Goal: Task Accomplishment & Management: Use online tool/utility

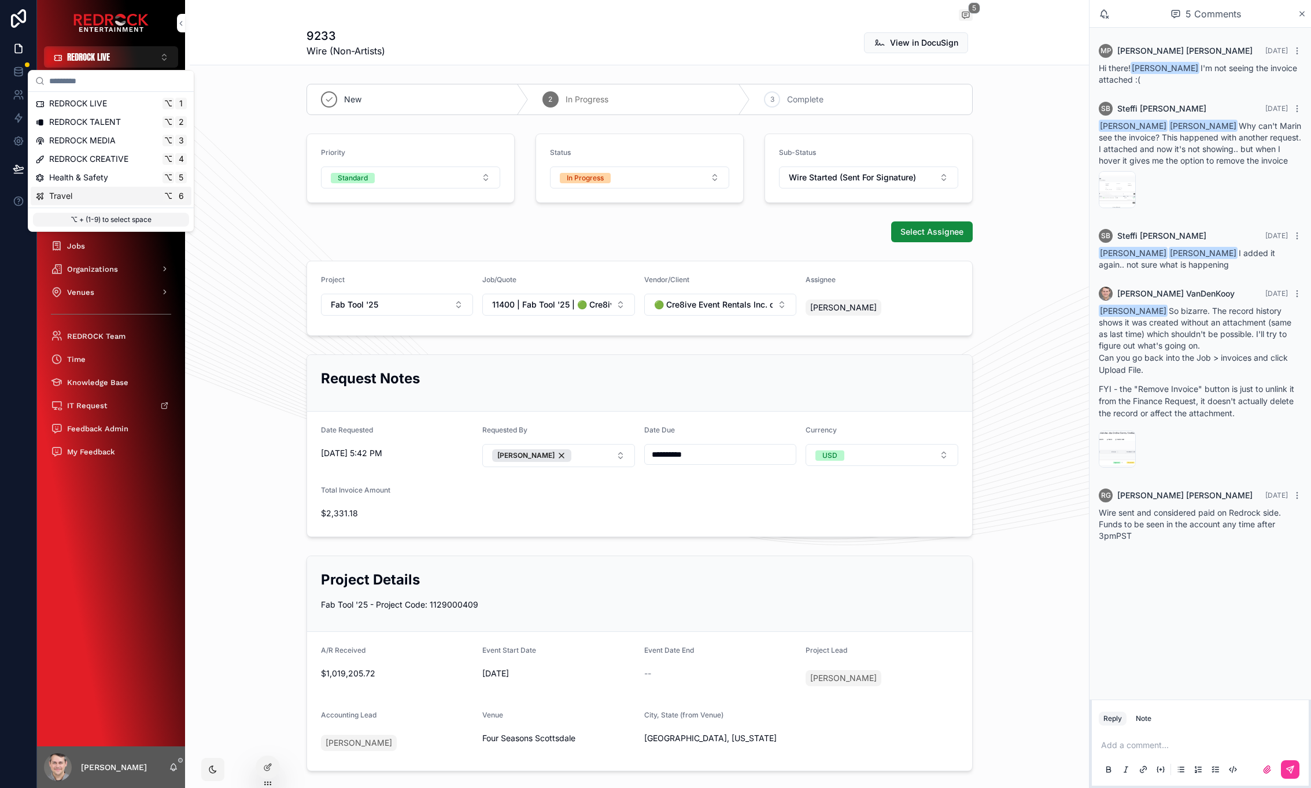
click at [252, 459] on div "**********" at bounding box center [639, 446] width 899 height 192
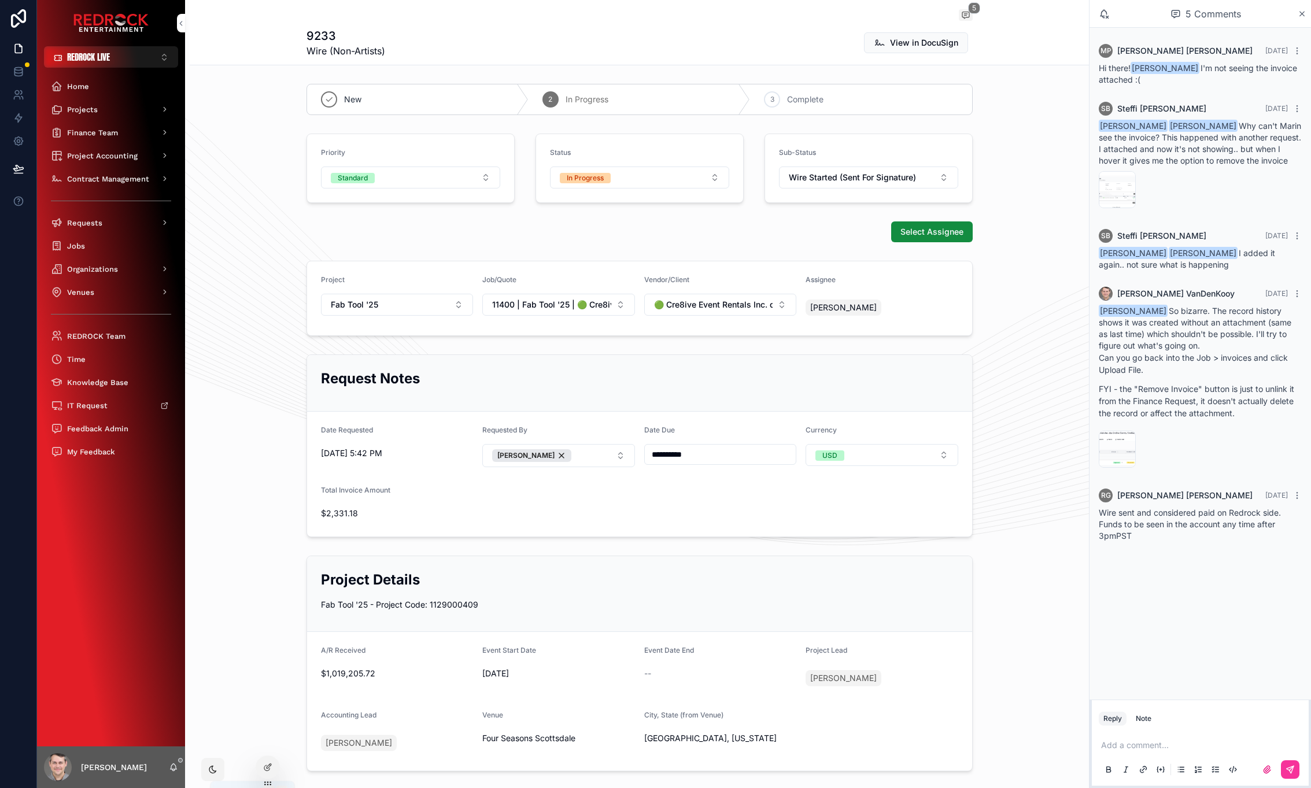
click at [171, 765] on icon "scrollable content" at bounding box center [173, 767] width 9 height 9
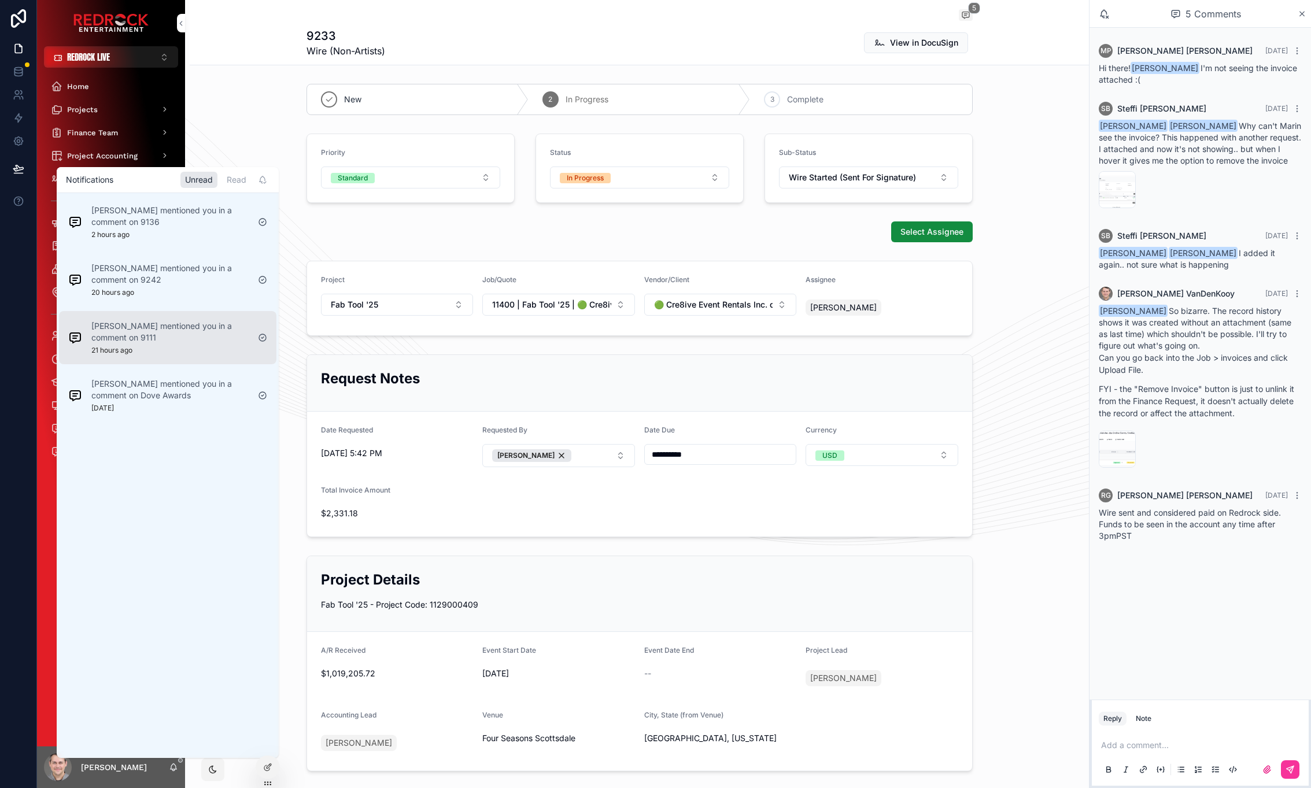
click at [155, 344] on div "[PERSON_NAME] mentioned you in a comment on 9111 21 hours ago" at bounding box center [169, 337] width 157 height 35
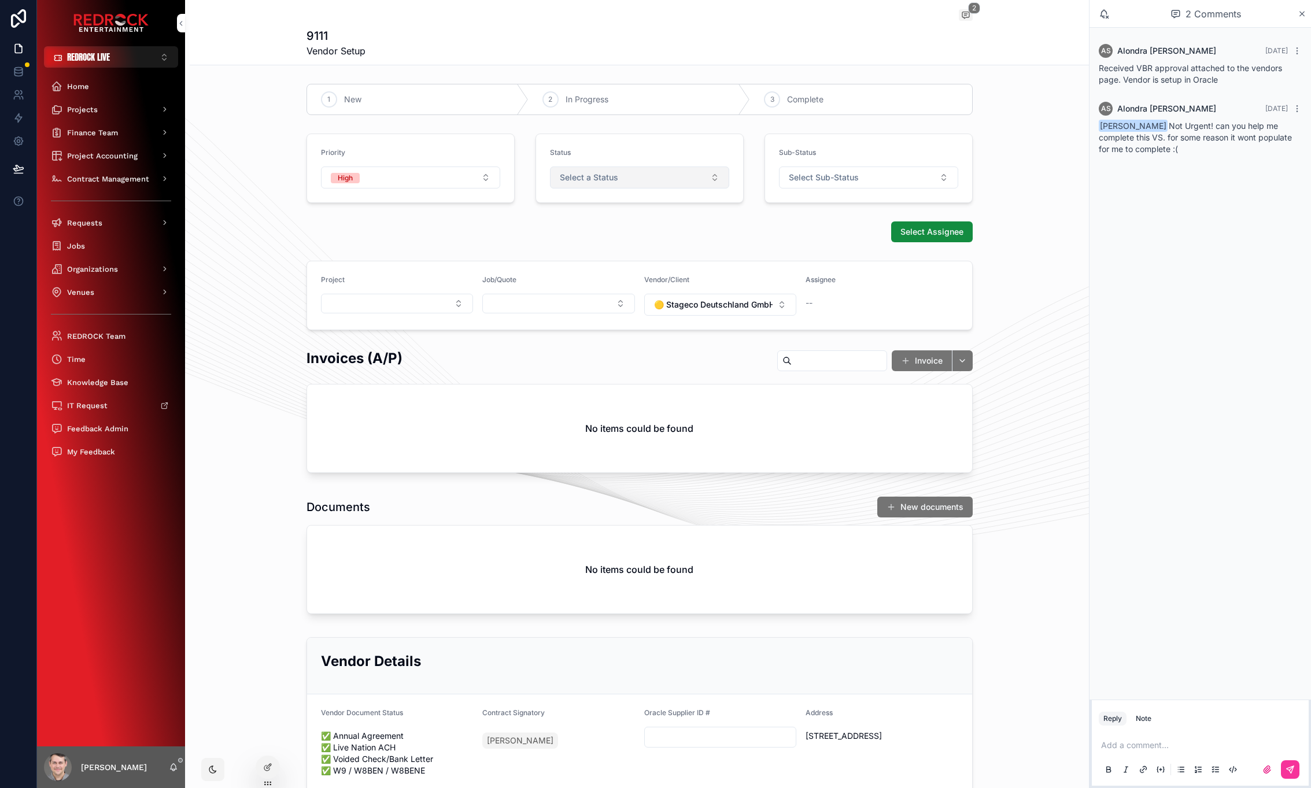
click at [667, 178] on button "Select a Status" at bounding box center [639, 178] width 179 height 22
click at [1036, 184] on div "Priority High Status Select a Status Sub-Status Select Sub-Status" at bounding box center [639, 168] width 899 height 79
drag, startPoint x: 1020, startPoint y: 174, endPoint x: 1005, endPoint y: 132, distance: 44.3
click at [1008, 143] on div "Priority High Status Select a Status Sub-Status Select Sub-Status" at bounding box center [639, 168] width 899 height 79
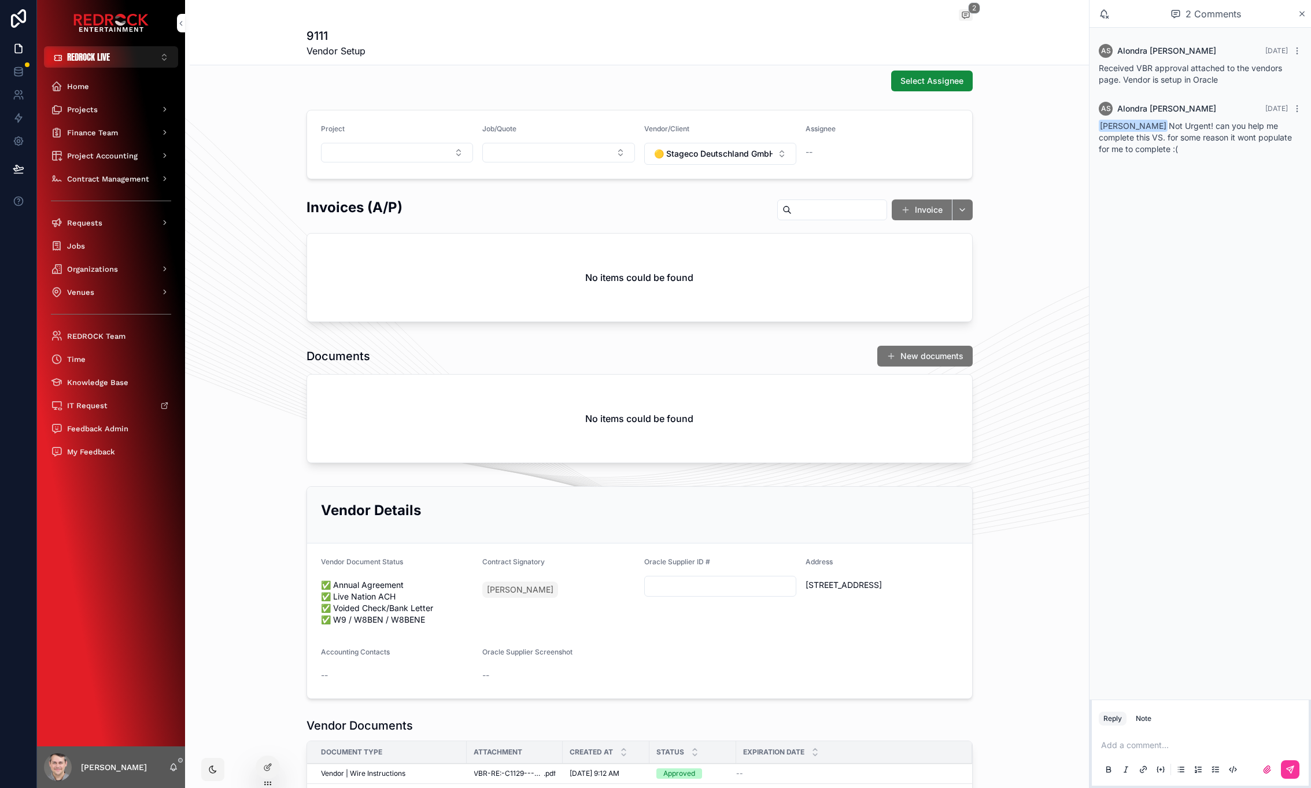
scroll to position [329, 0]
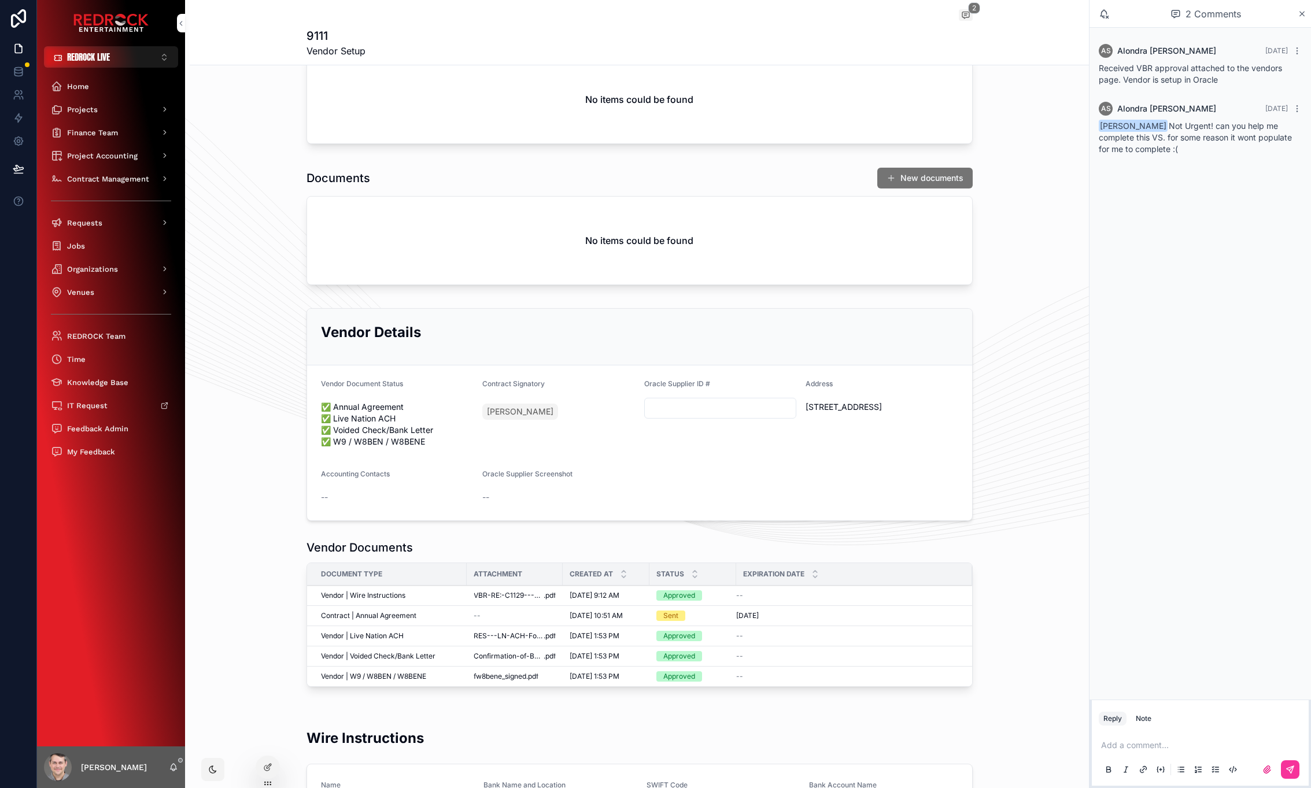
click at [681, 405] on input "scrollable content" at bounding box center [721, 408] width 152 height 16
click at [1164, 746] on p "scrollable content" at bounding box center [1202, 746] width 203 height 12
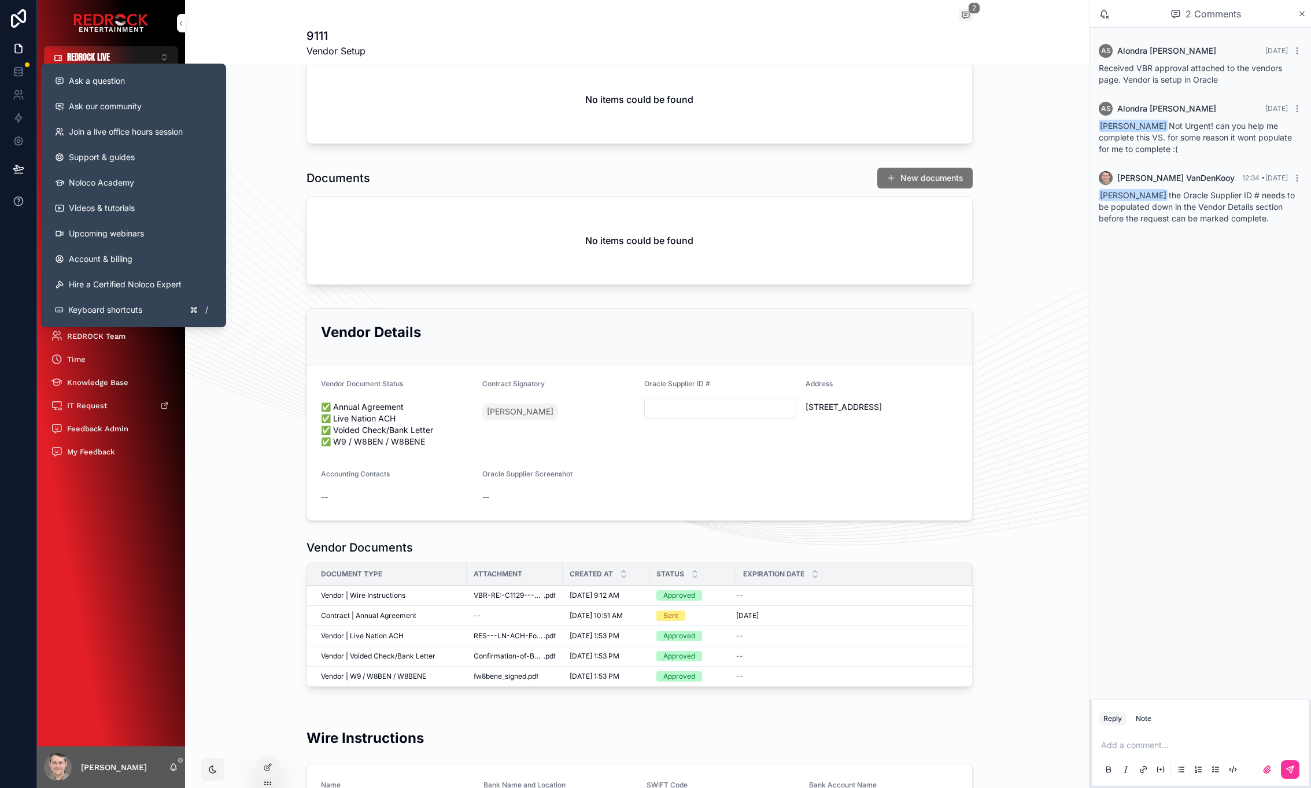
click at [23, 195] on icon at bounding box center [19, 201] width 12 height 12
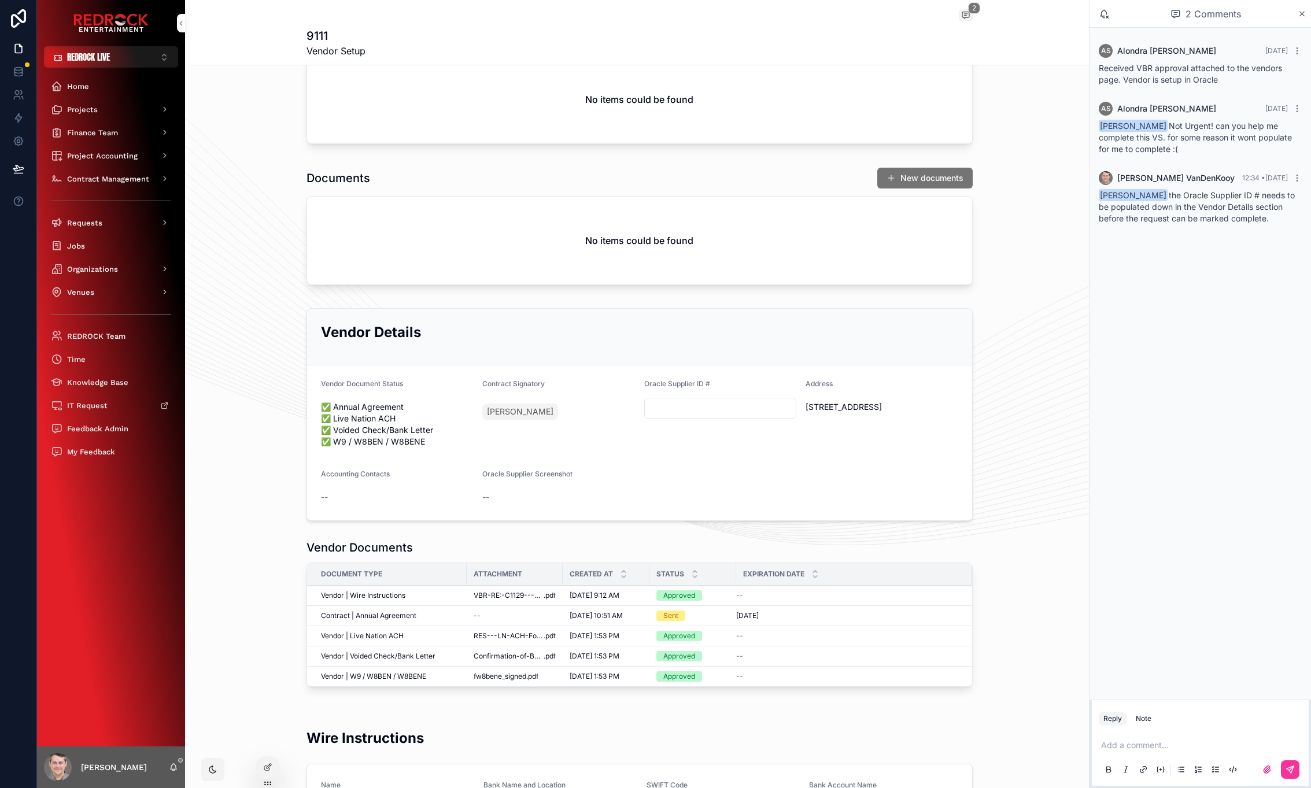
click at [250, 28] on div "Payment Requests 9111 2 9111 Vendor Setup" at bounding box center [639, 32] width 899 height 65
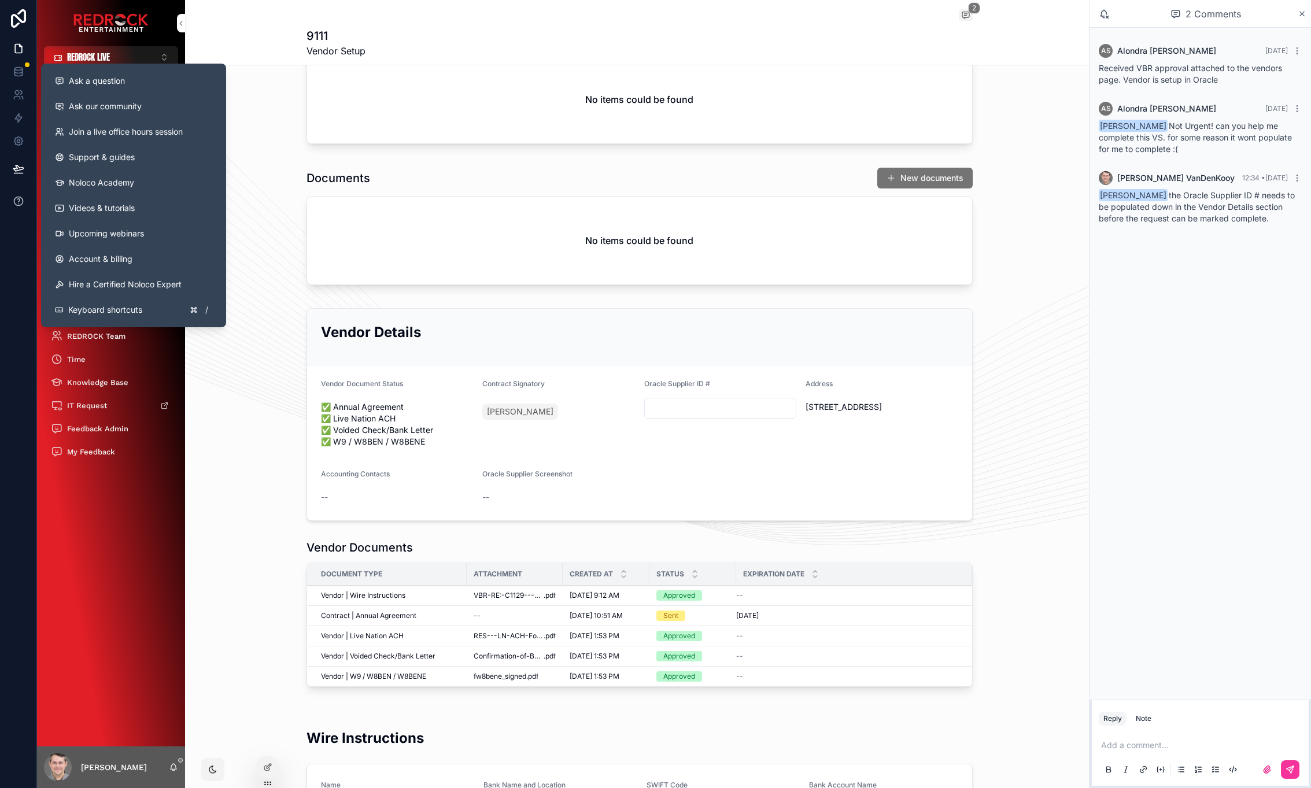
click at [15, 204] on icon at bounding box center [18, 201] width 9 height 9
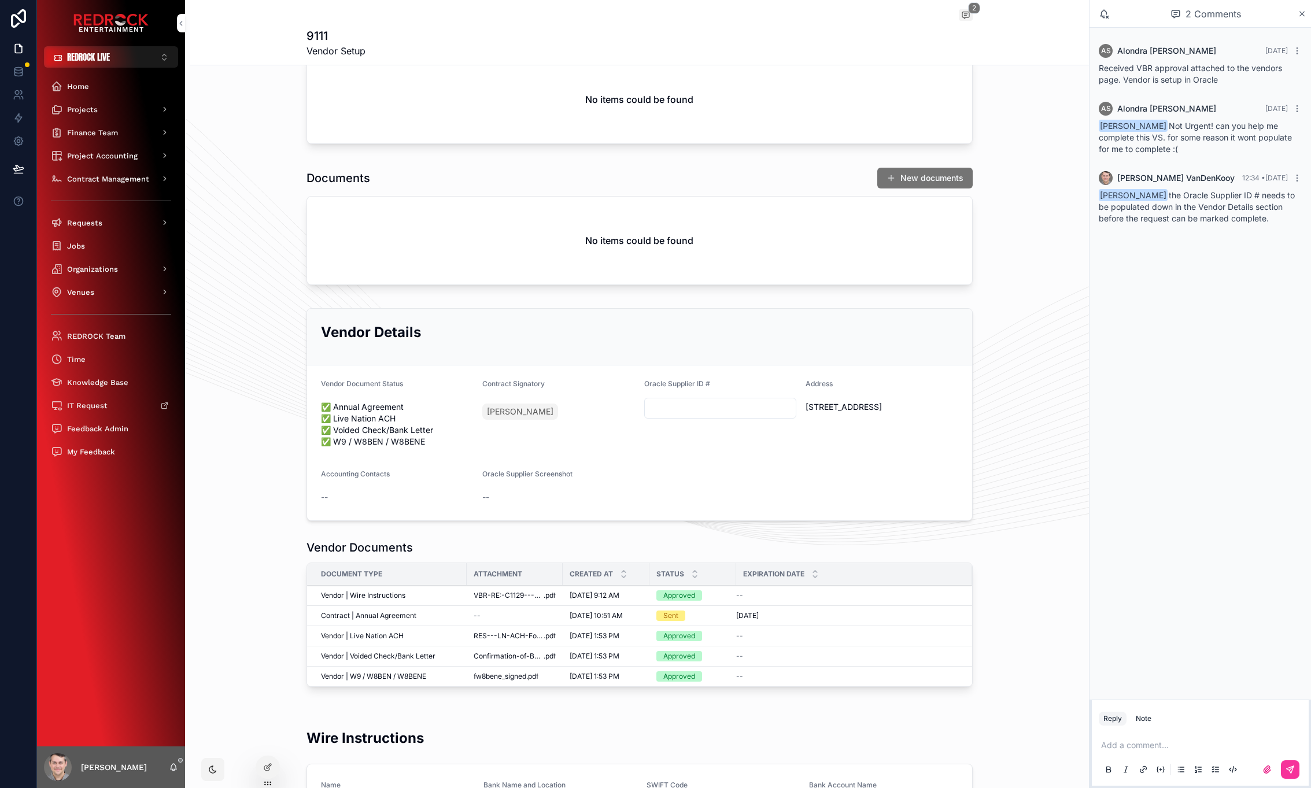
click at [183, 762] on div "[PERSON_NAME]" at bounding box center [111, 768] width 148 height 42
click at [175, 767] on icon "scrollable content" at bounding box center [173, 767] width 9 height 9
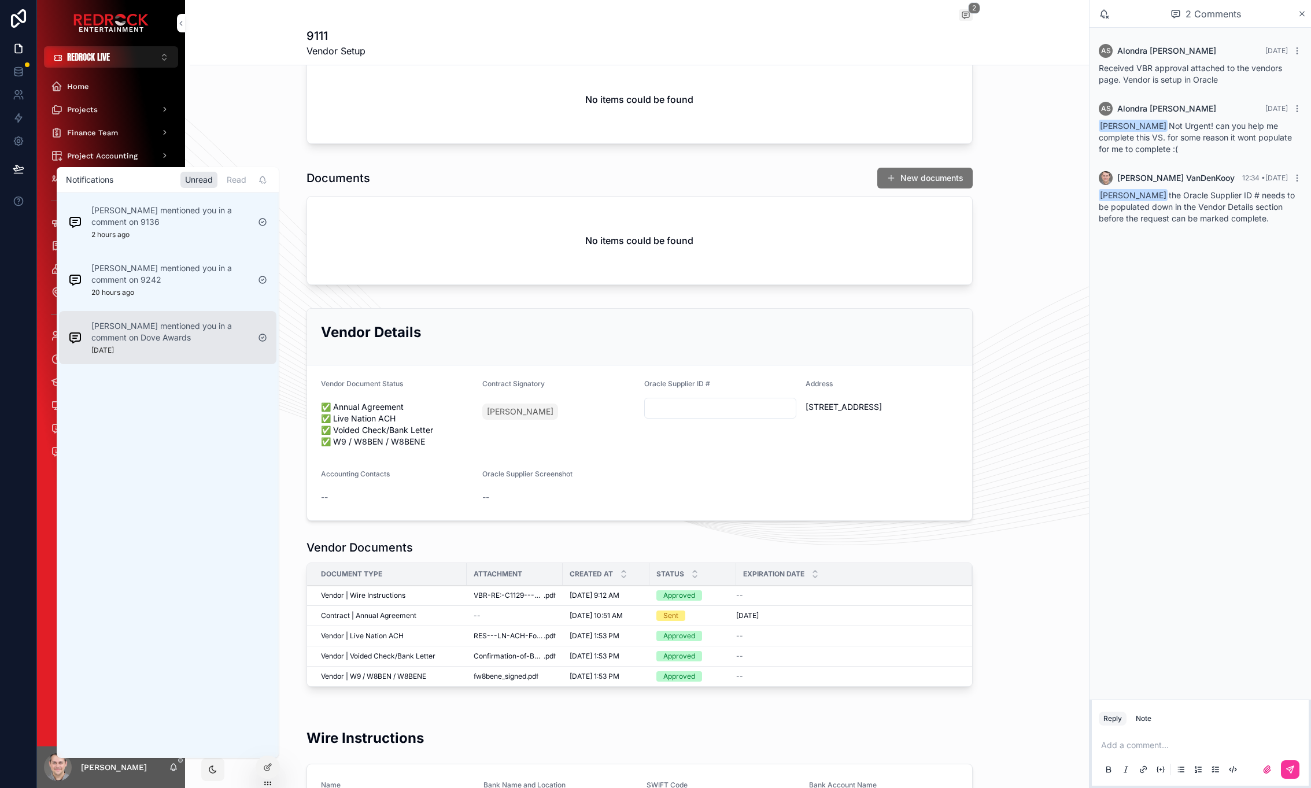
click at [189, 337] on p "[PERSON_NAME] mentioned you in a comment on Dove Awards" at bounding box center [169, 331] width 157 height 23
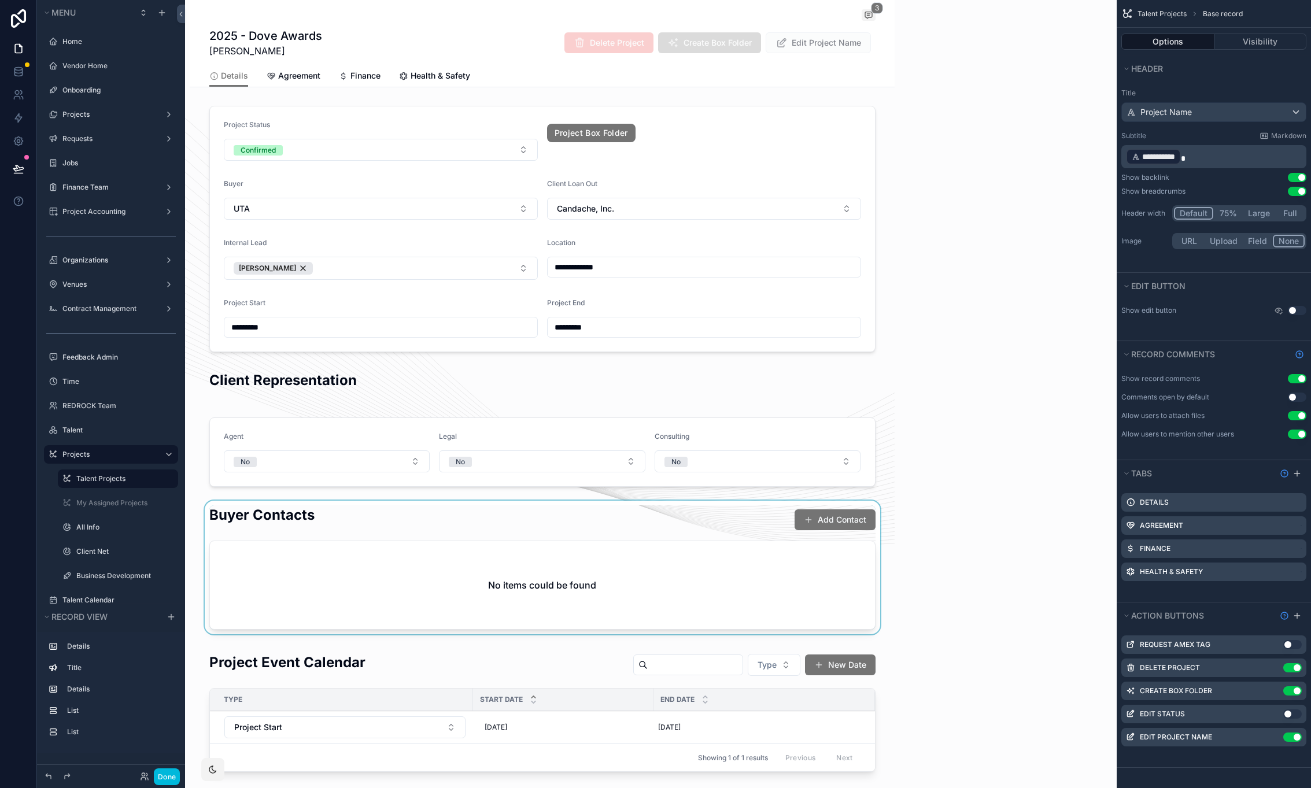
click at [442, 537] on div "scrollable content" at bounding box center [542, 570] width 705 height 138
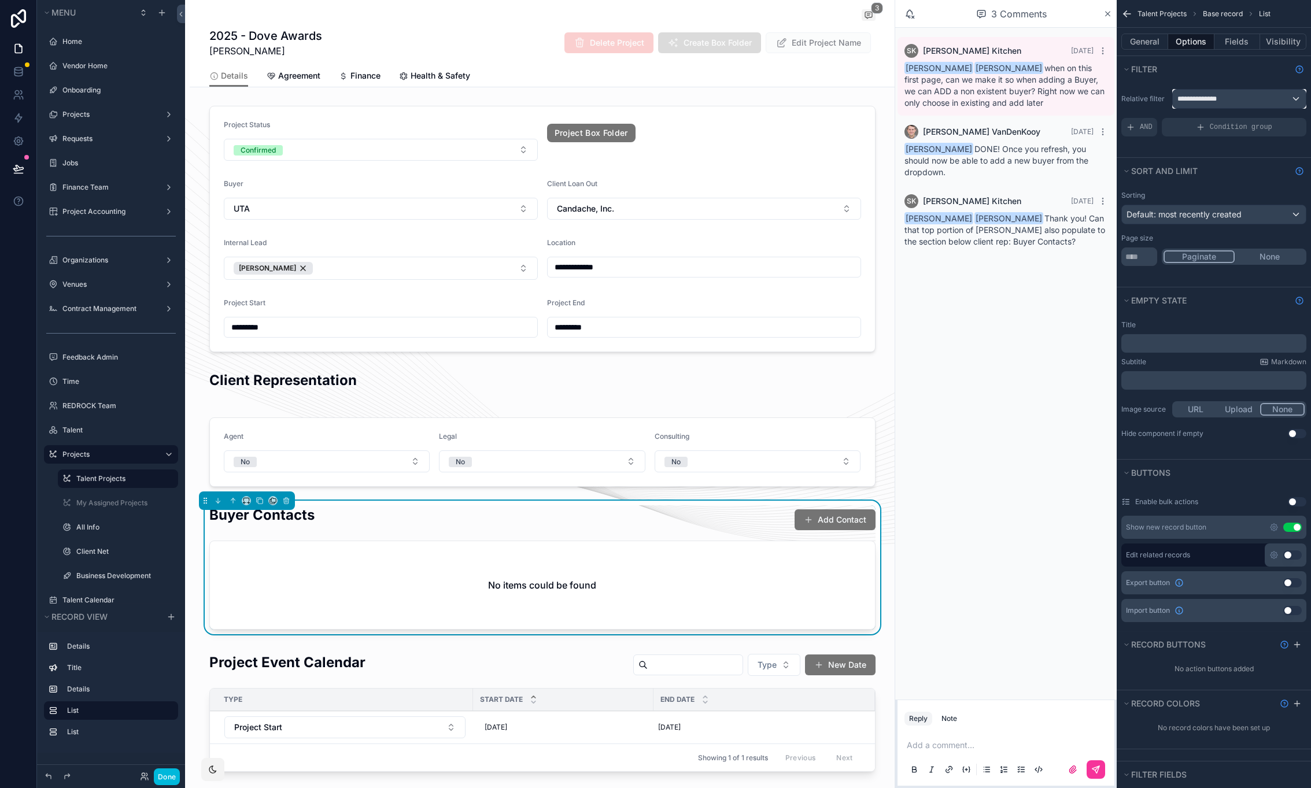
click at [1205, 97] on span "**********" at bounding box center [1203, 98] width 50 height 9
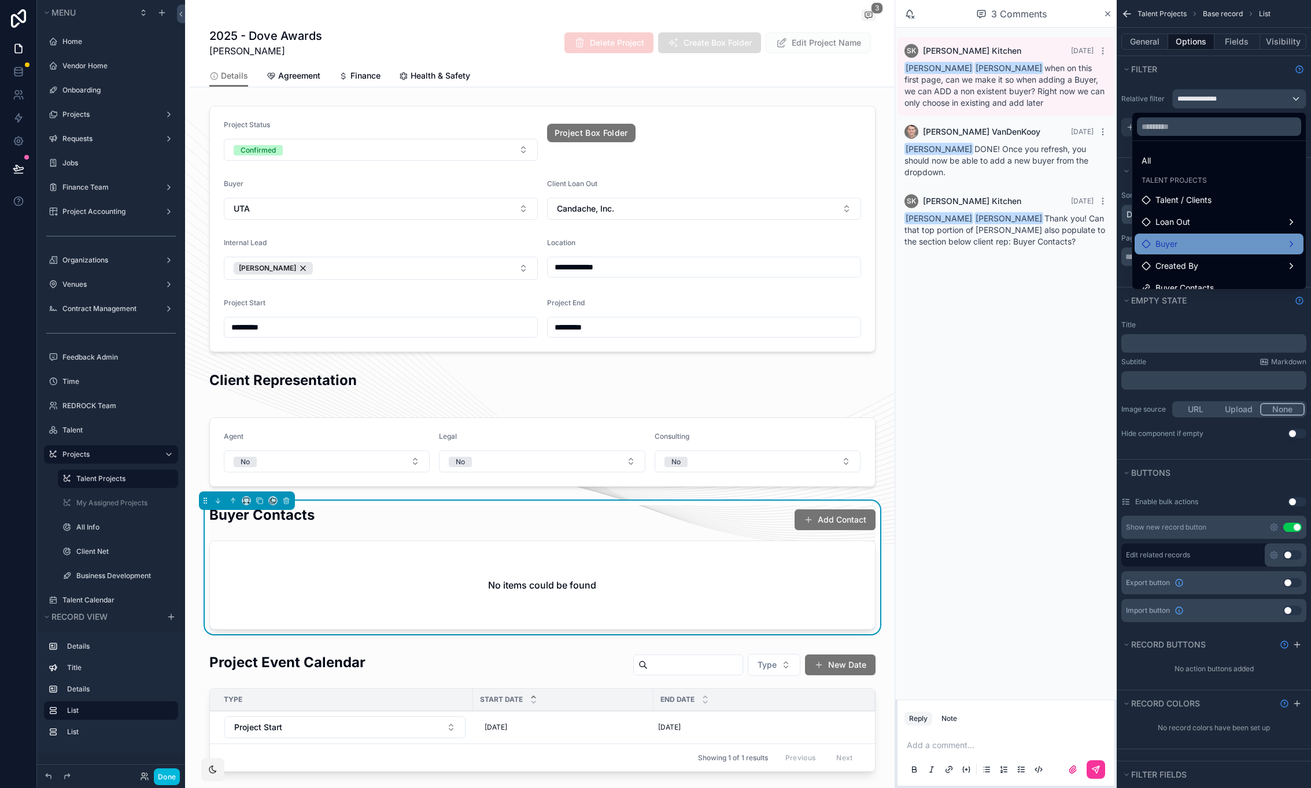
click at [1254, 242] on div "Buyer" at bounding box center [1219, 244] width 155 height 14
drag, startPoint x: 1056, startPoint y: 249, endPoint x: 1233, endPoint y: 252, distance: 177.0
click at [1056, 249] on span "buyer contacts collection" at bounding box center [1074, 245] width 95 height 14
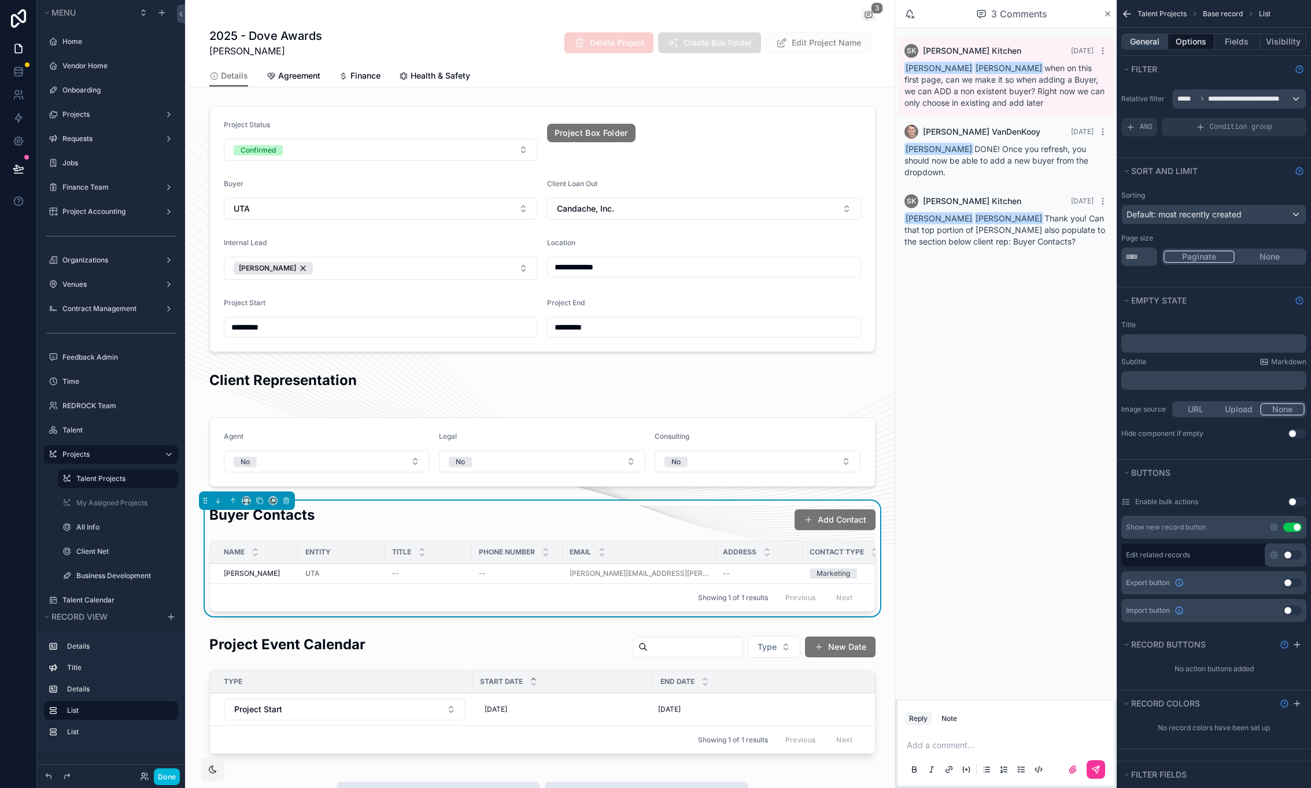
click at [1151, 39] on button "General" at bounding box center [1144, 42] width 47 height 16
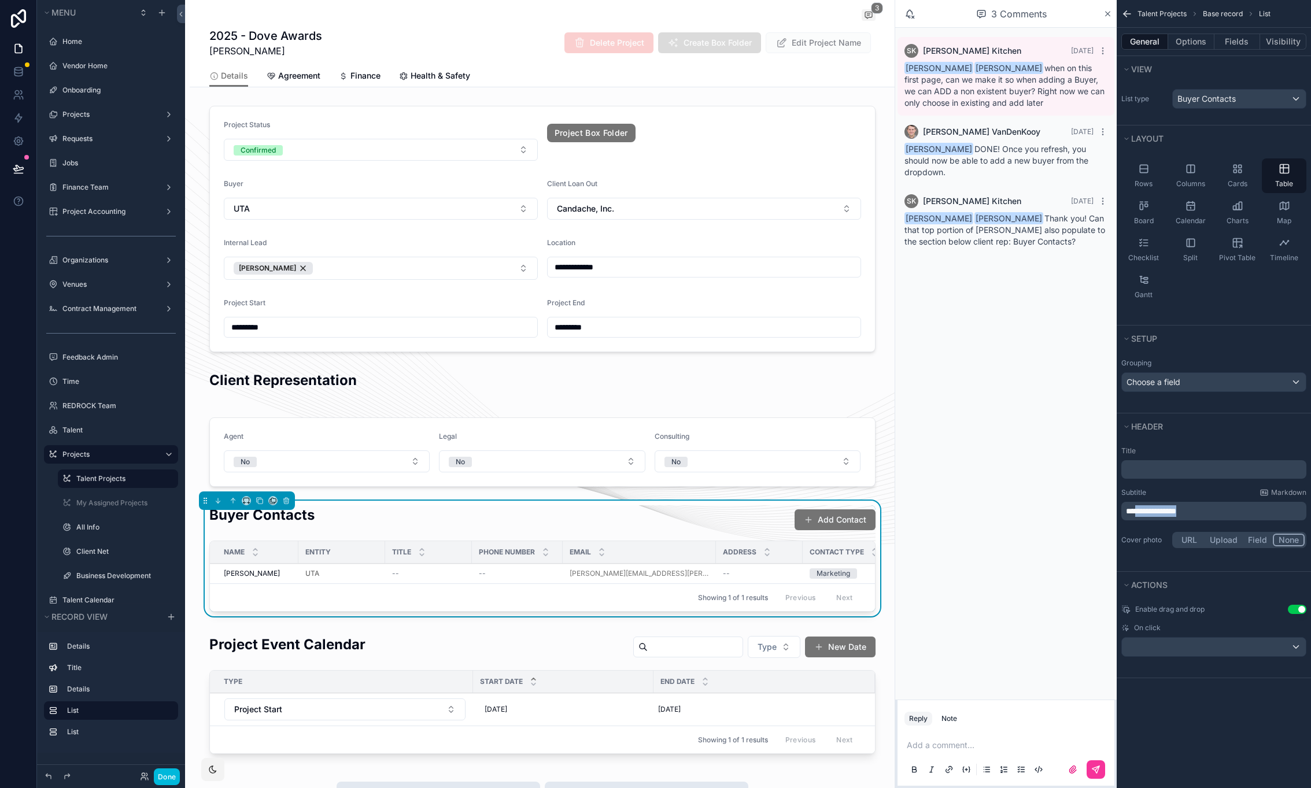
drag, startPoint x: 1217, startPoint y: 512, endPoint x: 1140, endPoint y: 507, distance: 77.6
click at [1140, 507] on p "**********" at bounding box center [1215, 511] width 178 height 12
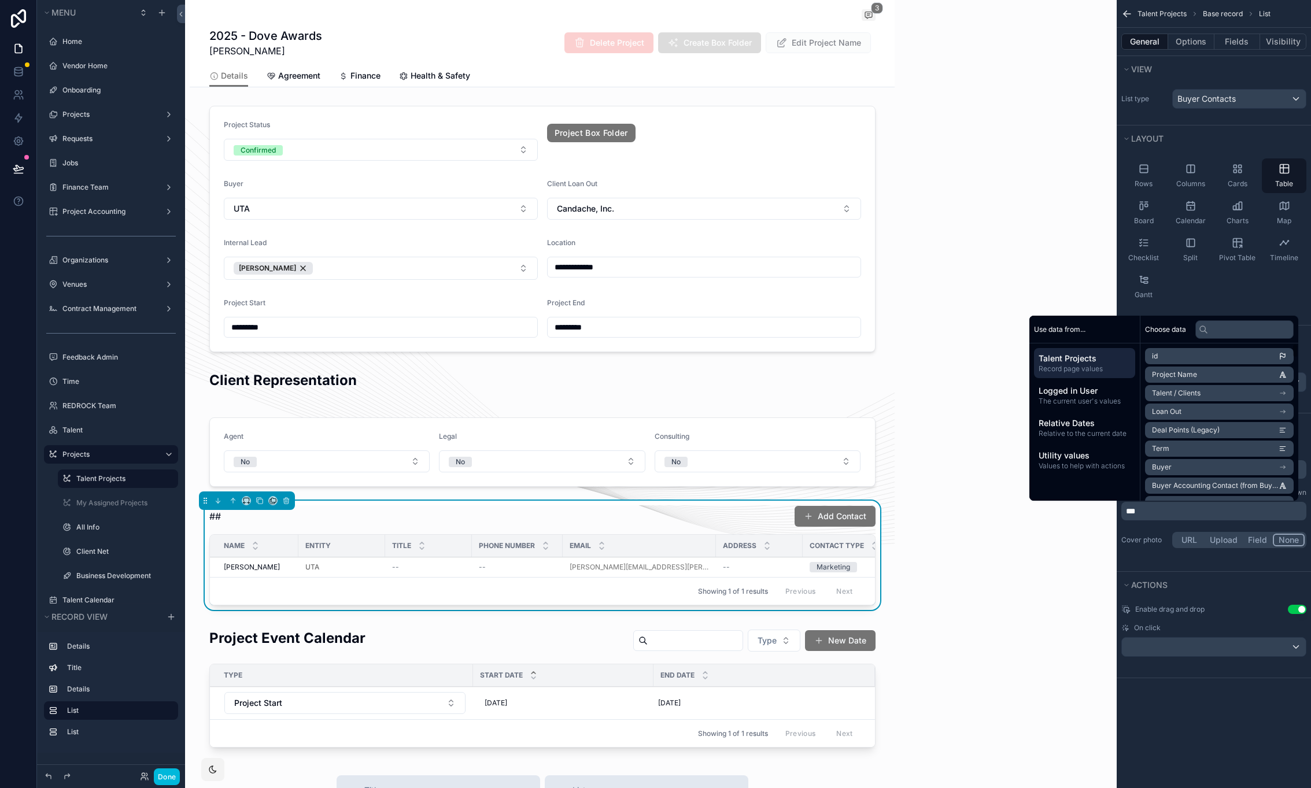
click at [1131, 531] on div "Cover photo URL Upload Field None" at bounding box center [1213, 540] width 185 height 21
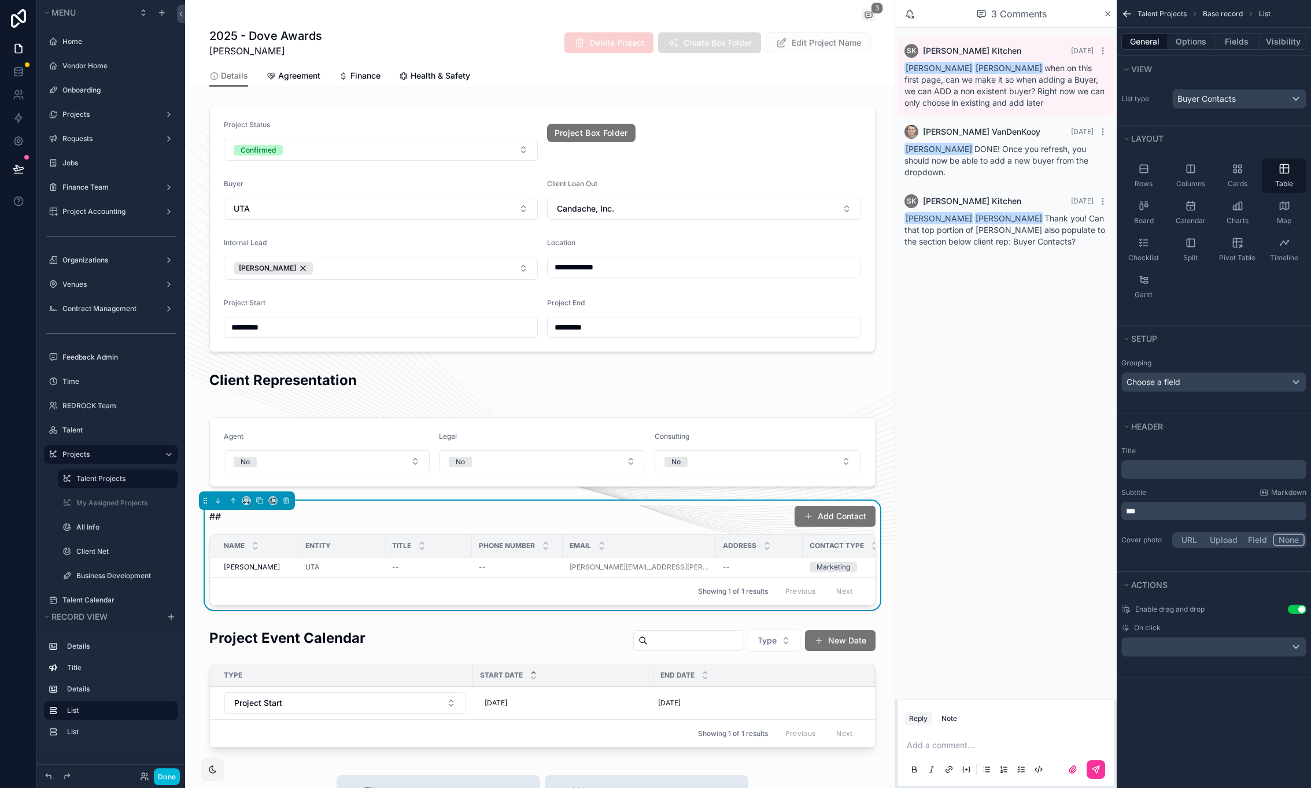
click at [1167, 476] on div "﻿" at bounding box center [1213, 469] width 185 height 19
click at [1168, 471] on p "﻿" at bounding box center [1215, 470] width 178 height 12
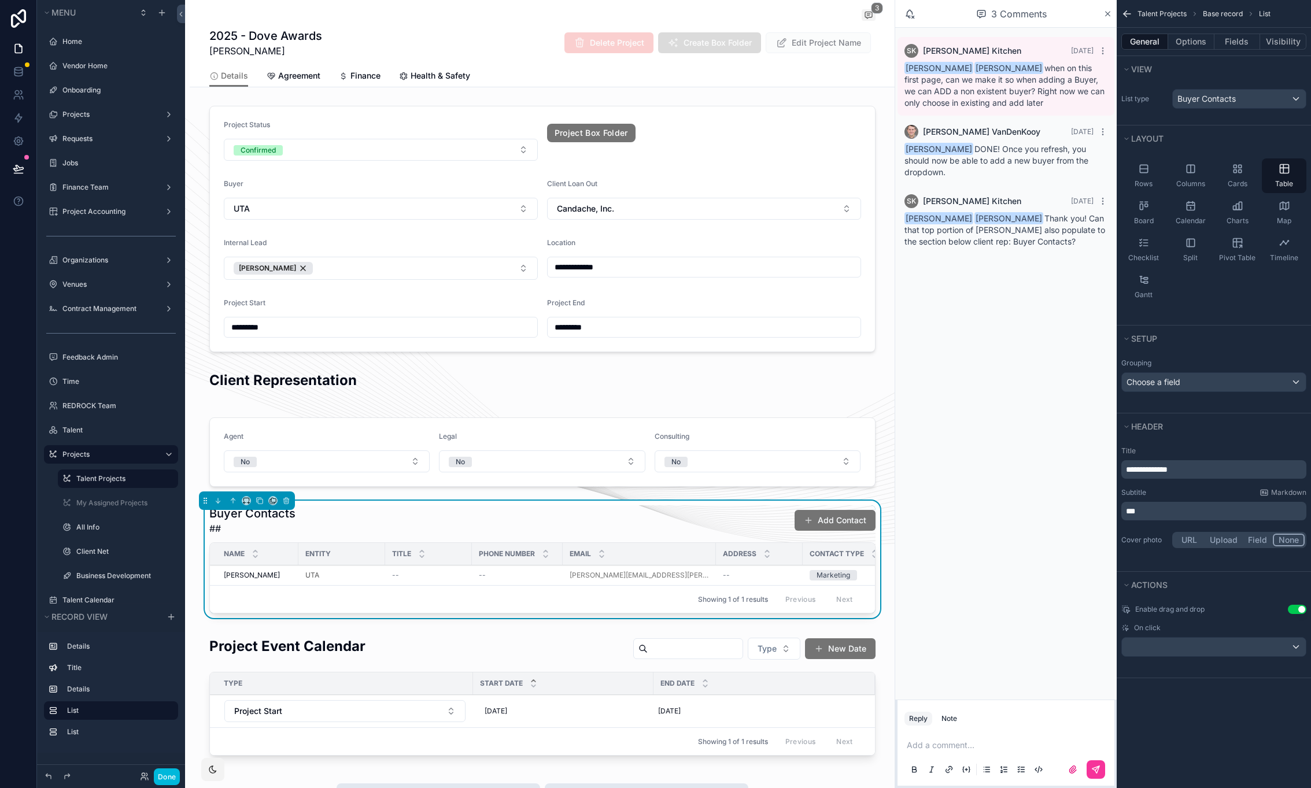
click at [1179, 510] on p "**" at bounding box center [1215, 511] width 178 height 12
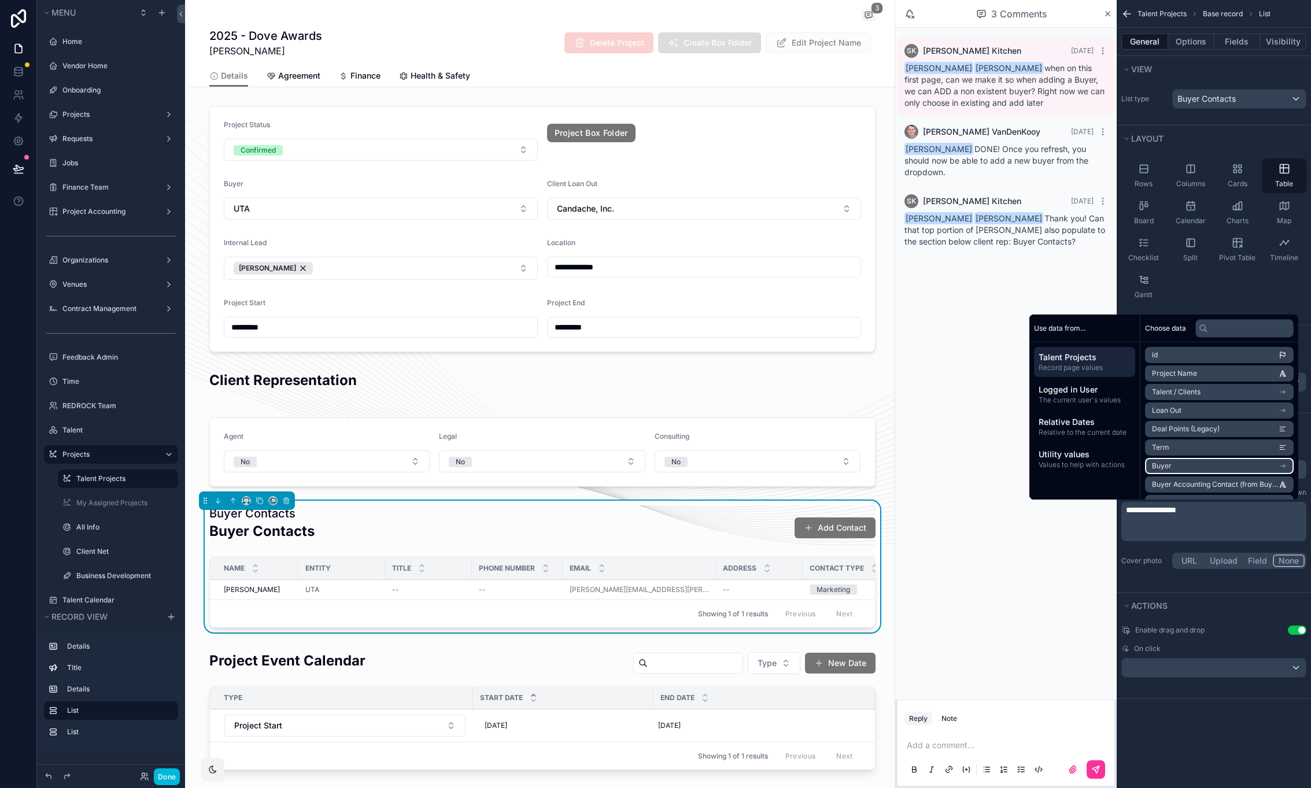
click at [1195, 468] on li "Buyer" at bounding box center [1219, 466] width 149 height 16
click at [1197, 389] on li "Buyer Entity" at bounding box center [1219, 394] width 149 height 16
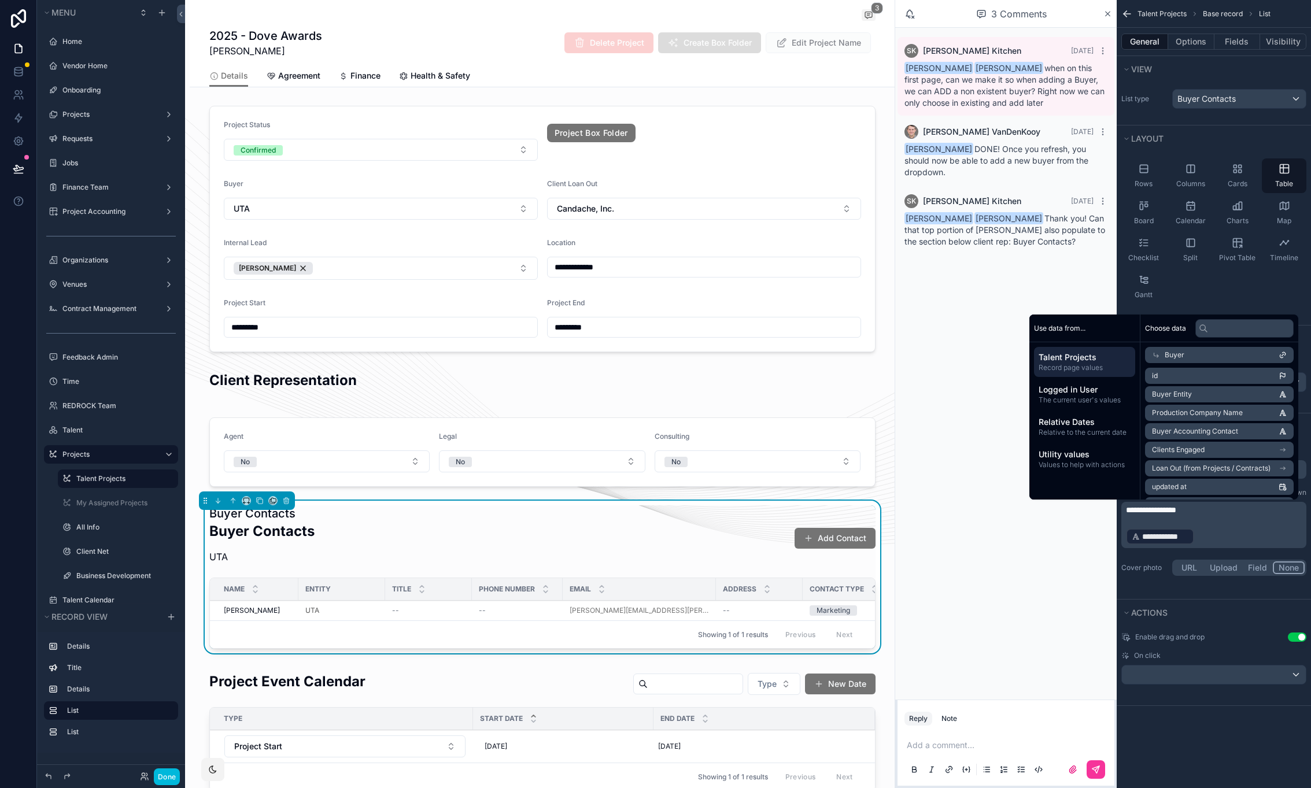
click at [1121, 556] on div "**********" at bounding box center [1214, 512] width 194 height 141
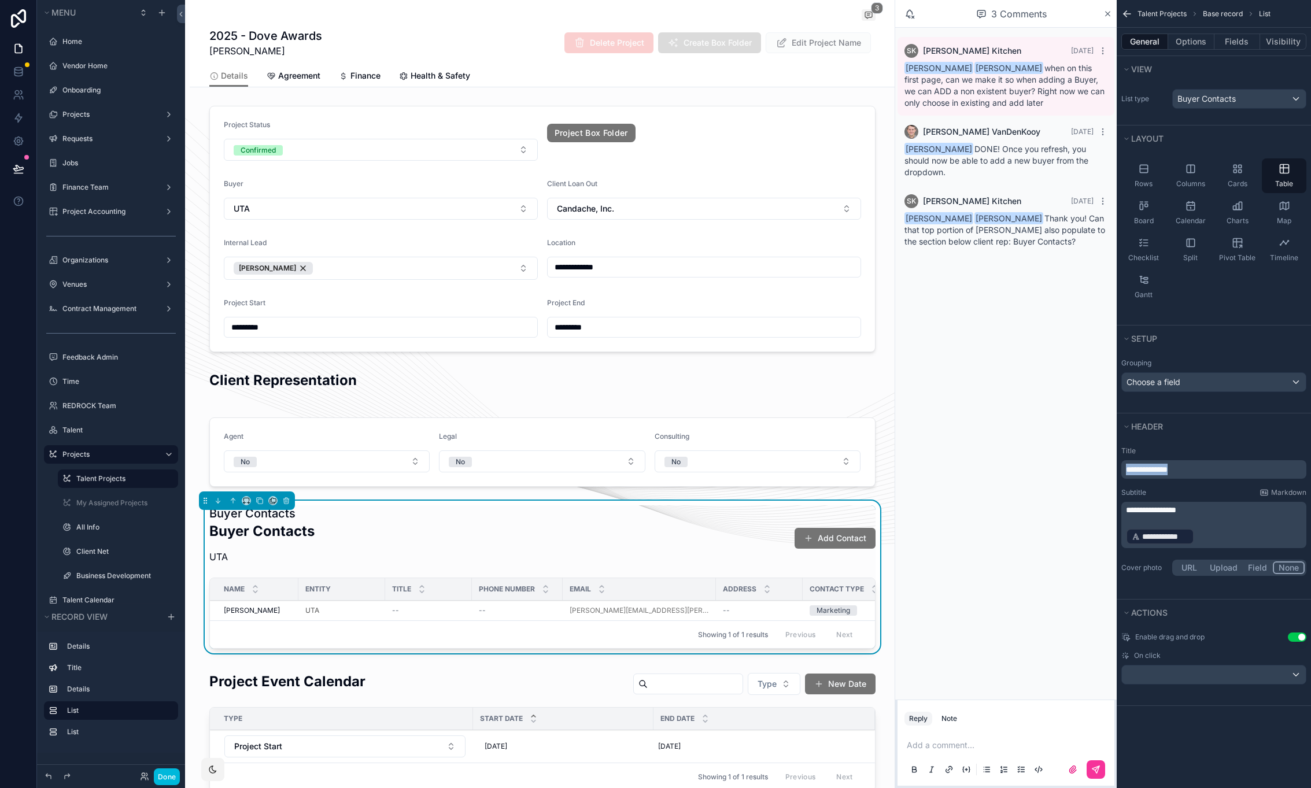
drag, startPoint x: 1199, startPoint y: 470, endPoint x: 1098, endPoint y: 471, distance: 100.7
click at [1121, 471] on div "**********" at bounding box center [1213, 469] width 185 height 19
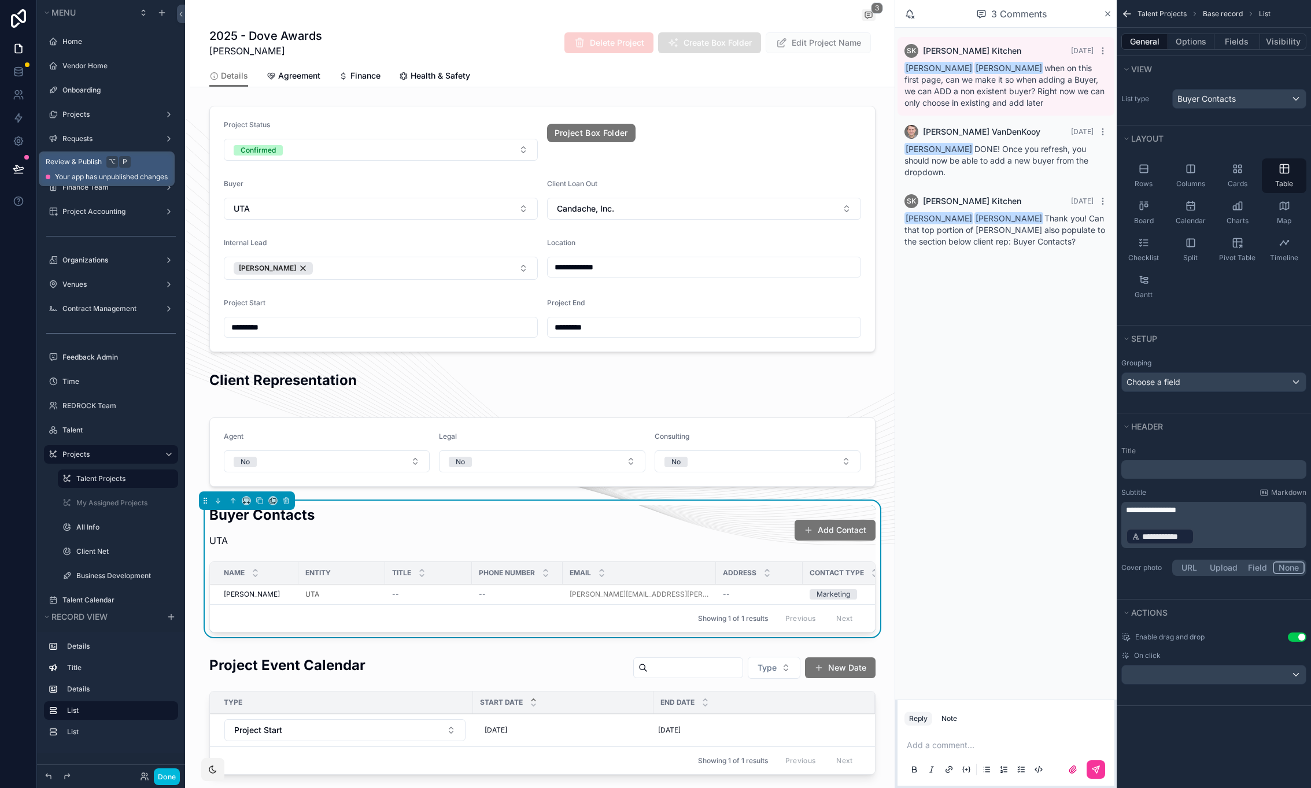
click at [21, 174] on icon at bounding box center [18, 174] width 9 height 0
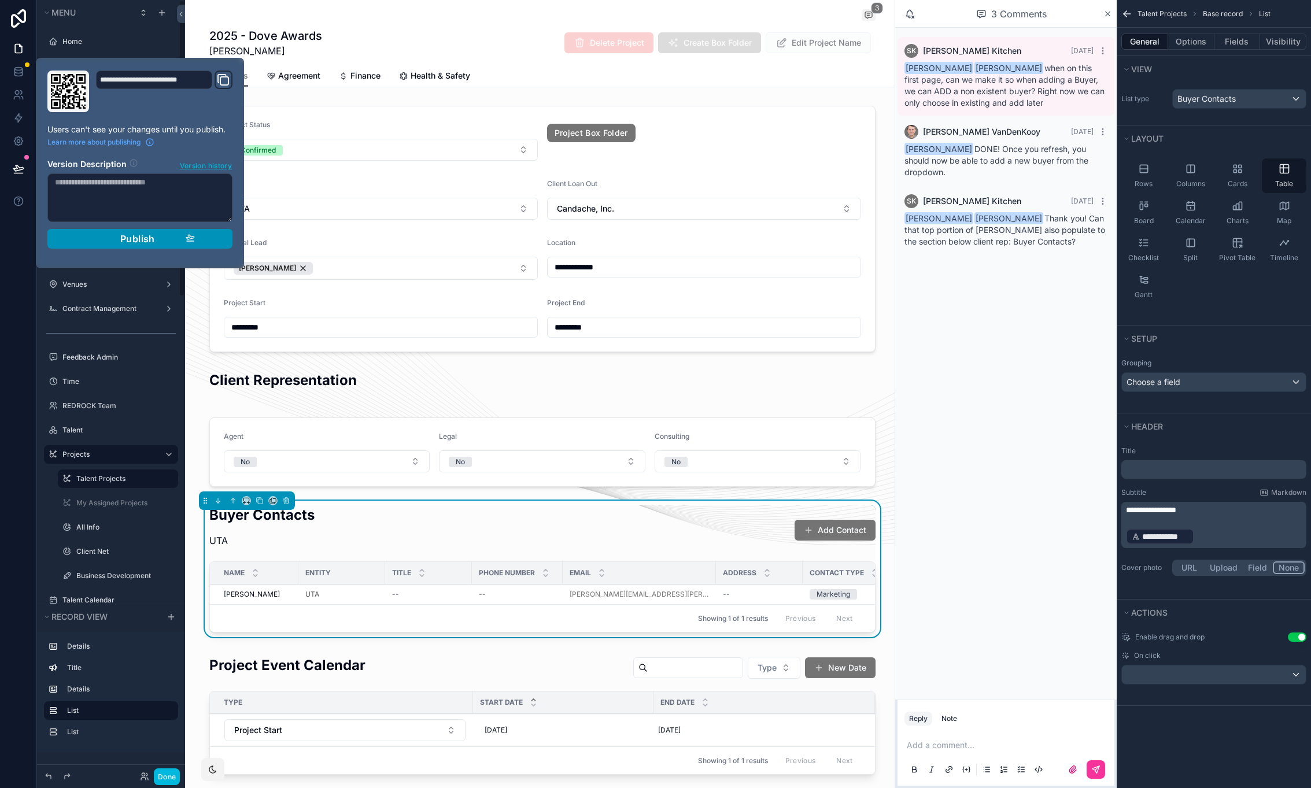
click at [205, 239] on button "Publish" at bounding box center [139, 239] width 185 height 20
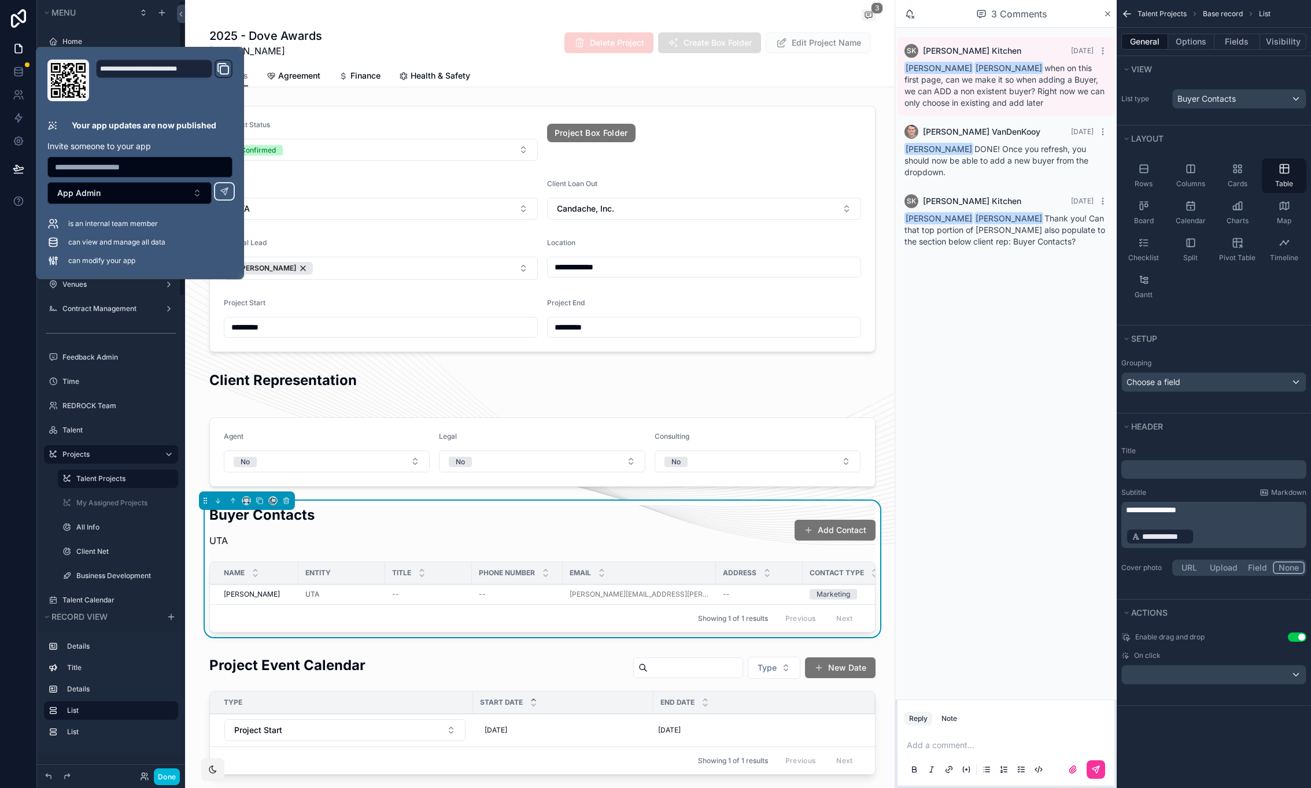
click at [19, 271] on div at bounding box center [18, 394] width 37 height 788
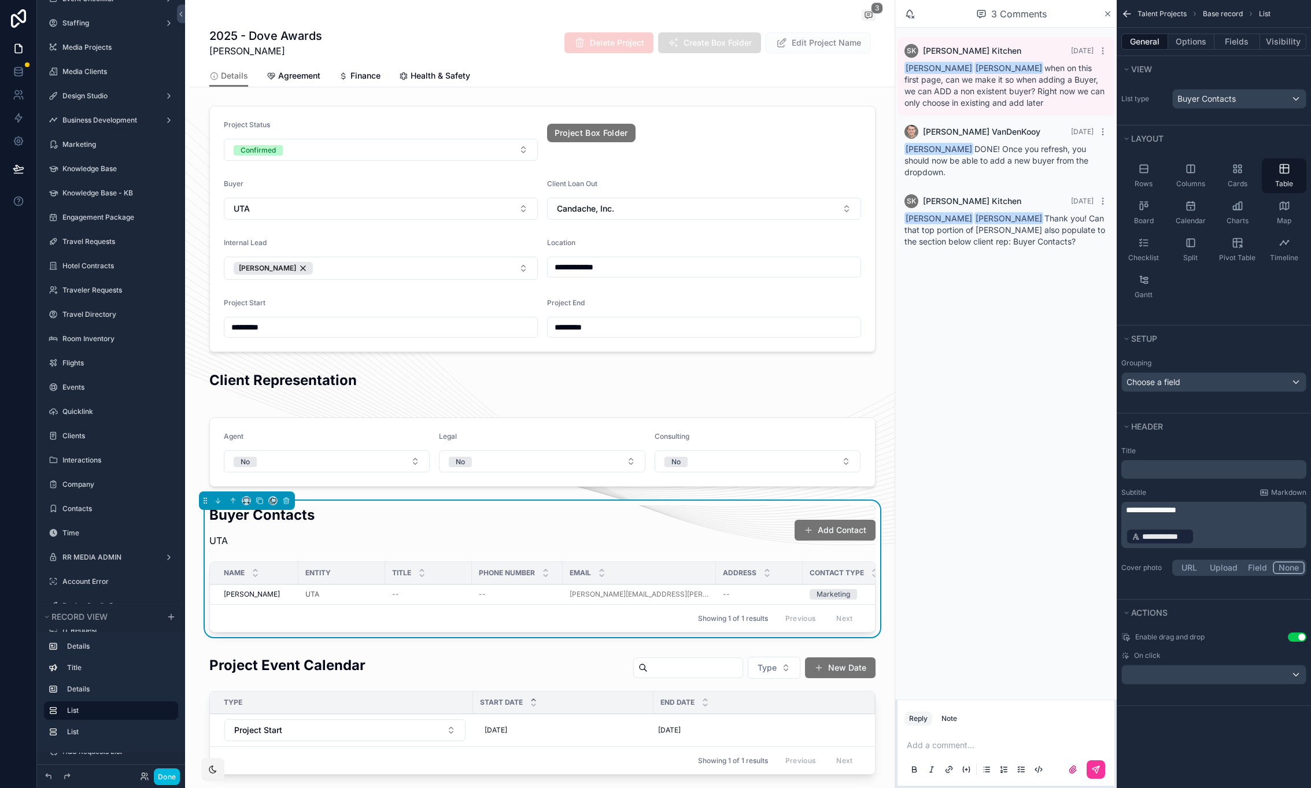
scroll to position [987, 0]
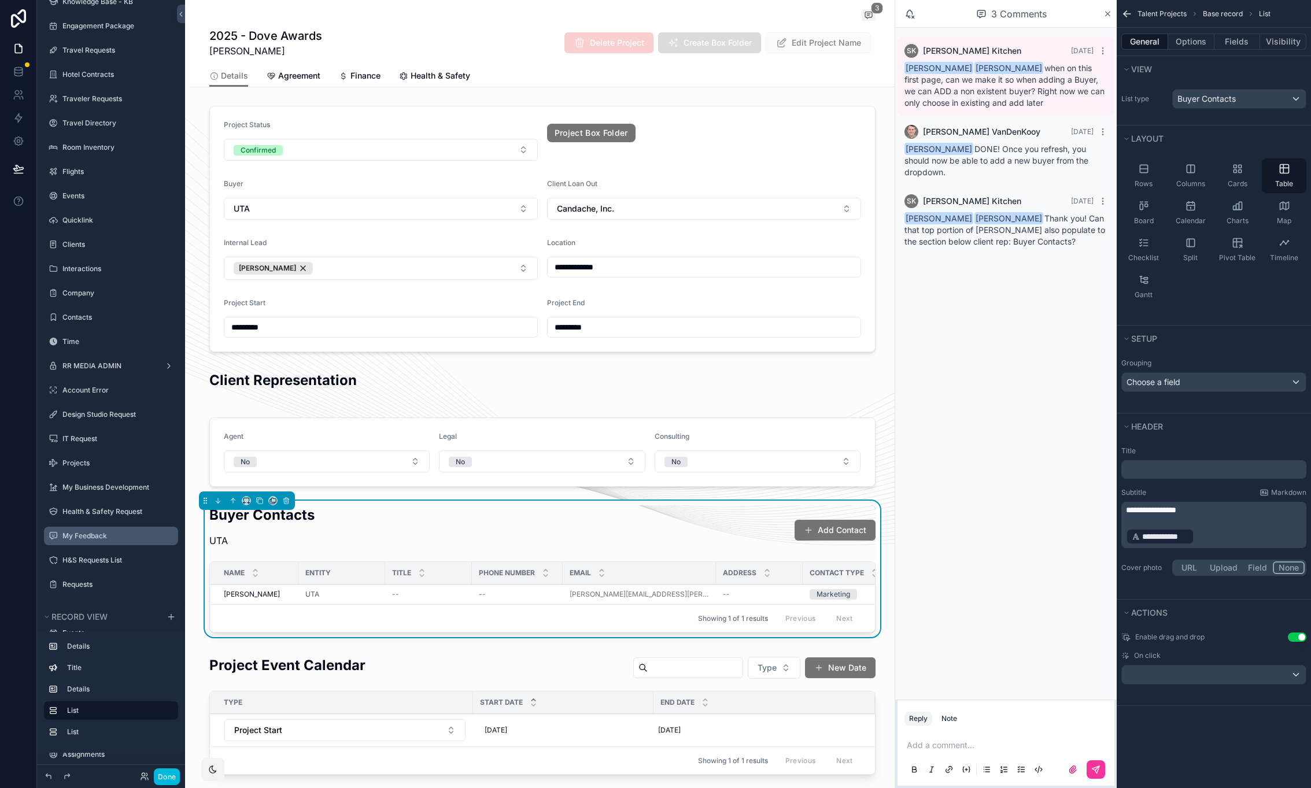
click at [99, 534] on label "My Feedback" at bounding box center [116, 536] width 109 height 9
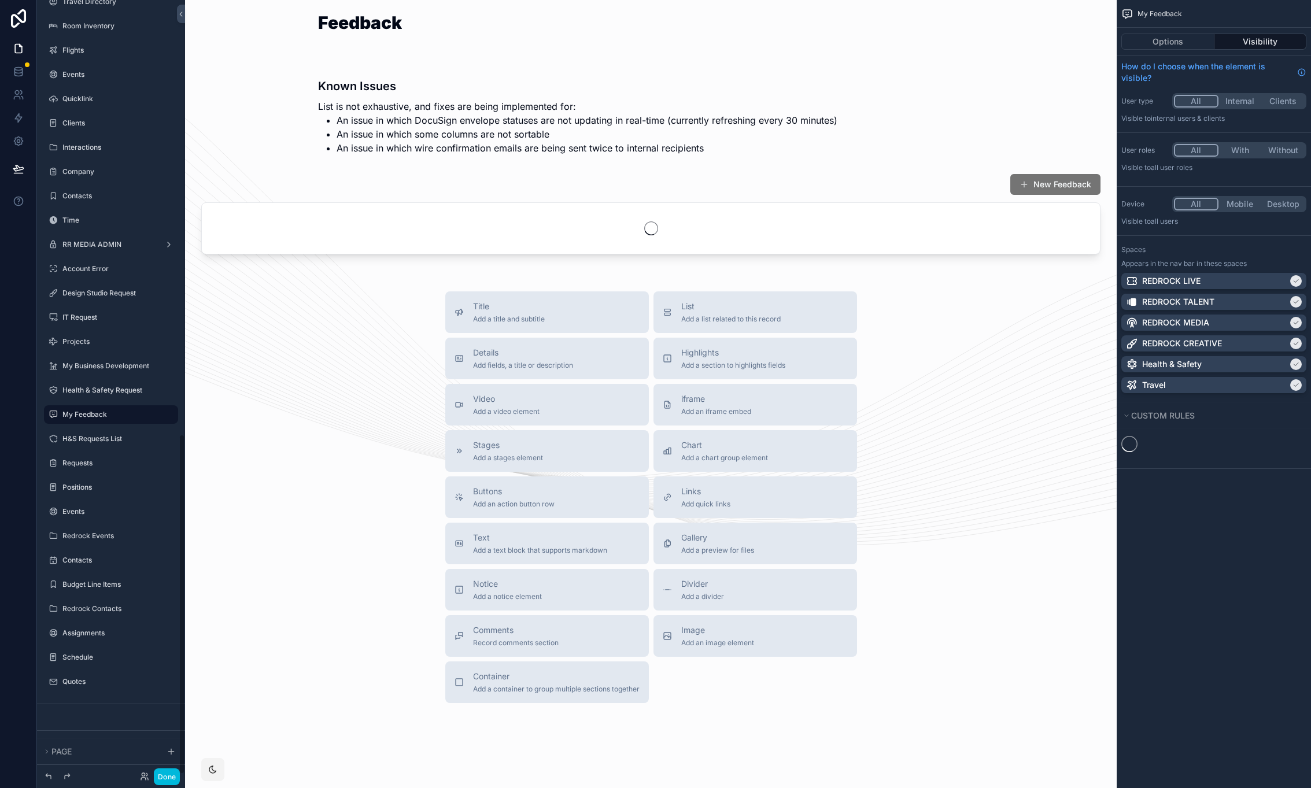
scroll to position [989, 0]
click at [1308, 441] on icon "scrollable content" at bounding box center [1304, 442] width 7 height 7
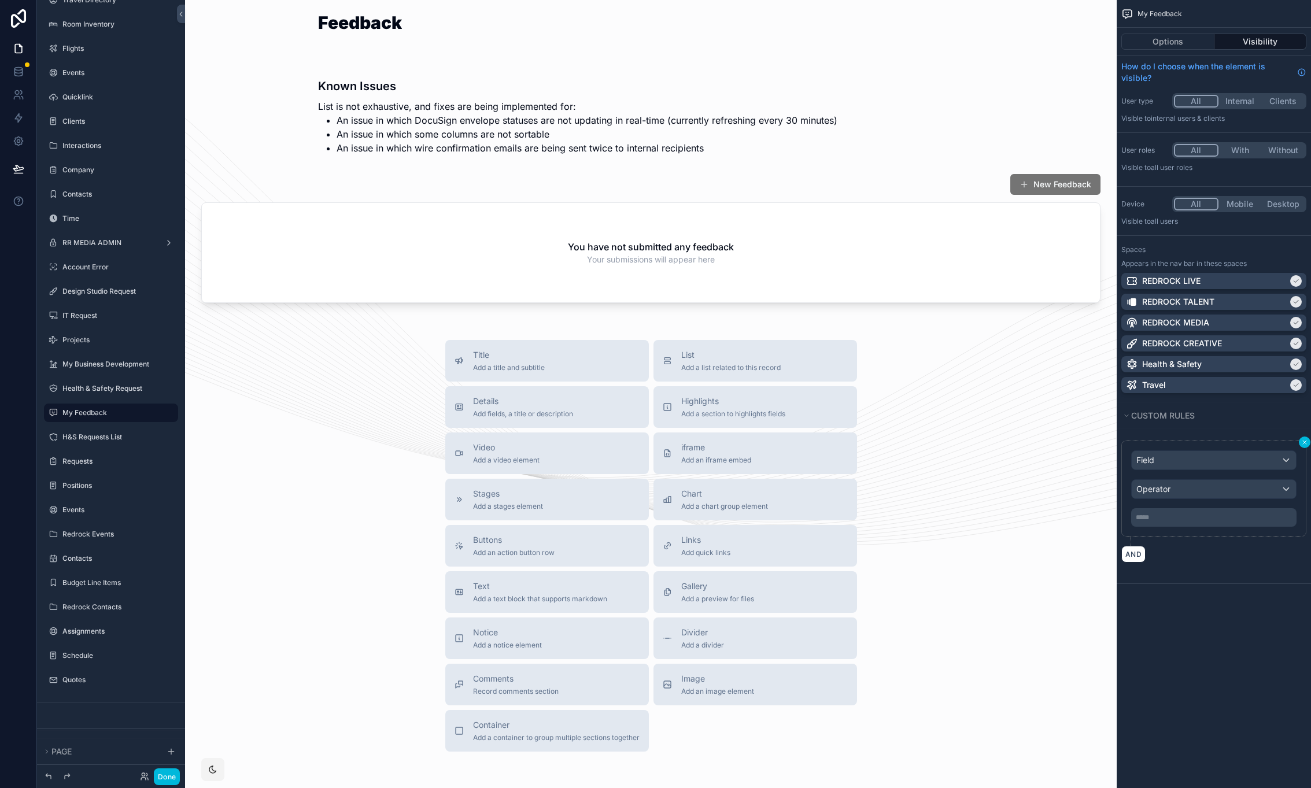
click at [1305, 442] on icon "scrollable content" at bounding box center [1304, 442] width 3 height 3
drag, startPoint x: 168, startPoint y: 780, endPoint x: 12, endPoint y: 4, distance: 791.7
click at [168, 780] on button "Done" at bounding box center [167, 777] width 26 height 17
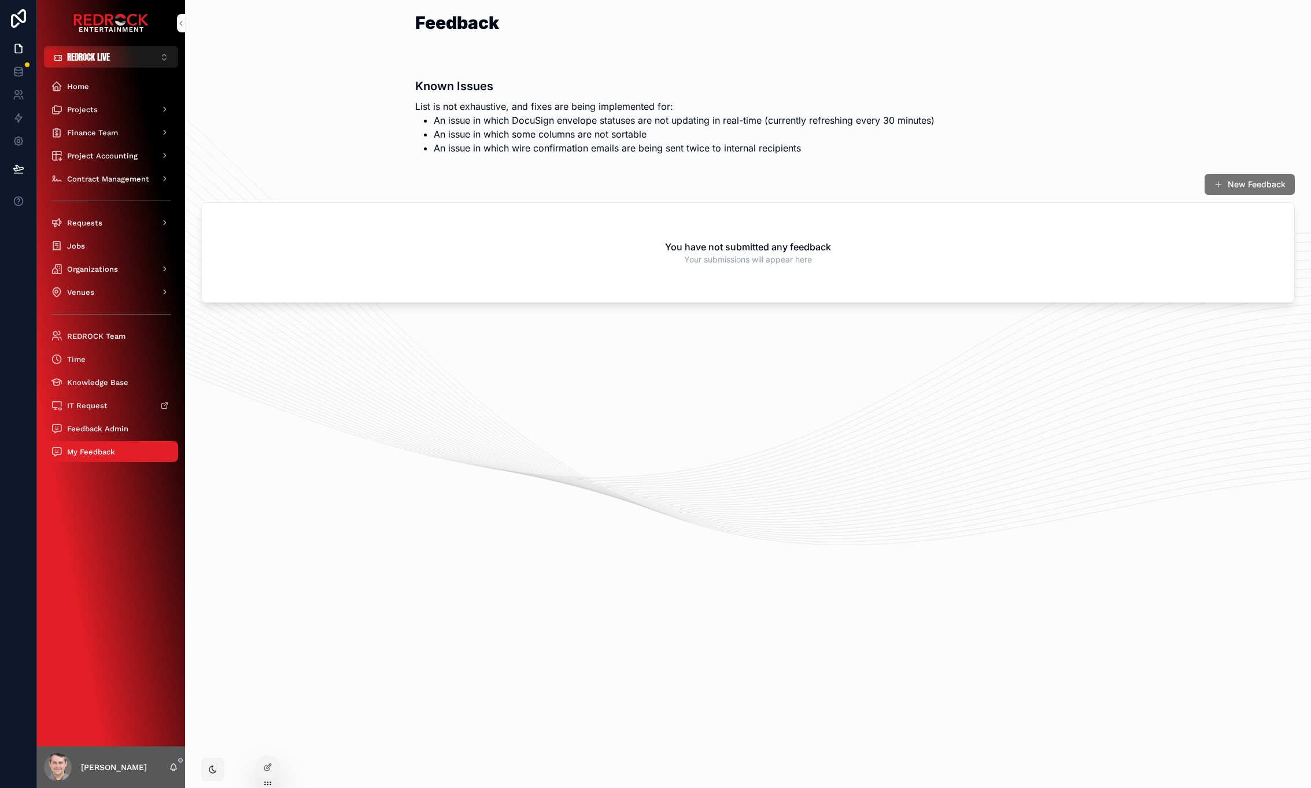
click at [93, 58] on span "REDROCK LIVE" at bounding box center [88, 57] width 43 height 12
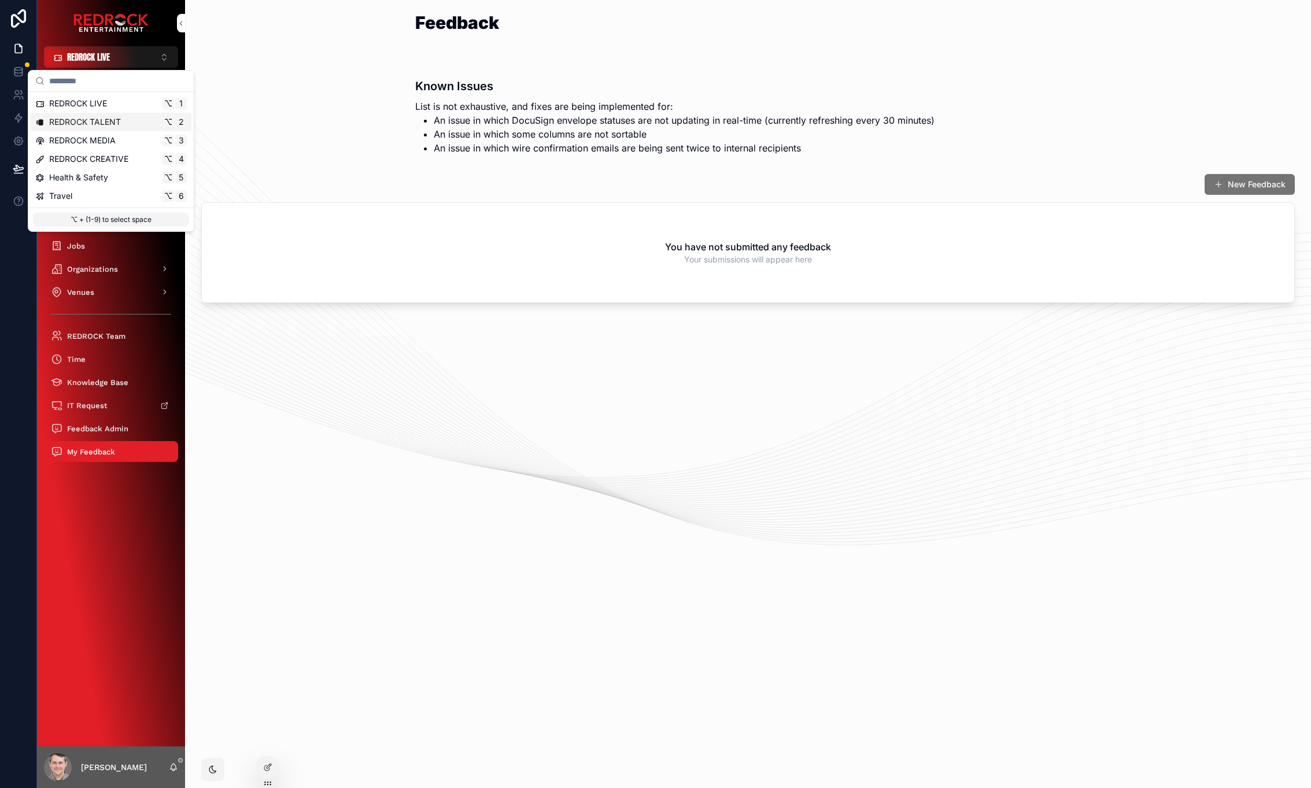
click at [129, 124] on div "REDROCK TALENT ⌥ 2" at bounding box center [111, 122] width 152 height 12
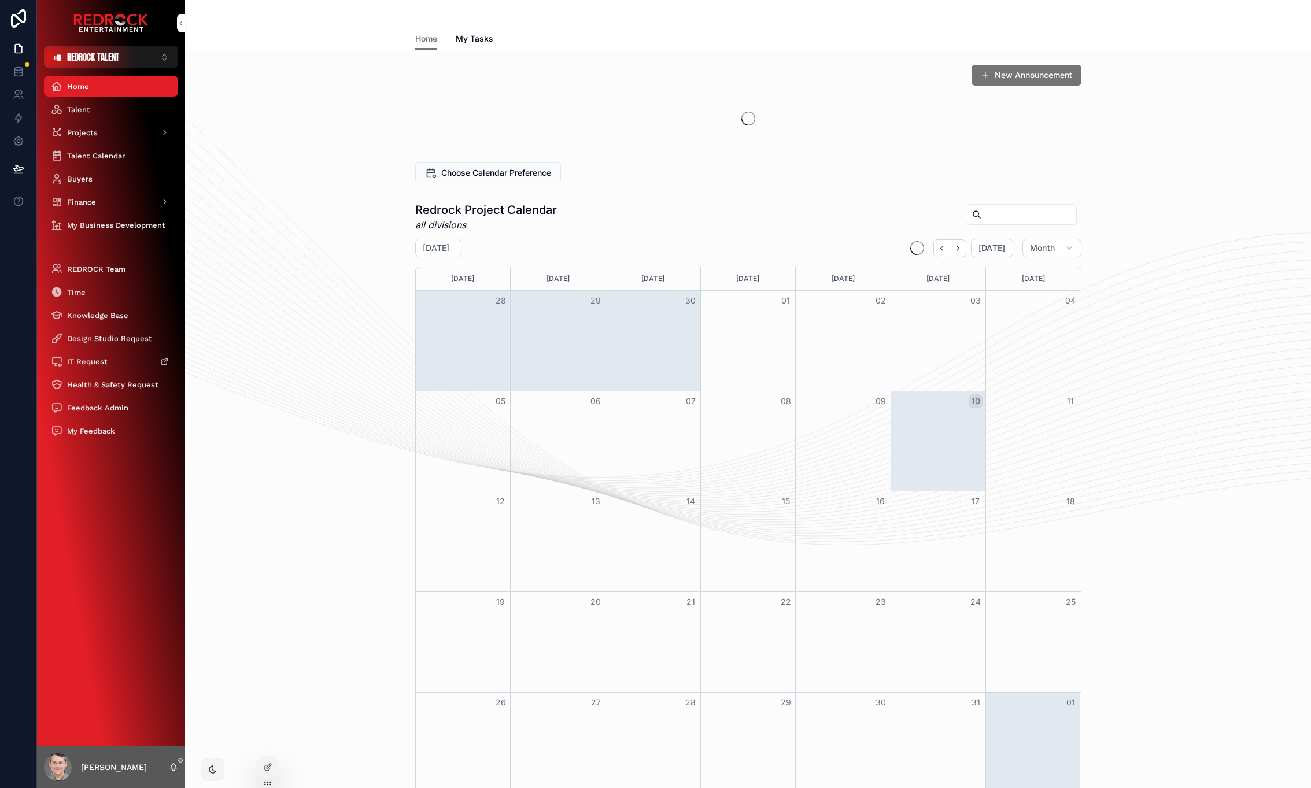
drag, startPoint x: 252, startPoint y: 126, endPoint x: 243, endPoint y: 101, distance: 26.0
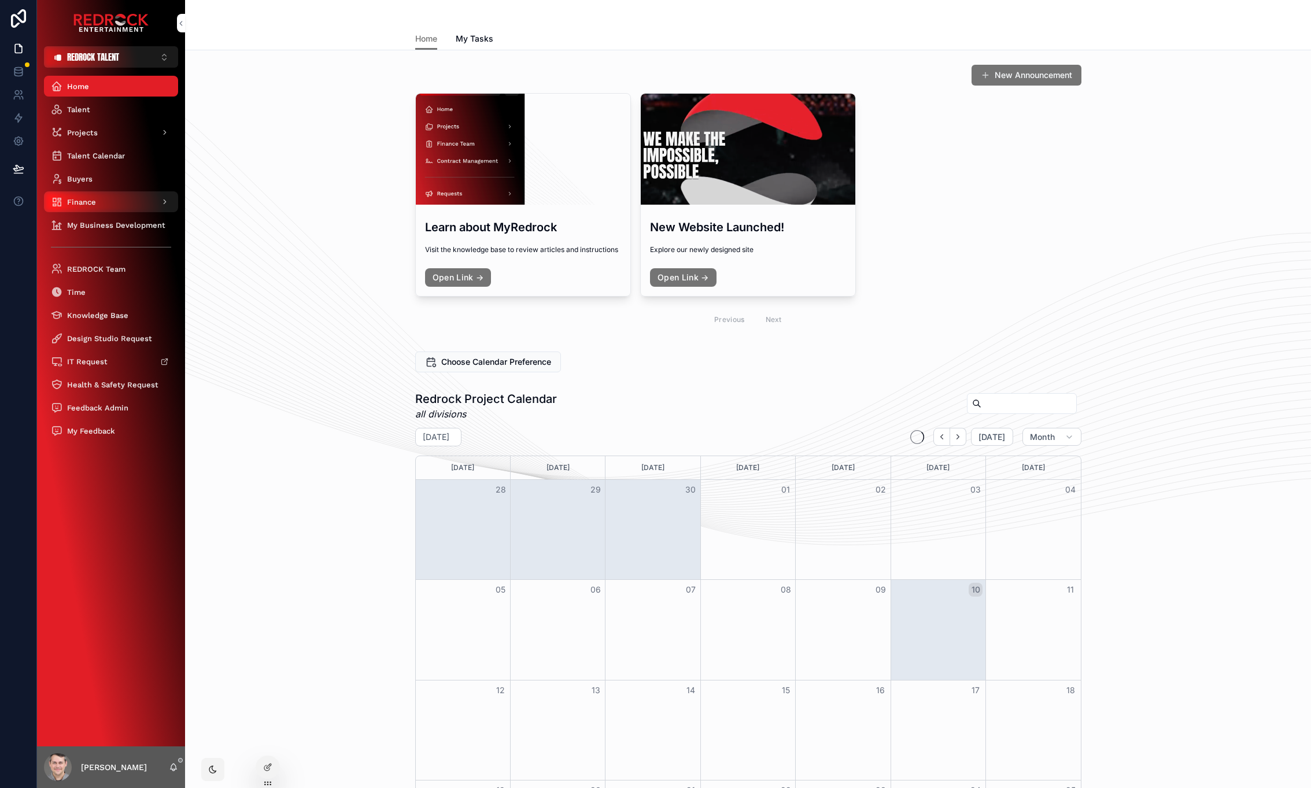
click at [132, 205] on div "Finance" at bounding box center [111, 202] width 120 height 19
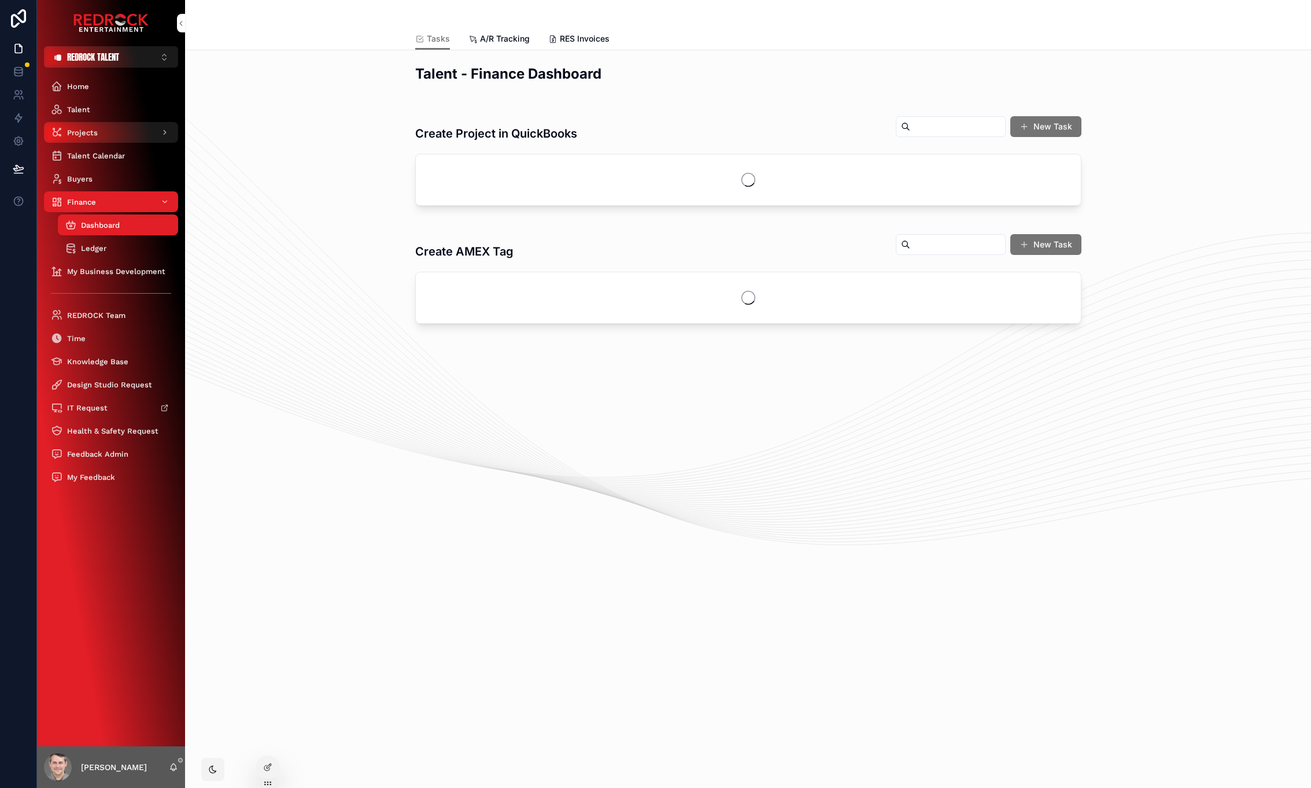
click at [99, 139] on div "Projects" at bounding box center [111, 132] width 120 height 19
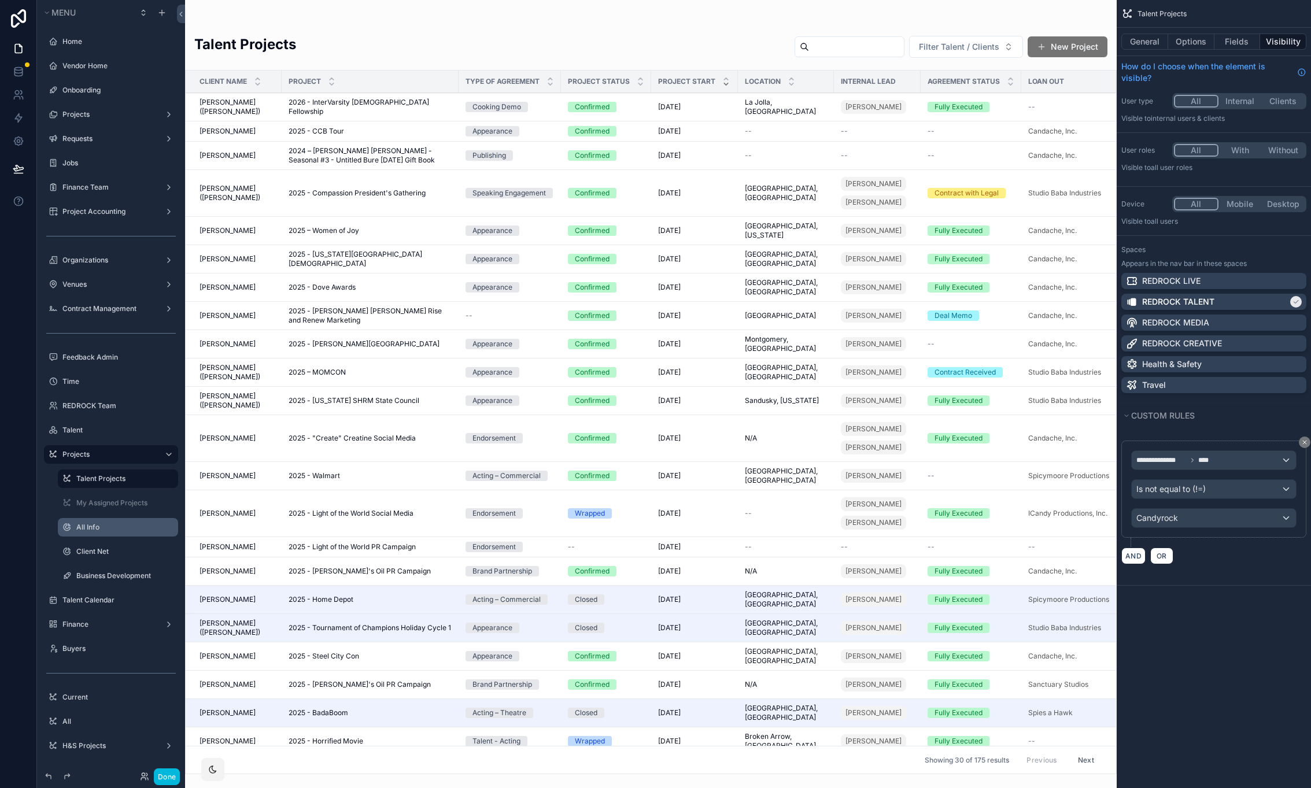
click at [124, 531] on label "All Info" at bounding box center [123, 527] width 95 height 9
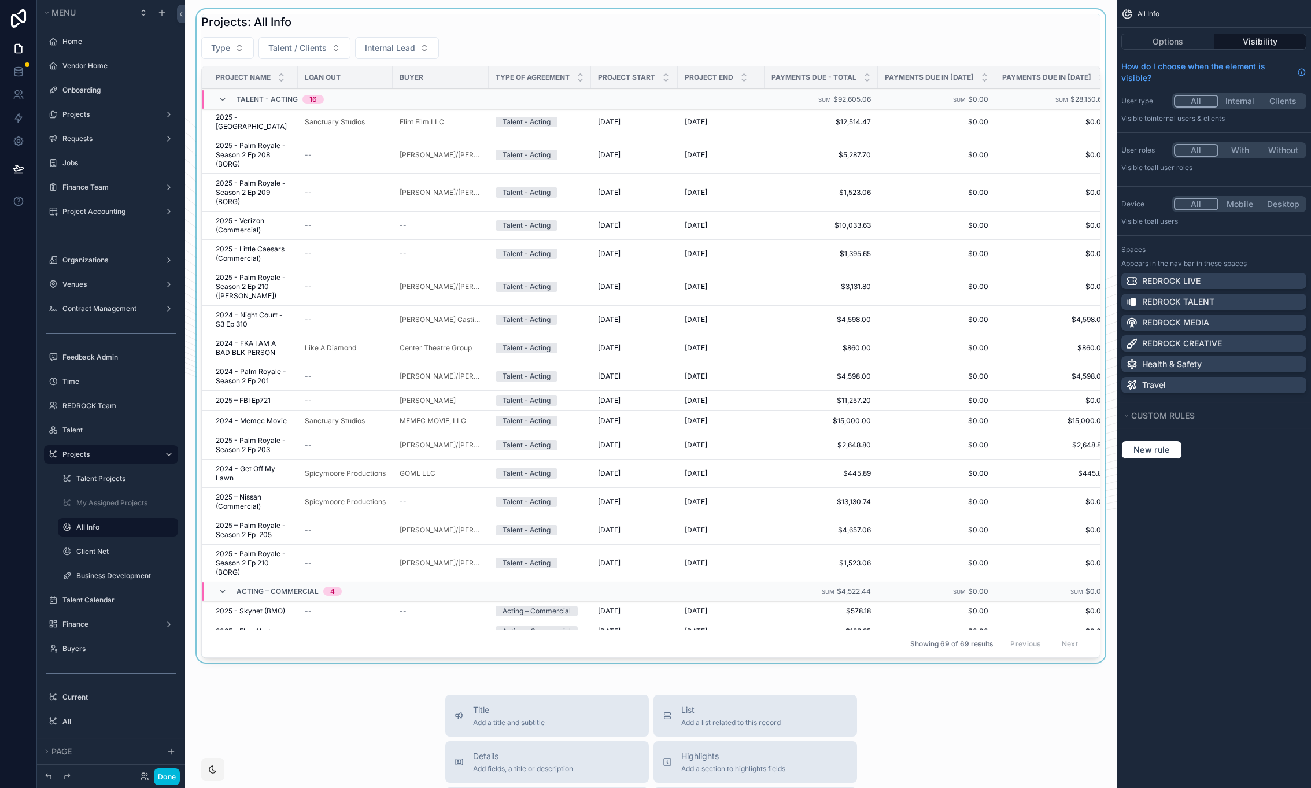
click at [1061, 17] on div "scrollable content" at bounding box center [650, 338] width 913 height 658
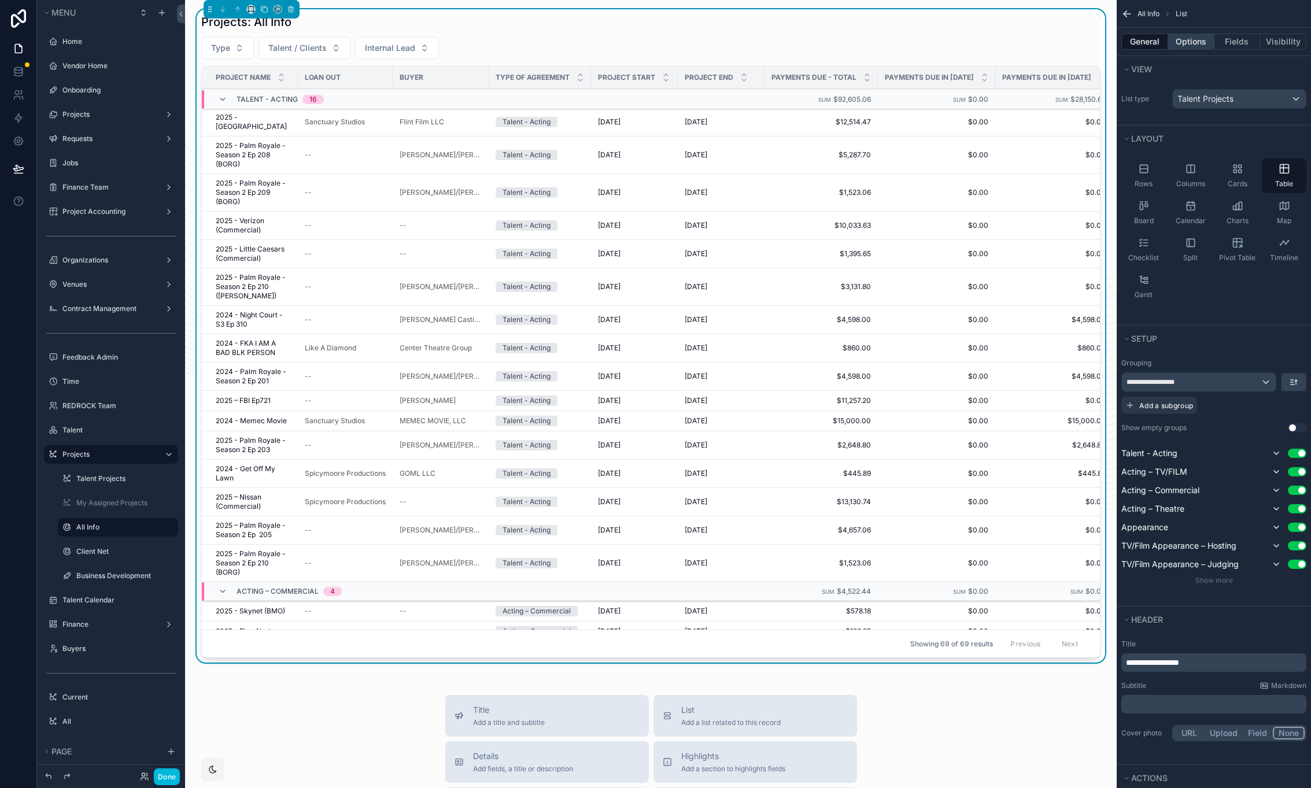
click at [1193, 42] on button "Options" at bounding box center [1191, 42] width 46 height 16
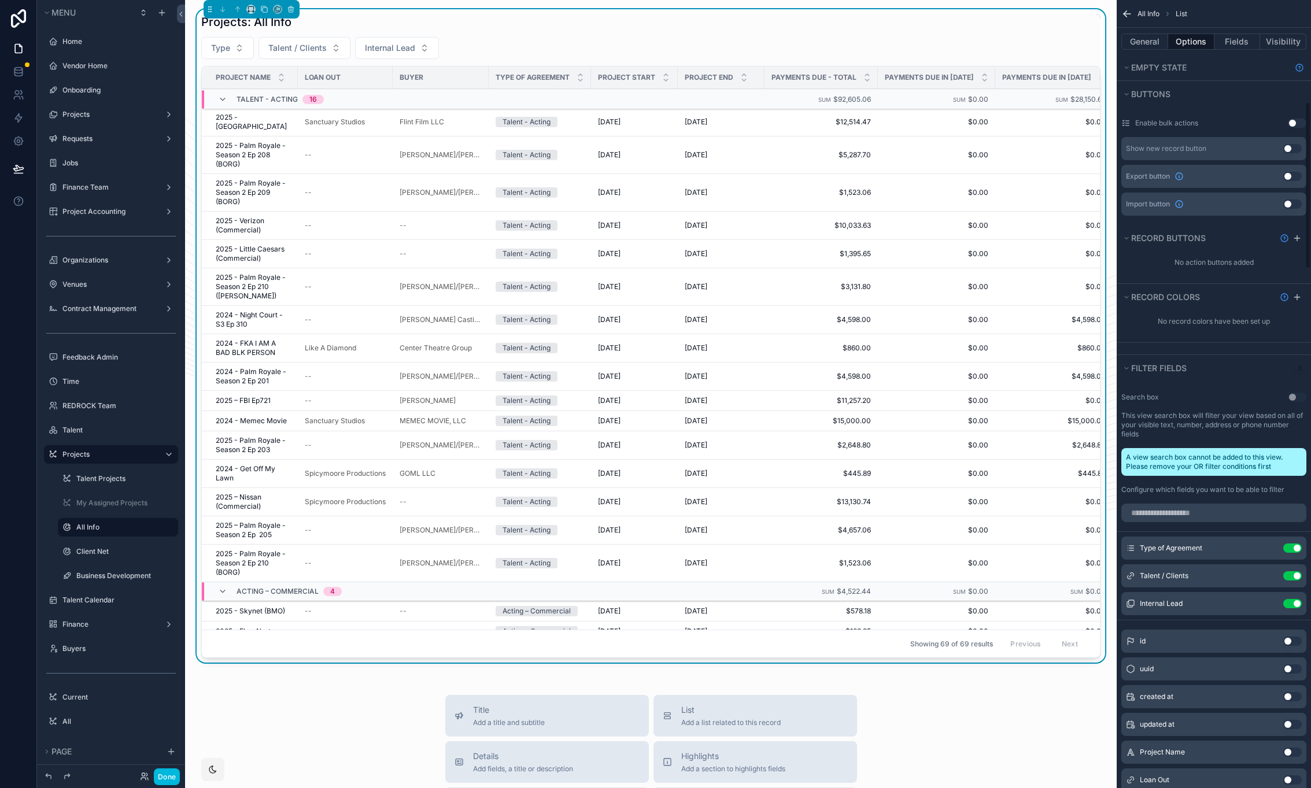
scroll to position [302, 0]
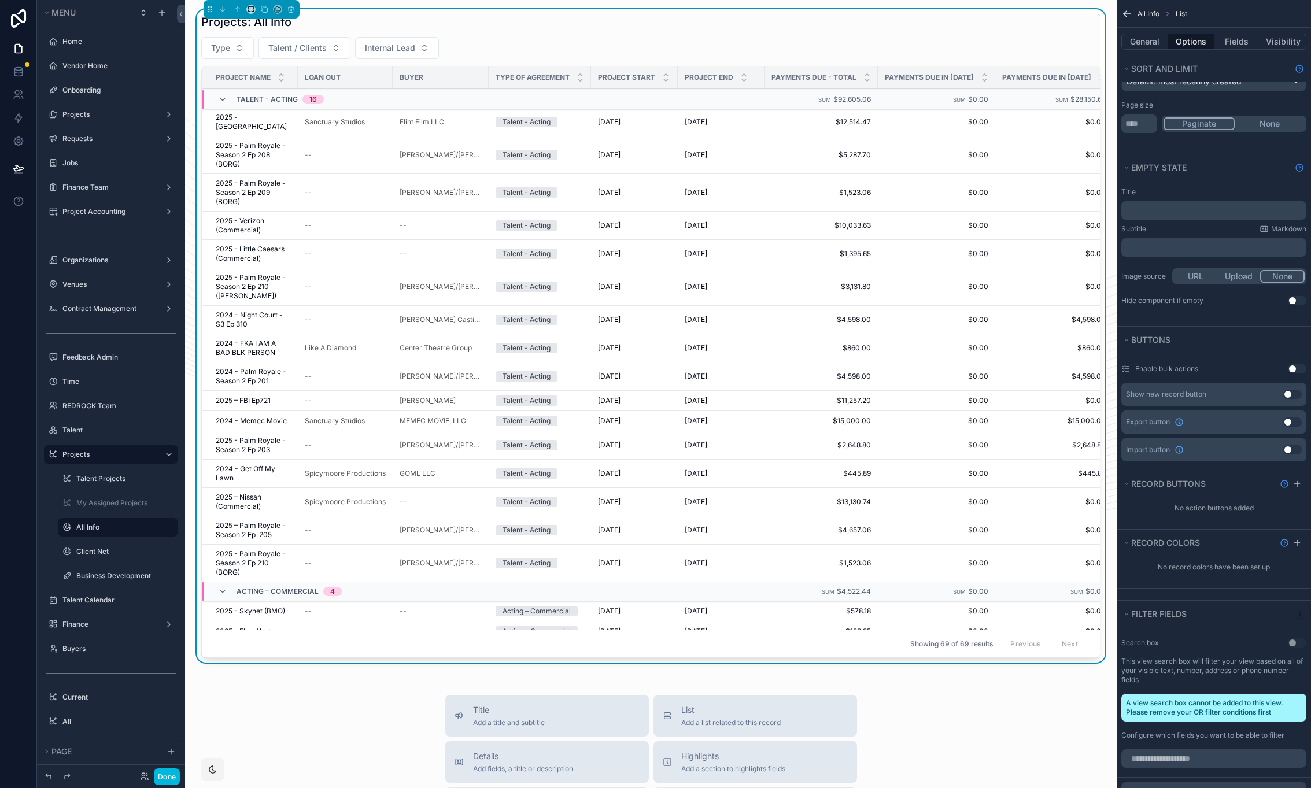
click at [1292, 421] on button "Use setting" at bounding box center [1292, 422] width 19 height 9
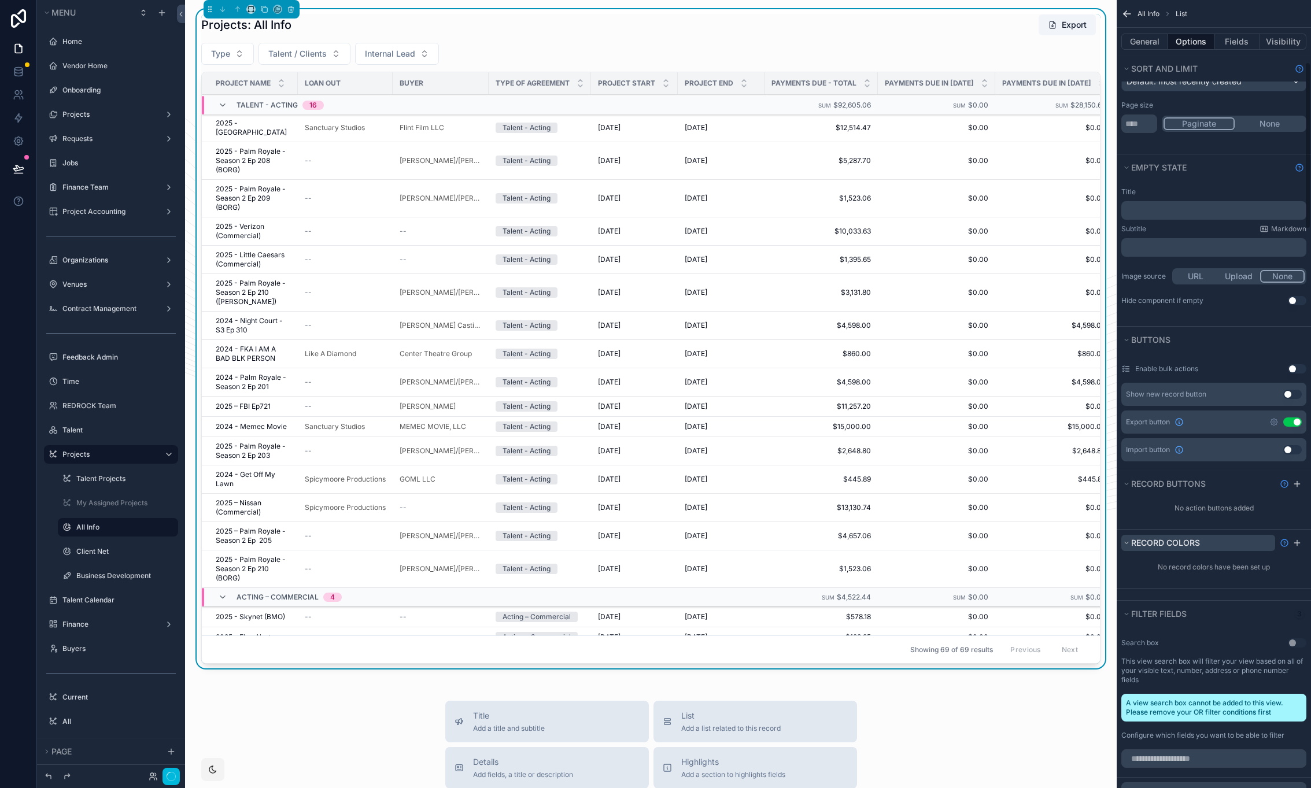
scroll to position [294, 0]
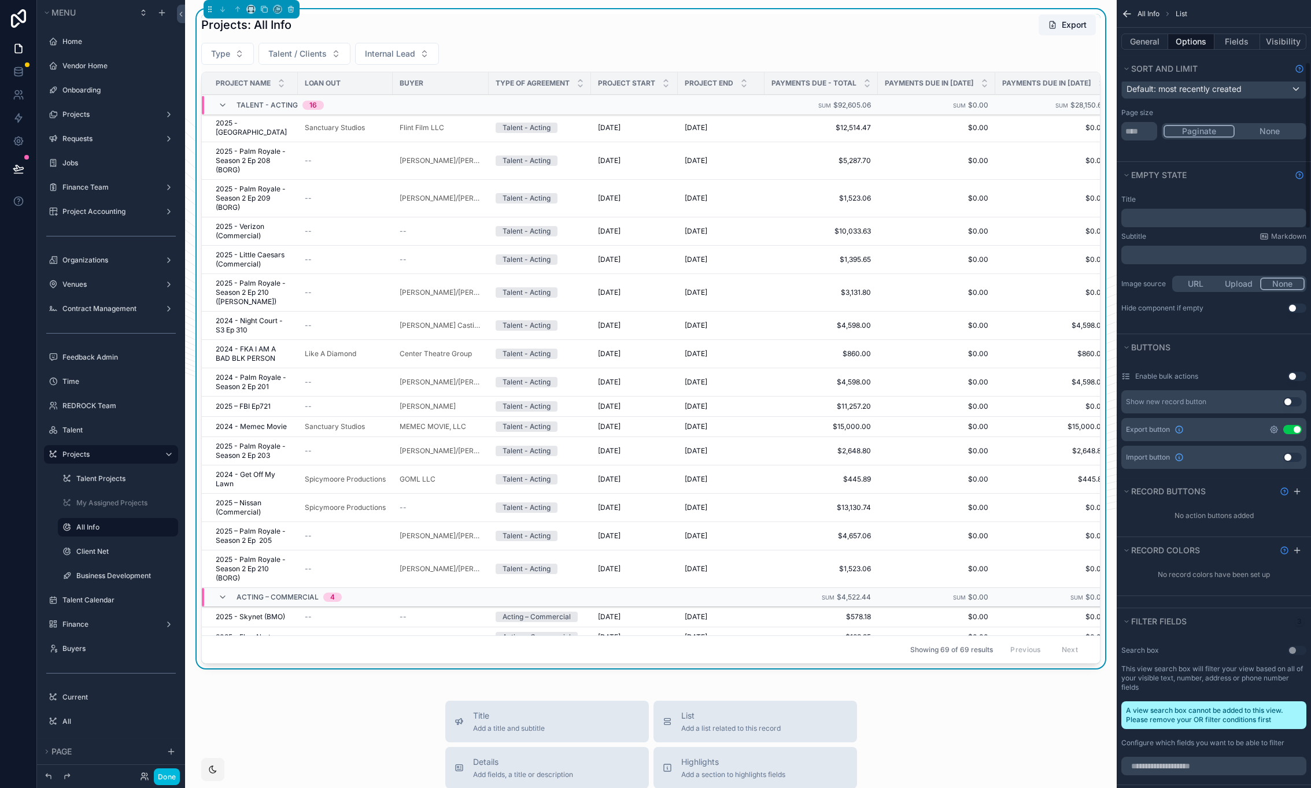
click at [1275, 430] on icon "scrollable content" at bounding box center [1274, 429] width 9 height 9
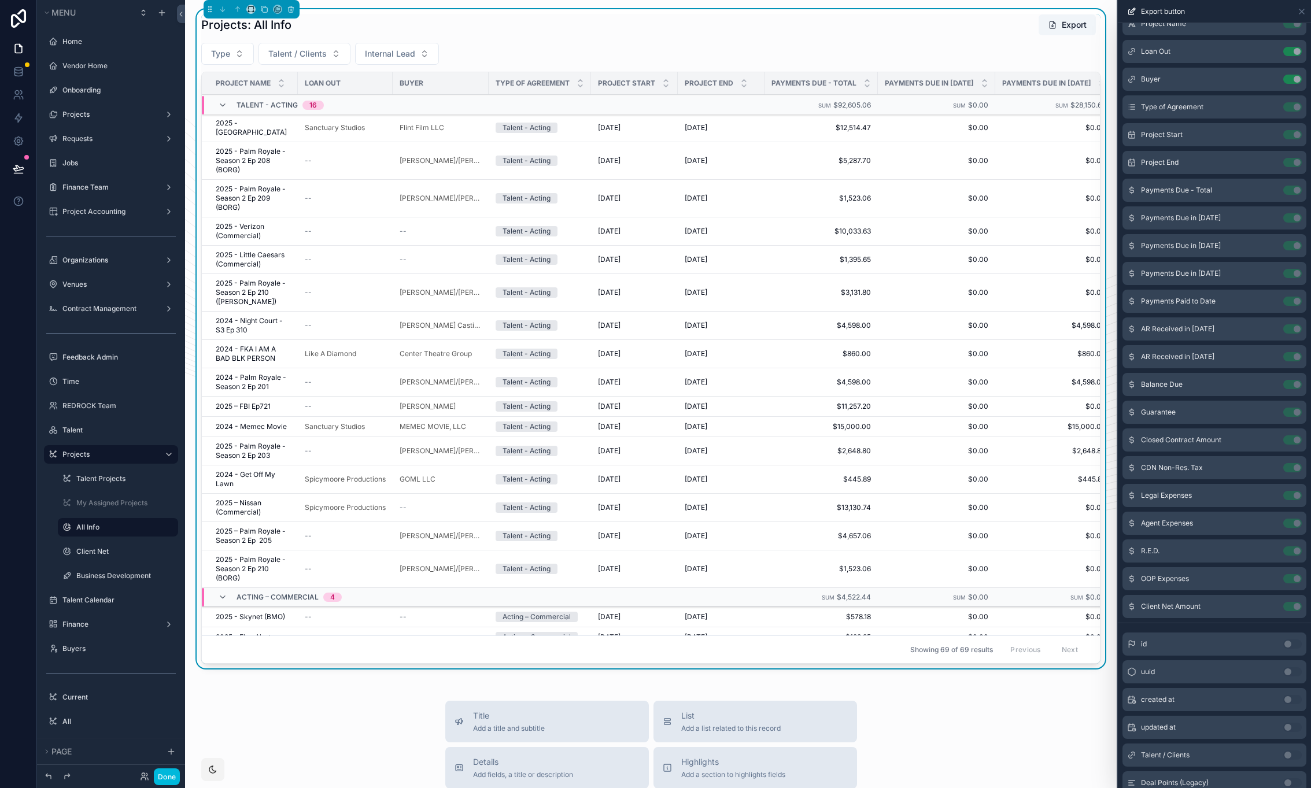
scroll to position [0, 0]
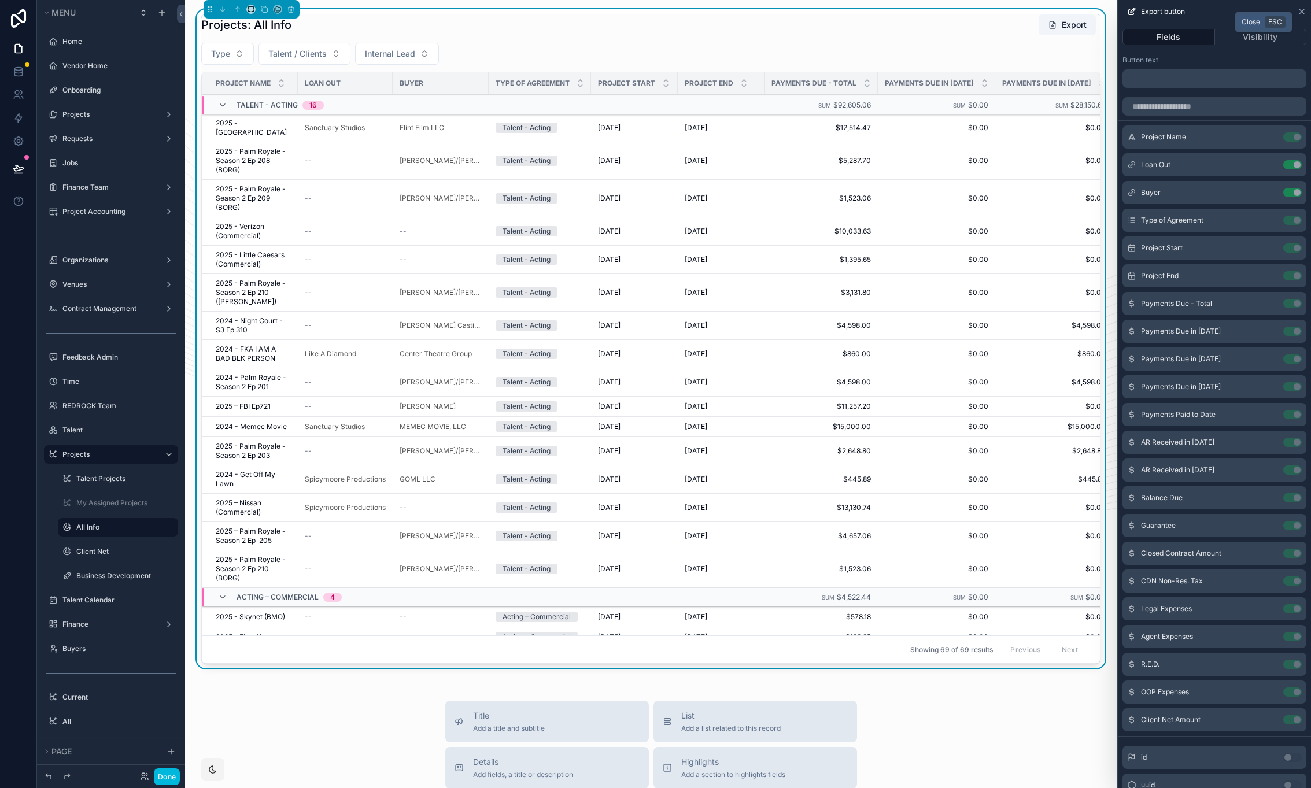
click at [1302, 13] on icon at bounding box center [1301, 11] width 9 height 9
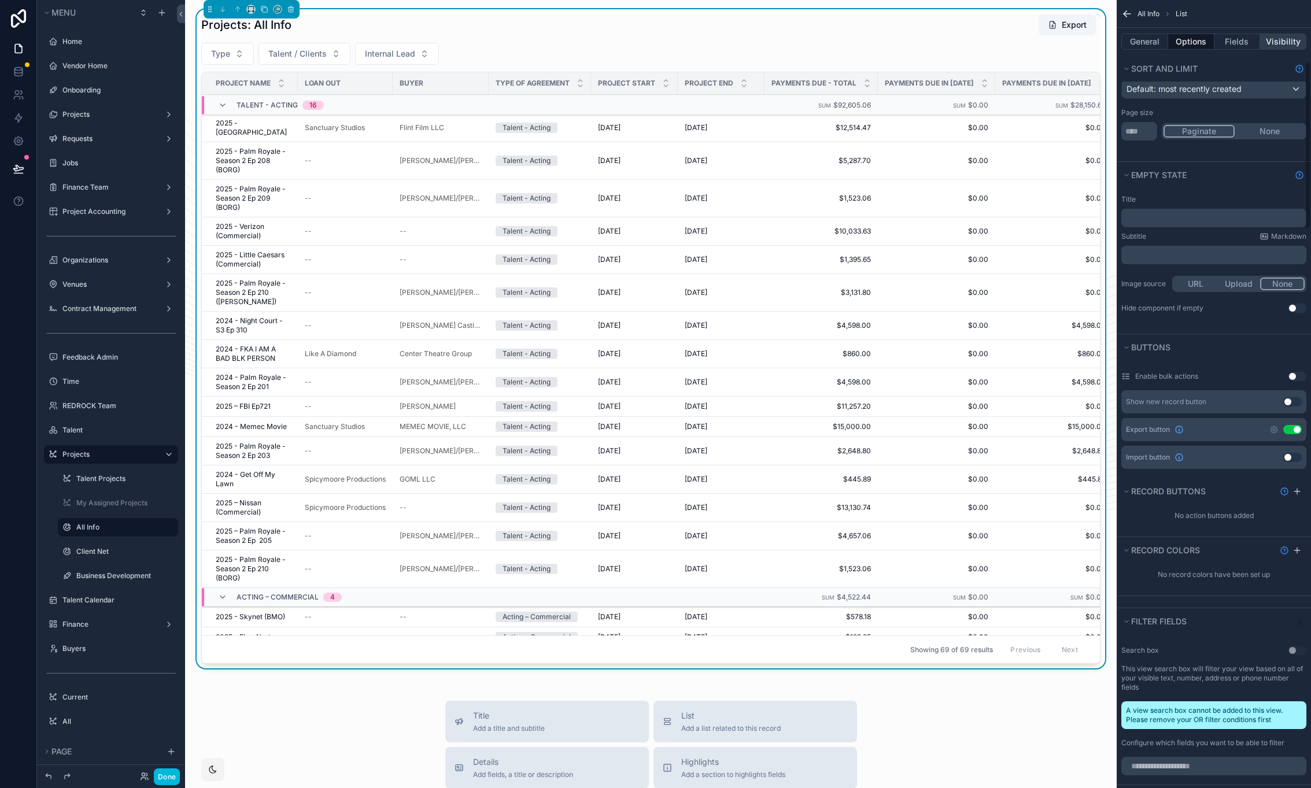
click at [1283, 41] on button "Visibility" at bounding box center [1283, 42] width 46 height 16
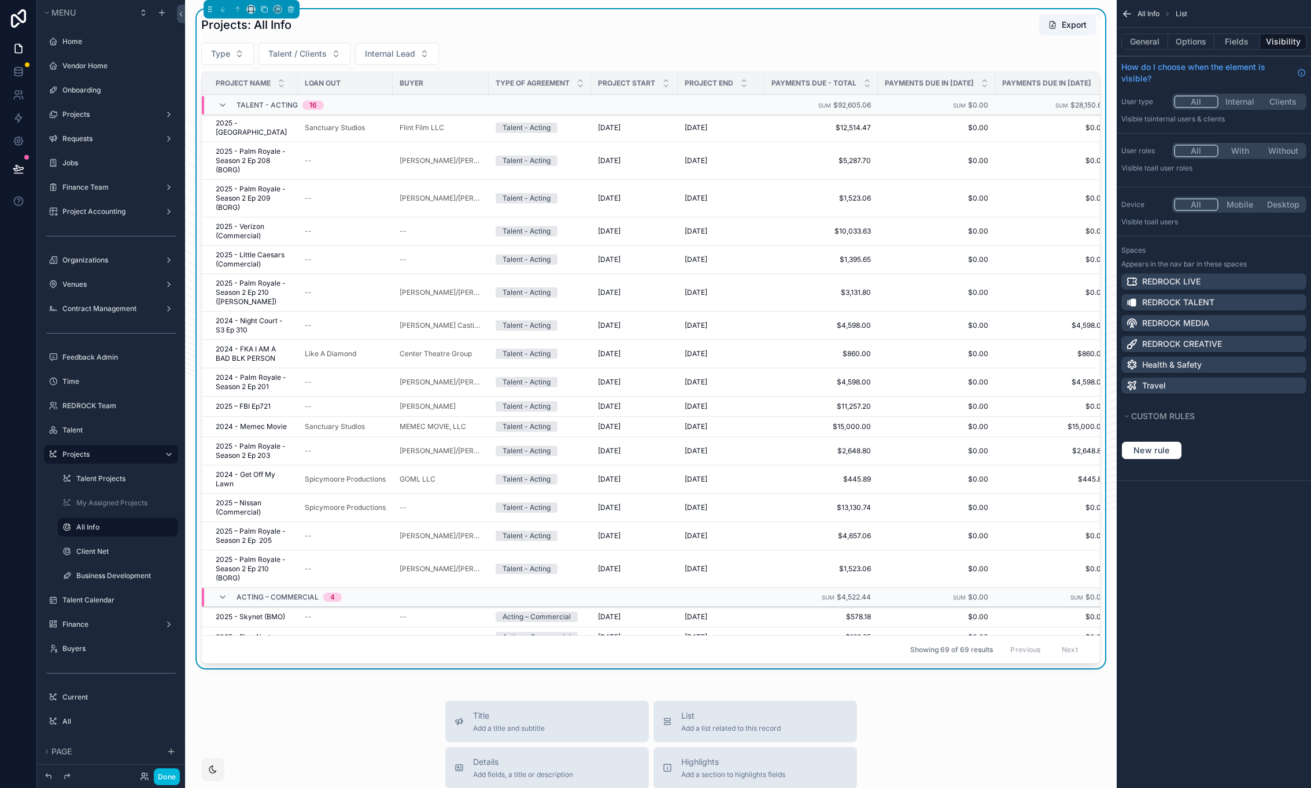
click at [1131, 14] on icon "scrollable content" at bounding box center [1127, 14] width 7 height 0
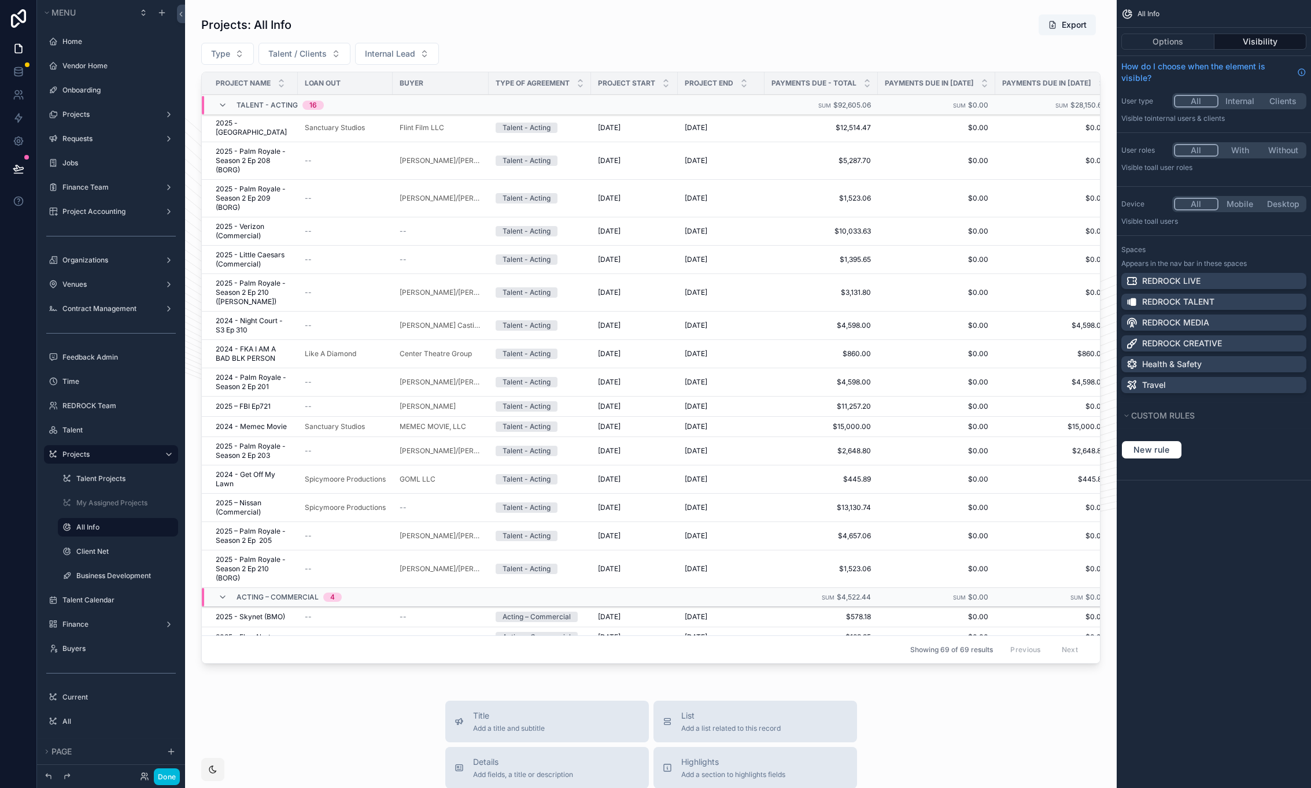
click at [1283, 31] on div "Options Visibility" at bounding box center [1214, 42] width 194 height 28
click at [1278, 43] on button "Visibility" at bounding box center [1261, 42] width 93 height 16
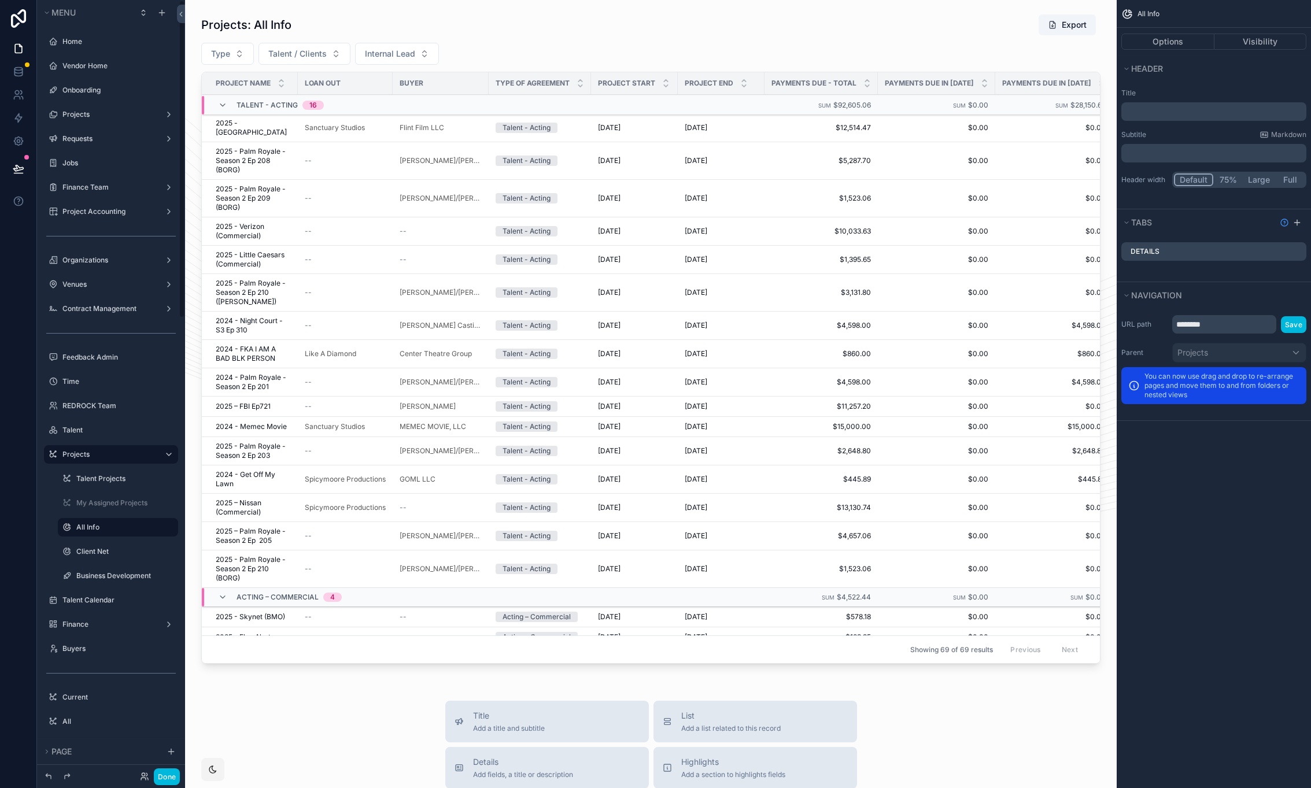
click at [0, 0] on icon "scrollable content" at bounding box center [0, 0] width 0 height 0
click at [1219, 442] on div "All Info Options Visibility Header Title ﻿ Subtitle Markdown ﻿ Header width Def…" at bounding box center [1214, 394] width 194 height 788
click at [1265, 43] on button "Visibility" at bounding box center [1261, 42] width 93 height 16
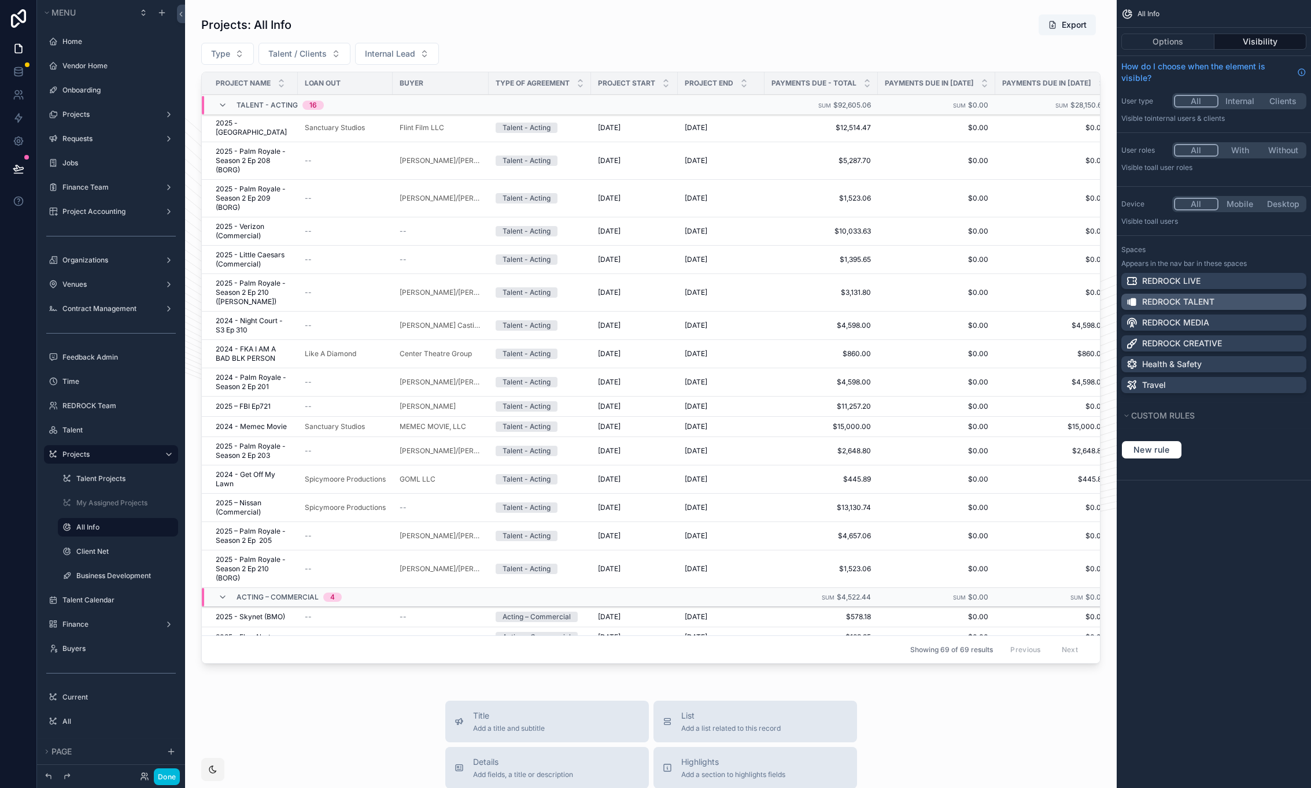
click at [1251, 306] on div "REDROCK TALENT" at bounding box center [1214, 302] width 176 height 12
click at [1171, 452] on span "New rule" at bounding box center [1152, 450] width 46 height 10
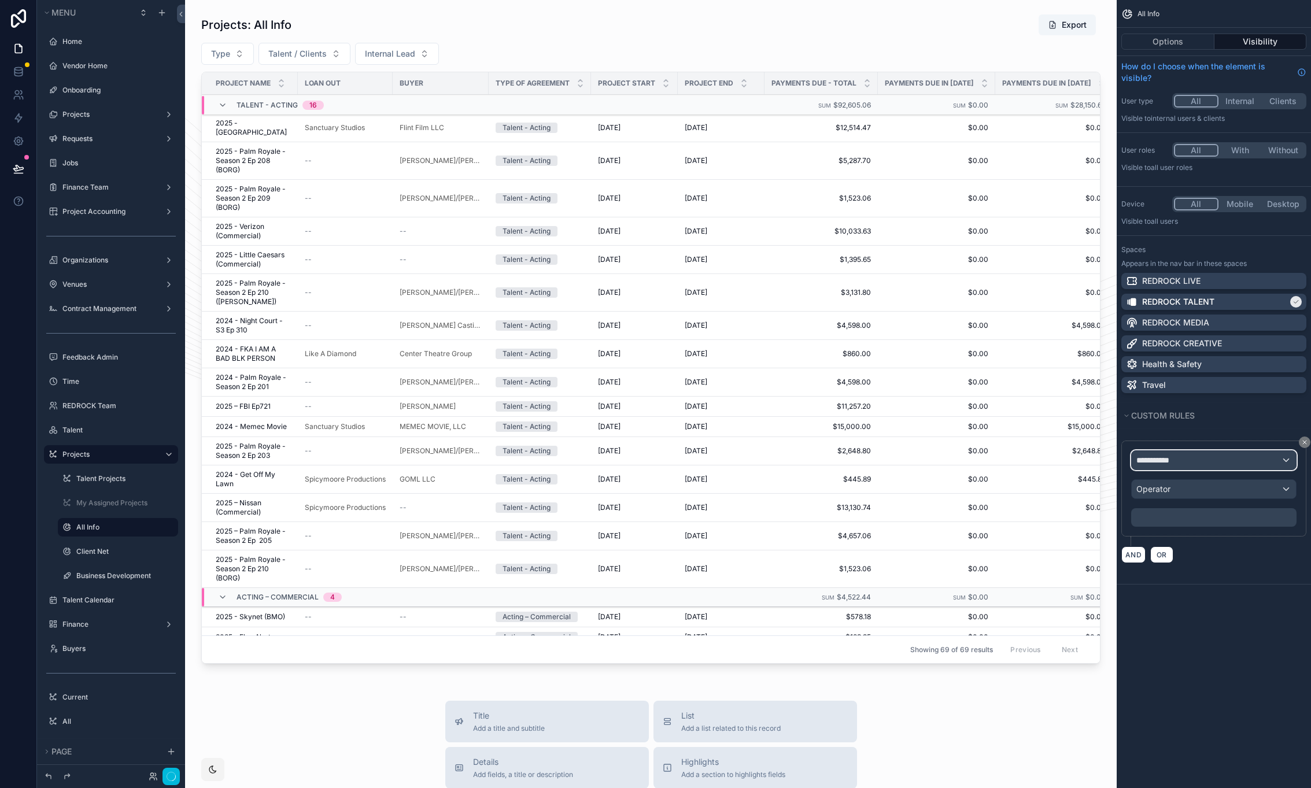
click at [1222, 452] on div "**********" at bounding box center [1214, 460] width 164 height 19
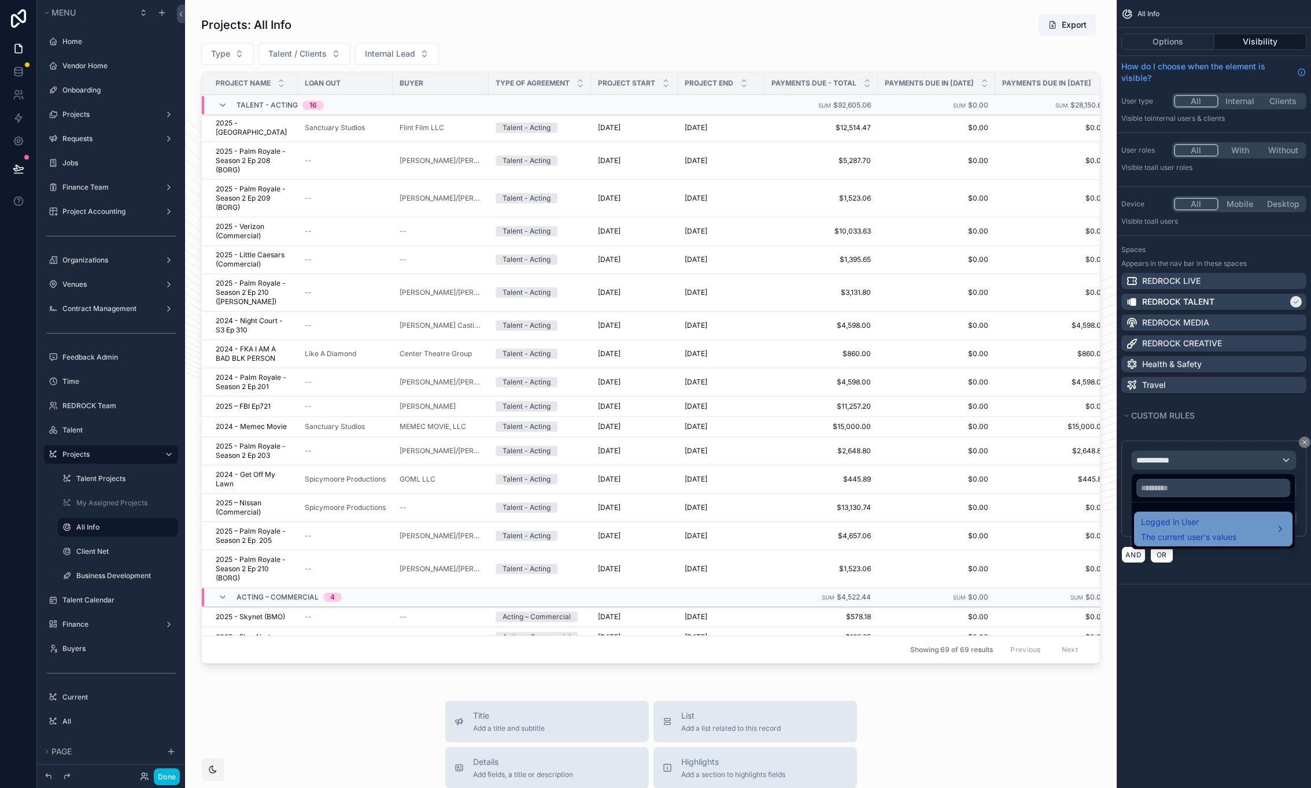
click at [1198, 533] on span "The current user's values" at bounding box center [1188, 538] width 95 height 12
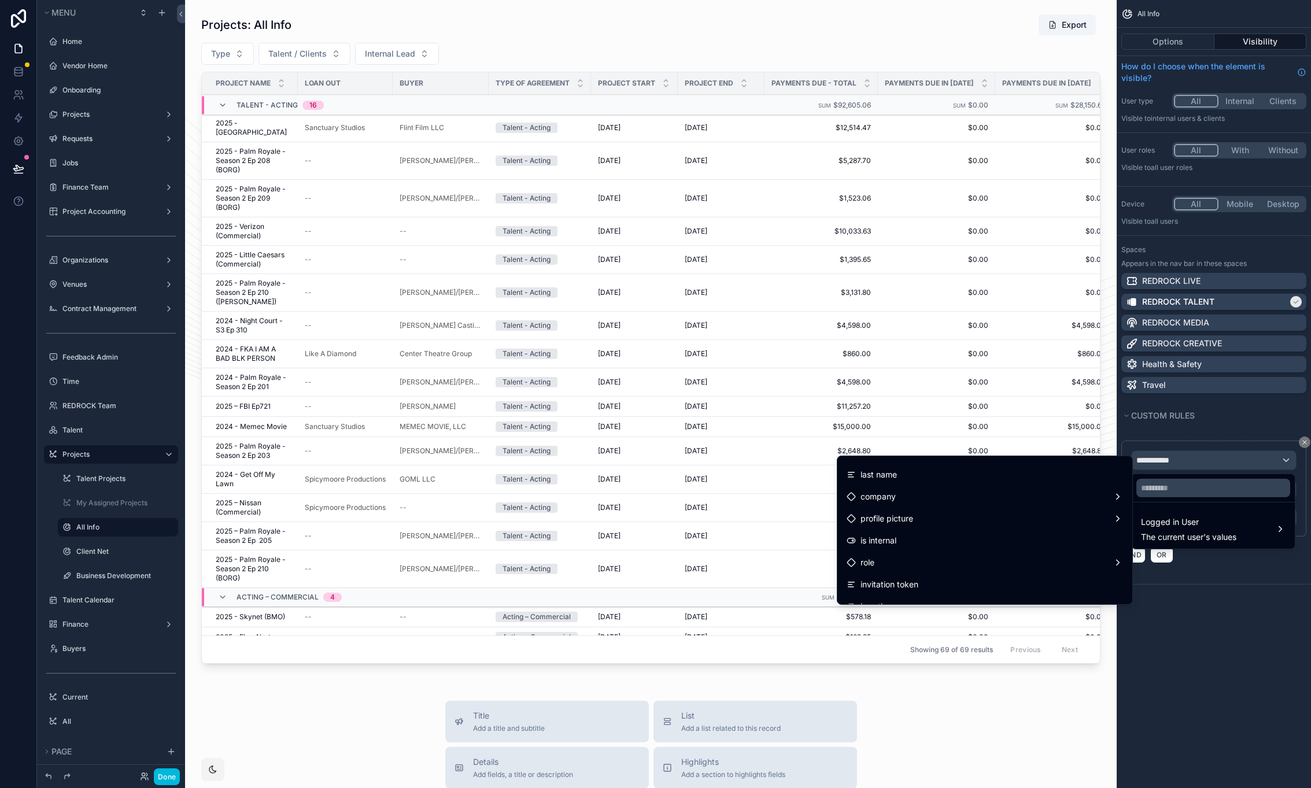
scroll to position [110, 0]
click at [923, 517] on div "role" at bounding box center [985, 512] width 276 height 14
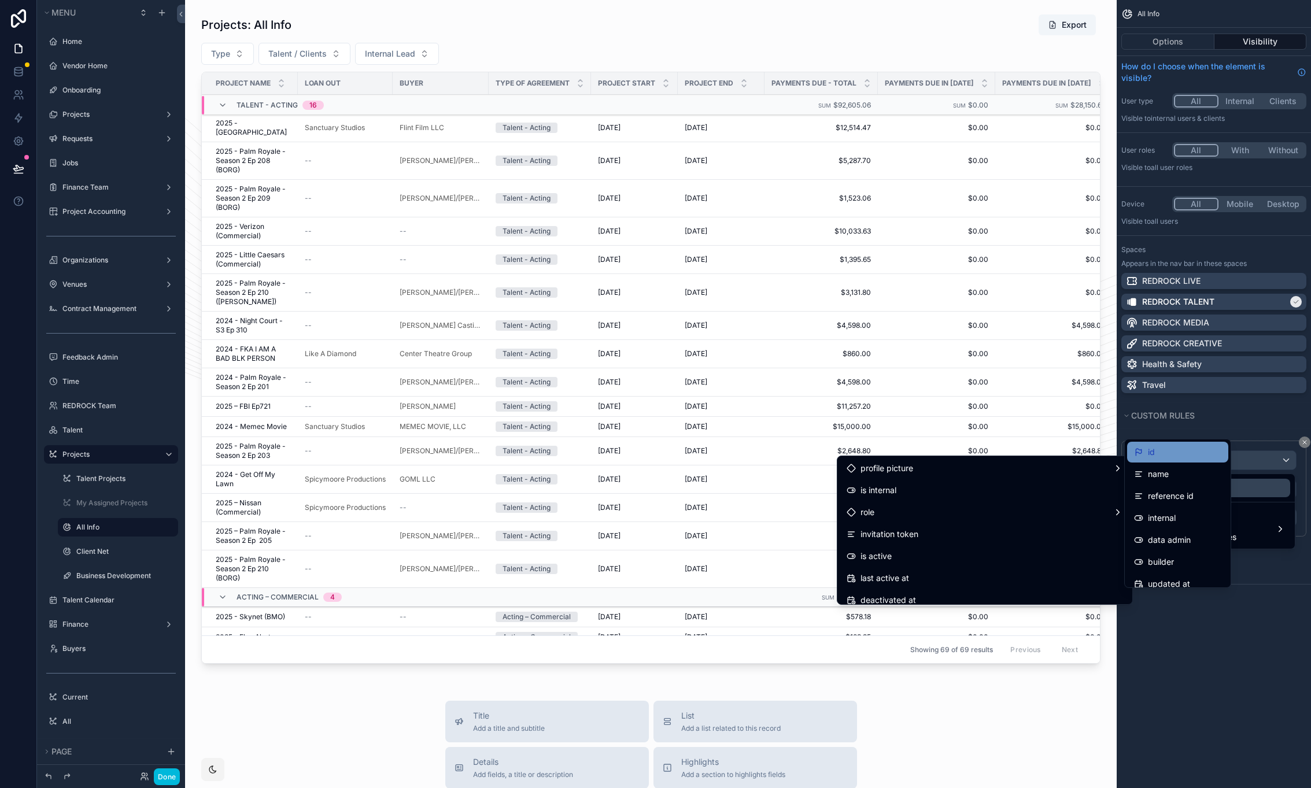
click at [1197, 456] on div "id" at bounding box center [1177, 452] width 87 height 14
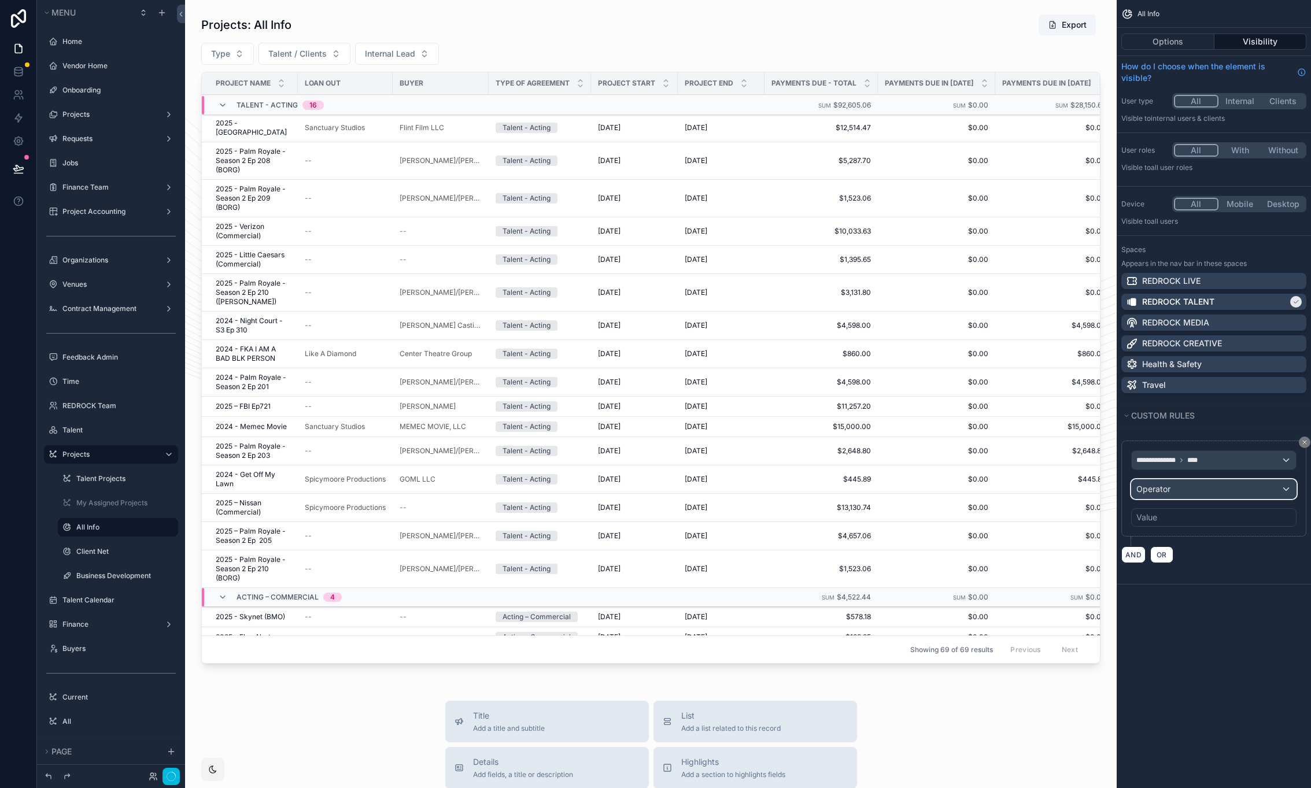
click at [1175, 483] on div "Operator" at bounding box center [1214, 489] width 164 height 19
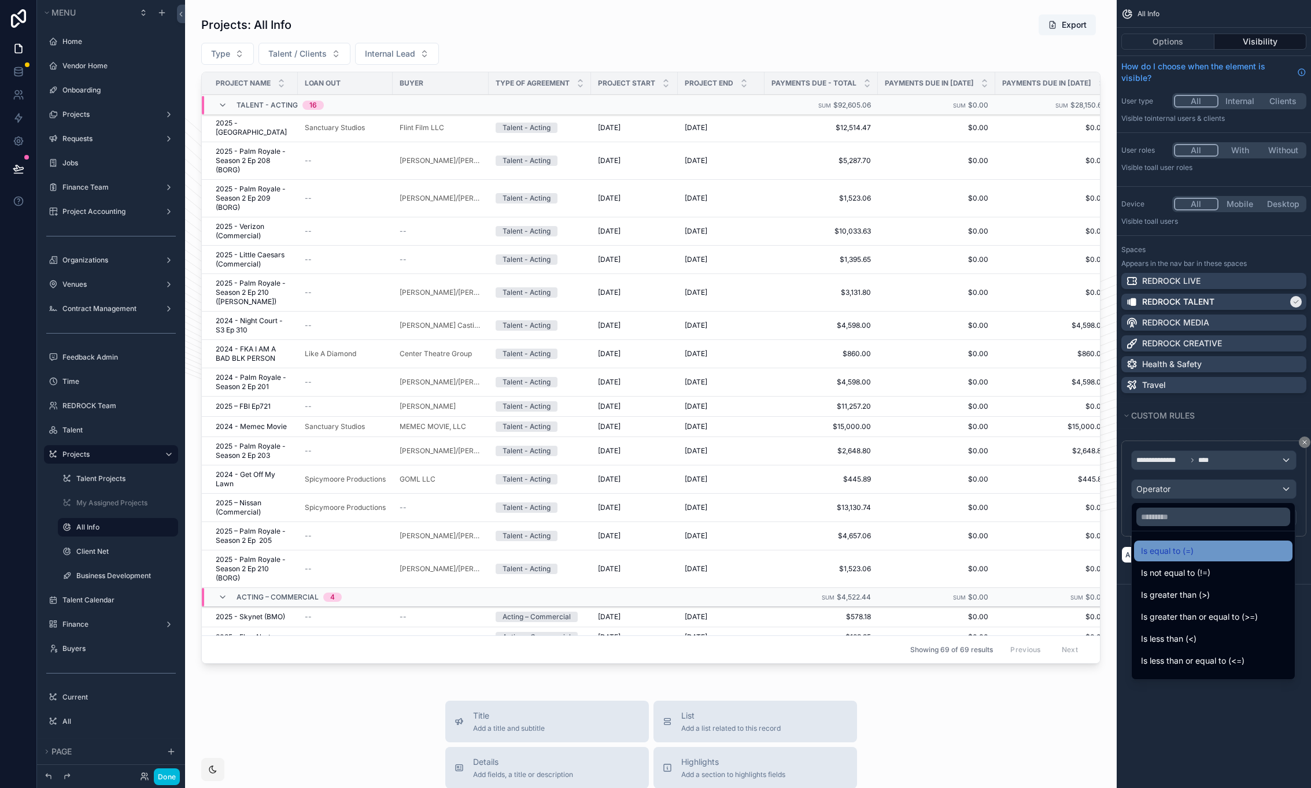
click at [1203, 547] on div "Is equal to (=)" at bounding box center [1213, 551] width 145 height 14
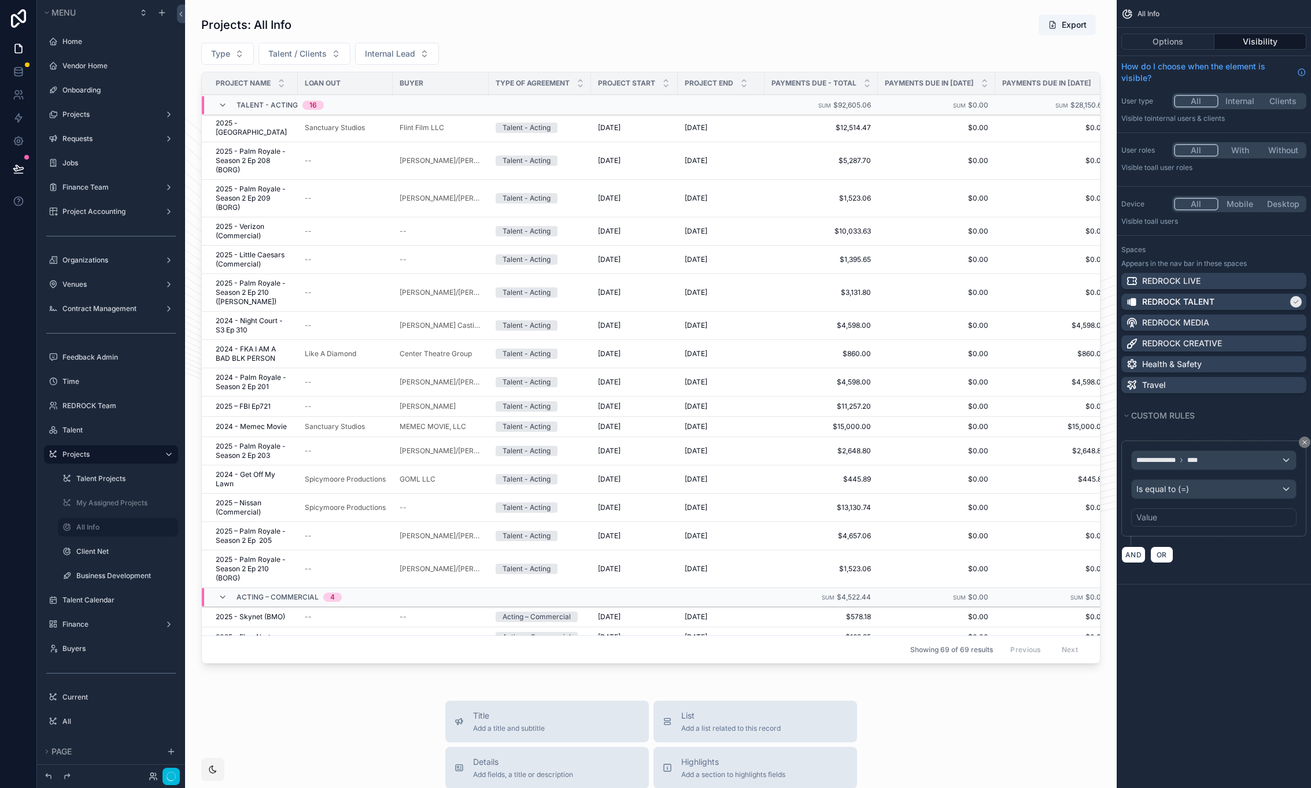
click at [1183, 518] on div "Value" at bounding box center [1213, 517] width 165 height 19
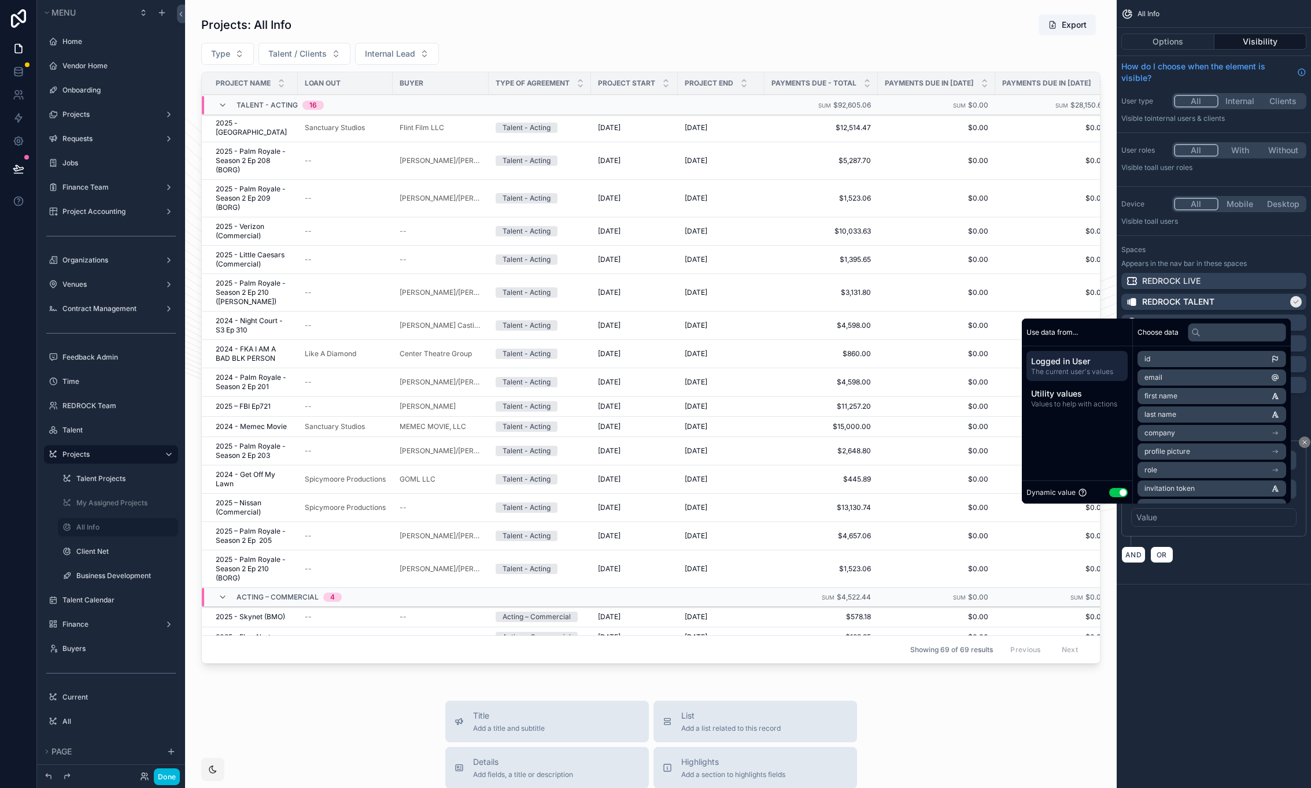
click at [1115, 493] on button "Use setting" at bounding box center [1118, 492] width 19 height 9
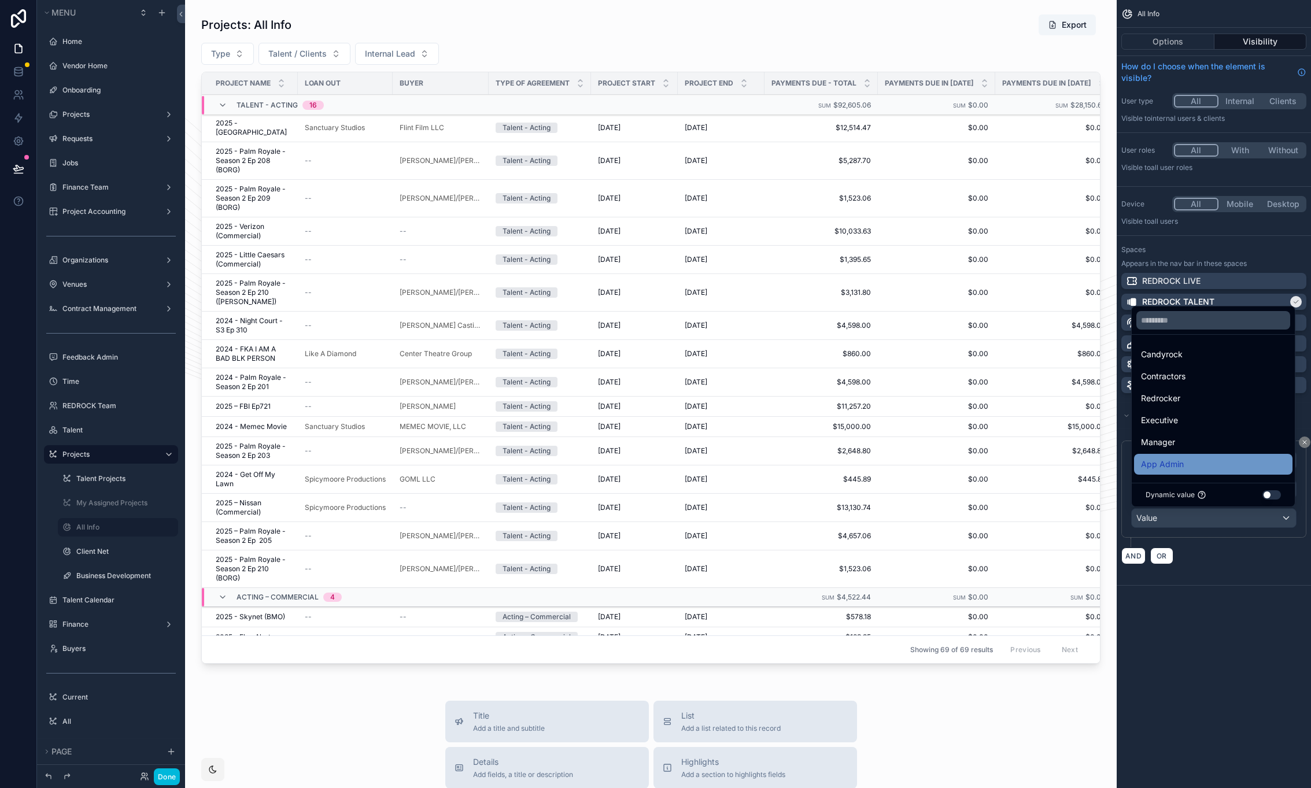
click at [1171, 463] on span "App Admin" at bounding box center [1162, 464] width 43 height 14
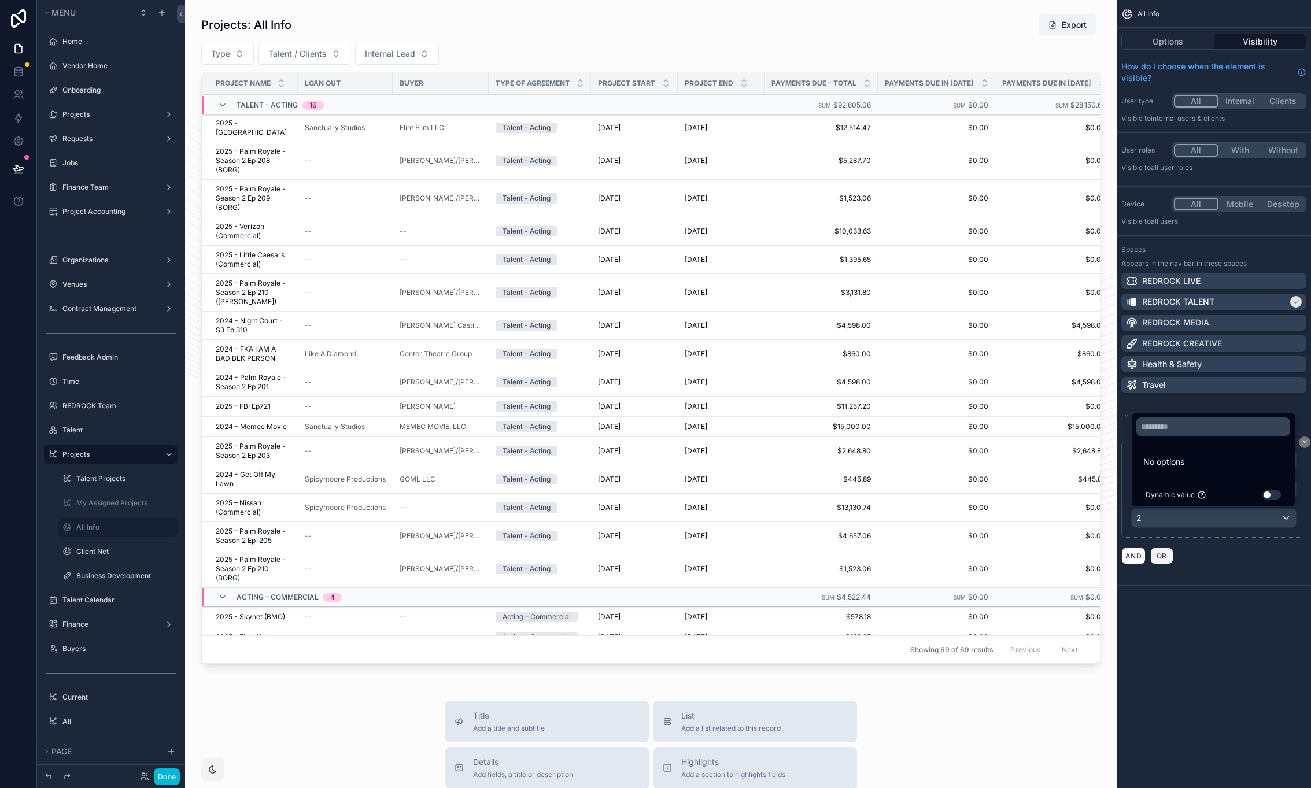
click at [1160, 561] on button "OR" at bounding box center [1161, 556] width 23 height 17
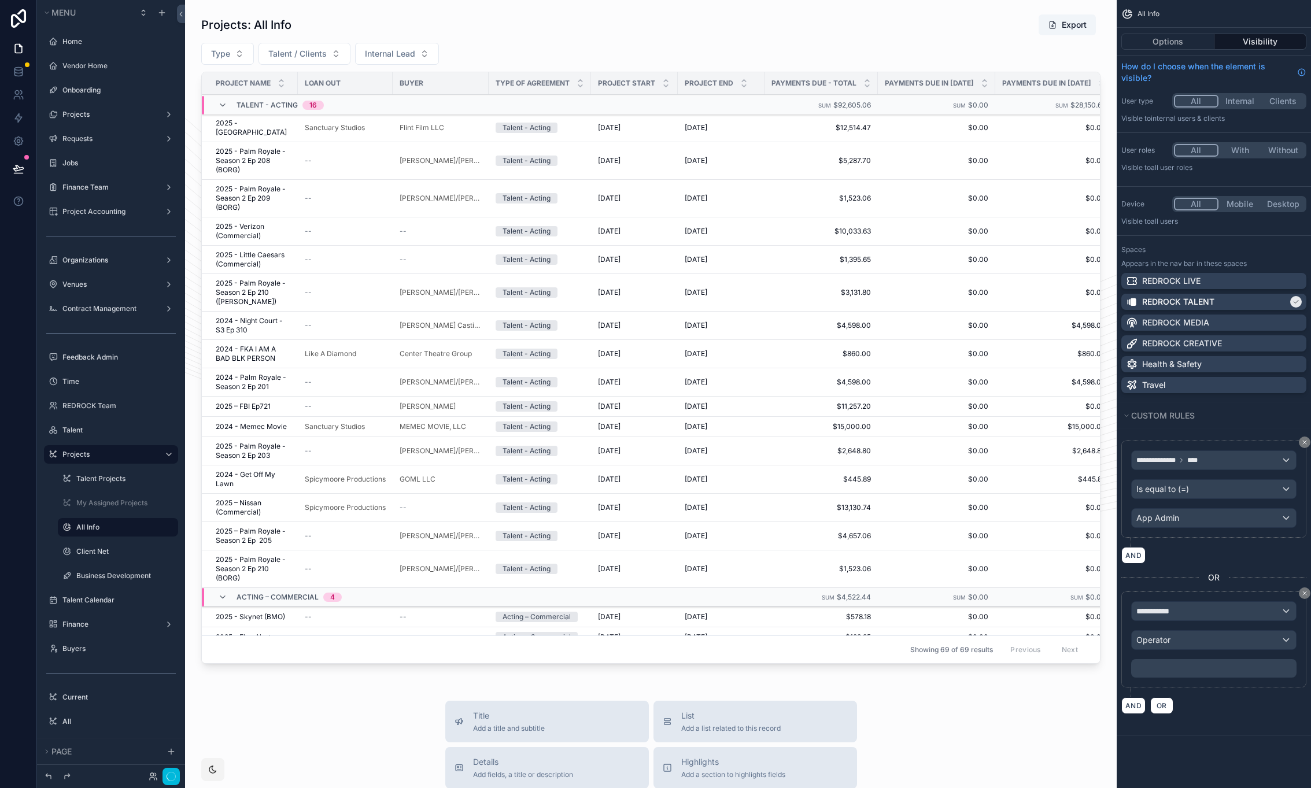
click at [1204, 622] on div "**********" at bounding box center [1213, 640] width 165 height 76
click at [1206, 618] on div "**********" at bounding box center [1214, 611] width 164 height 19
click at [1216, 681] on div "Logged in User The current user's values" at bounding box center [1188, 680] width 95 height 28
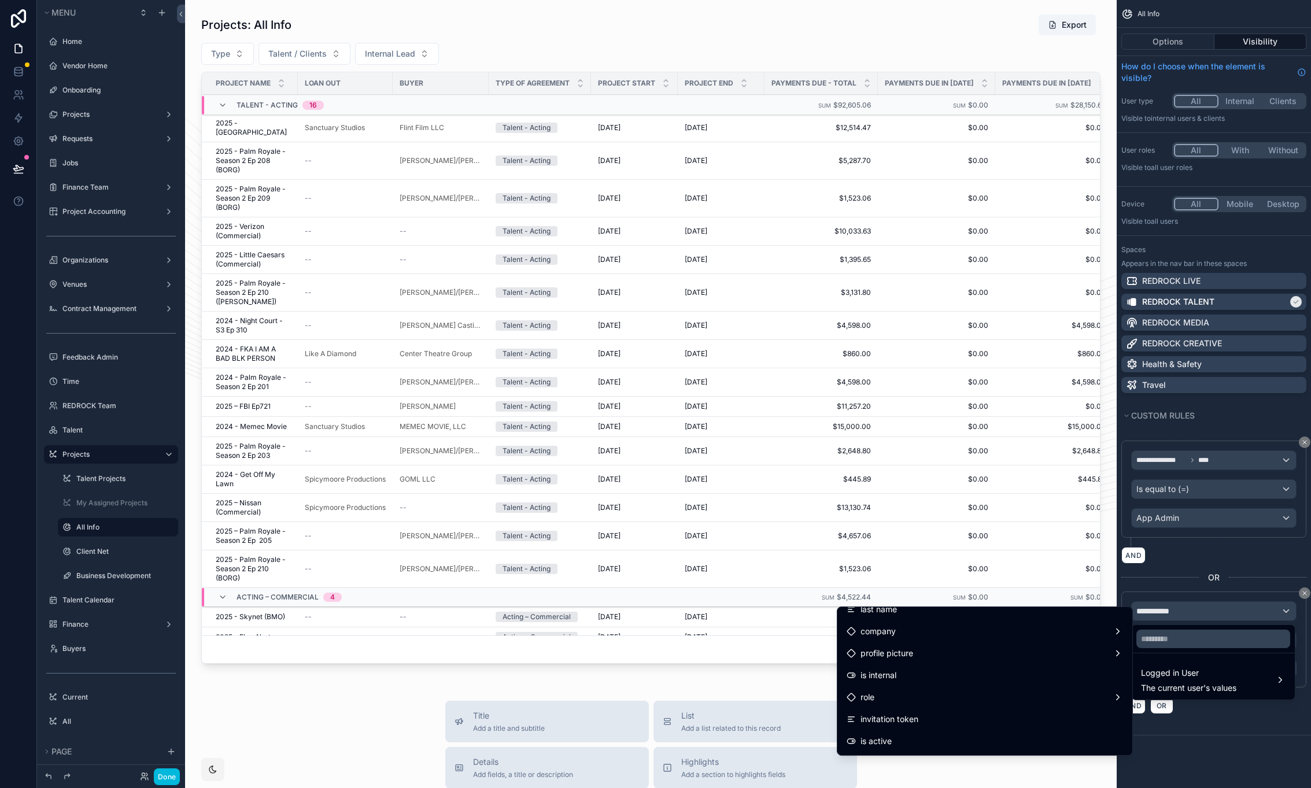
scroll to position [189, 0]
click at [941, 698] on div "Redrock User" at bounding box center [985, 695] width 276 height 14
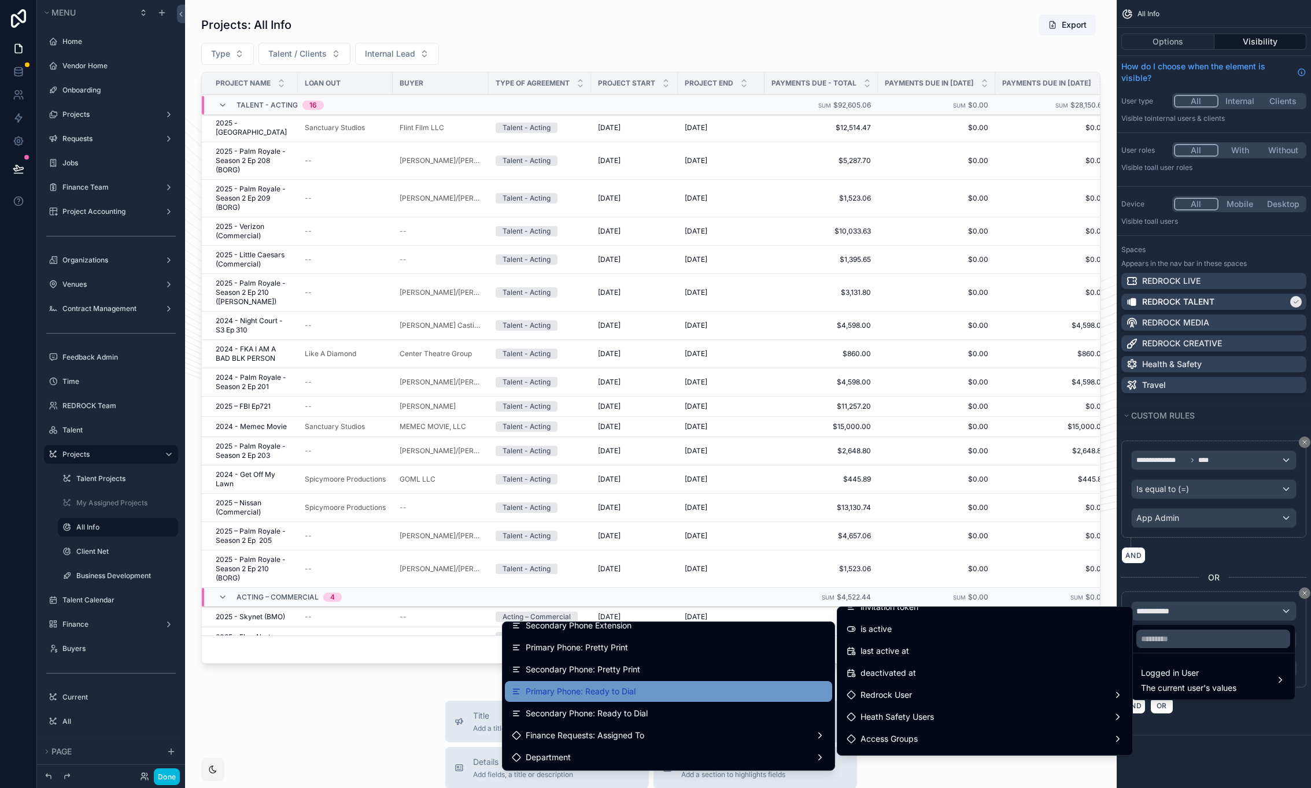
scroll to position [434, 0]
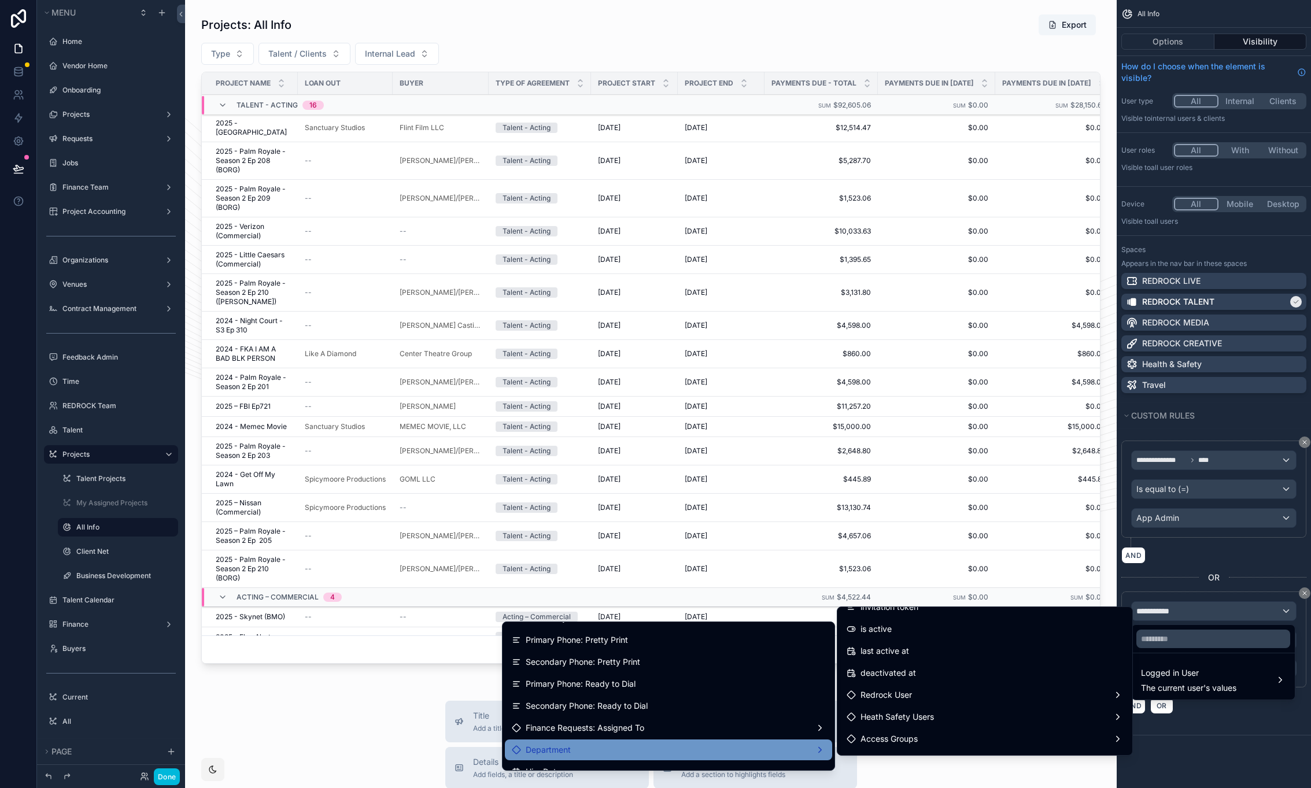
click at [606, 750] on div "Department" at bounding box center [668, 750] width 313 height 14
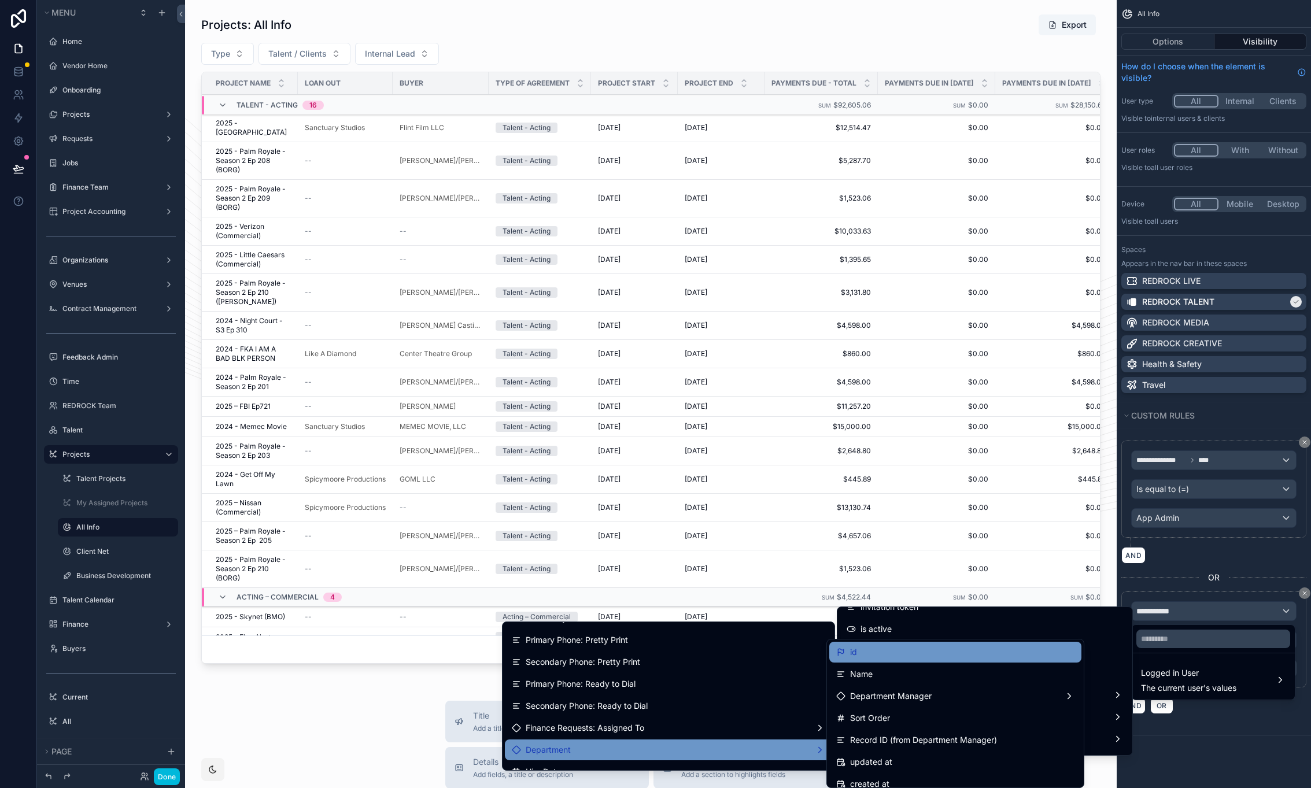
click at [924, 647] on div "id" at bounding box center [955, 652] width 238 height 14
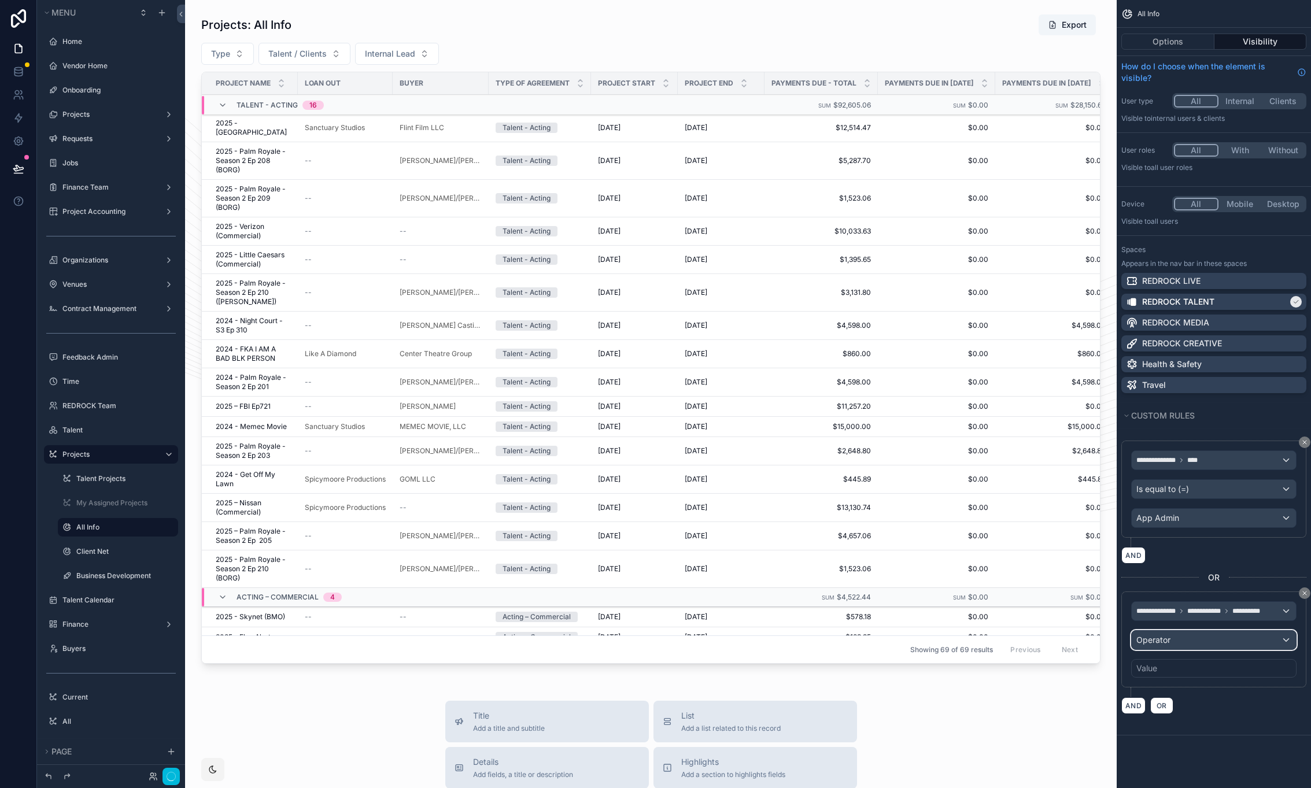
click at [1214, 644] on div "Operator" at bounding box center [1214, 640] width 164 height 19
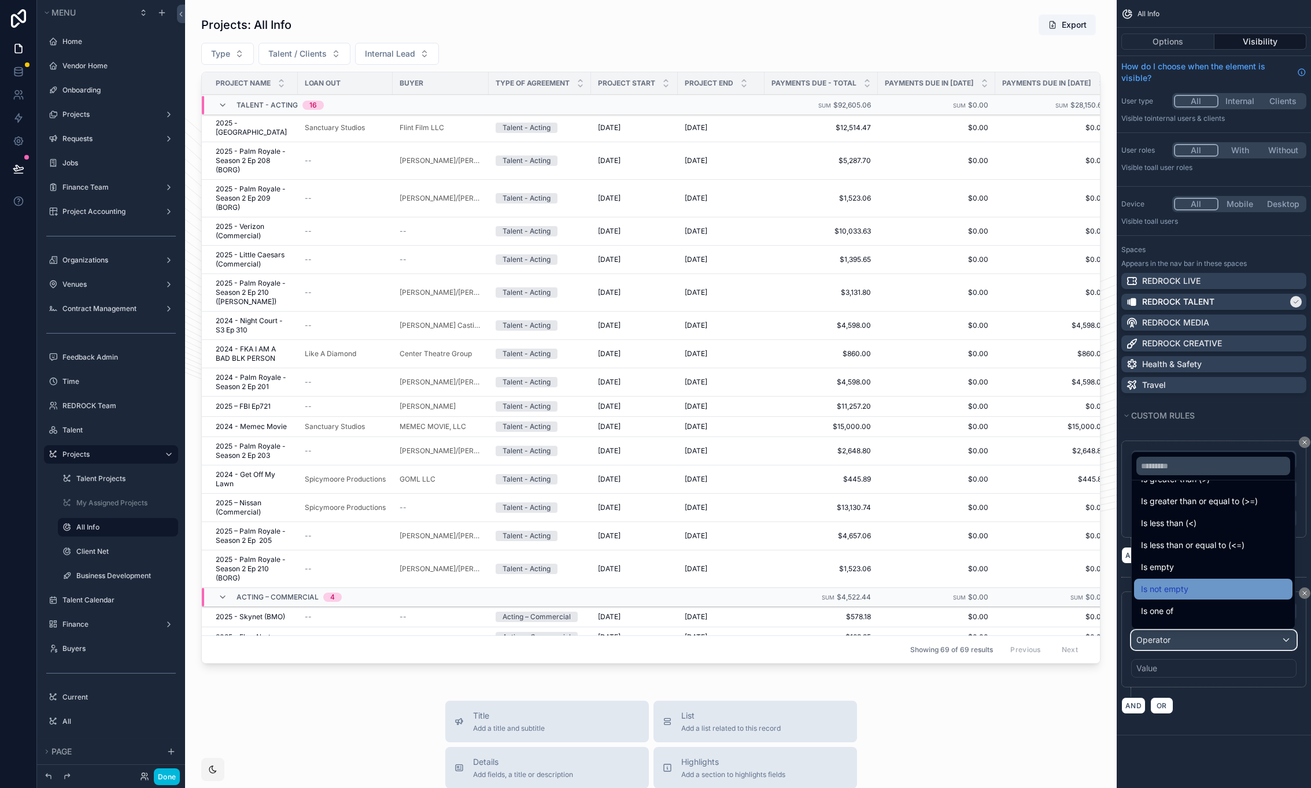
scroll to position [72, 0]
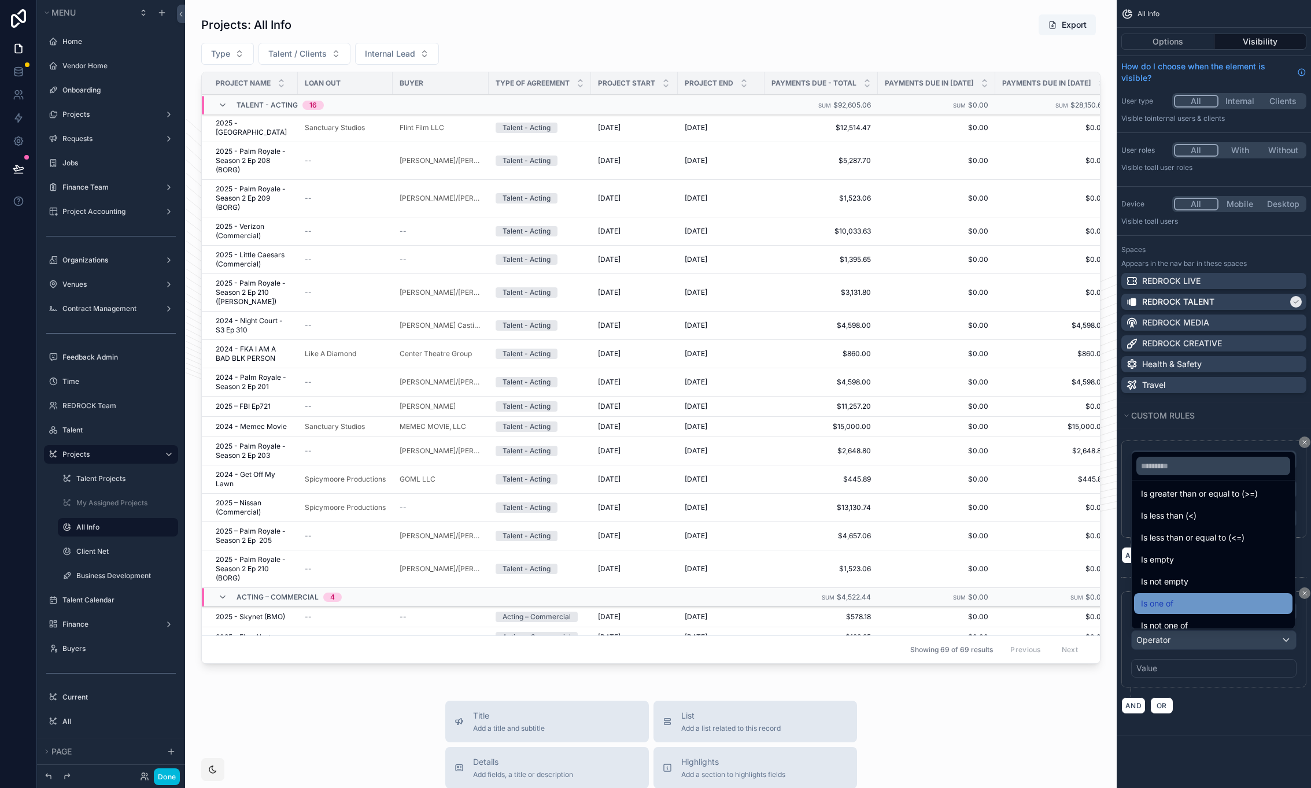
click at [1197, 600] on div "Is one of" at bounding box center [1213, 604] width 145 height 14
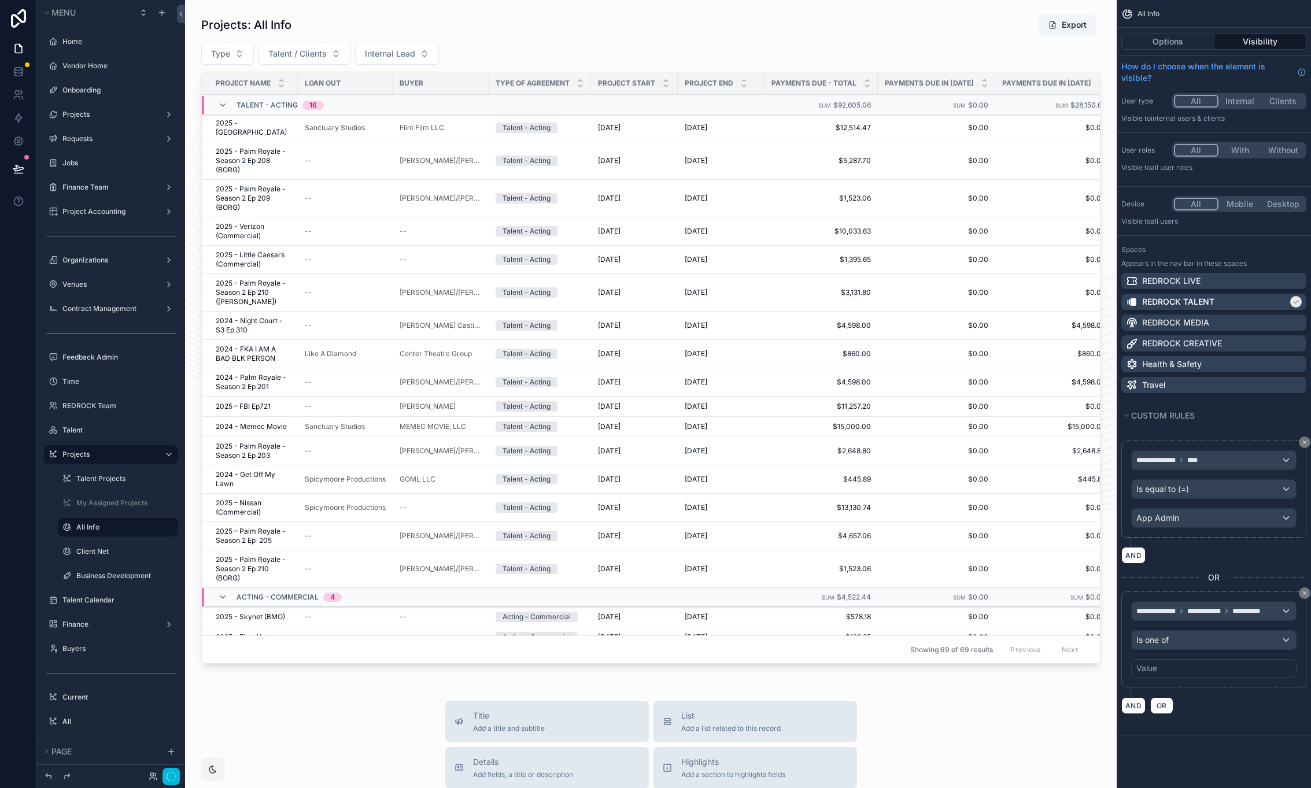
click at [1169, 666] on div "Value" at bounding box center [1213, 668] width 165 height 19
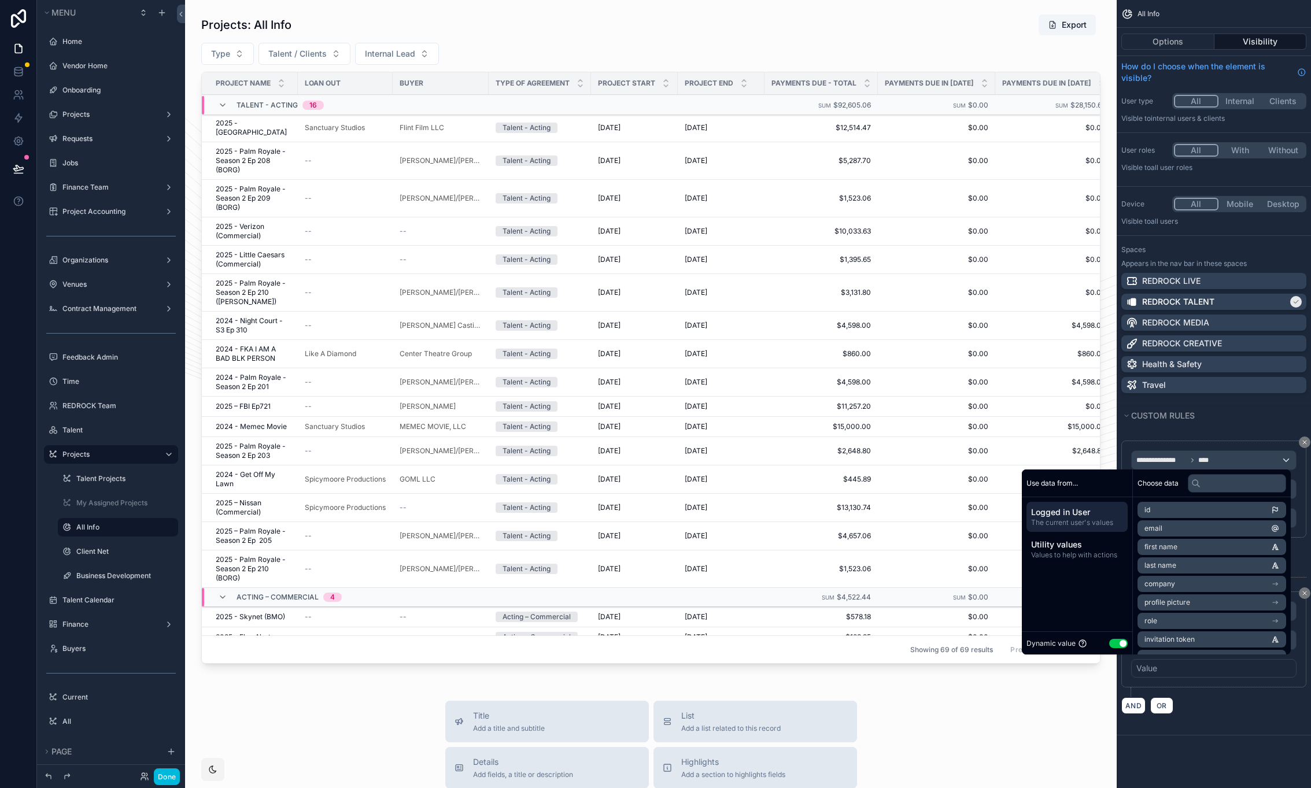
click at [1116, 645] on button "Use setting" at bounding box center [1118, 643] width 19 height 9
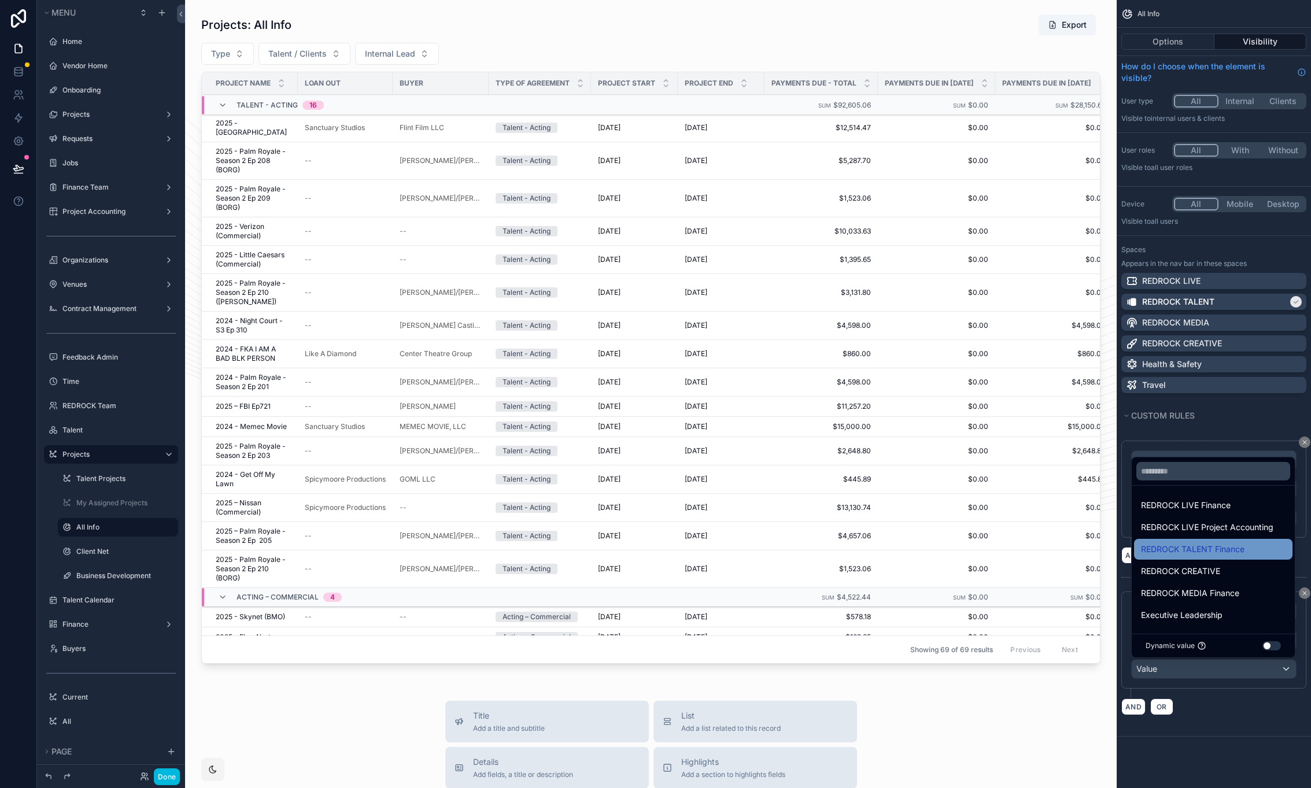
click at [1194, 549] on span "REDROCK TALENT Finance" at bounding box center [1193, 550] width 104 height 14
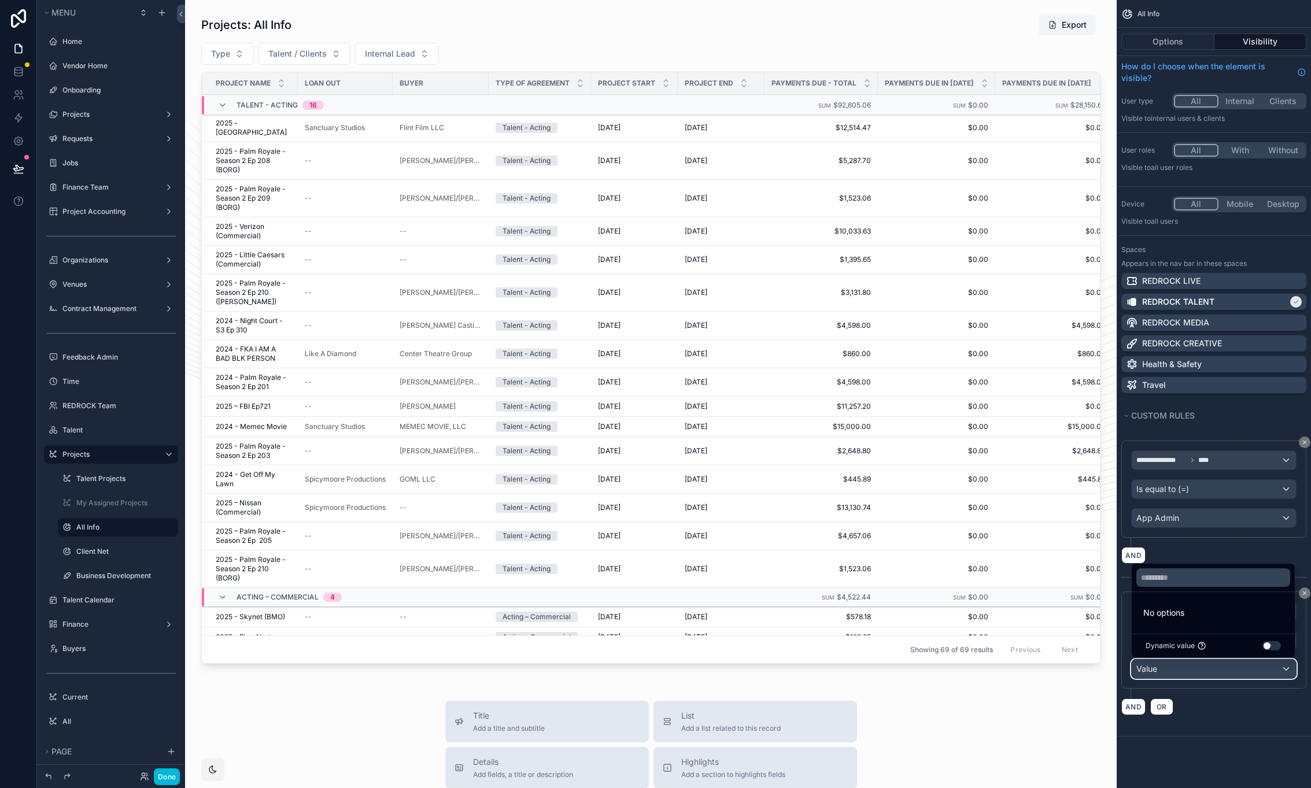
click at [1223, 669] on div "Value" at bounding box center [1214, 669] width 164 height 19
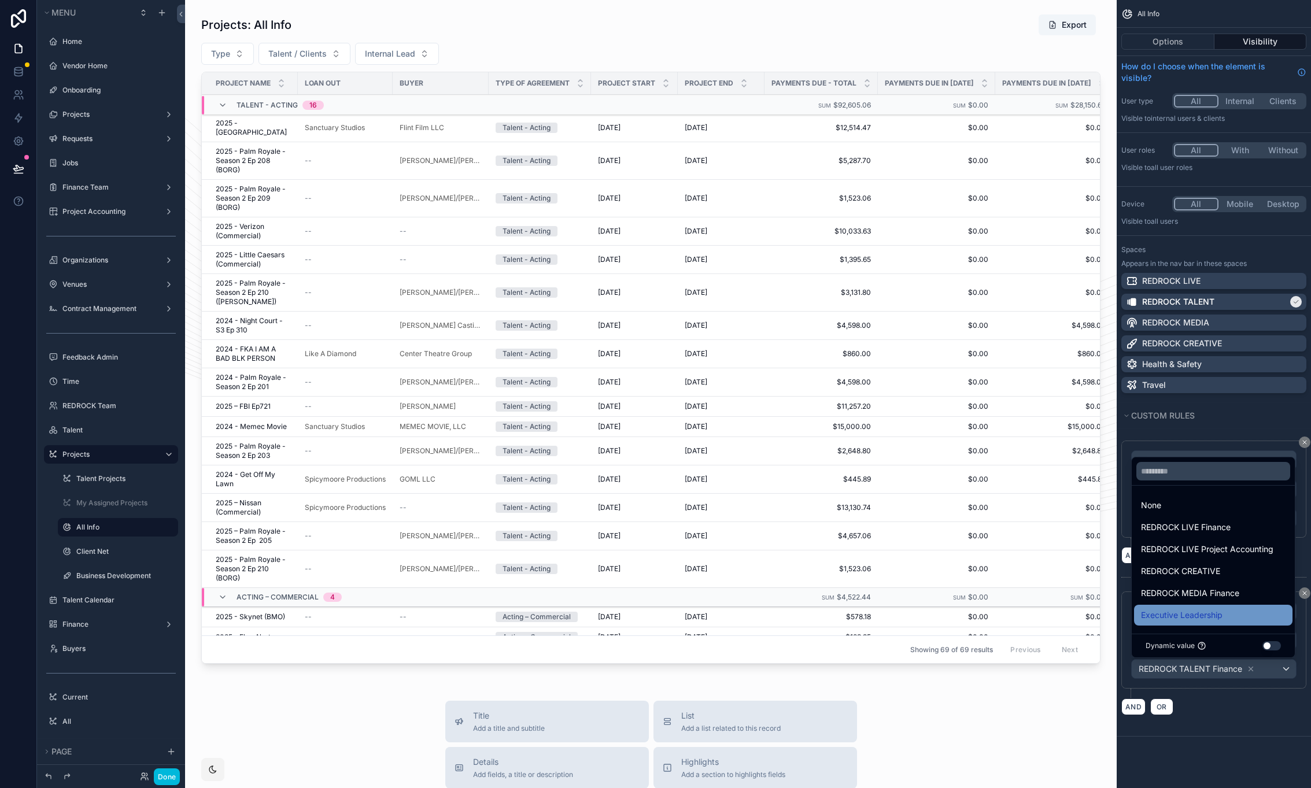
click at [1195, 614] on span "Executive Leadership" at bounding box center [1182, 615] width 82 height 14
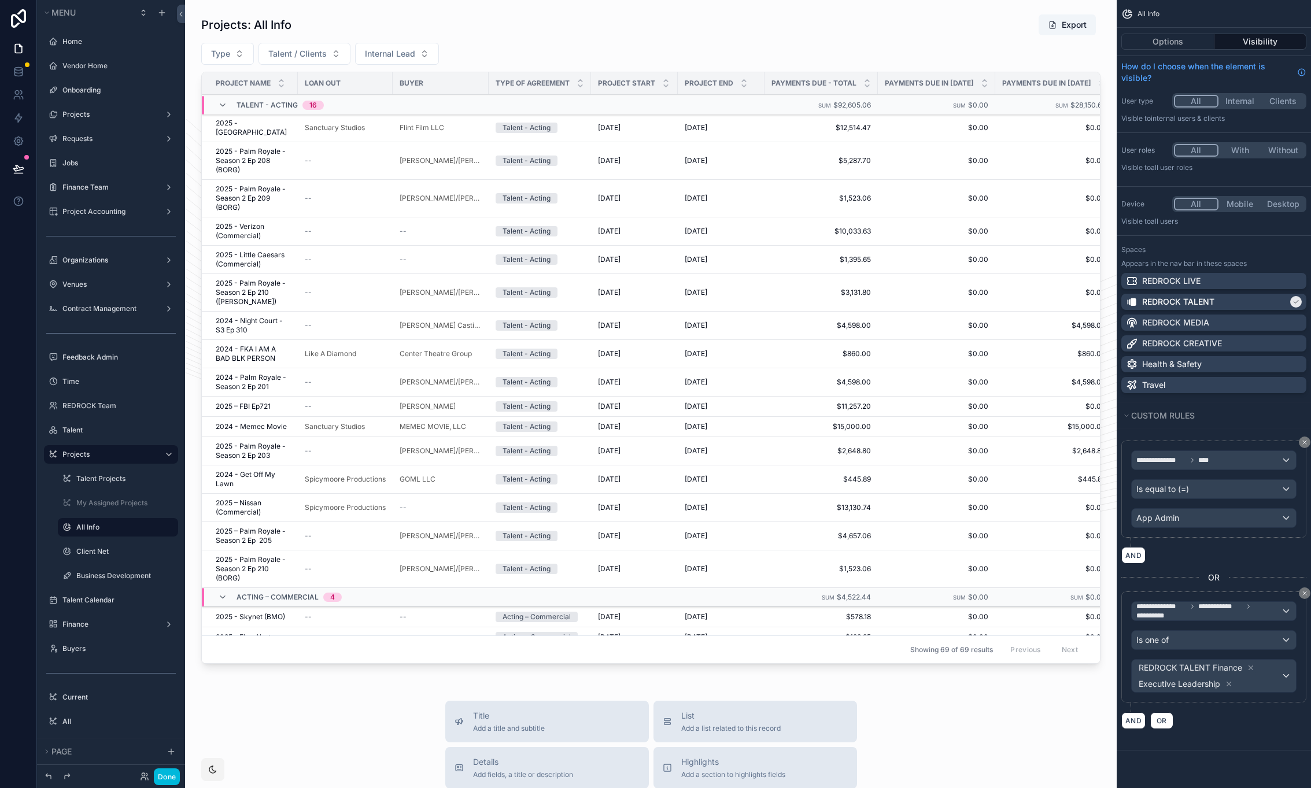
click at [1245, 718] on div "AND OR" at bounding box center [1213, 720] width 185 height 17
click at [111, 551] on label "Client Net" at bounding box center [123, 551] width 95 height 9
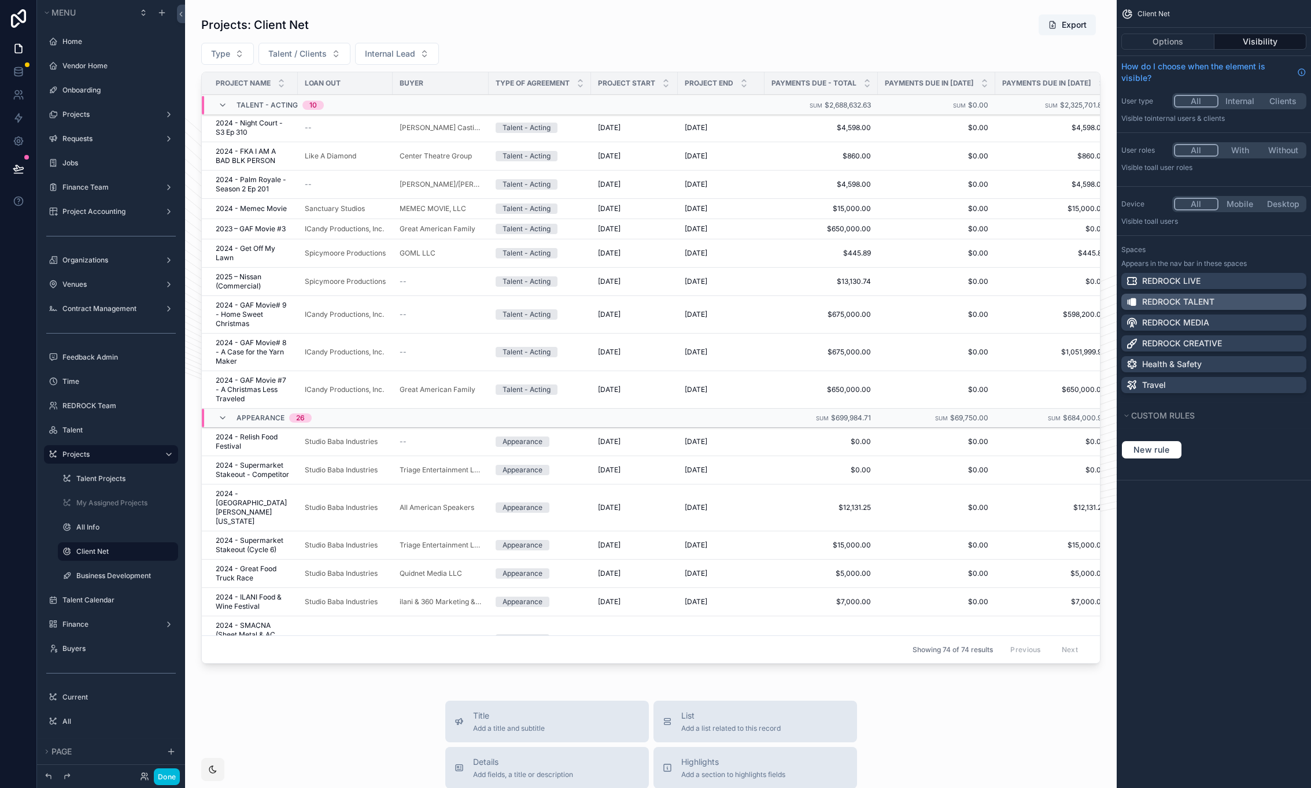
click at [1182, 299] on p "REDROCK TALENT" at bounding box center [1178, 302] width 72 height 12
click at [1171, 452] on span "New rule" at bounding box center [1152, 450] width 46 height 10
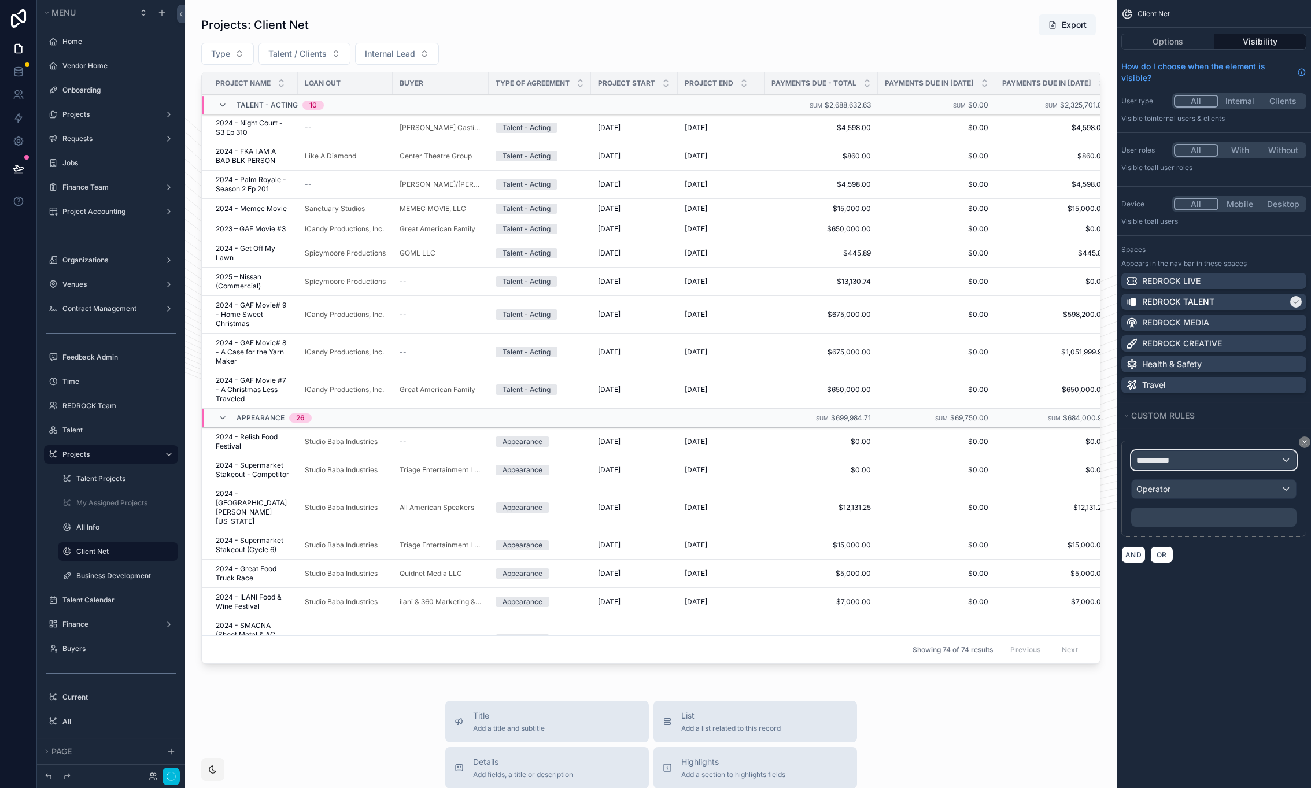
click at [1207, 460] on div "**********" at bounding box center [1214, 460] width 164 height 19
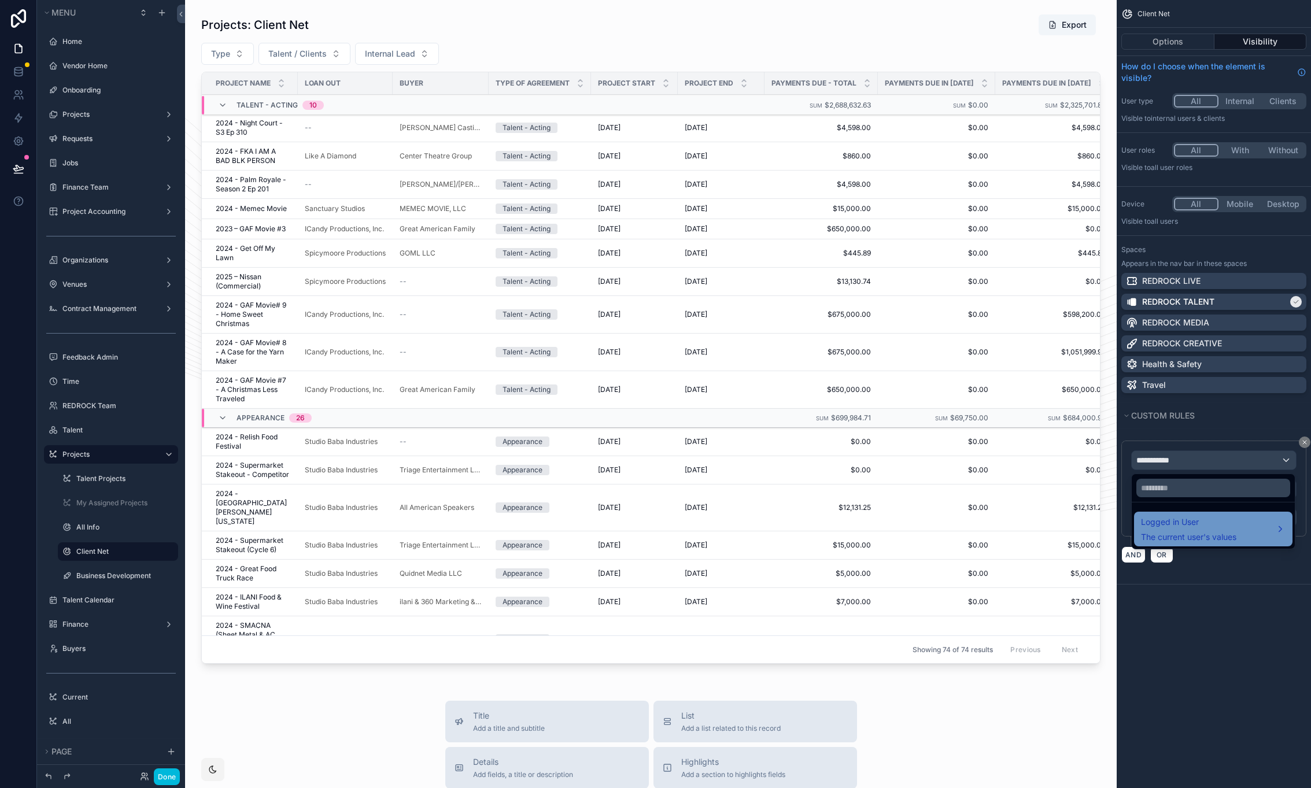
click at [1228, 527] on span "Logged in User" at bounding box center [1188, 522] width 95 height 14
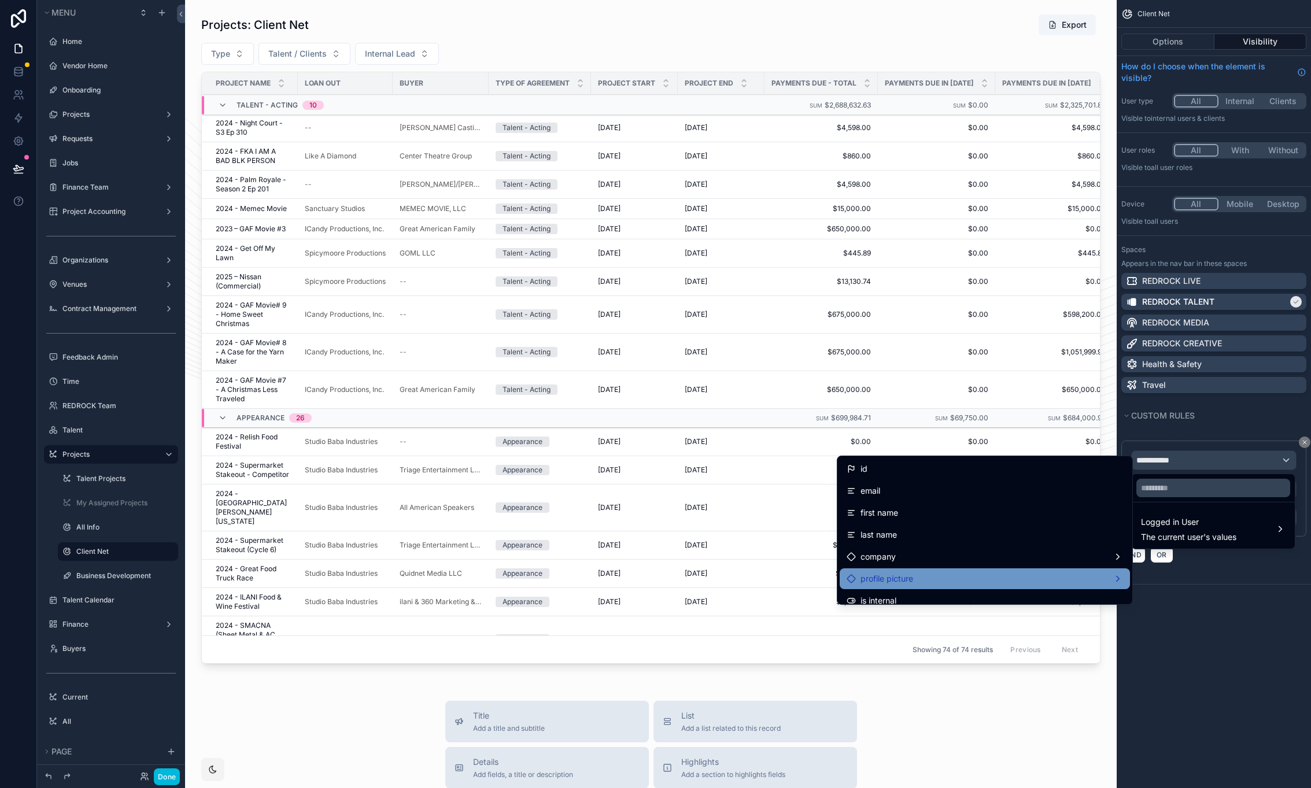
scroll to position [126, 0]
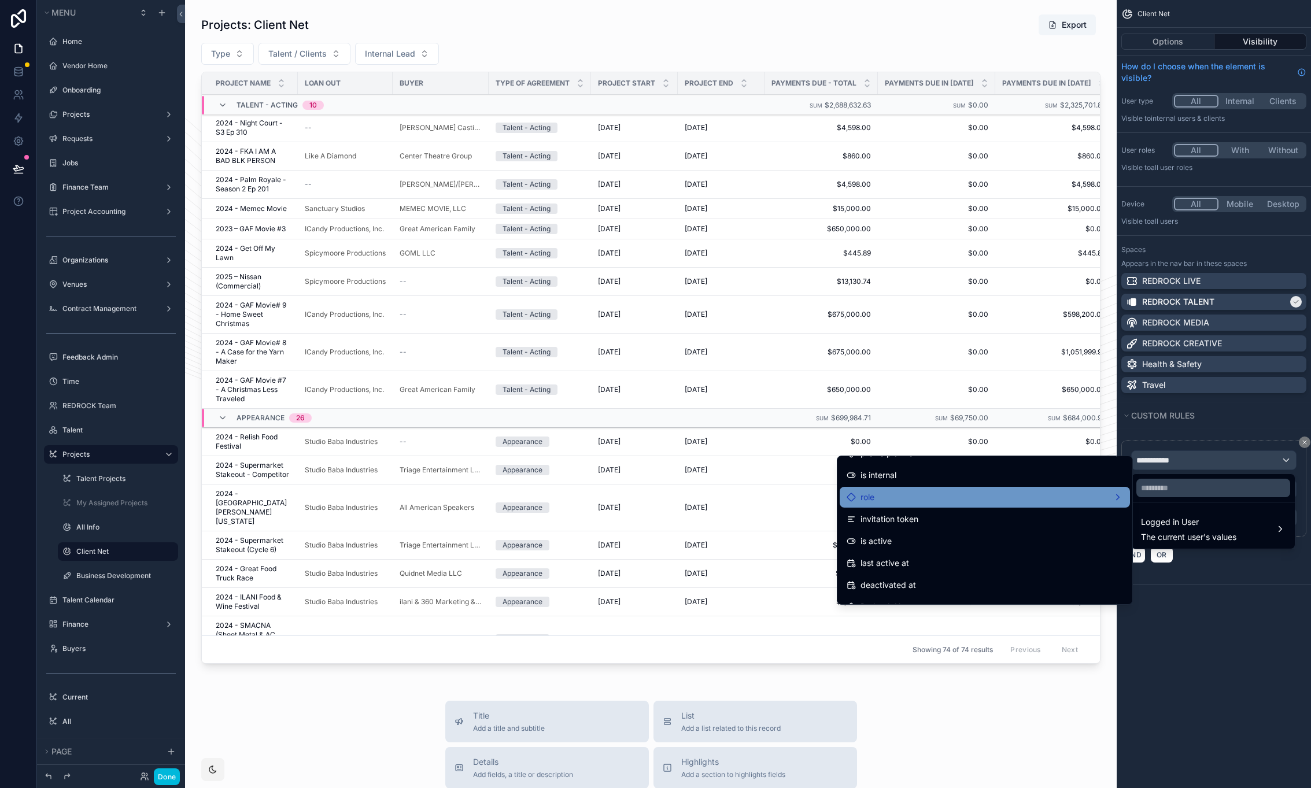
click at [935, 495] on div "role" at bounding box center [985, 497] width 276 height 14
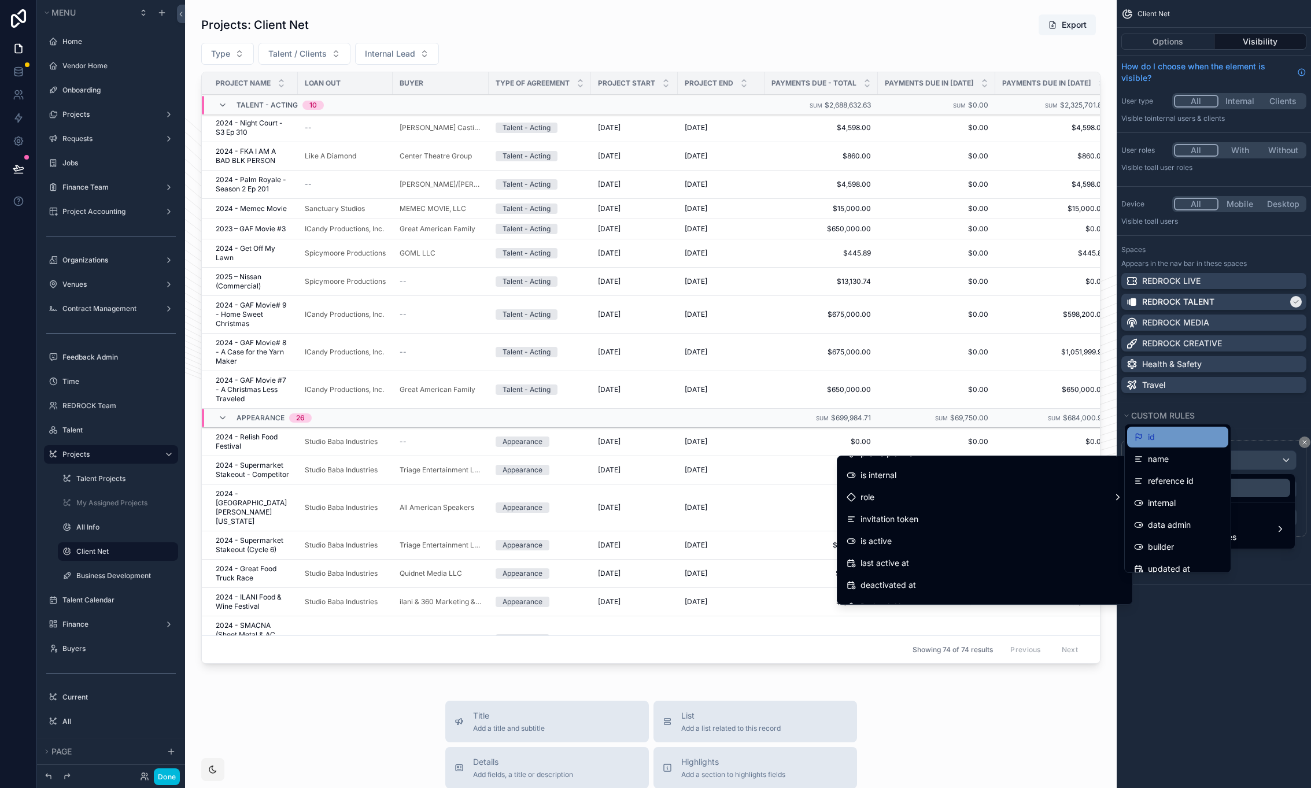
click at [1207, 431] on div "id" at bounding box center [1177, 437] width 87 height 14
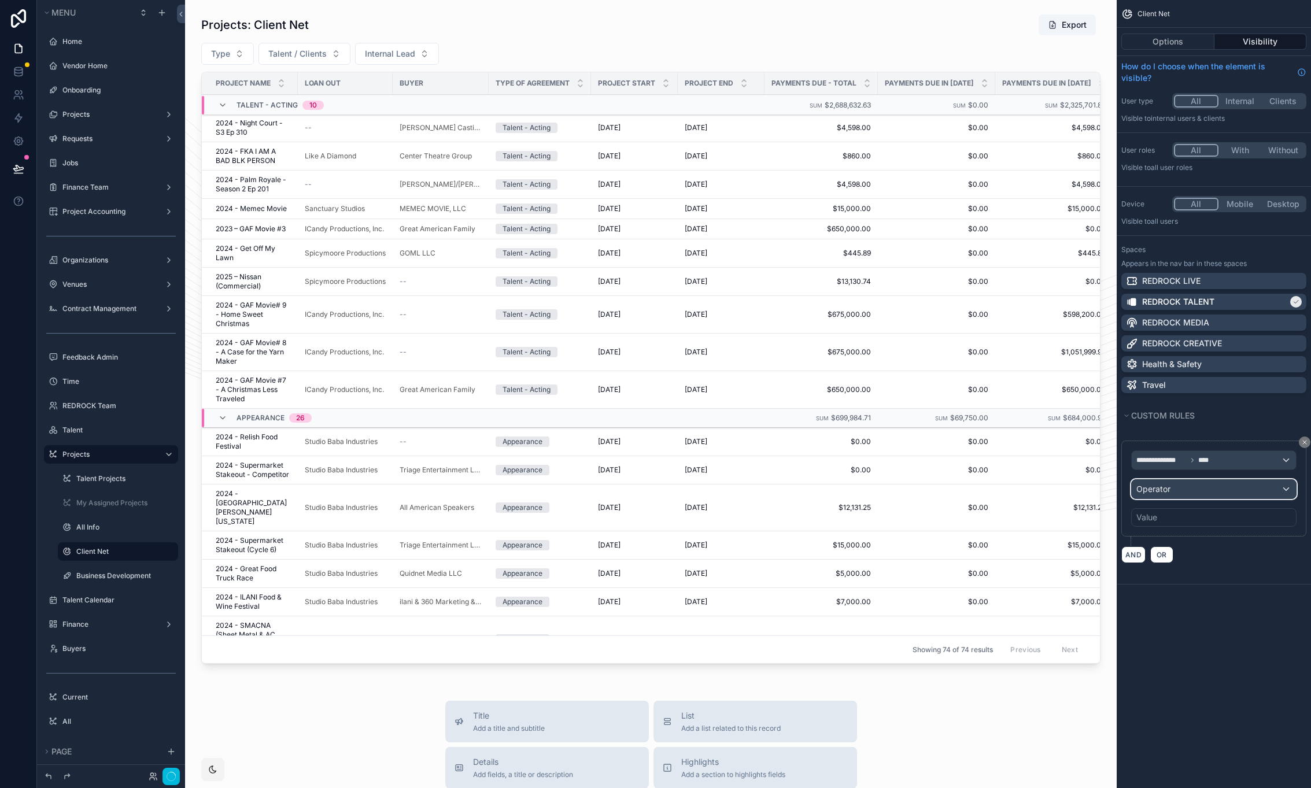
click at [1254, 490] on div "Operator" at bounding box center [1214, 489] width 164 height 19
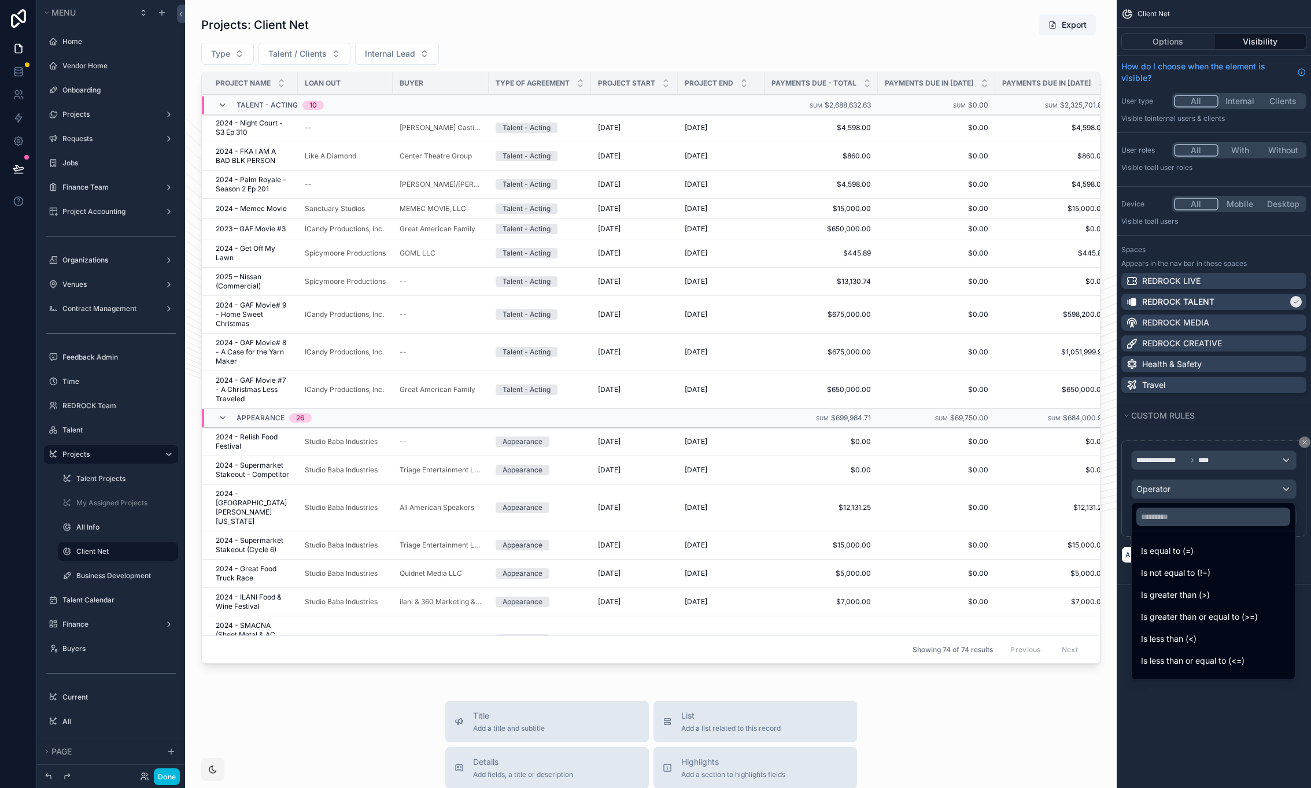
click at [1200, 552] on div "Is equal to (=)" at bounding box center [1213, 551] width 145 height 14
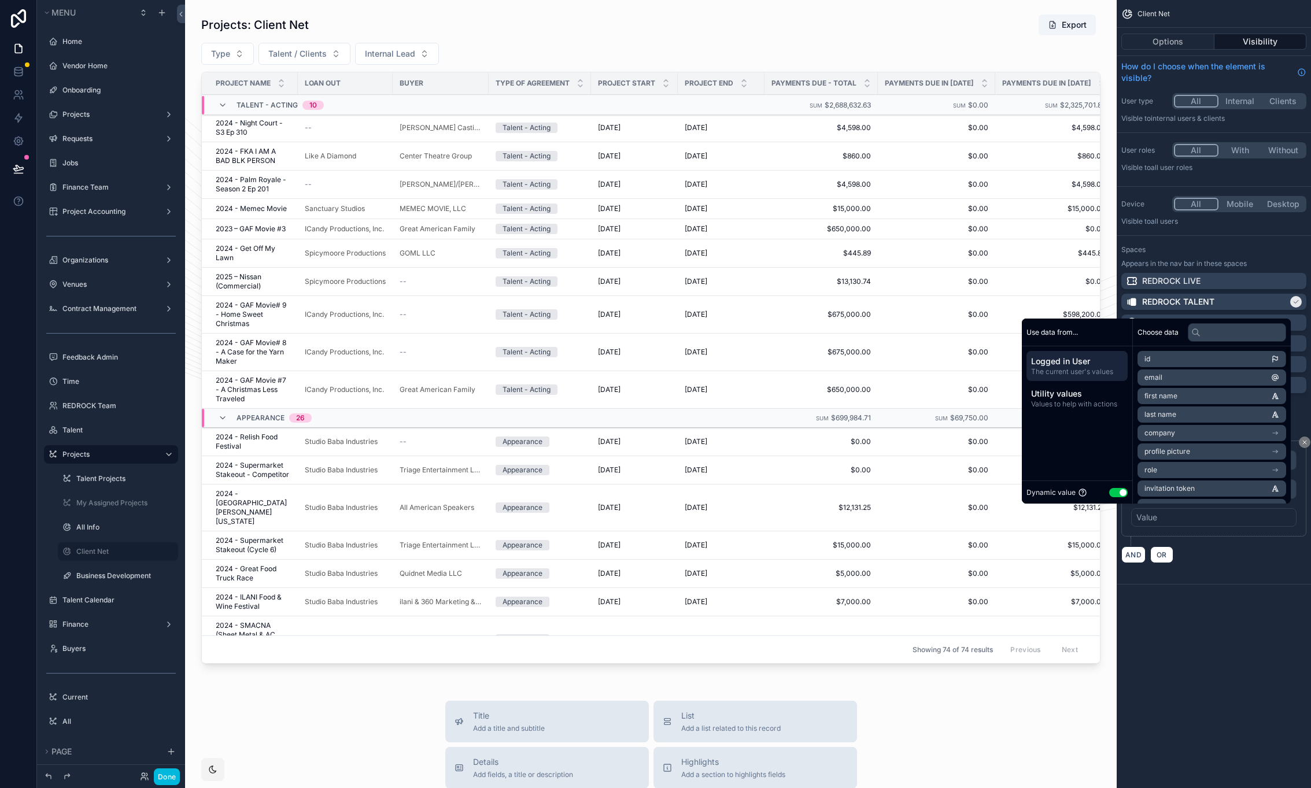
click at [1117, 493] on button "Use setting" at bounding box center [1118, 492] width 19 height 9
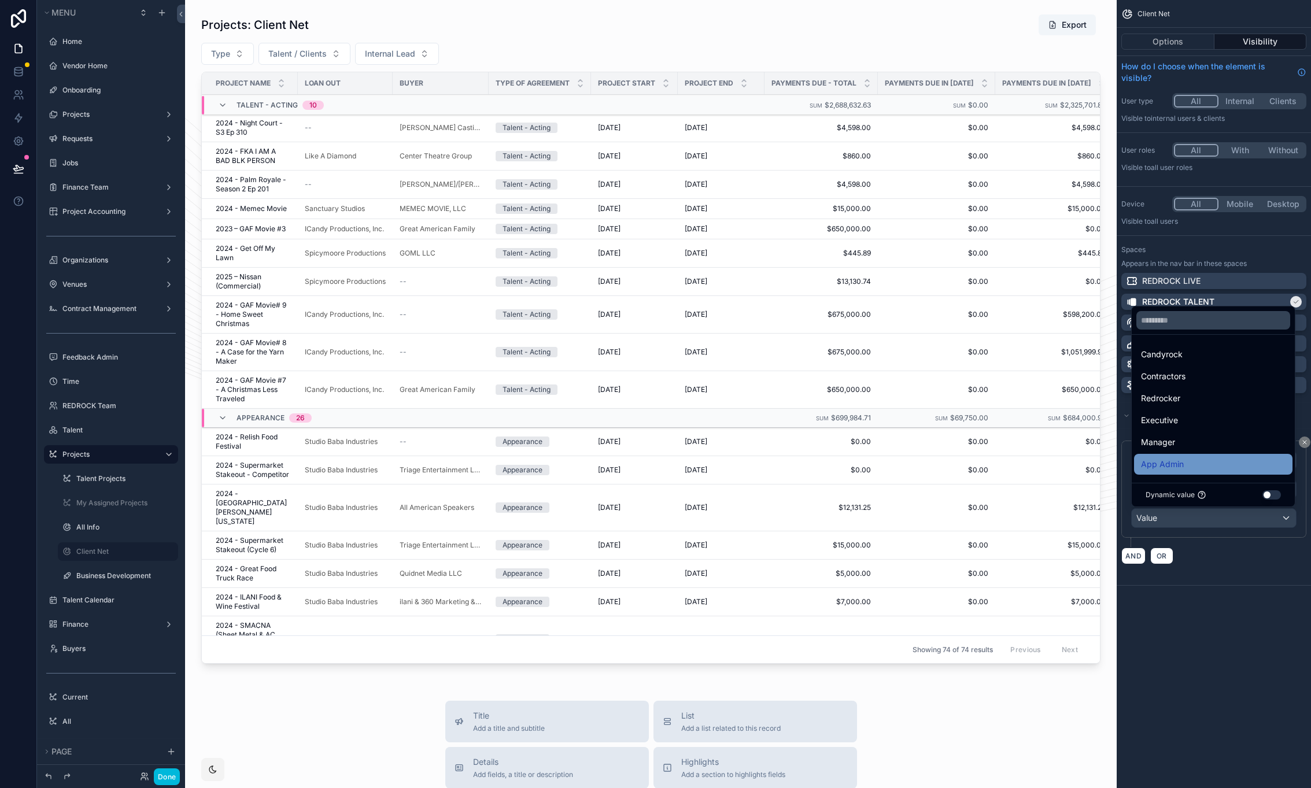
click at [1179, 461] on span "App Admin" at bounding box center [1162, 464] width 43 height 14
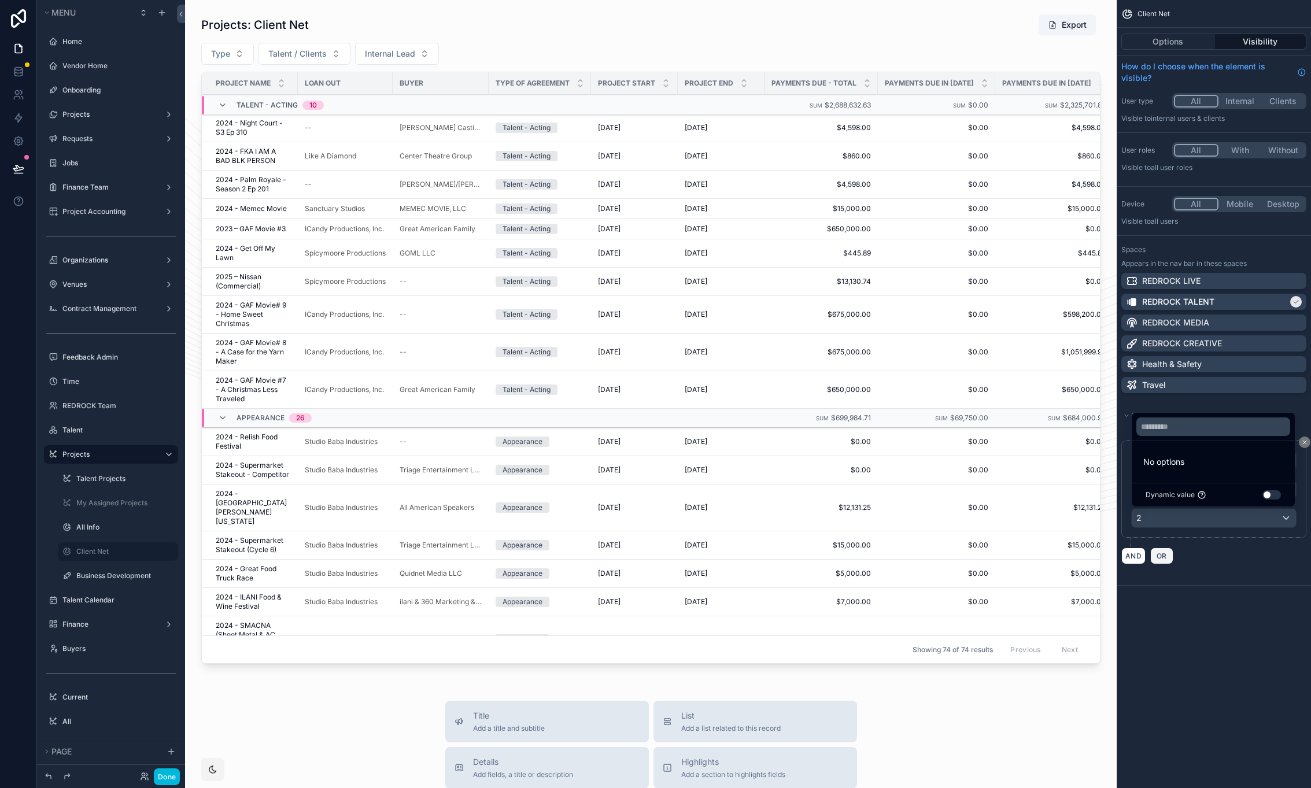
click at [1161, 555] on span "OR" at bounding box center [1161, 556] width 15 height 9
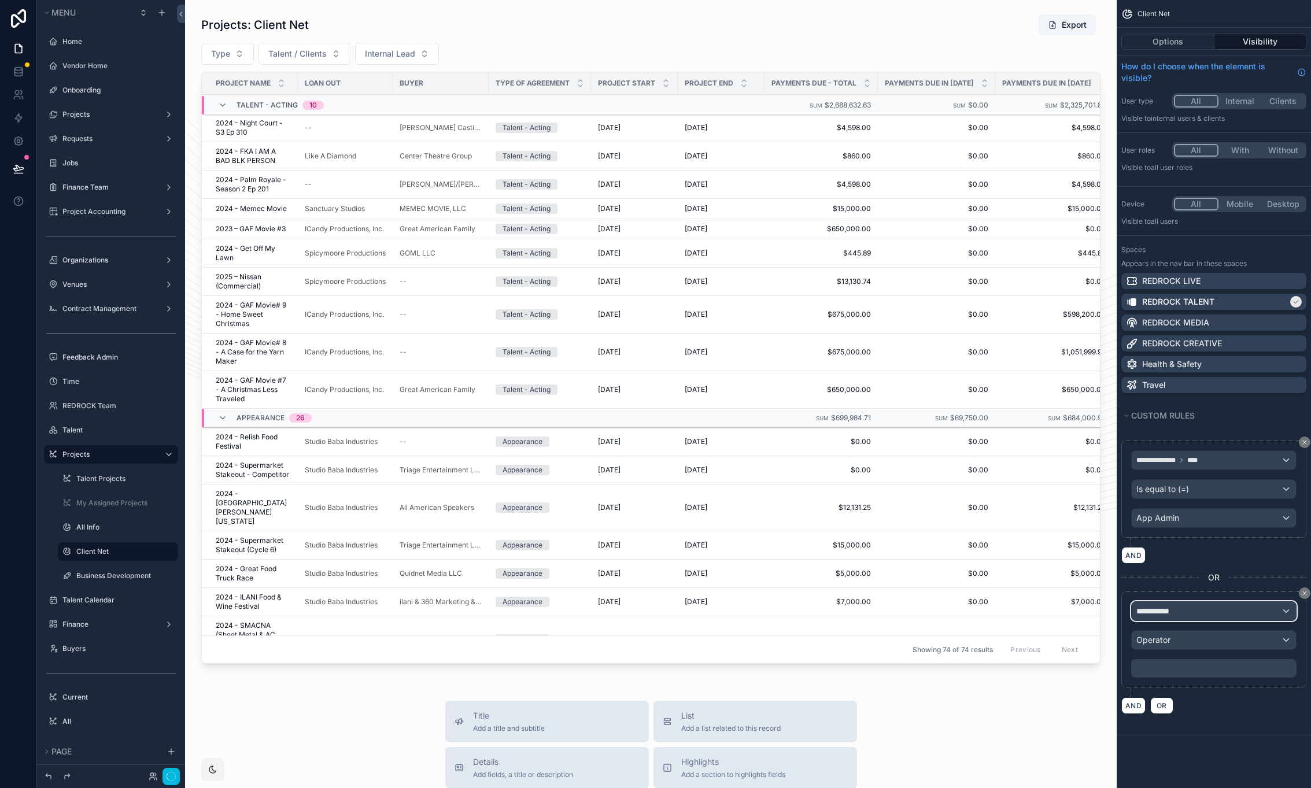
click at [1206, 611] on div "**********" at bounding box center [1214, 611] width 164 height 19
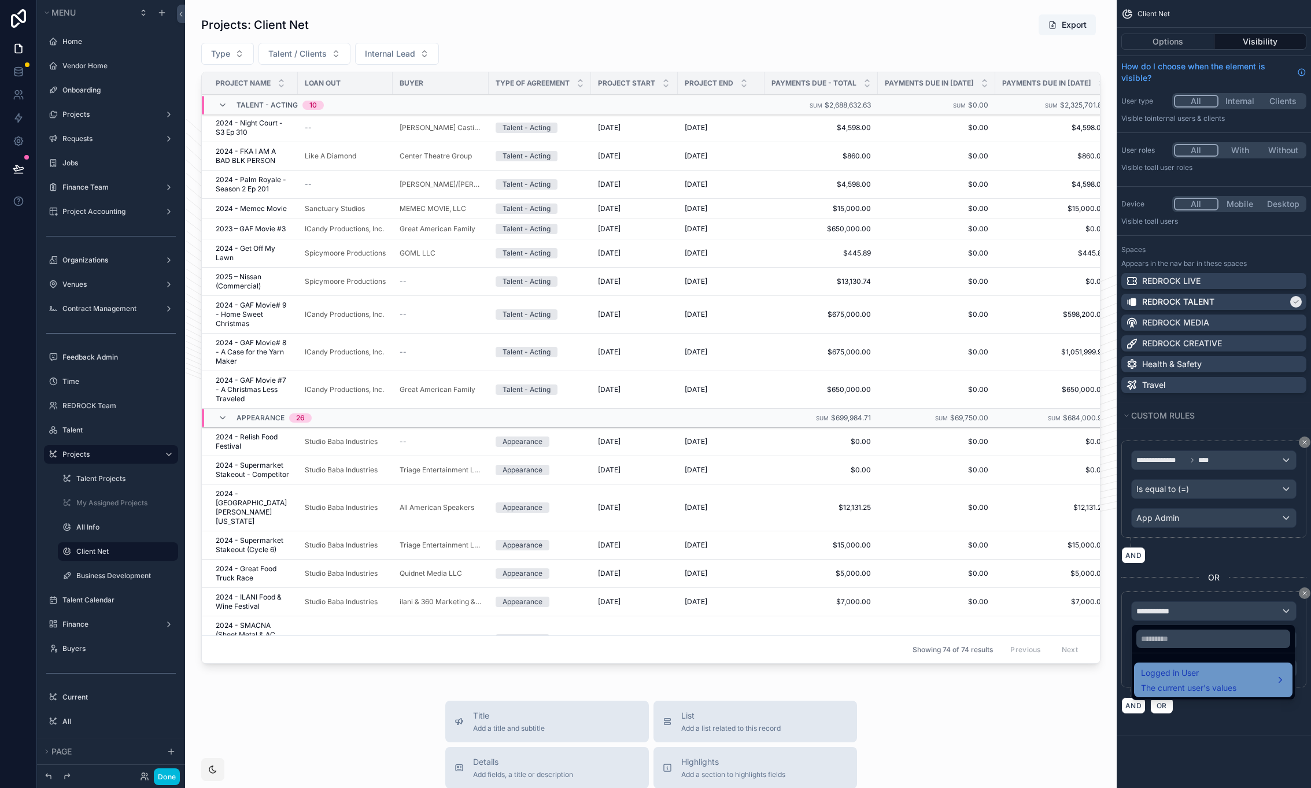
click at [1210, 674] on span "Logged in User" at bounding box center [1188, 673] width 95 height 14
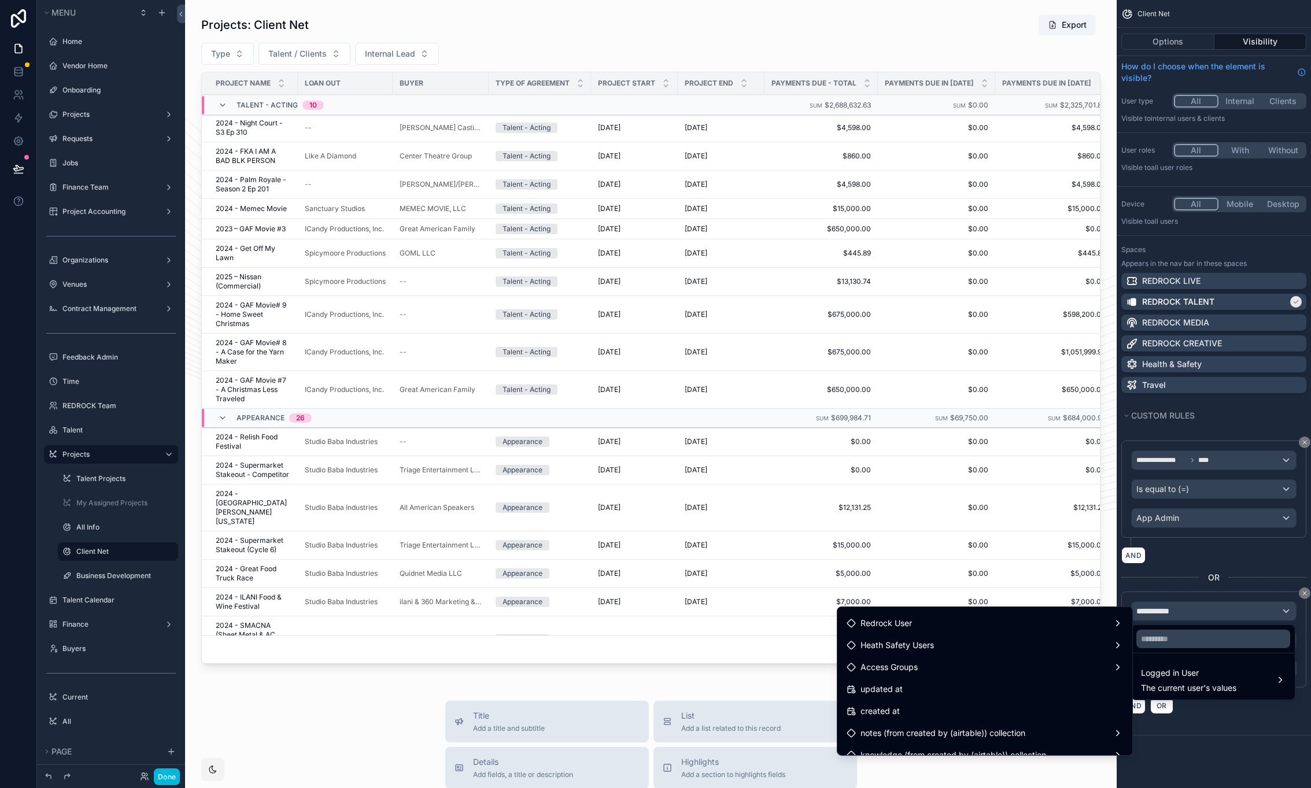
scroll to position [268, 0]
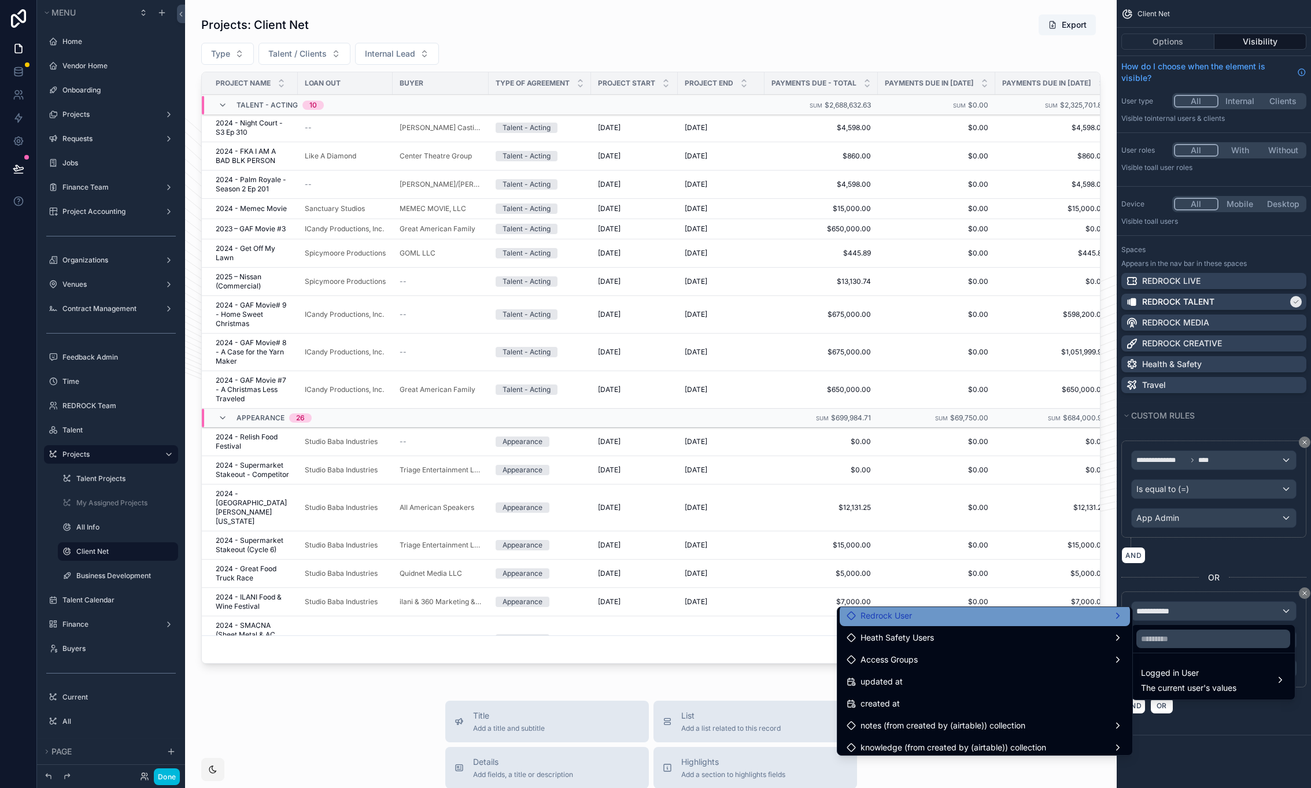
click at [1010, 618] on div "Redrock User" at bounding box center [985, 616] width 276 height 14
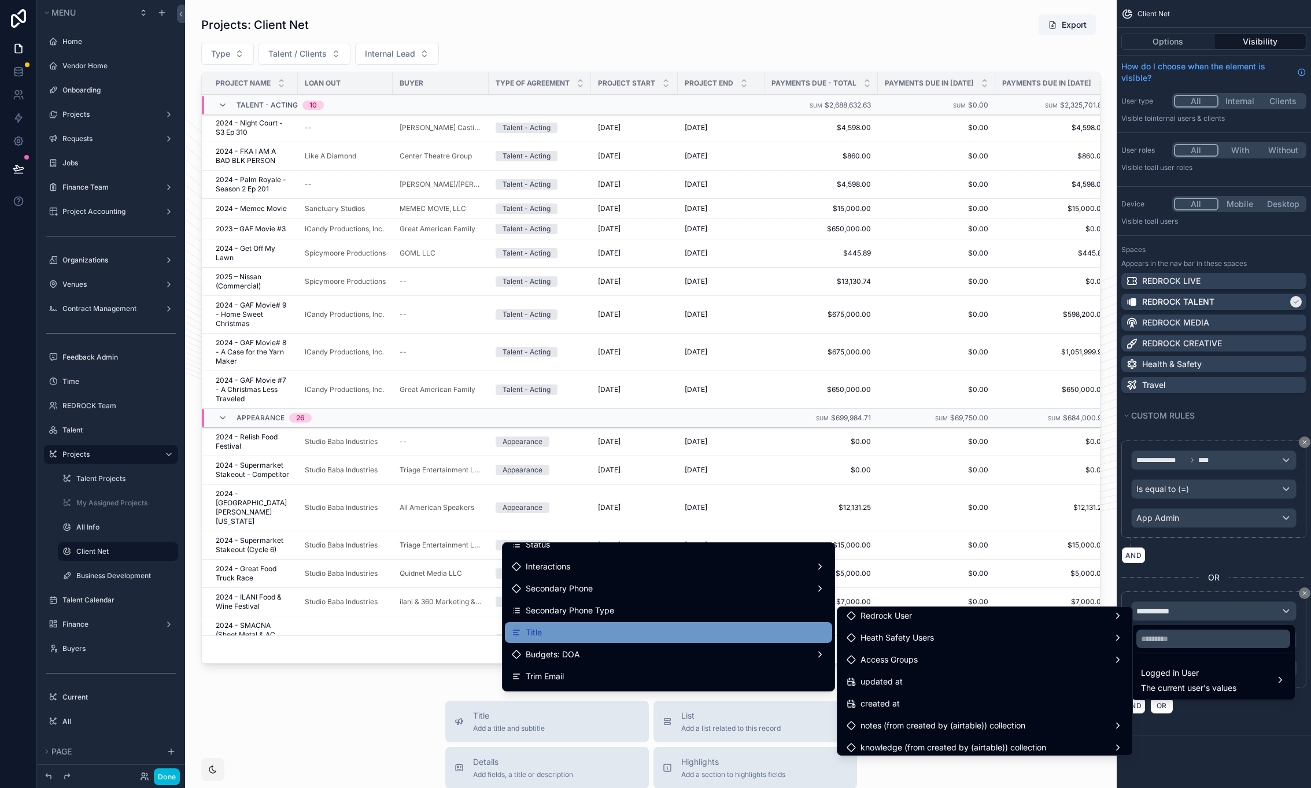
scroll to position [515, 0]
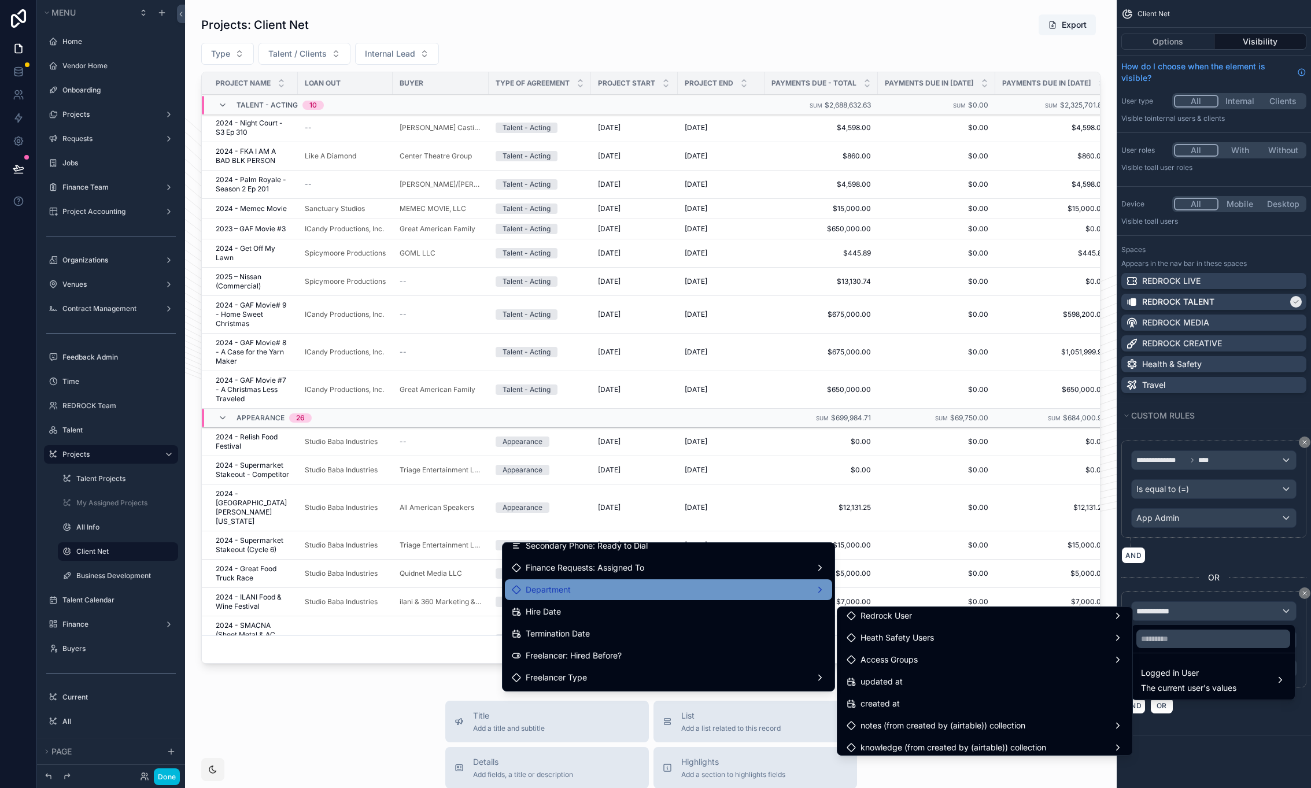
click at [624, 591] on div "Department" at bounding box center [668, 590] width 313 height 14
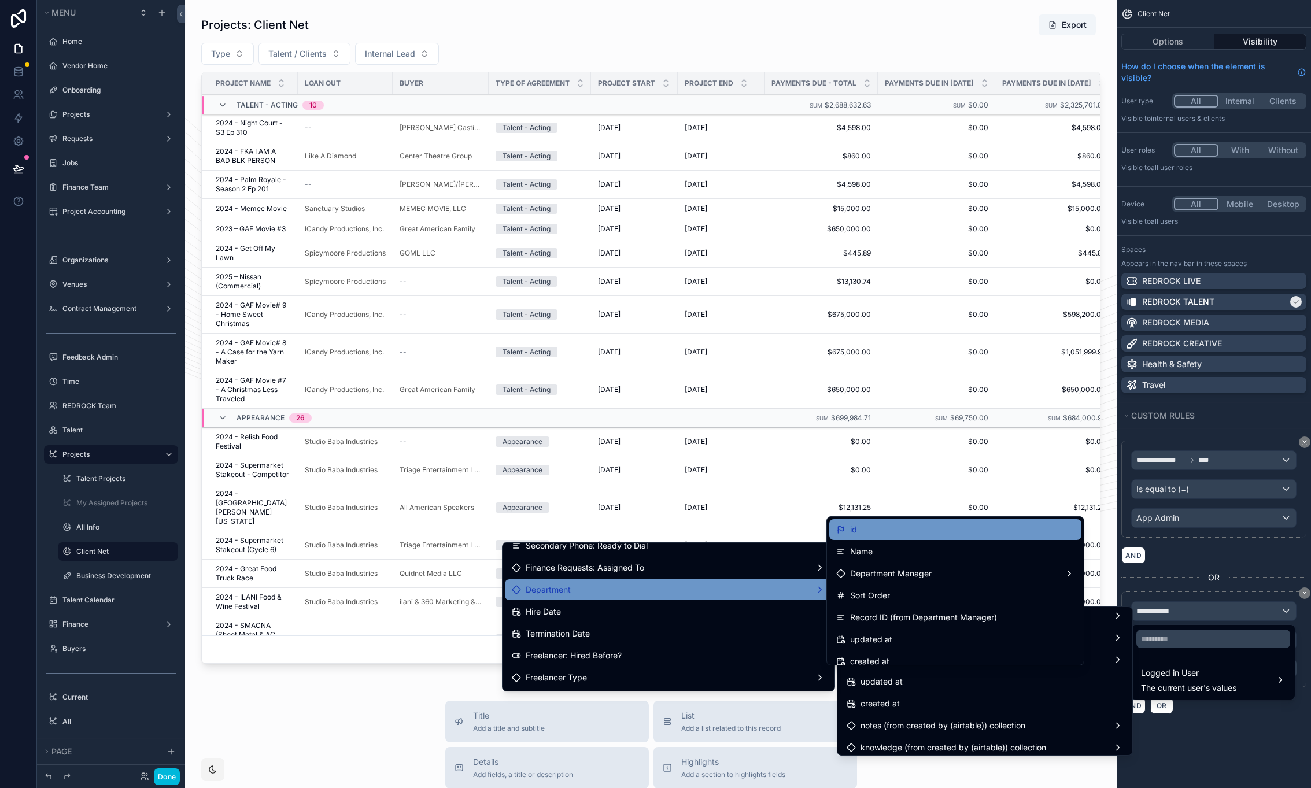
click at [869, 527] on div "id" at bounding box center [955, 530] width 238 height 14
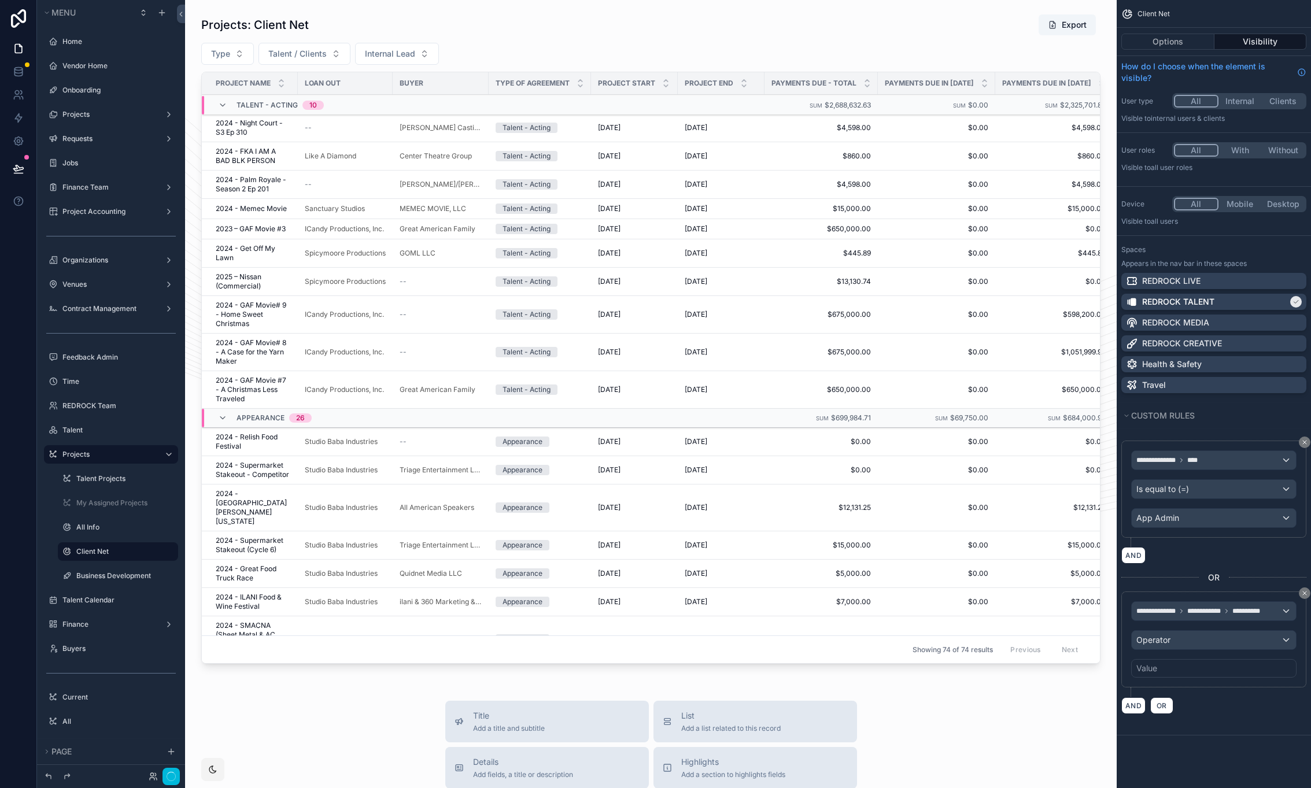
click at [1248, 669] on div "Value" at bounding box center [1213, 668] width 165 height 19
click at [1255, 645] on div "Operator" at bounding box center [1214, 640] width 164 height 19
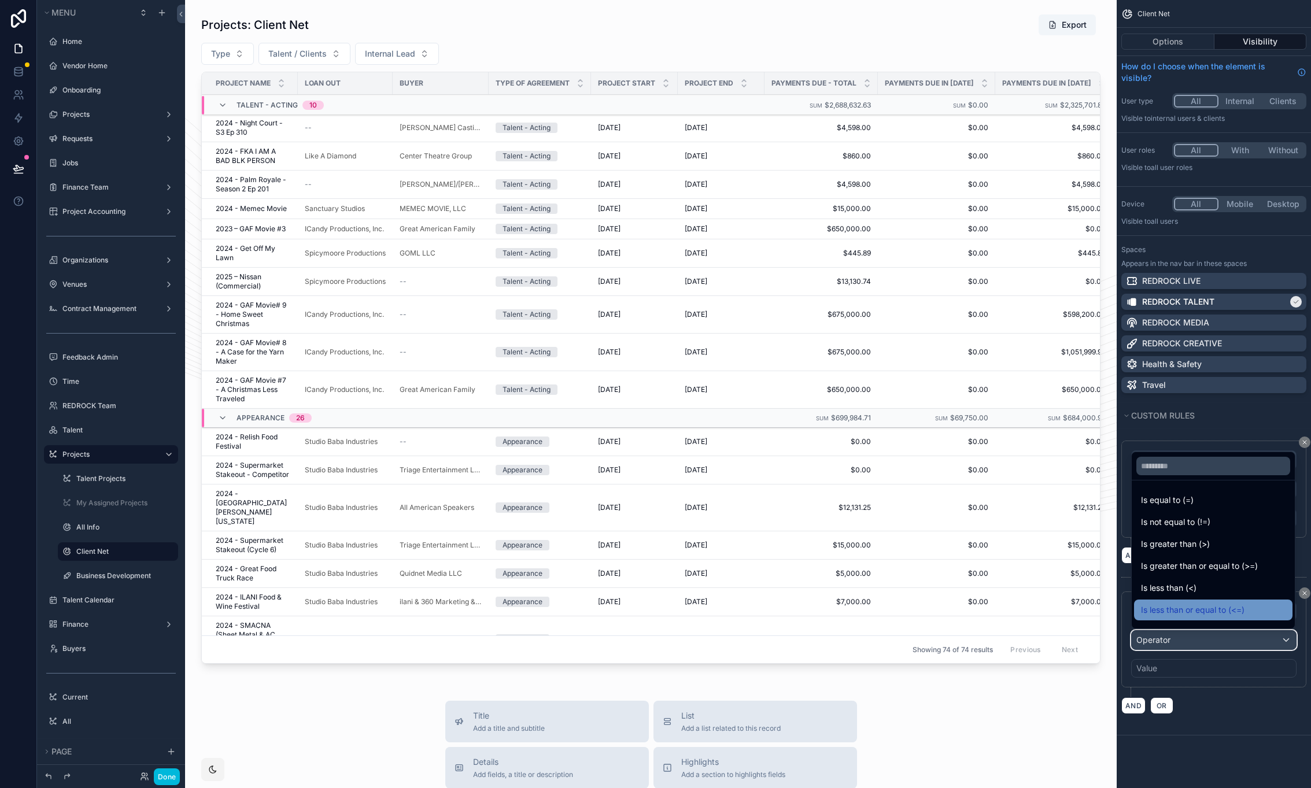
scroll to position [82, 0]
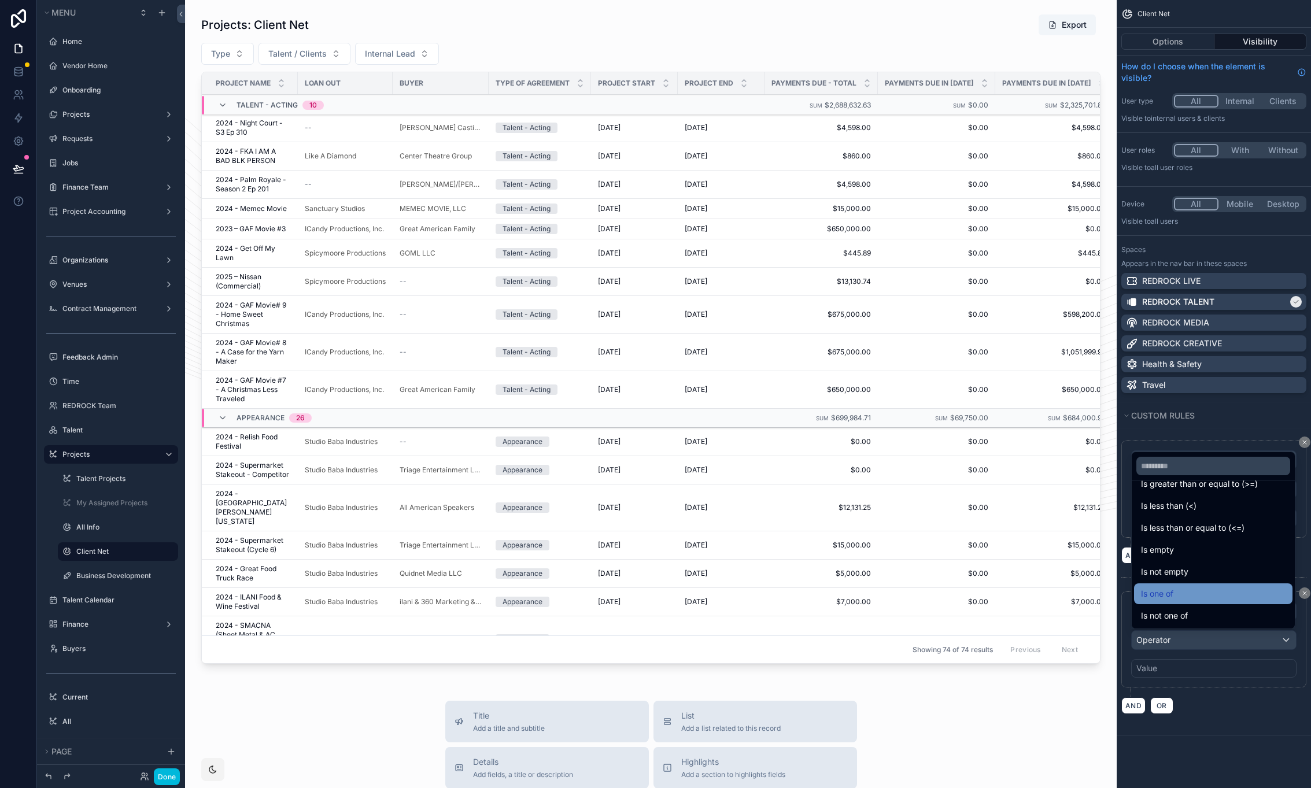
click at [1194, 593] on div "Is one of" at bounding box center [1213, 594] width 145 height 14
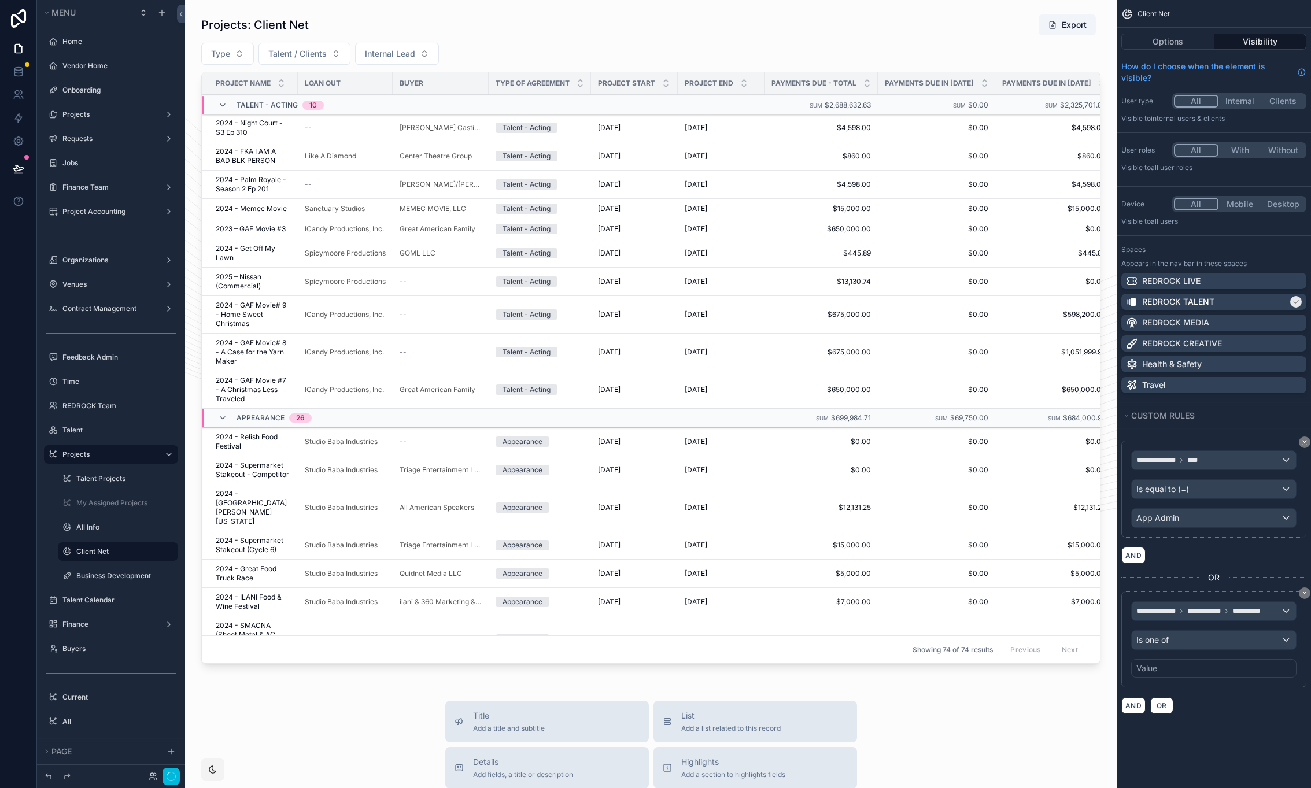
click at [1234, 670] on div "Value" at bounding box center [1213, 668] width 165 height 19
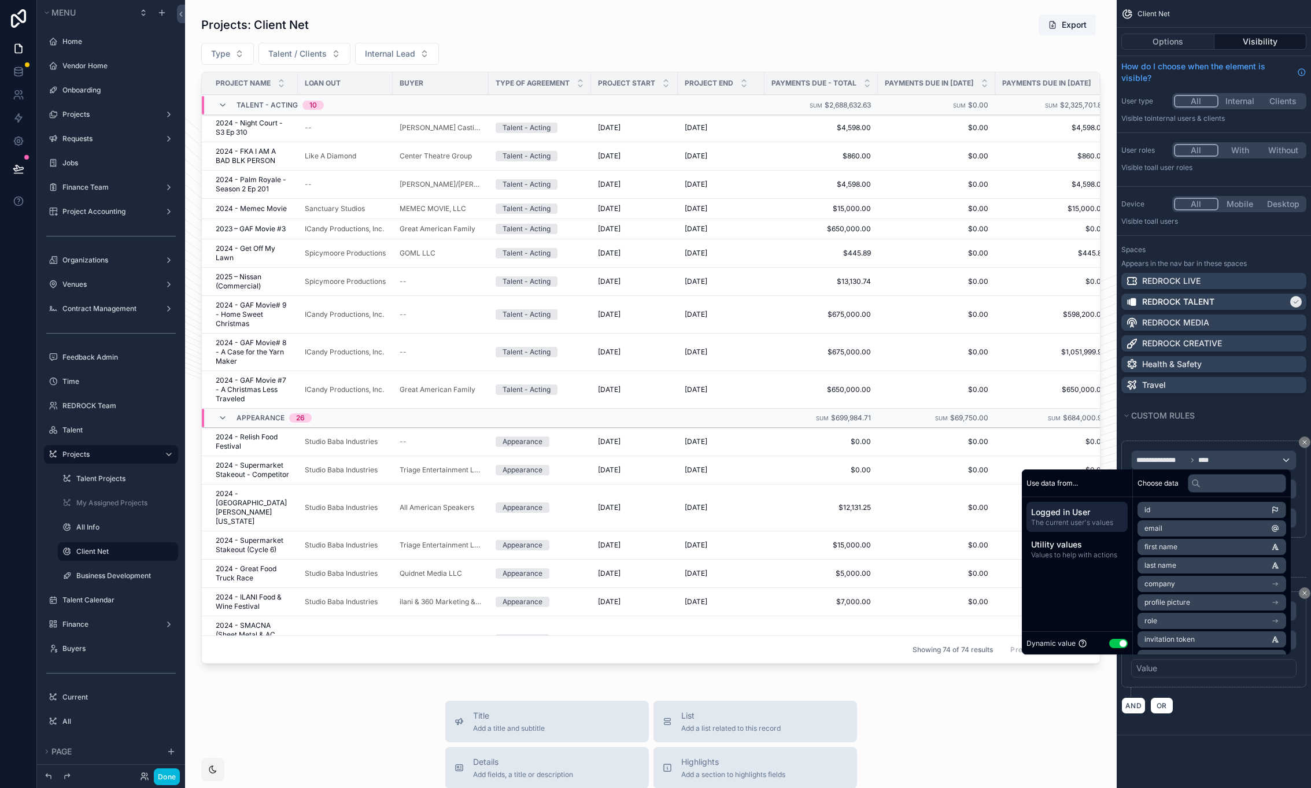
click at [1112, 643] on button "Use setting" at bounding box center [1118, 643] width 19 height 9
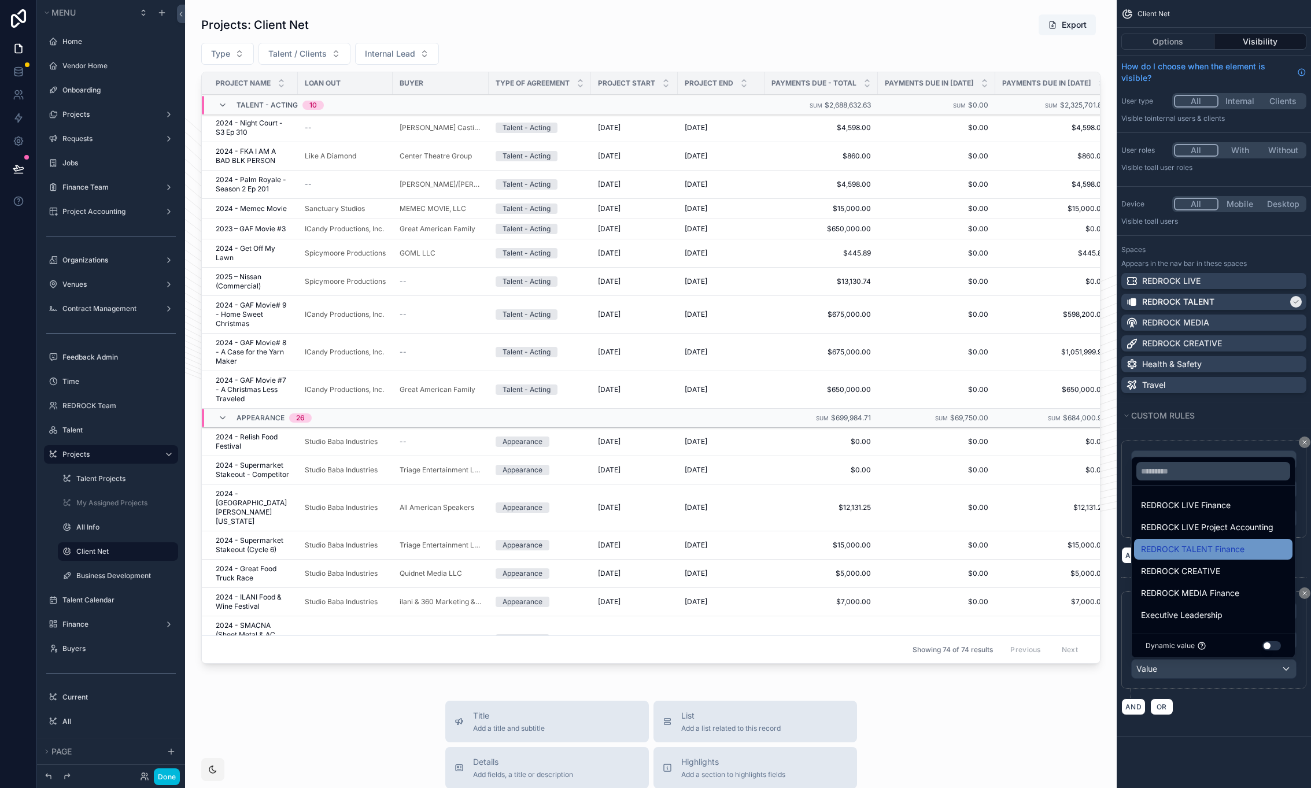
click at [1202, 547] on span "REDROCK TALENT Finance" at bounding box center [1193, 550] width 104 height 14
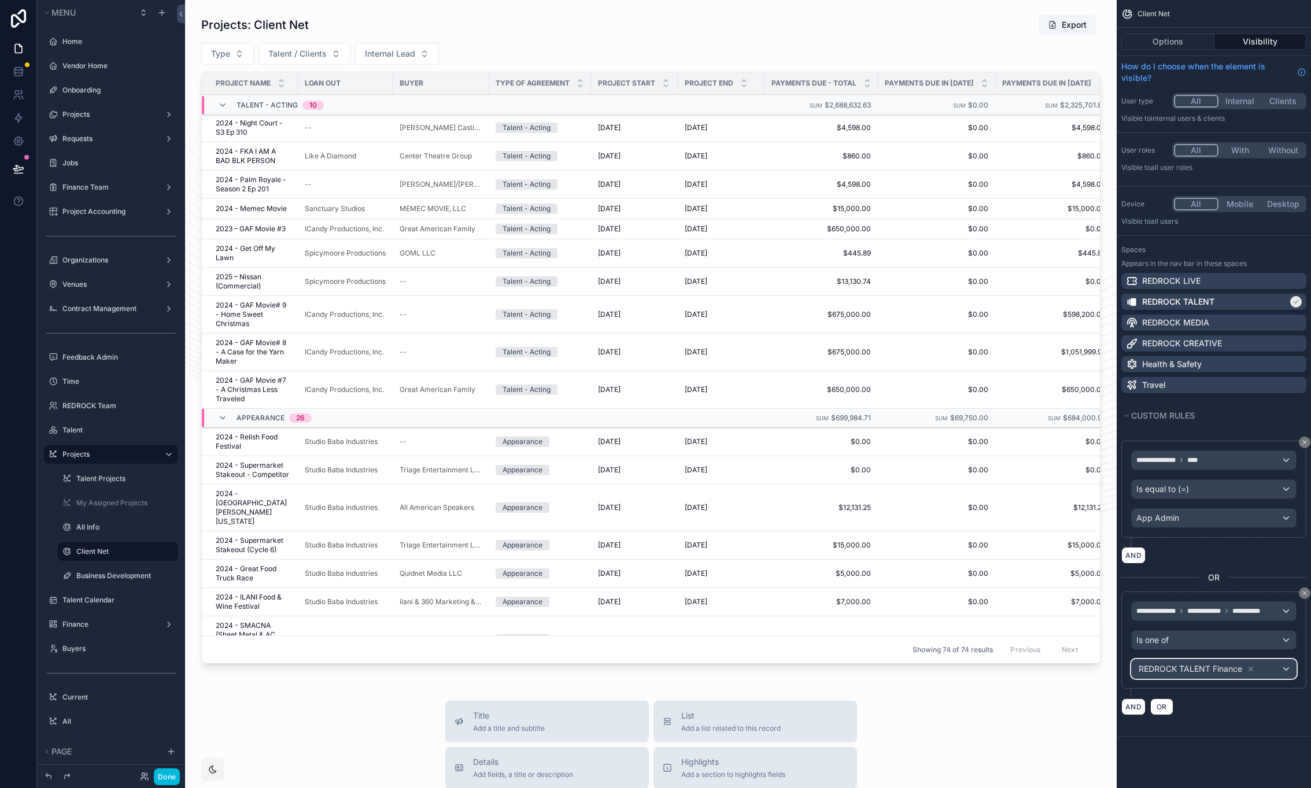
click at [1266, 674] on div "REDROCK TALENT Finance" at bounding box center [1214, 669] width 164 height 19
click at [1287, 667] on div "REDROCK TALENT Finance" at bounding box center [1214, 669] width 164 height 19
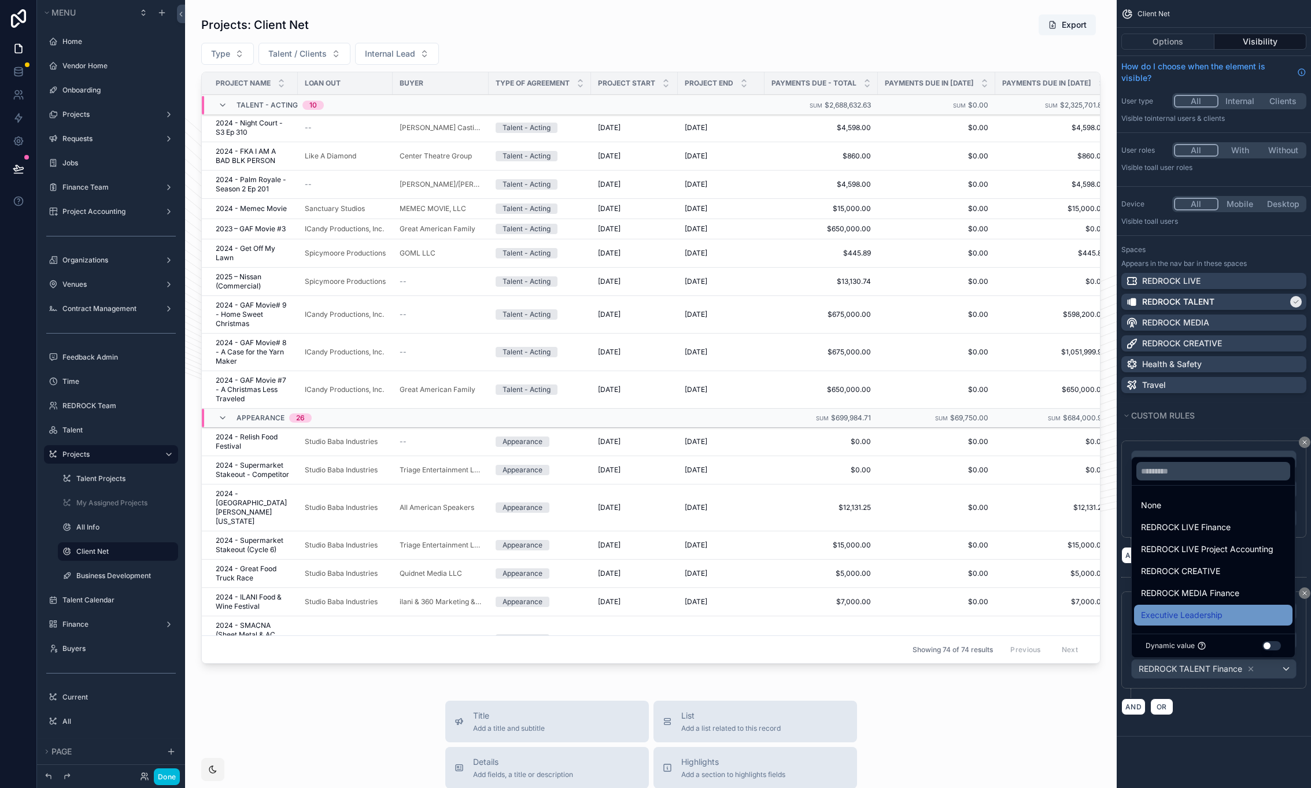
click at [1195, 615] on span "Executive Leadership" at bounding box center [1182, 615] width 82 height 14
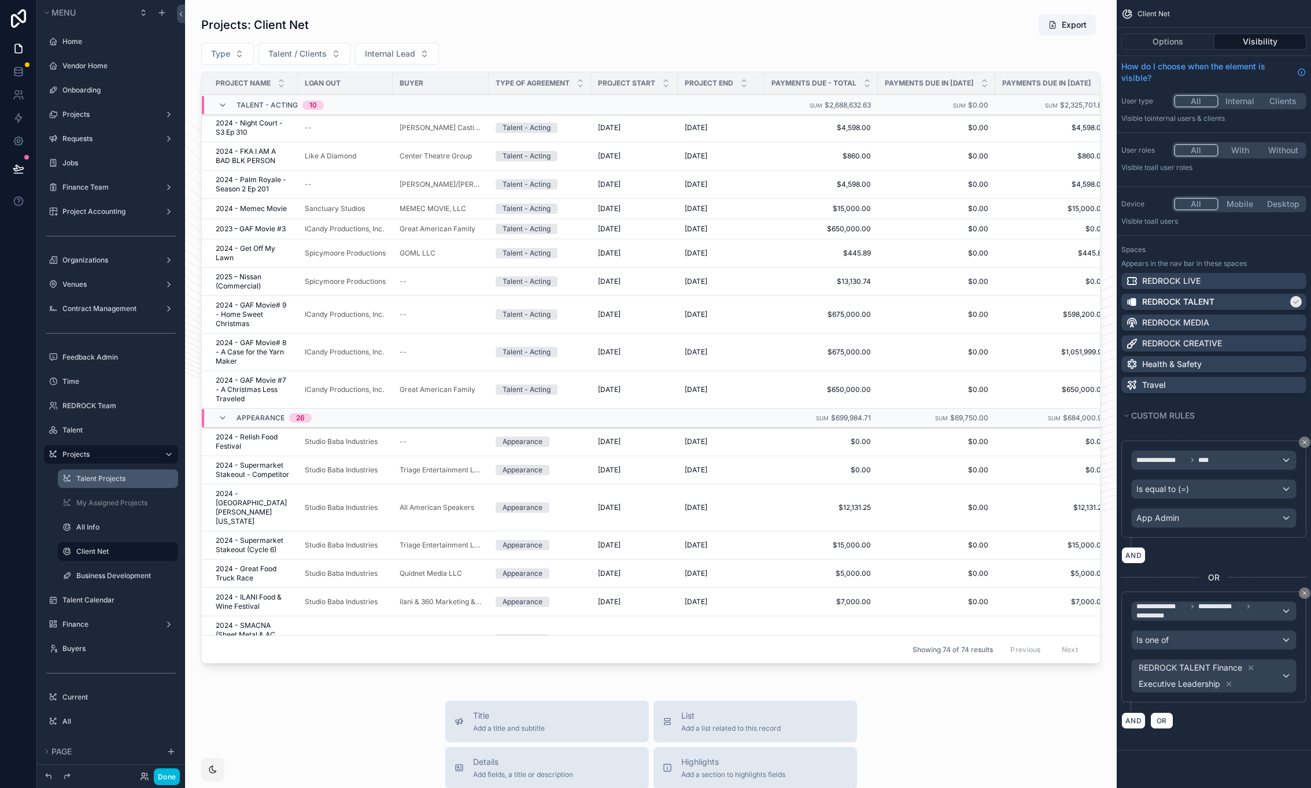
click at [98, 482] on label "Talent Projects" at bounding box center [123, 478] width 95 height 9
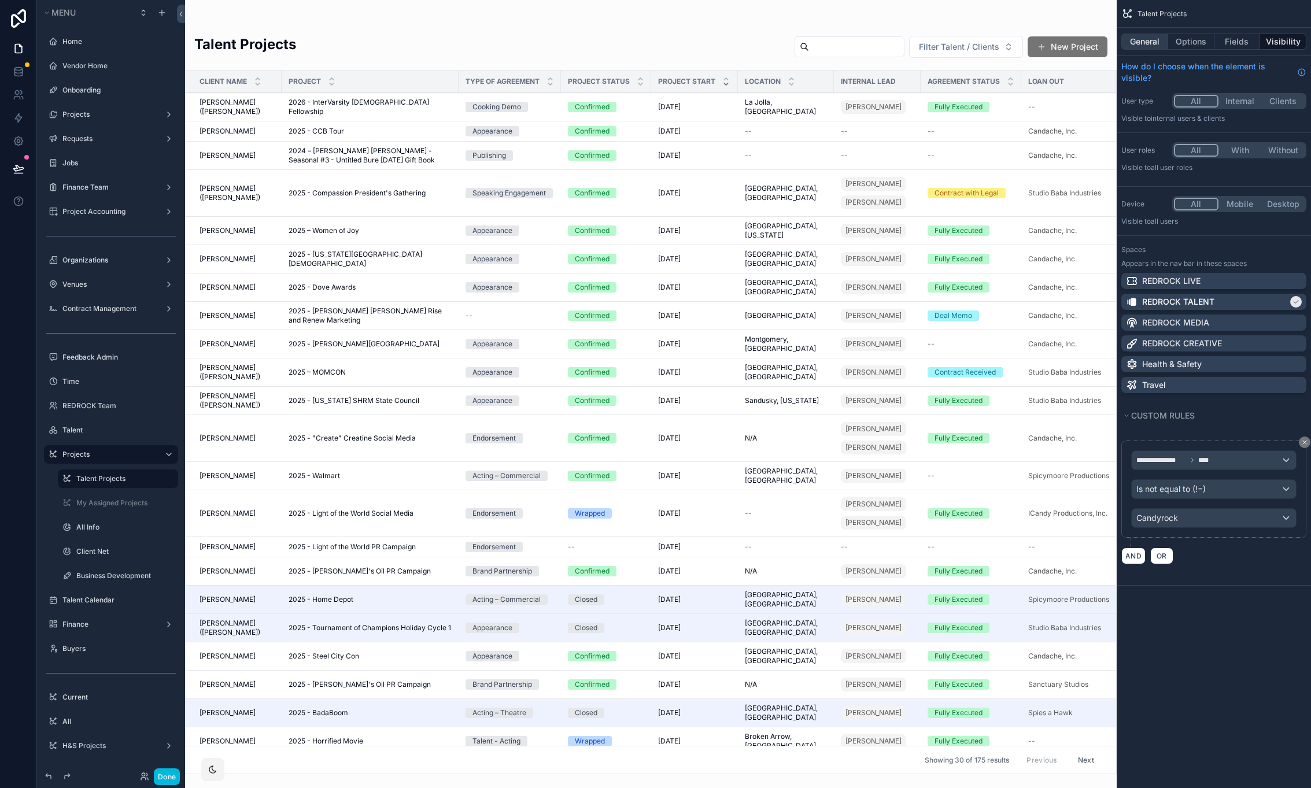
click at [1154, 46] on button "General" at bounding box center [1144, 42] width 47 height 16
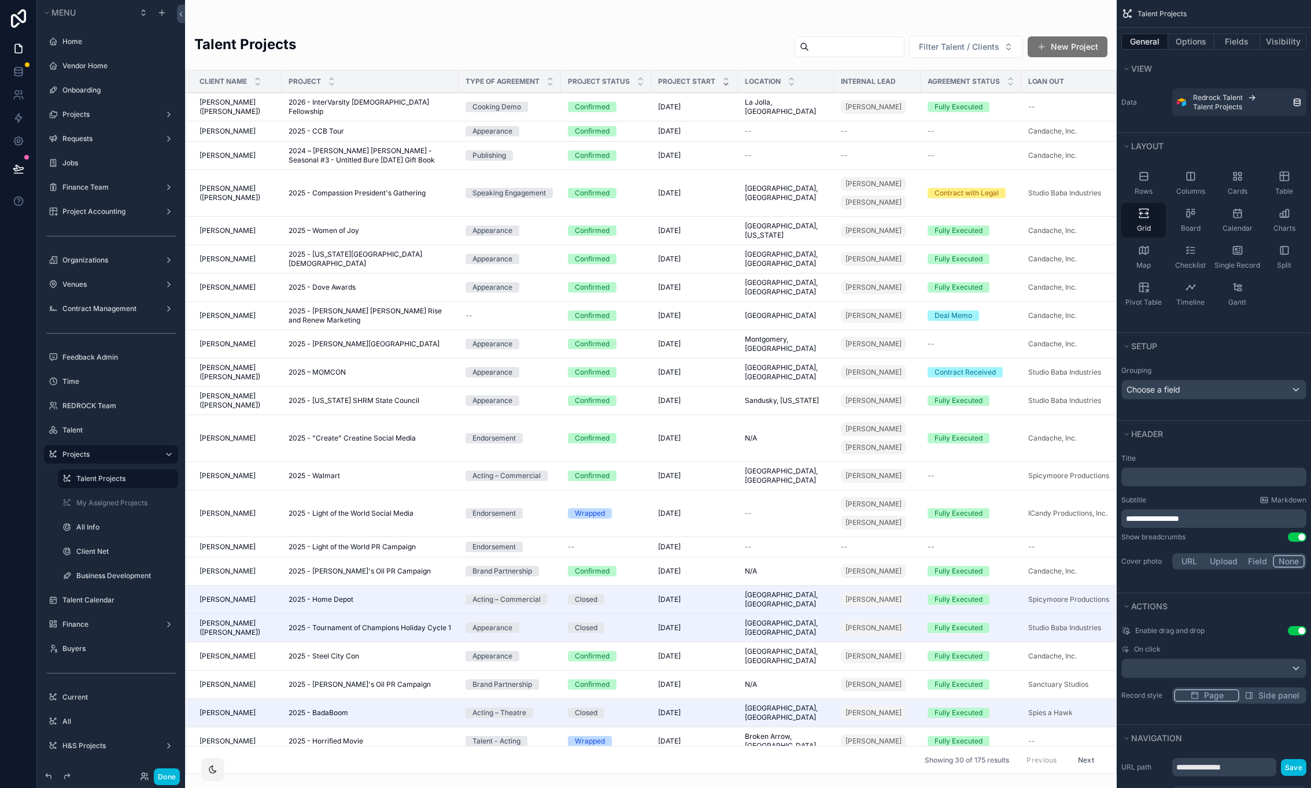
click at [1298, 633] on button "Use setting" at bounding box center [1297, 630] width 19 height 9
click at [1301, 538] on button "Use setting" at bounding box center [1297, 537] width 19 height 9
click at [1197, 37] on button "Options" at bounding box center [1191, 42] width 46 height 16
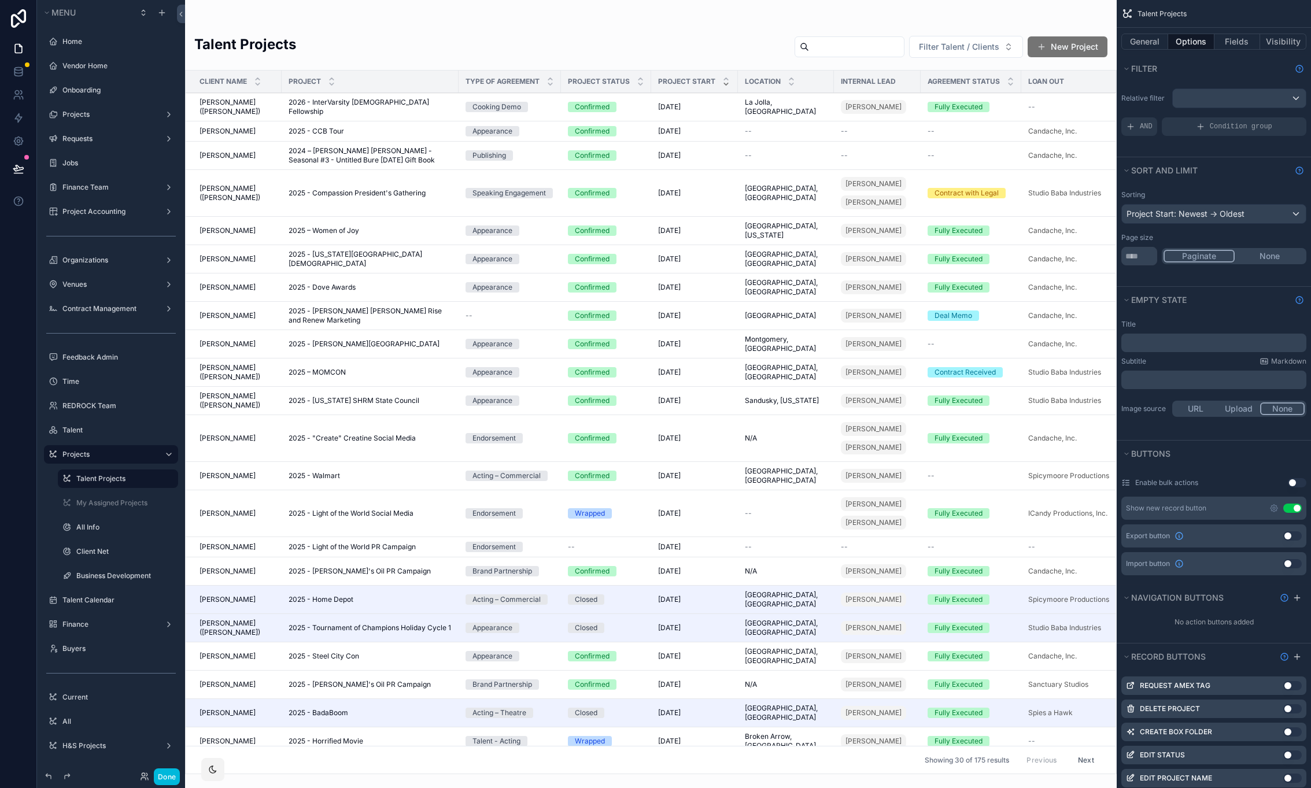
click at [1293, 538] on button "Use setting" at bounding box center [1292, 536] width 19 height 9
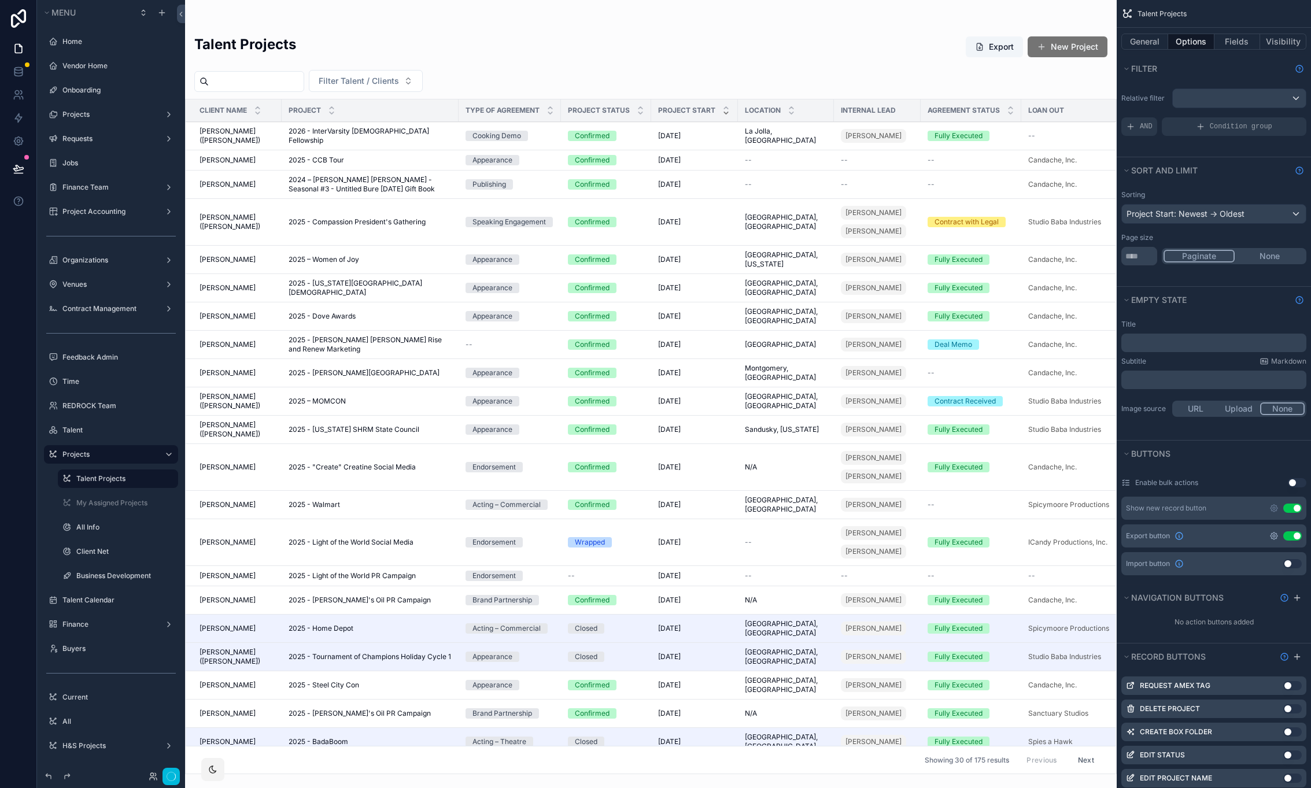
click at [1274, 538] on icon "scrollable content" at bounding box center [1274, 536] width 9 height 9
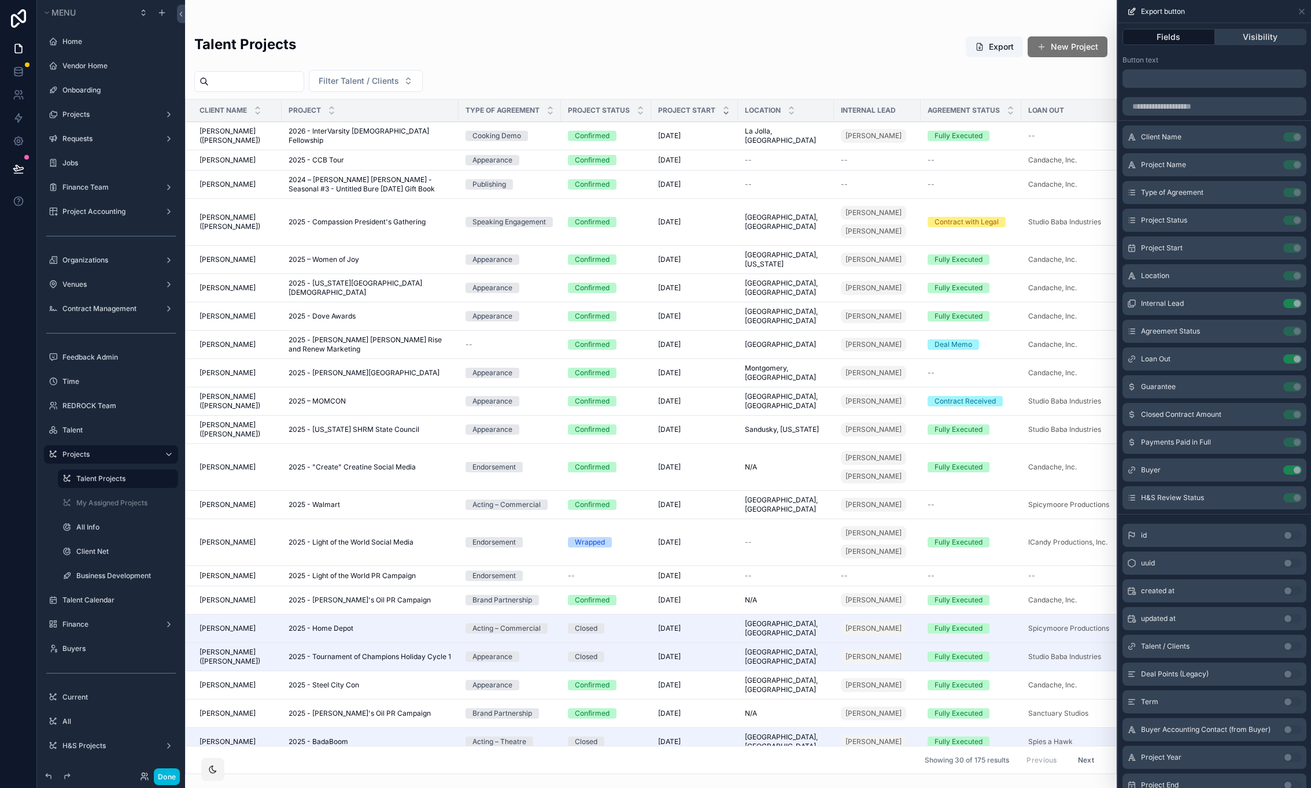
click at [1249, 35] on button "Visibility" at bounding box center [1261, 37] width 92 height 16
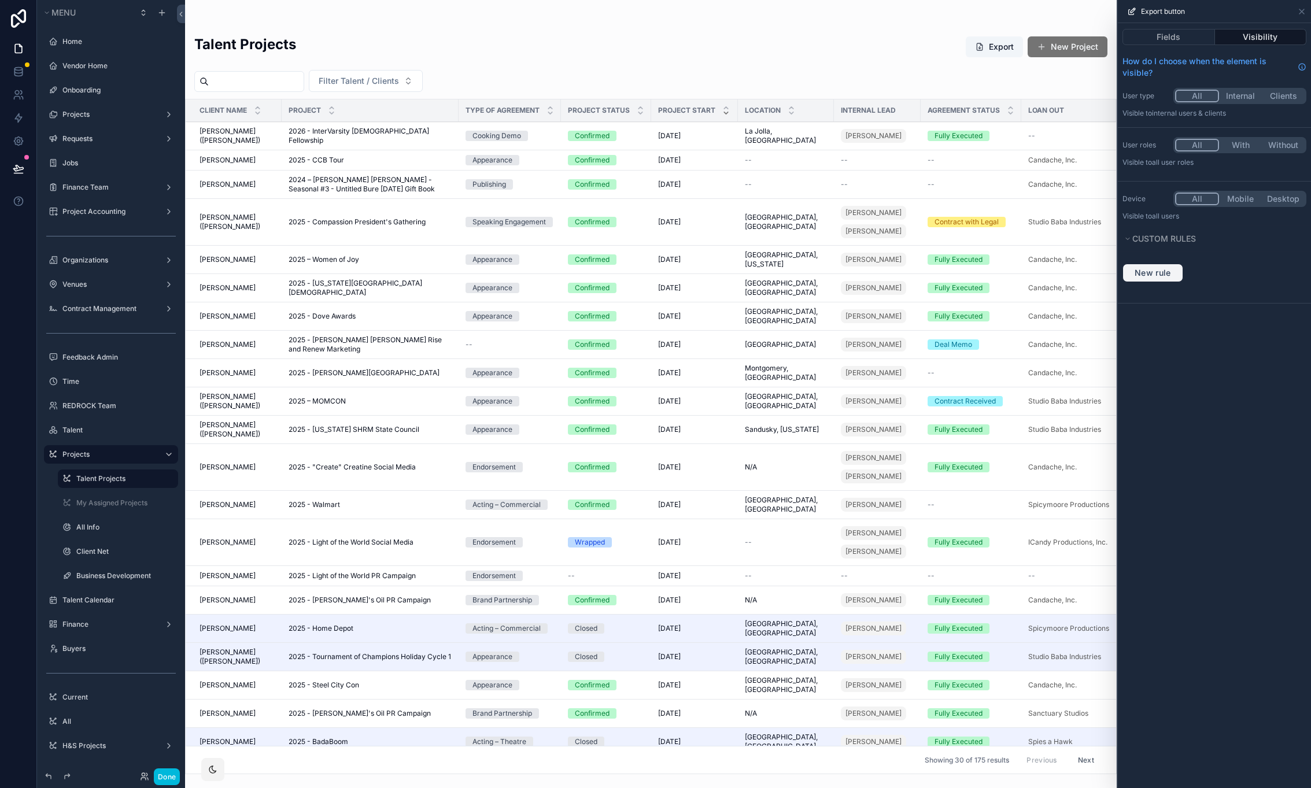
click at [1165, 274] on span "New rule" at bounding box center [1153, 273] width 46 height 10
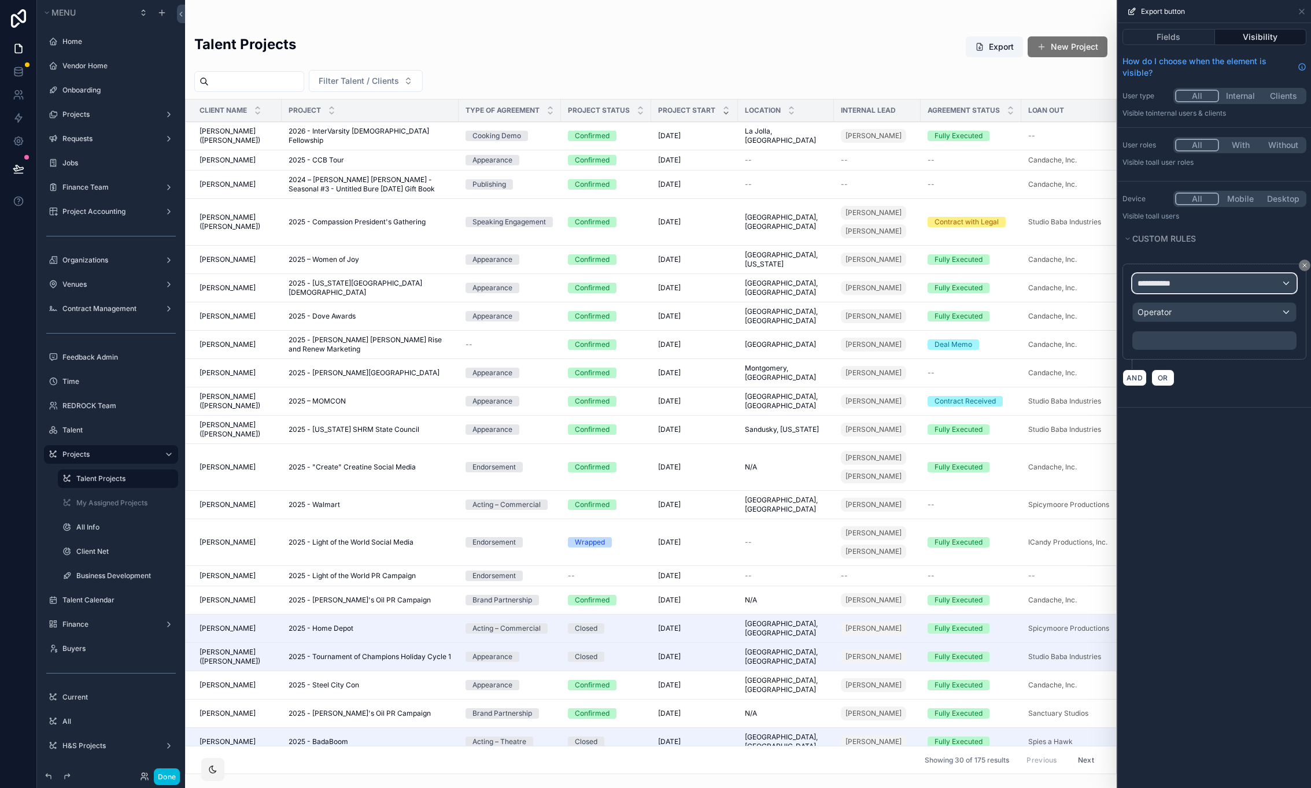
click at [1200, 290] on div "**********" at bounding box center [1214, 283] width 163 height 19
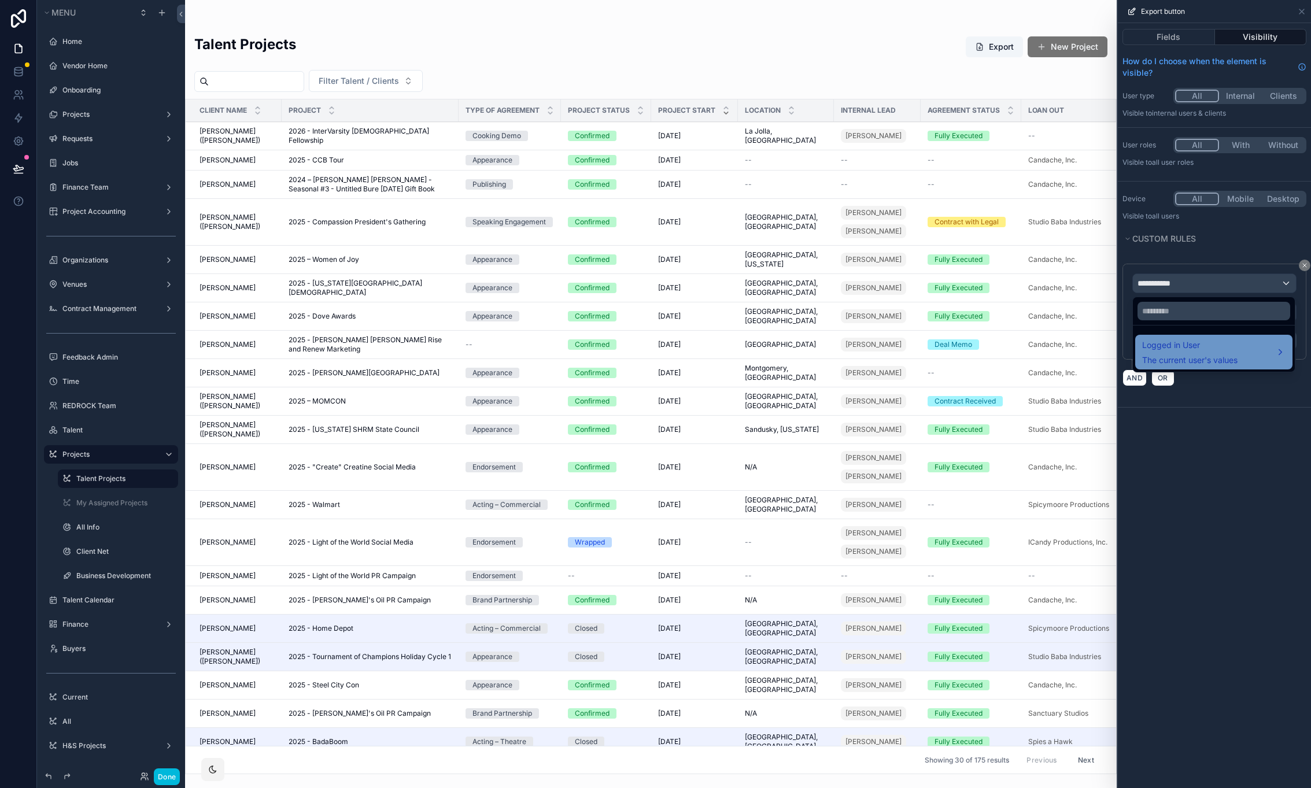
click at [1219, 336] on ul "Logged in User The current user's values" at bounding box center [1214, 349] width 162 height 46
click at [1245, 360] on div "Logged in User The current user's values" at bounding box center [1213, 352] width 143 height 28
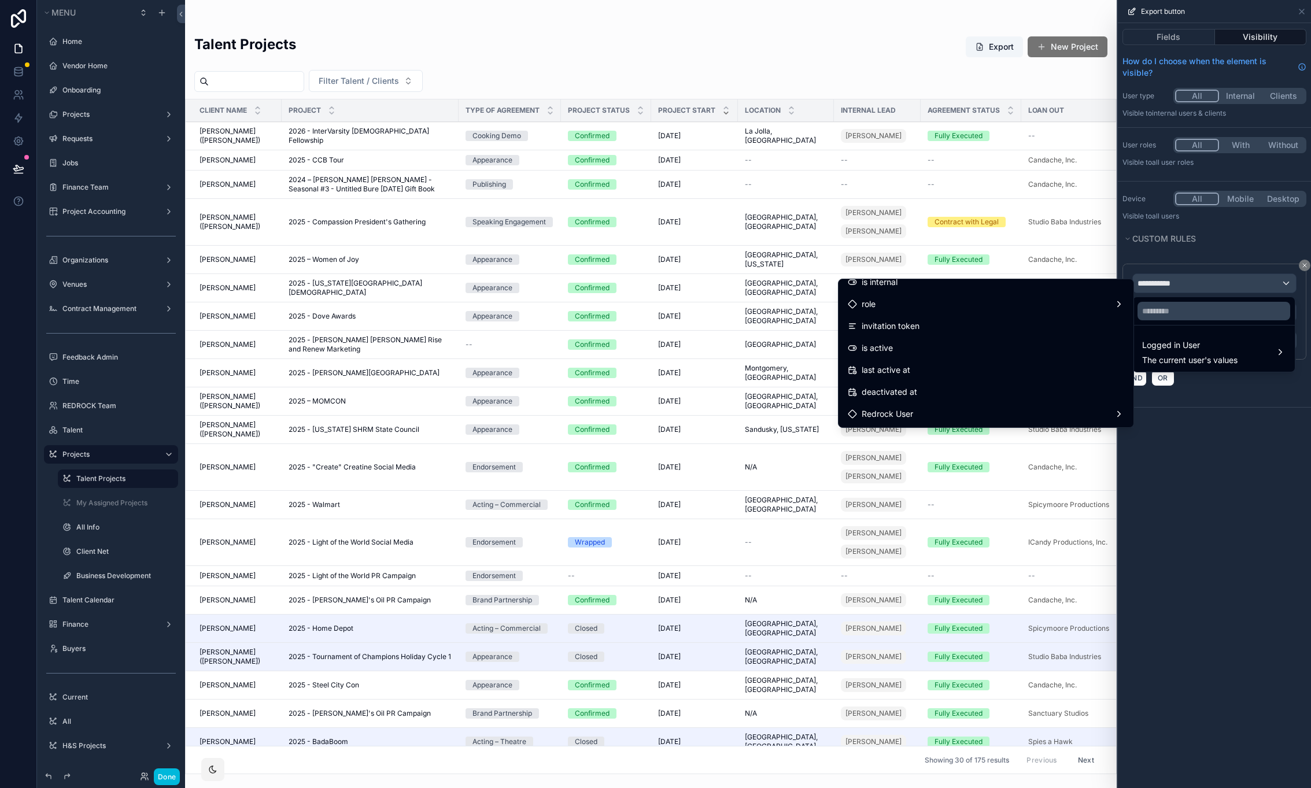
scroll to position [260, 0]
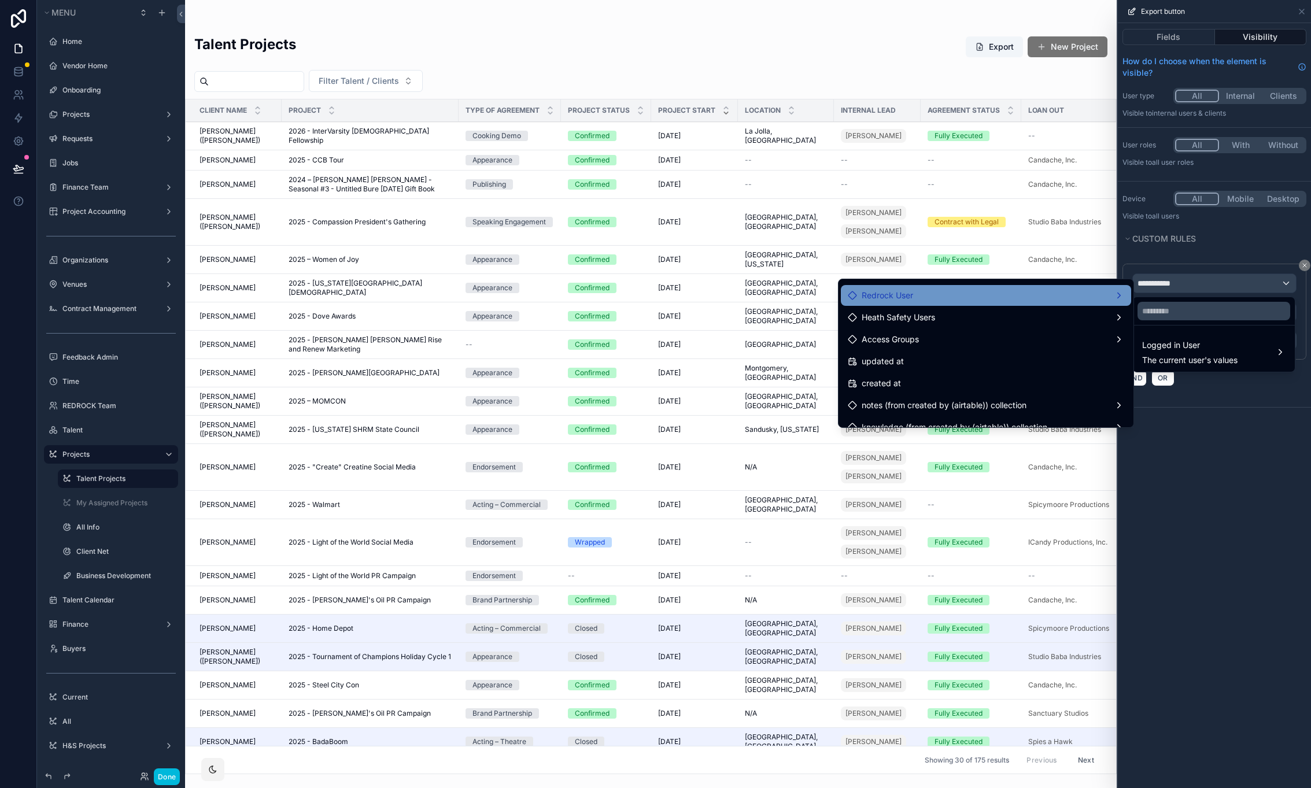
click at [946, 302] on div "Redrock User" at bounding box center [986, 296] width 276 height 14
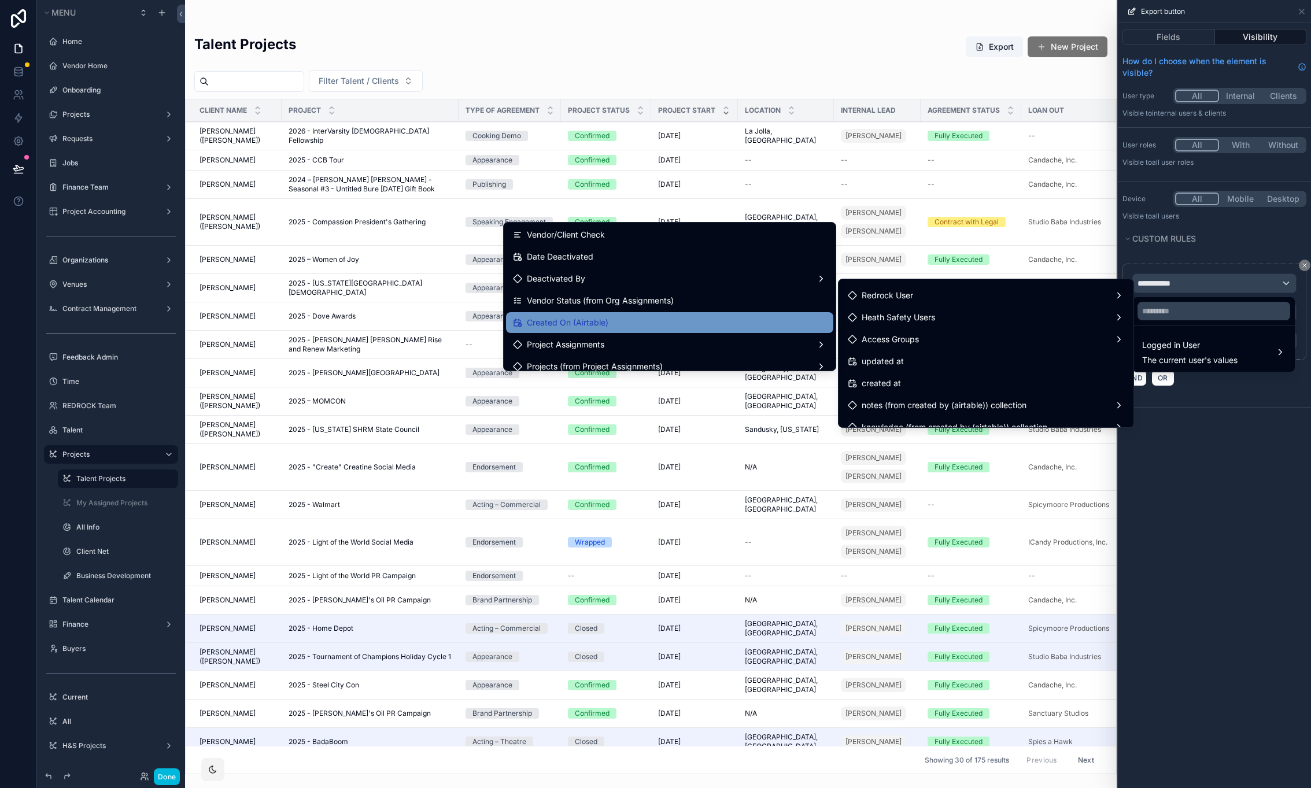
scroll to position [1121, 0]
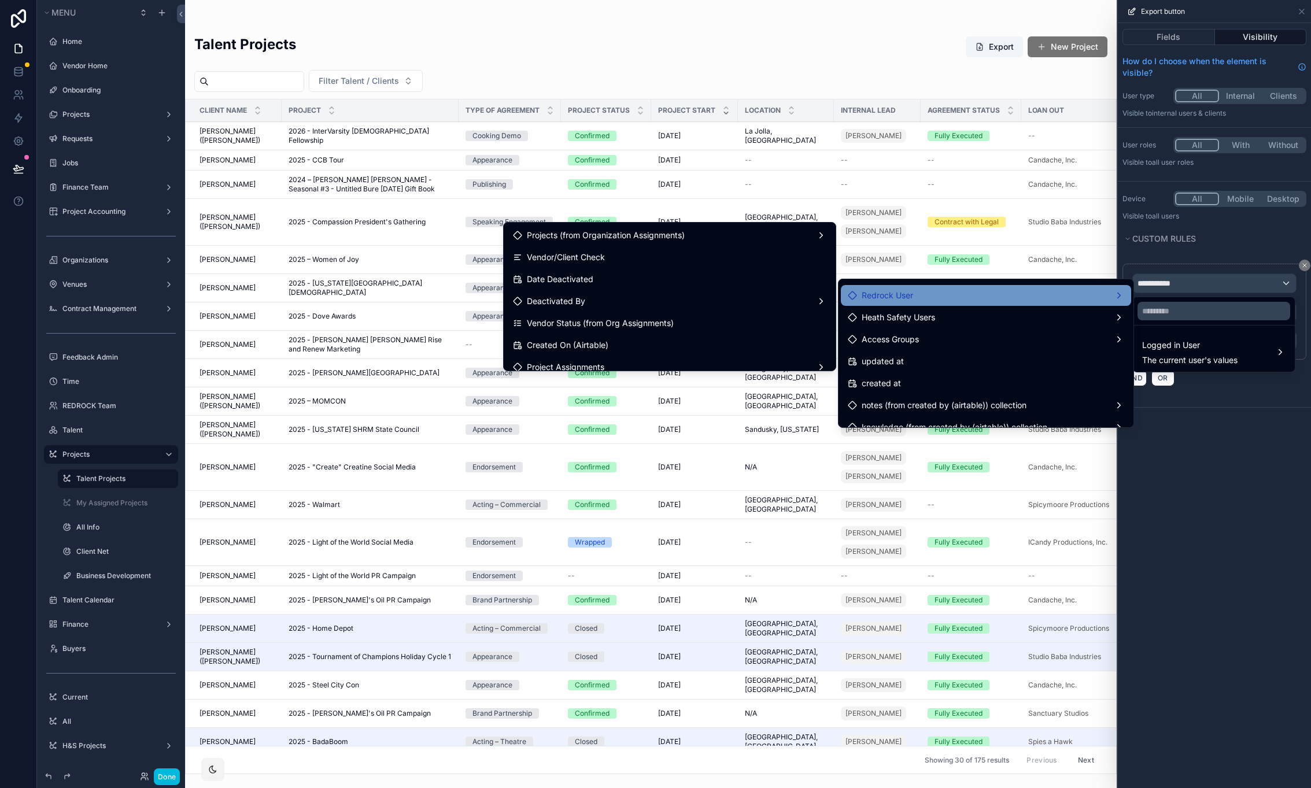
click at [913, 296] on div "Redrock User" at bounding box center [986, 296] width 276 height 14
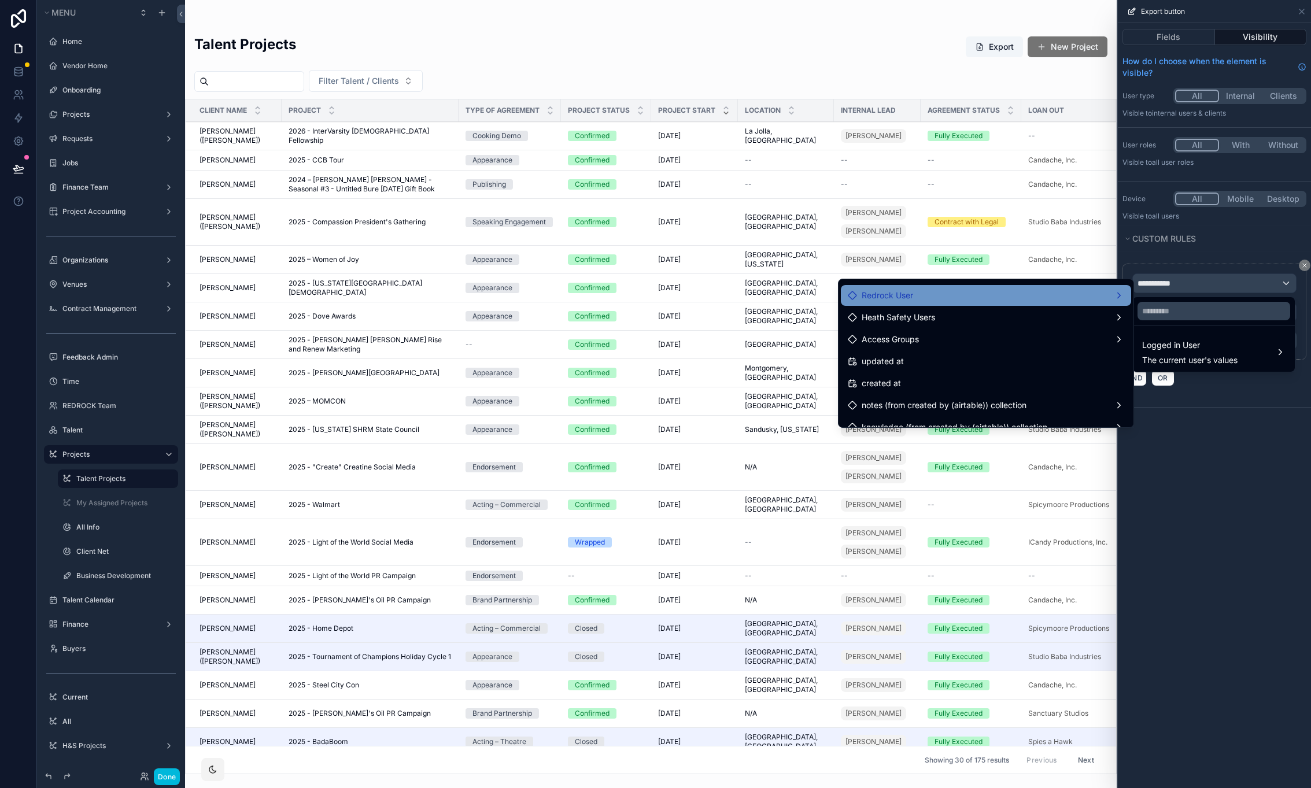
click at [912, 296] on div "Redrock User" at bounding box center [986, 296] width 276 height 14
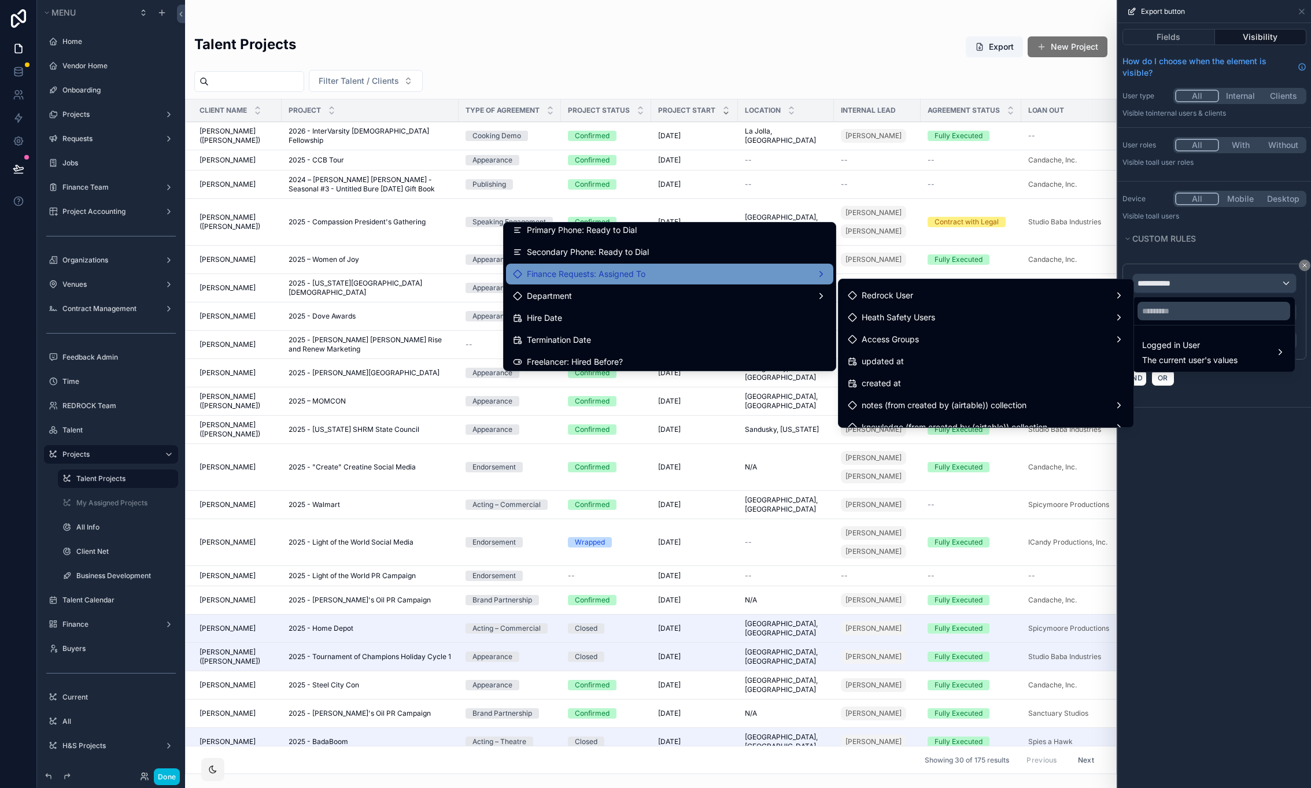
scroll to position [481, 0]
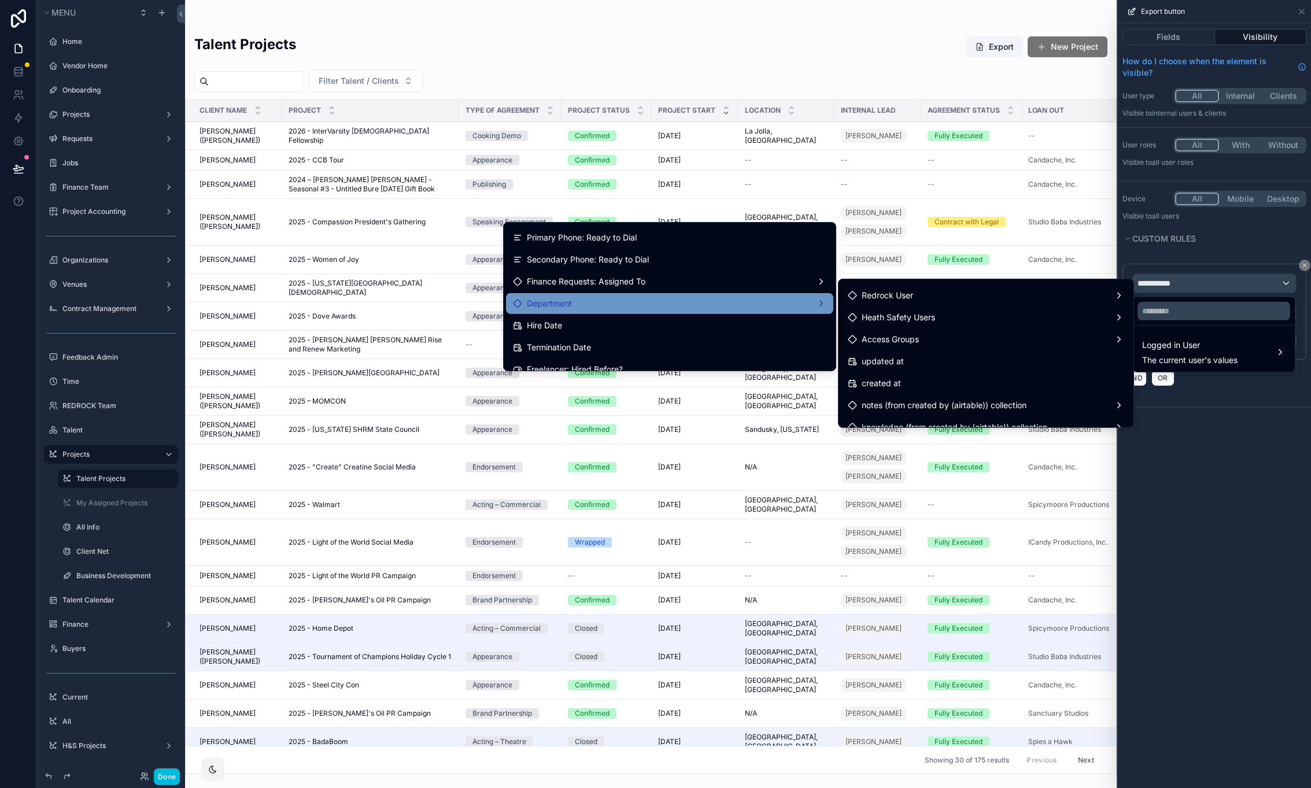
click at [581, 304] on div "Department" at bounding box center [669, 304] width 313 height 14
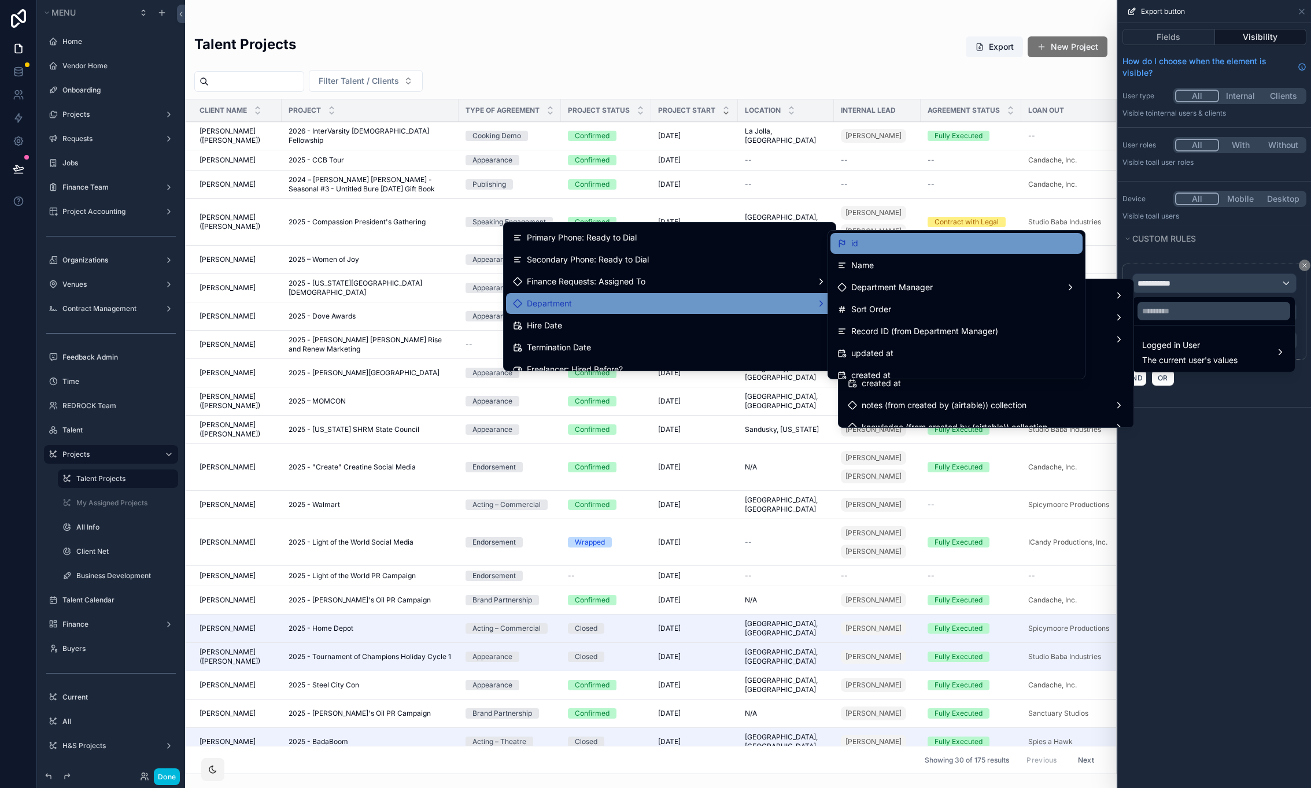
click at [915, 245] on div "id" at bounding box center [956, 244] width 238 height 14
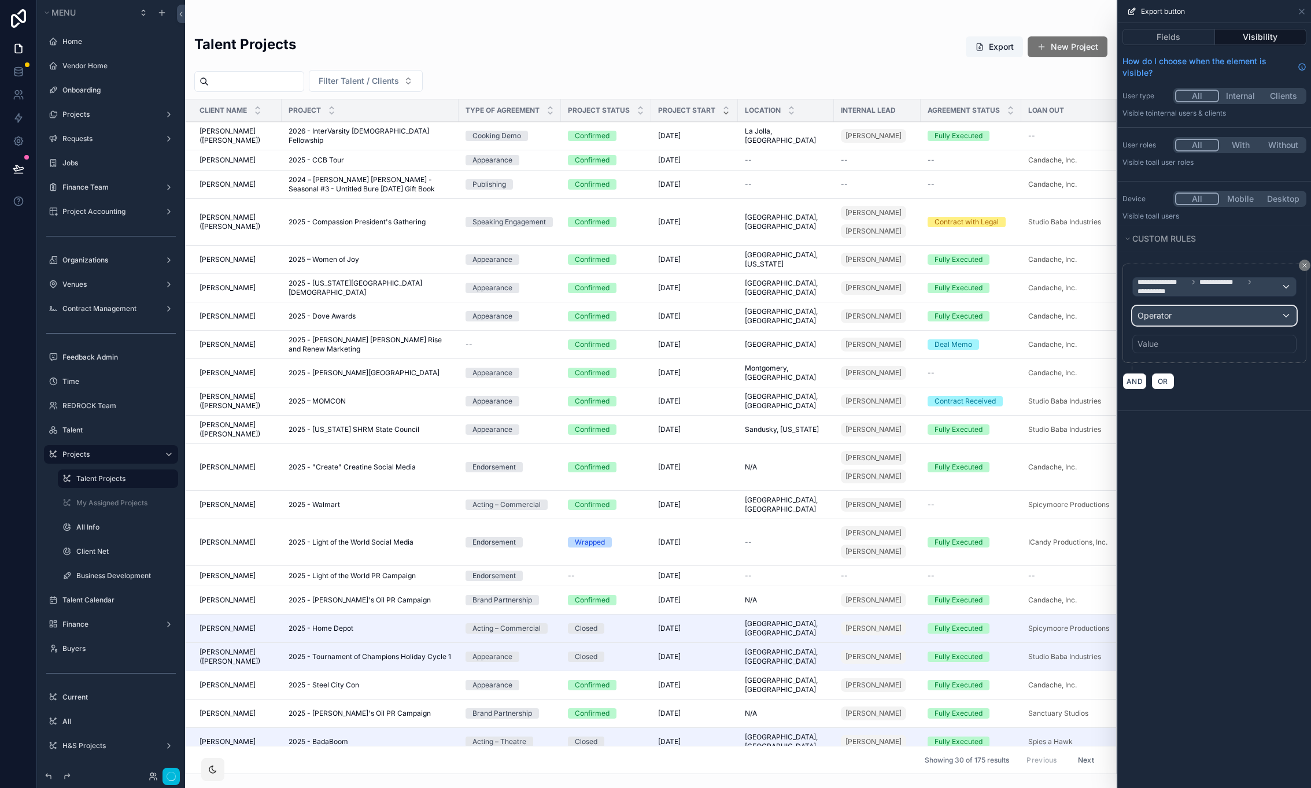
click at [1180, 313] on div "Operator" at bounding box center [1214, 316] width 163 height 19
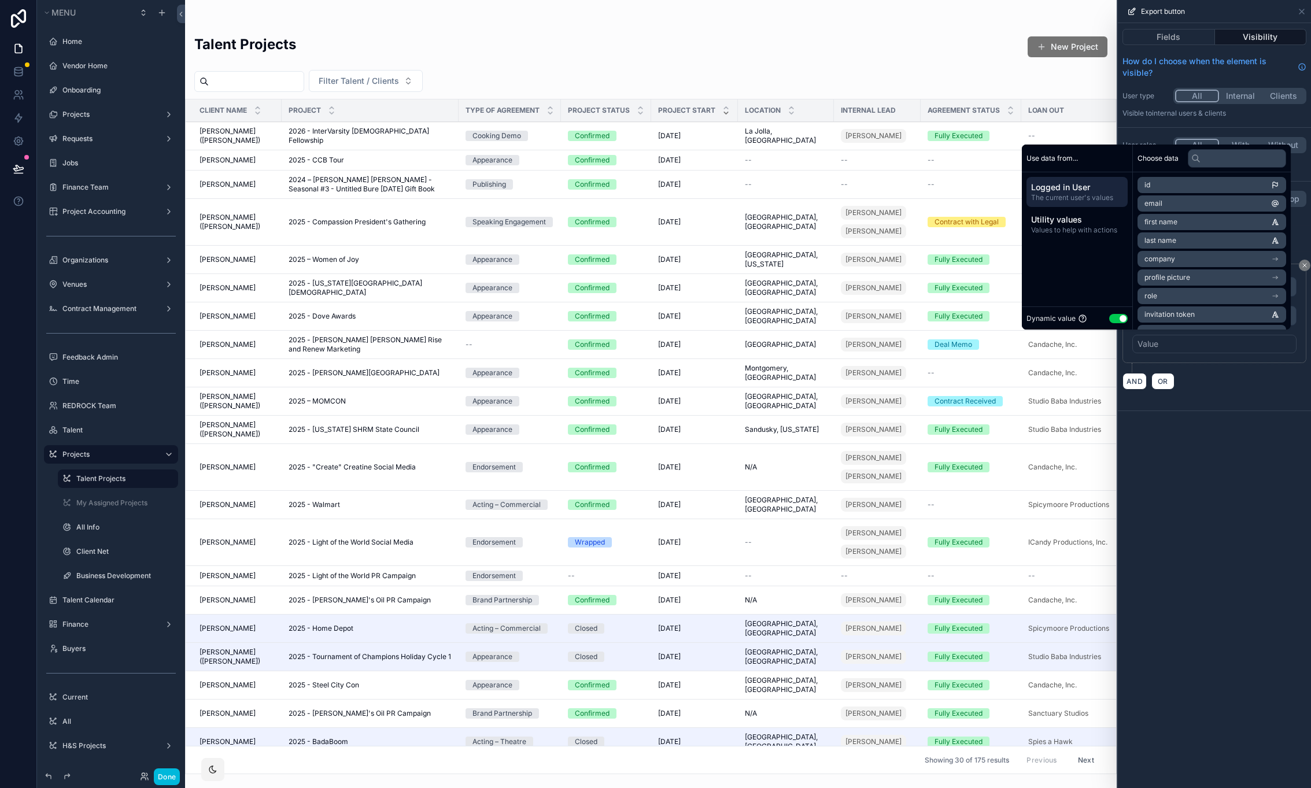
click at [1115, 319] on button "Use setting" at bounding box center [1118, 318] width 19 height 9
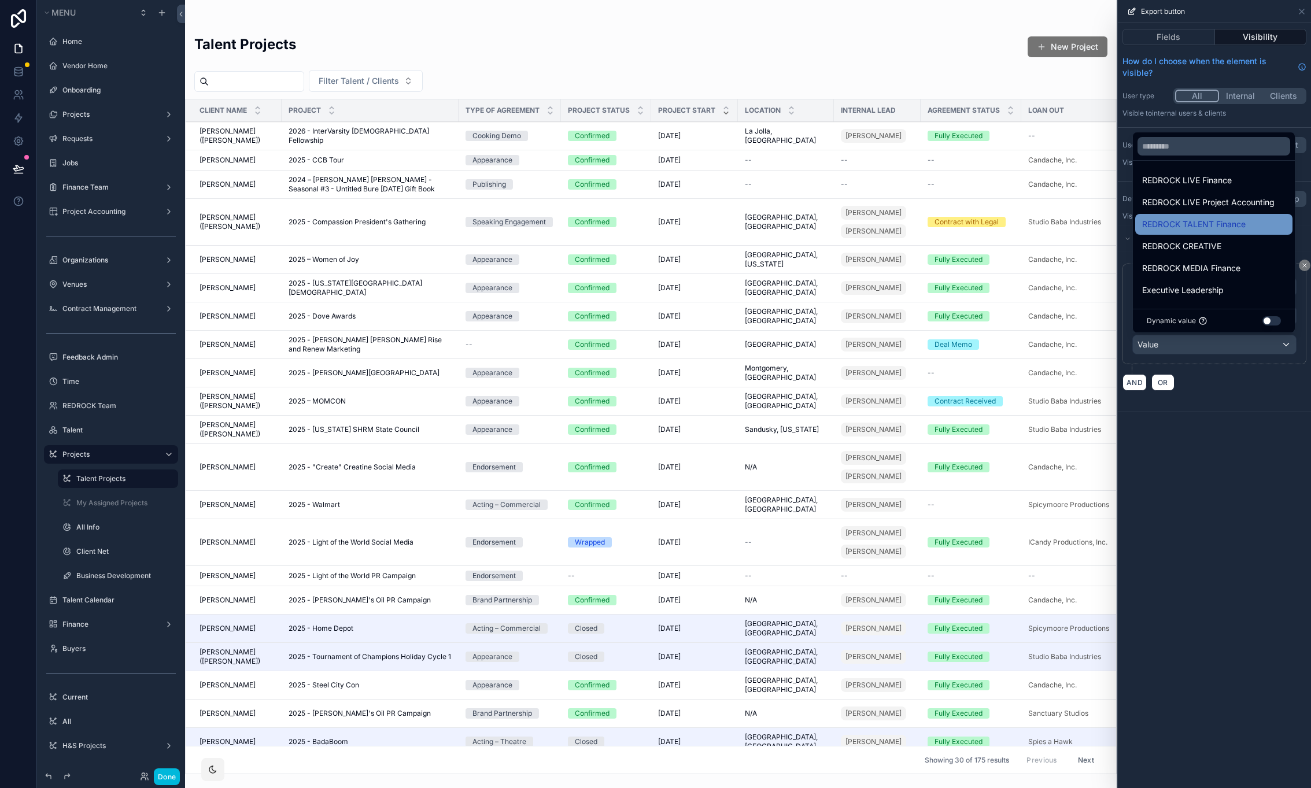
click at [1209, 222] on span "REDROCK TALENT Finance" at bounding box center [1194, 224] width 104 height 14
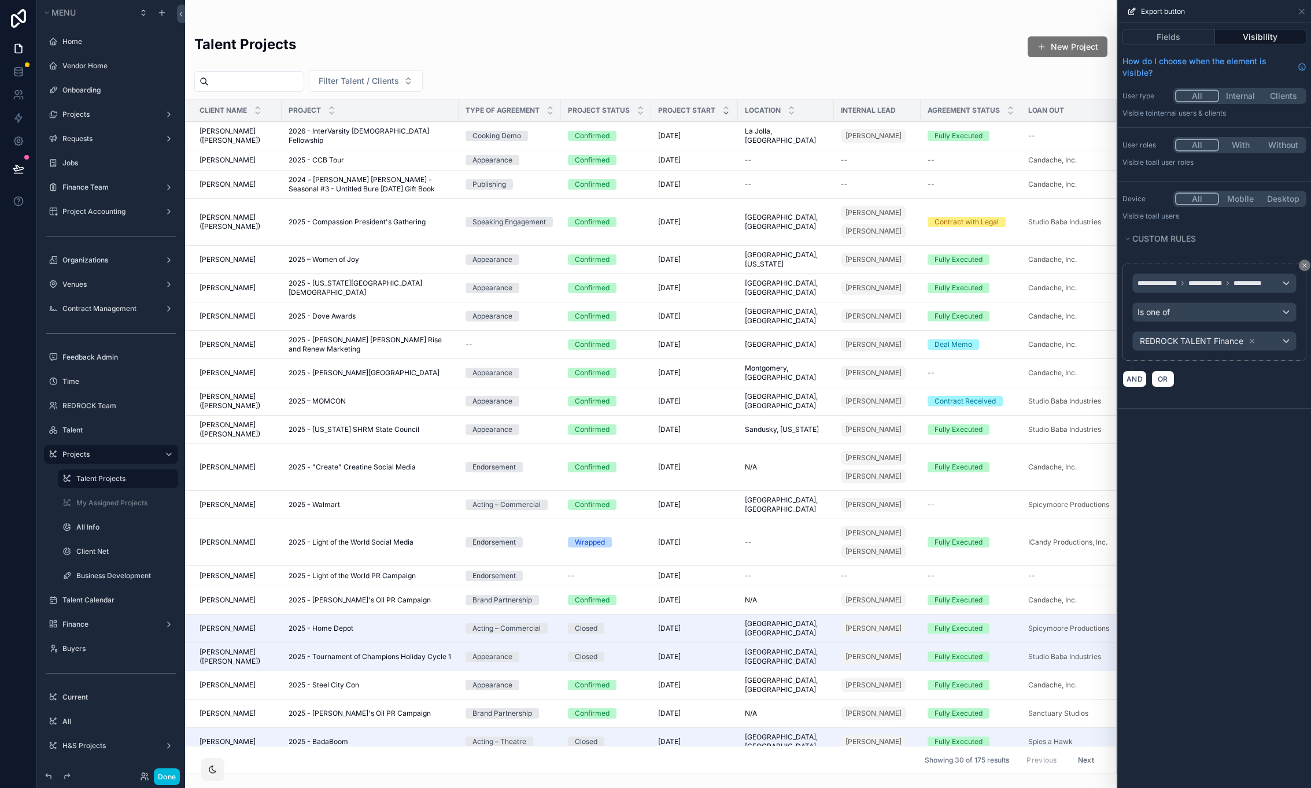
click at [1154, 481] on div "**********" at bounding box center [1214, 405] width 193 height 765
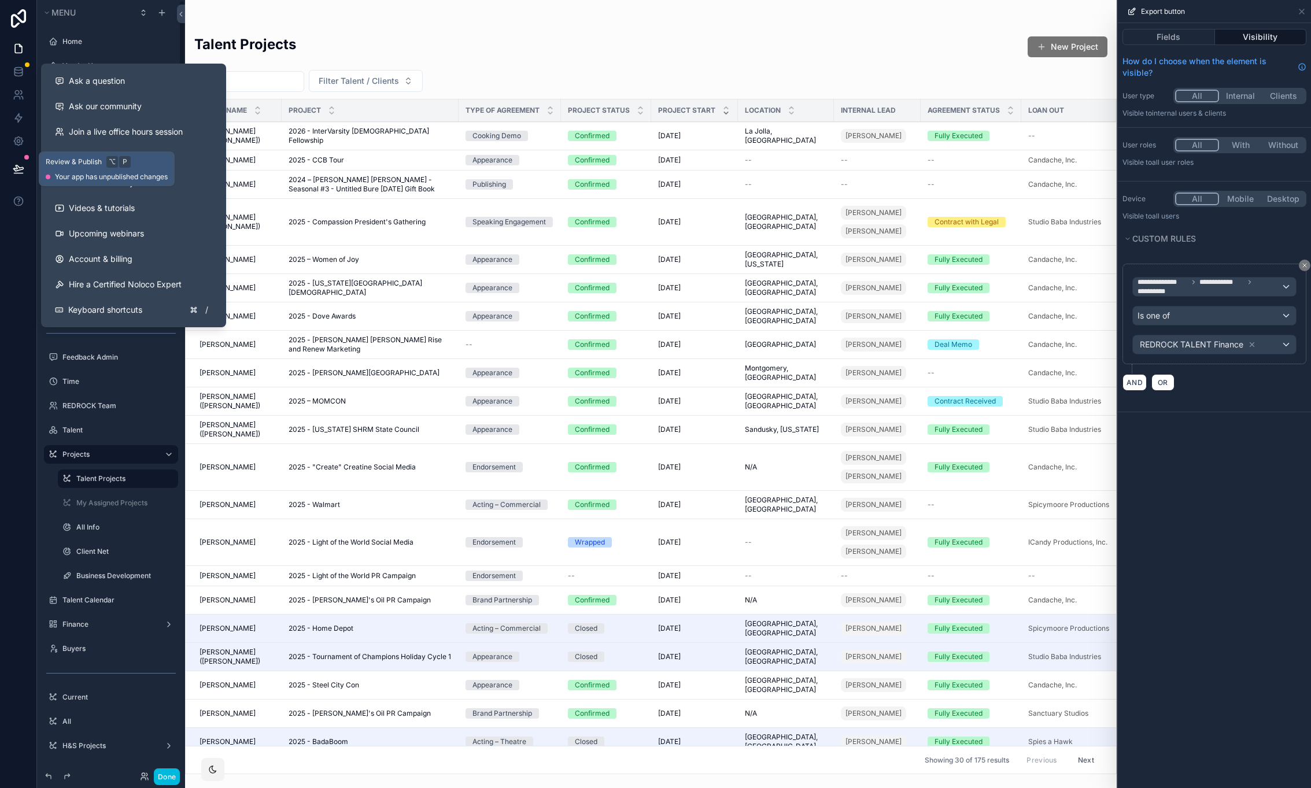
click at [18, 169] on icon at bounding box center [19, 169] width 12 height 12
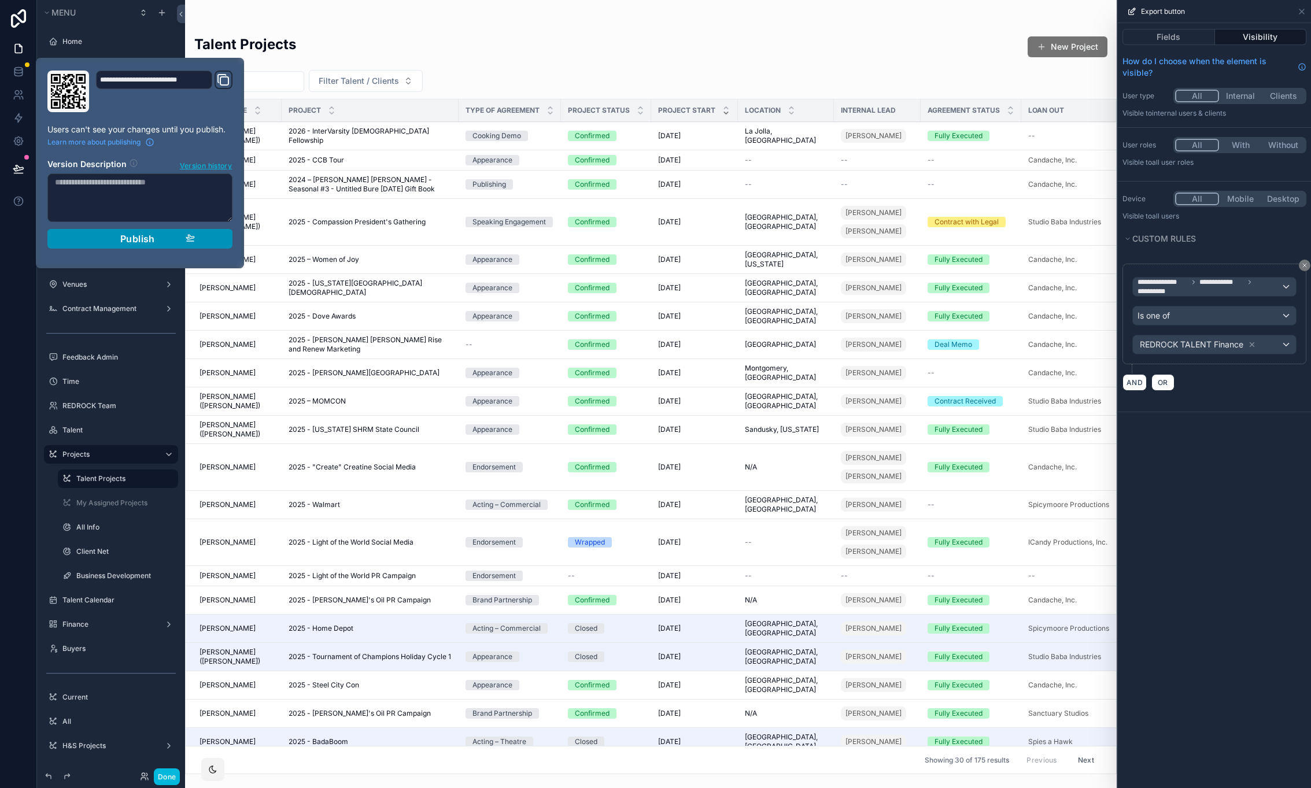
click at [163, 243] on div "Publish" at bounding box center [140, 239] width 110 height 12
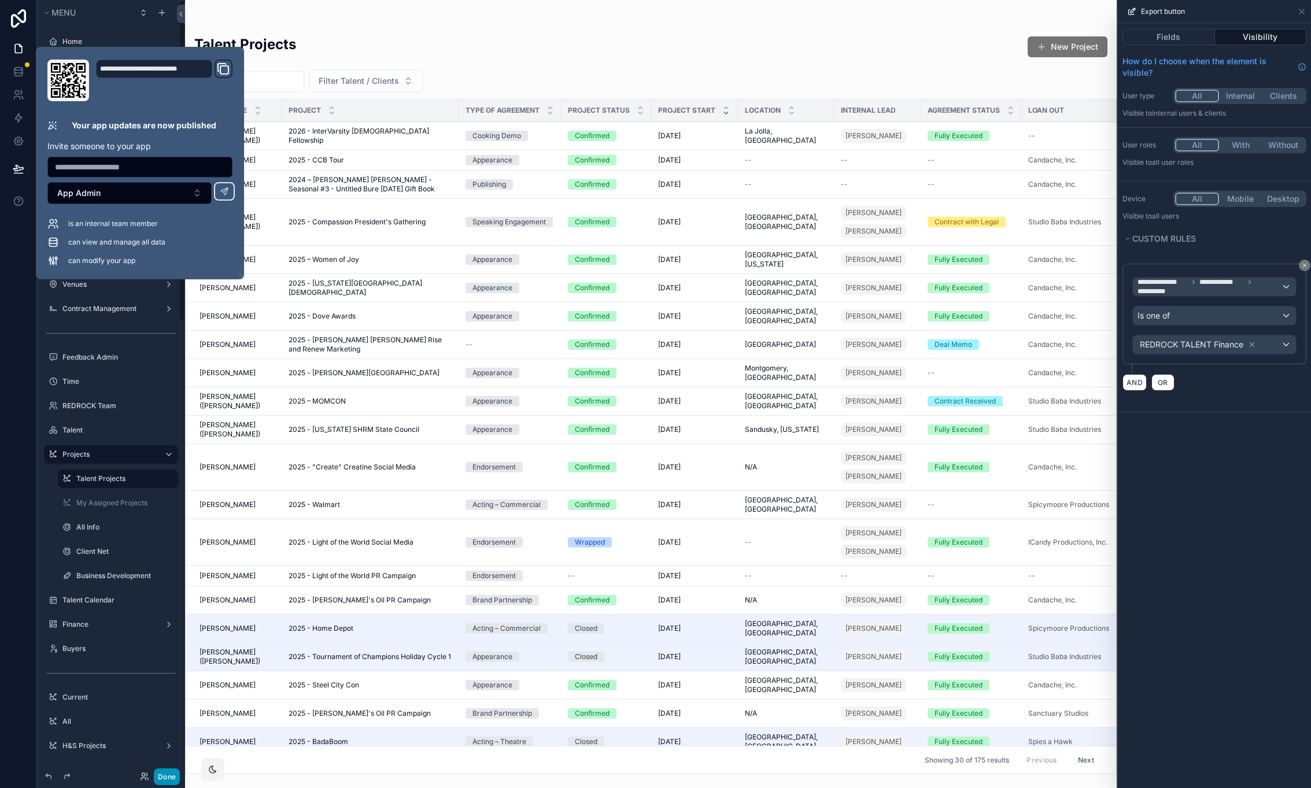
click at [167, 769] on div "Done" at bounding box center [111, 776] width 148 height 23
click at [166, 772] on button "Done" at bounding box center [167, 777] width 26 height 17
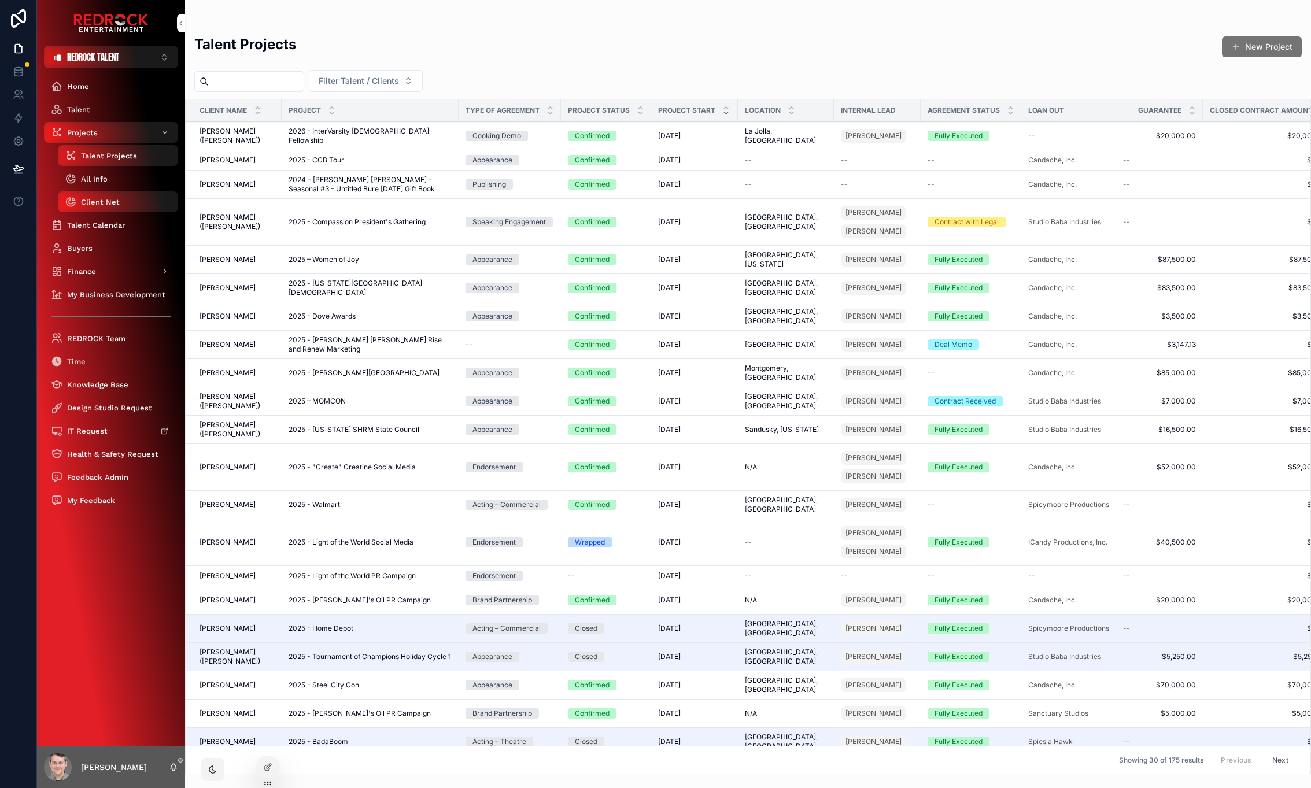
click at [114, 176] on div "All Info" at bounding box center [118, 178] width 106 height 19
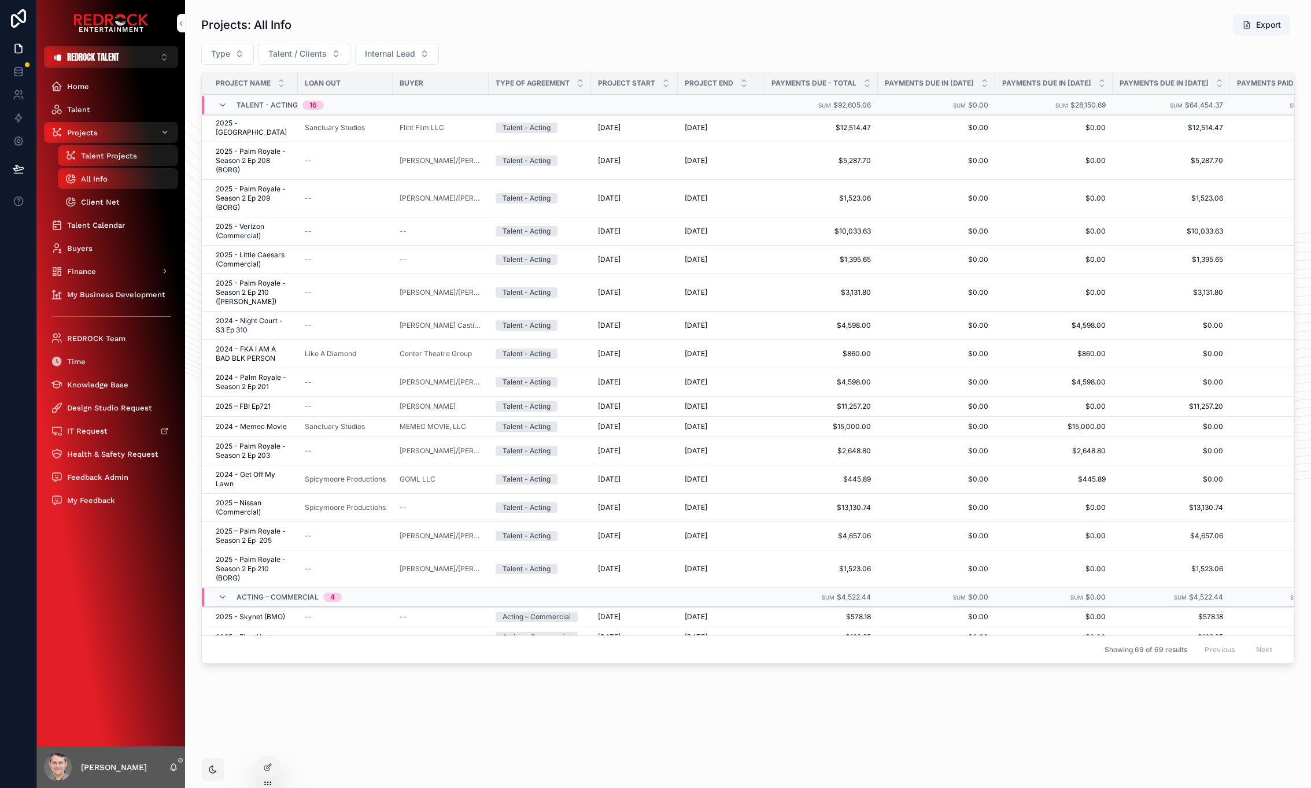
click at [105, 201] on span "Client Net" at bounding box center [100, 202] width 39 height 10
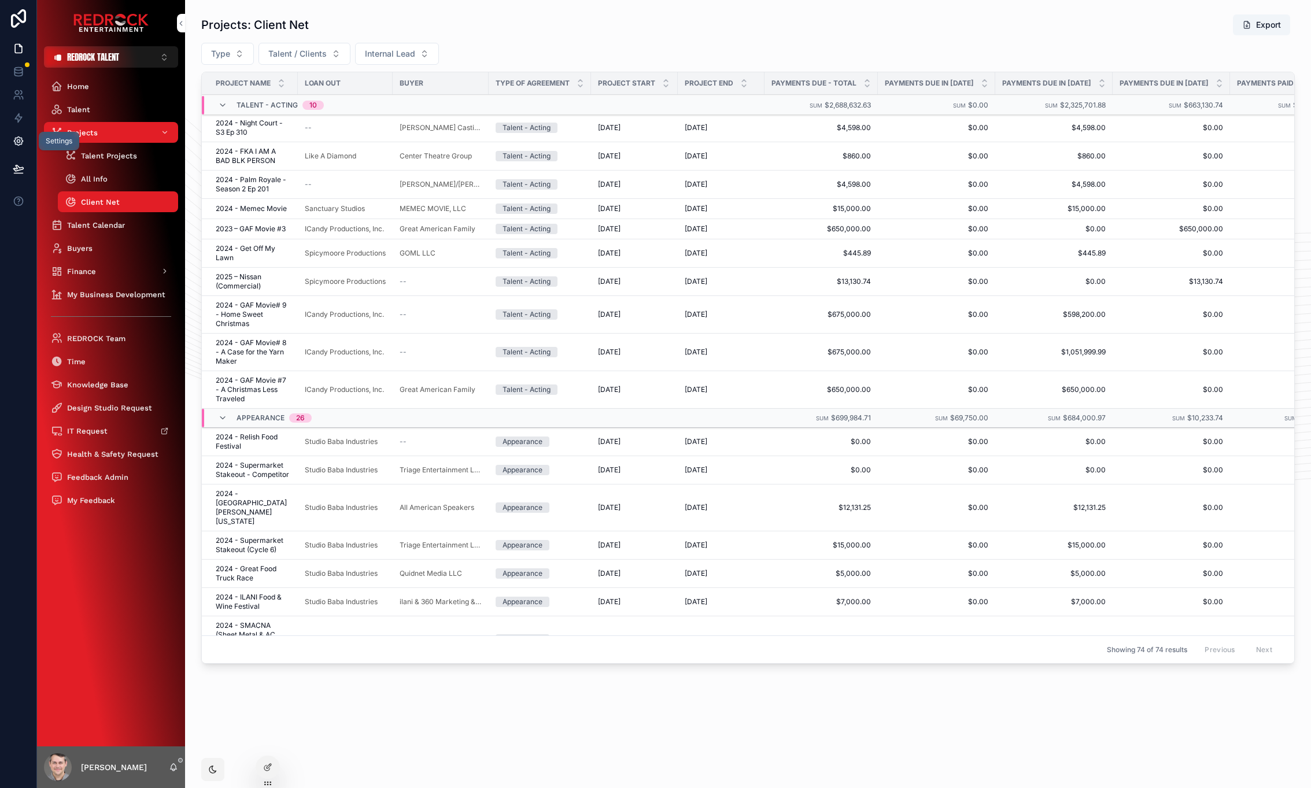
click at [24, 141] on link at bounding box center [18, 141] width 36 height 23
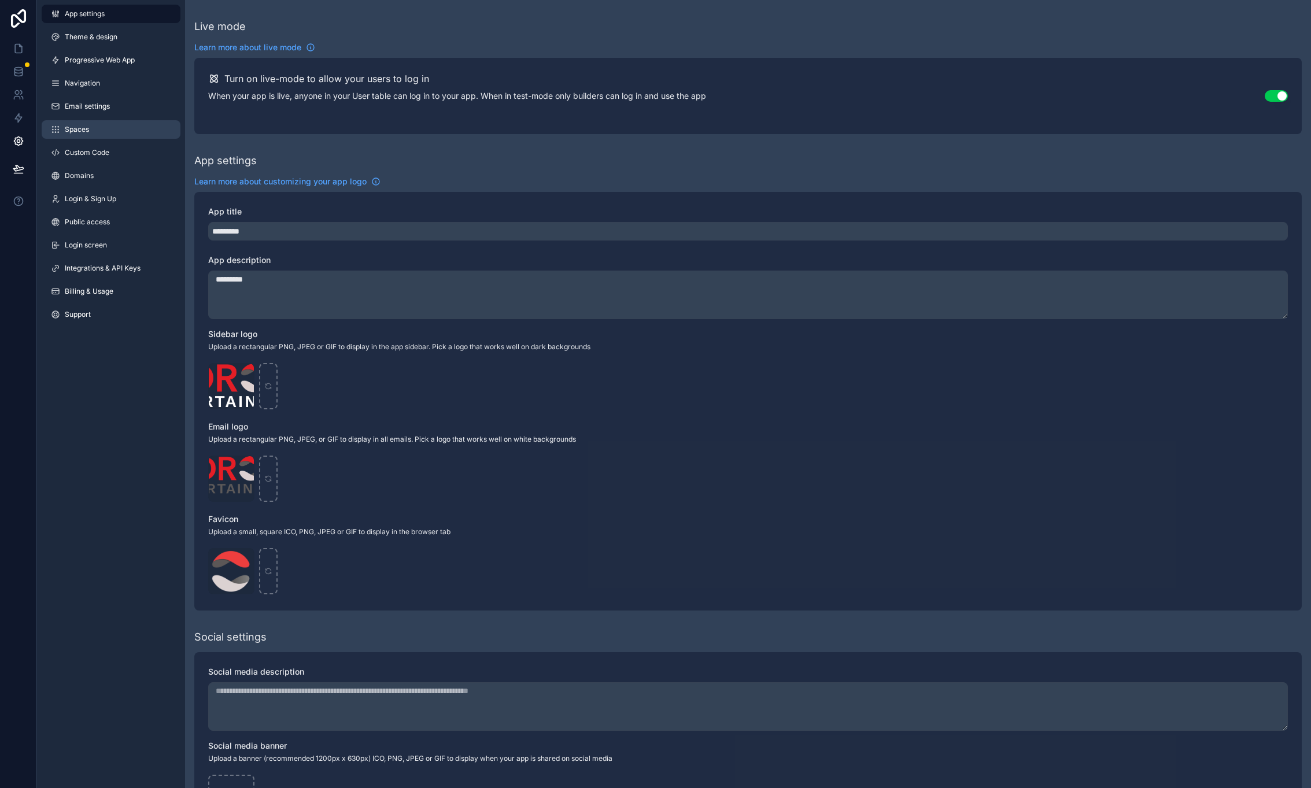
drag, startPoint x: 91, startPoint y: 133, endPoint x: 114, endPoint y: 136, distance: 23.4
click at [92, 133] on link "Spaces" at bounding box center [111, 129] width 139 height 19
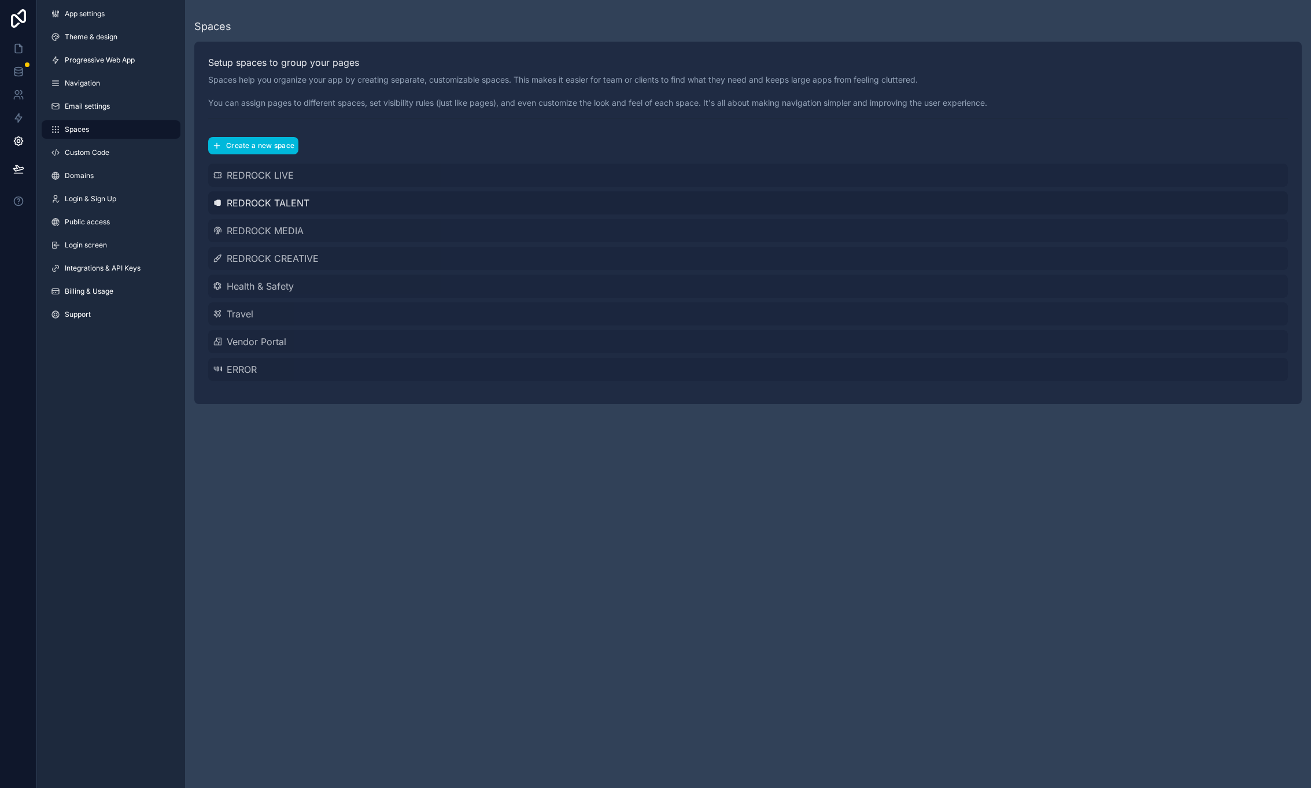
click at [326, 204] on div "REDROCK TALENT" at bounding box center [748, 202] width 1080 height 23
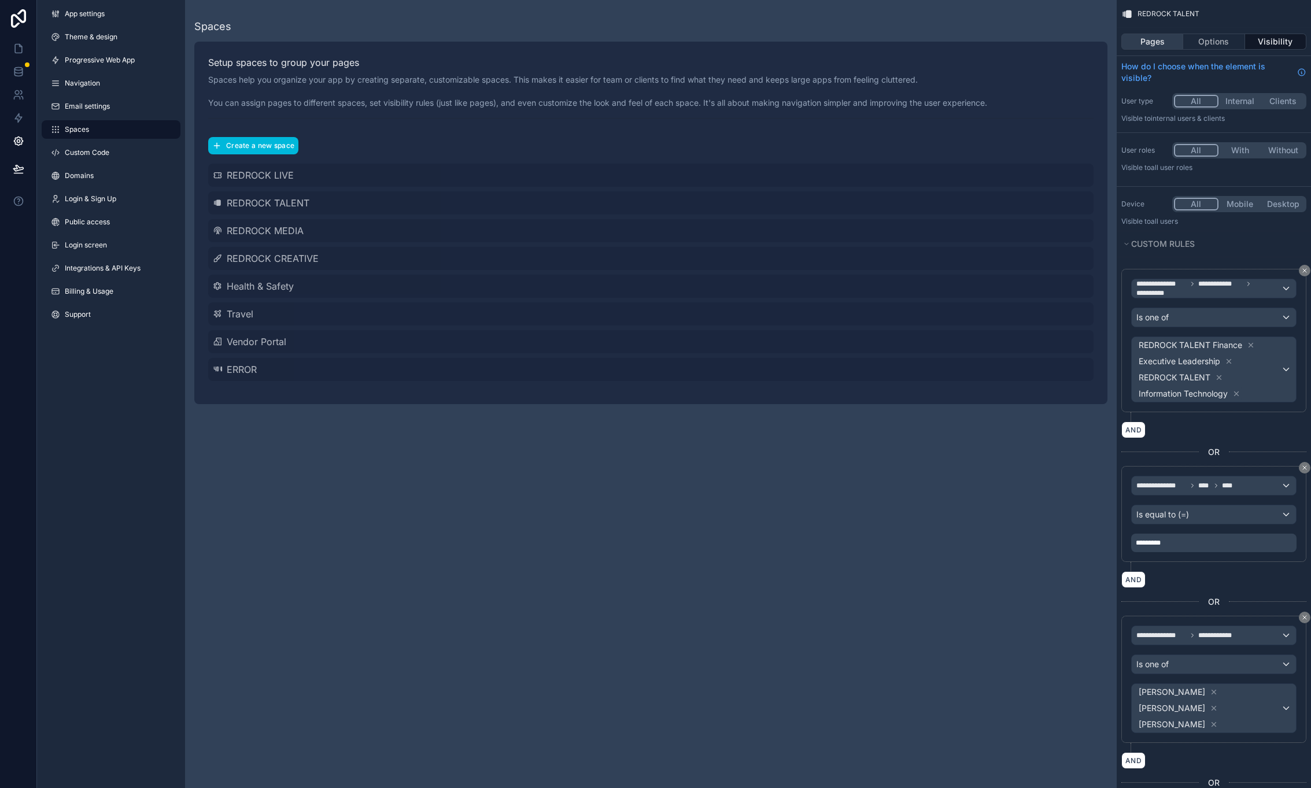
click at [1166, 41] on button "Pages" at bounding box center [1152, 42] width 62 height 16
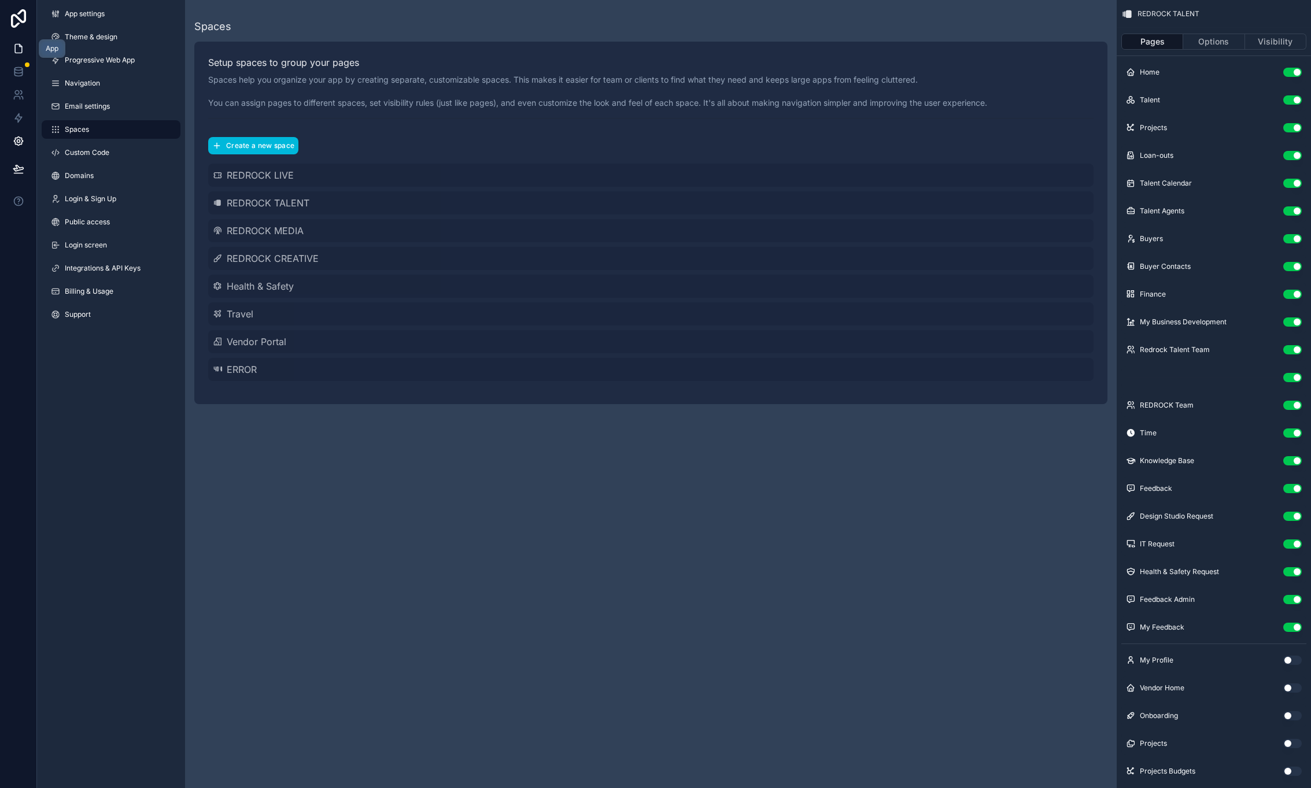
click at [19, 43] on icon at bounding box center [19, 49] width 12 height 12
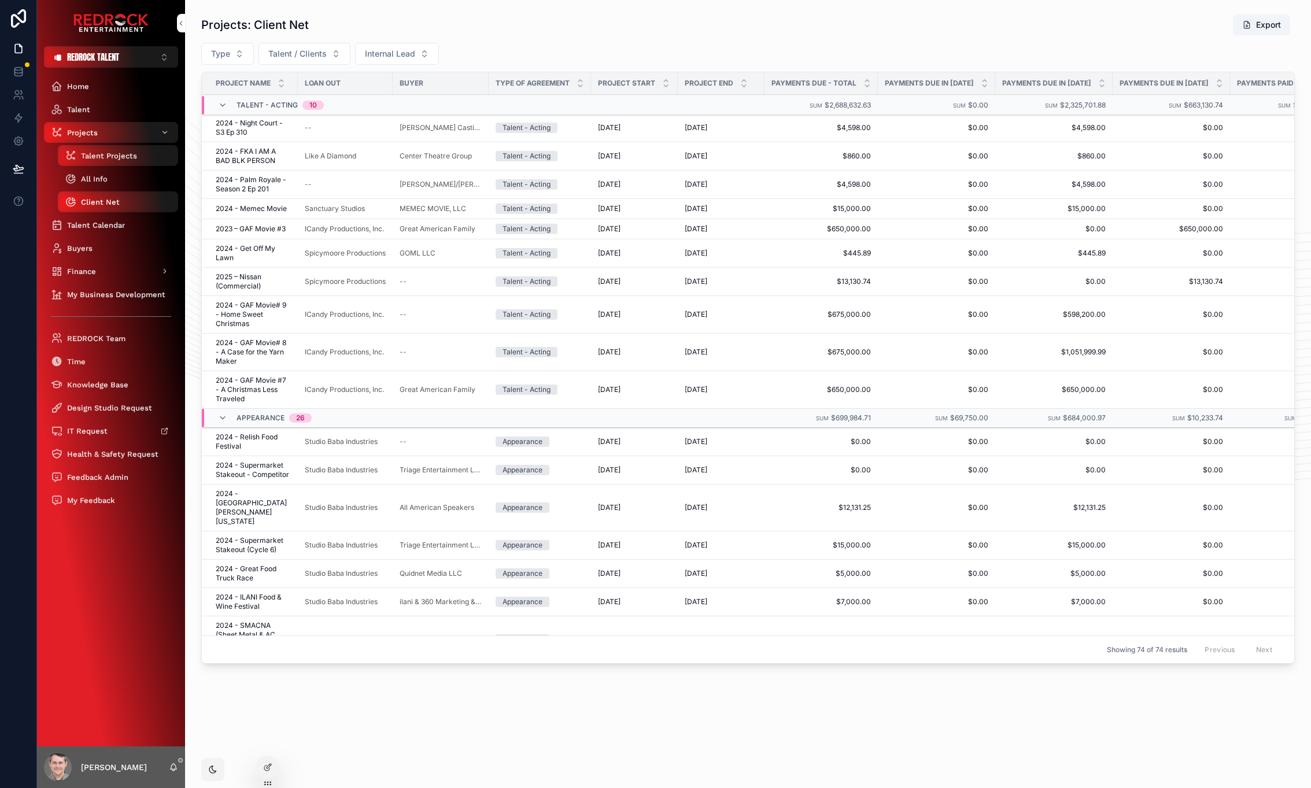
click at [110, 182] on div "All Info" at bounding box center [118, 178] width 106 height 19
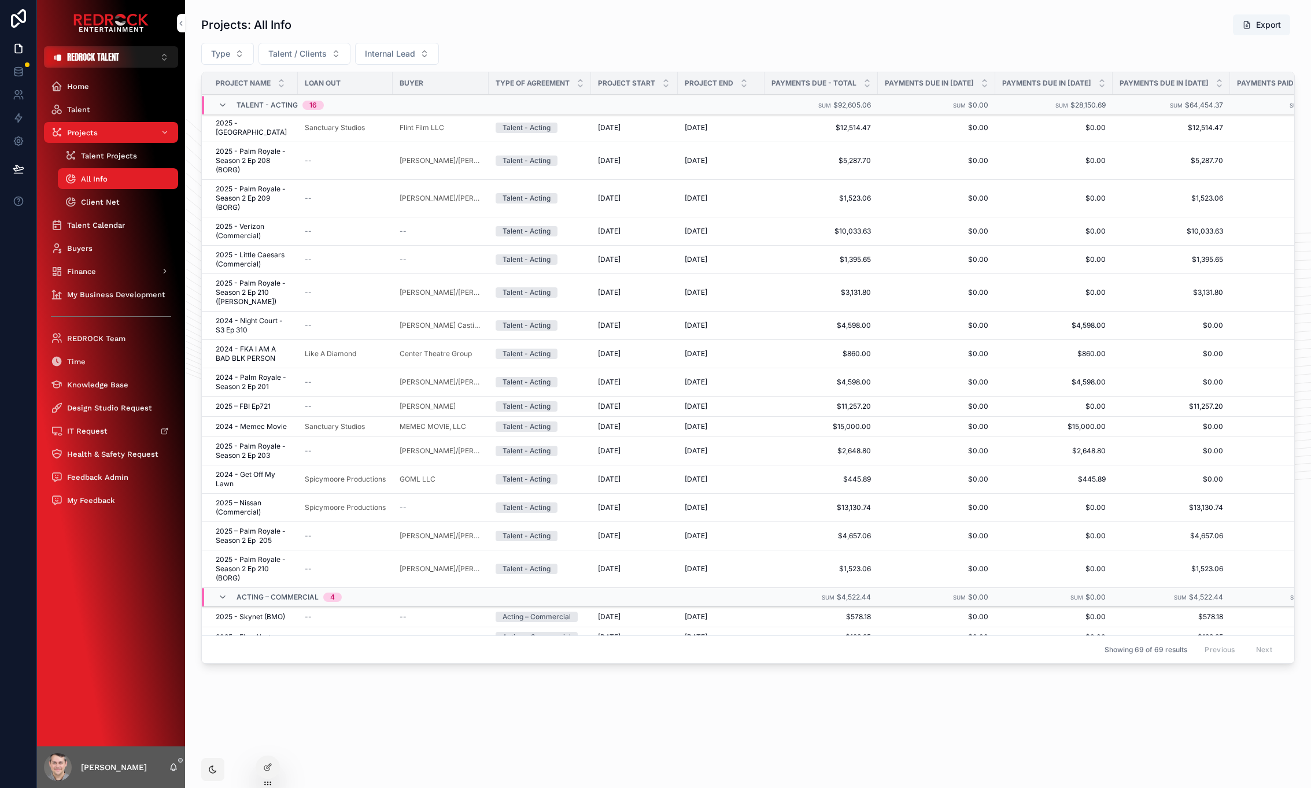
drag, startPoint x: 76, startPoint y: 639, endPoint x: 54, endPoint y: 619, distance: 29.5
click at [170, 776] on div "[PERSON_NAME]" at bounding box center [111, 768] width 148 height 42
click at [175, 768] on icon "scrollable content" at bounding box center [173, 767] width 9 height 9
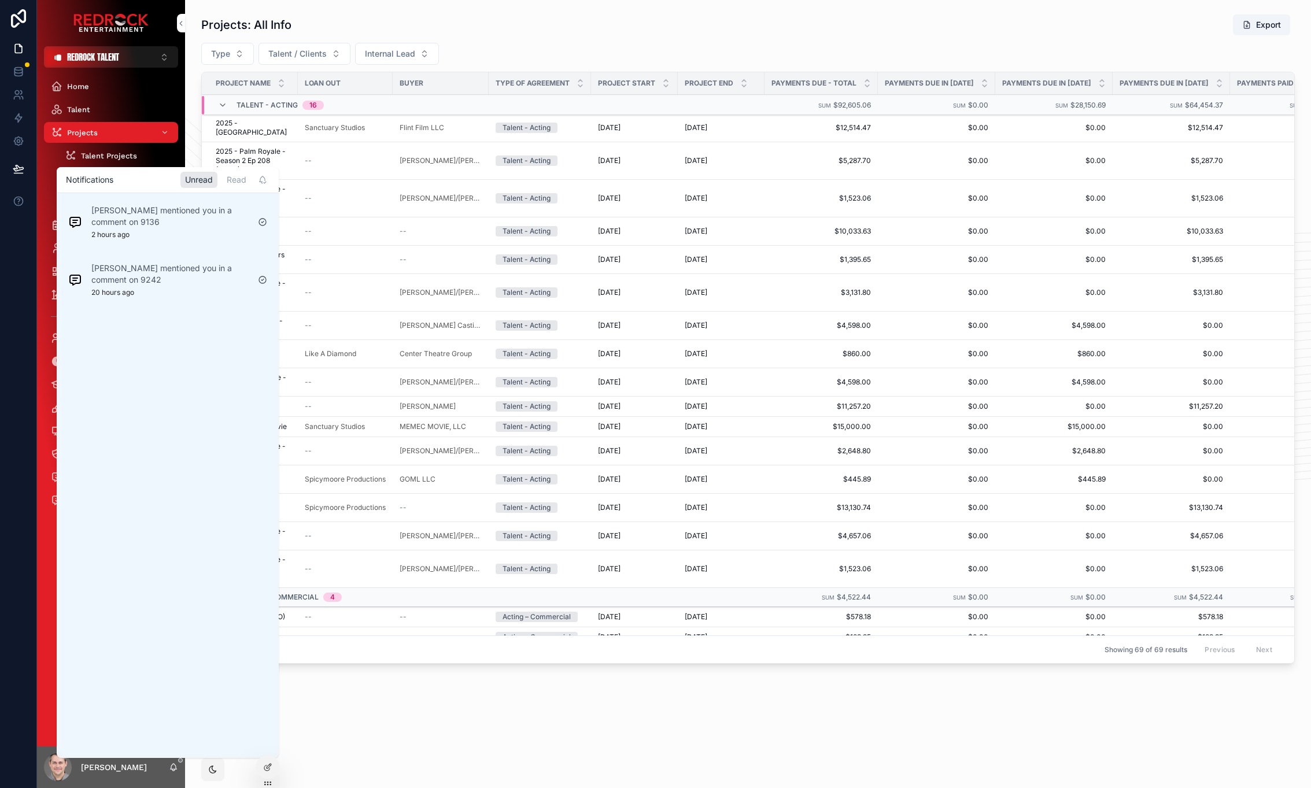
click at [28, 640] on div at bounding box center [18, 394] width 37 height 788
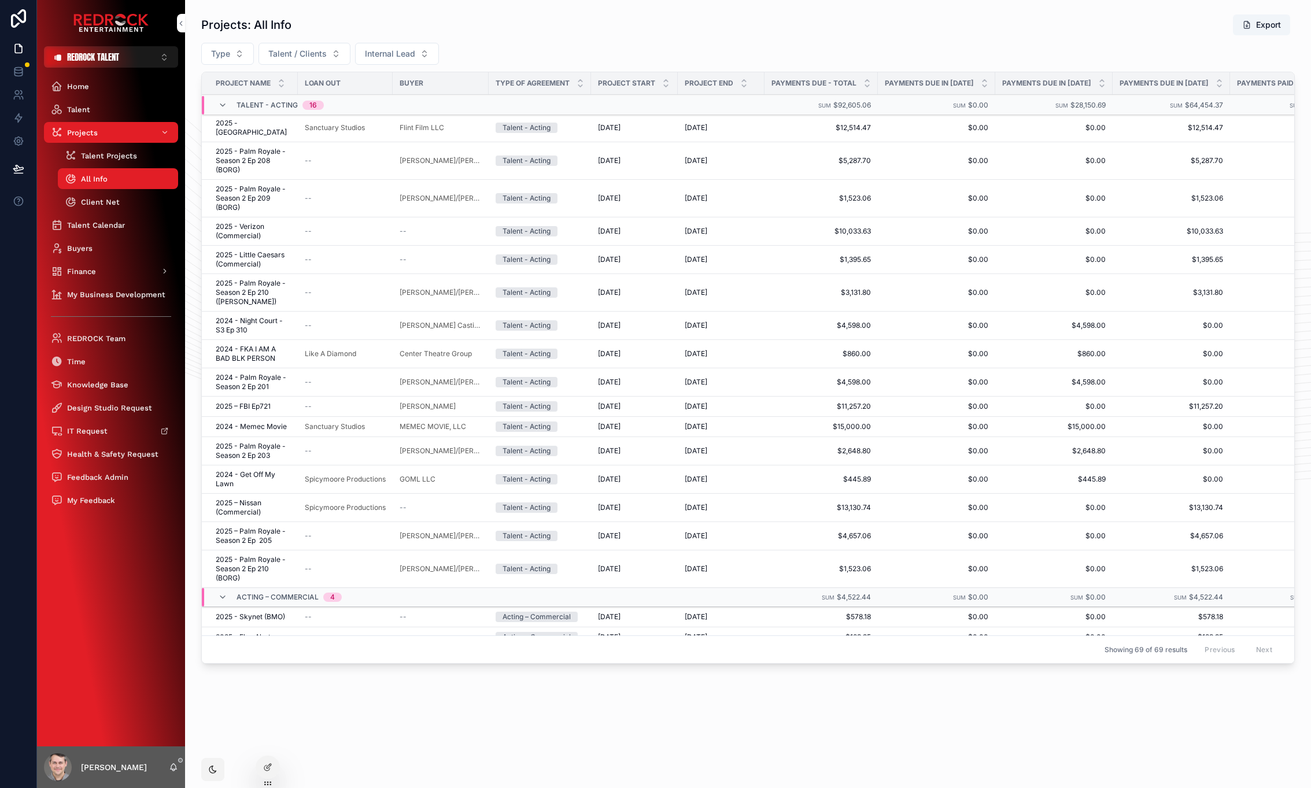
drag, startPoint x: 97, startPoint y: 566, endPoint x: 19, endPoint y: 518, distance: 91.7
click at [113, 637] on div "Home Talent Projects Talent Projects All Info Client Net Talent Calendar Buyers…" at bounding box center [111, 407] width 148 height 679
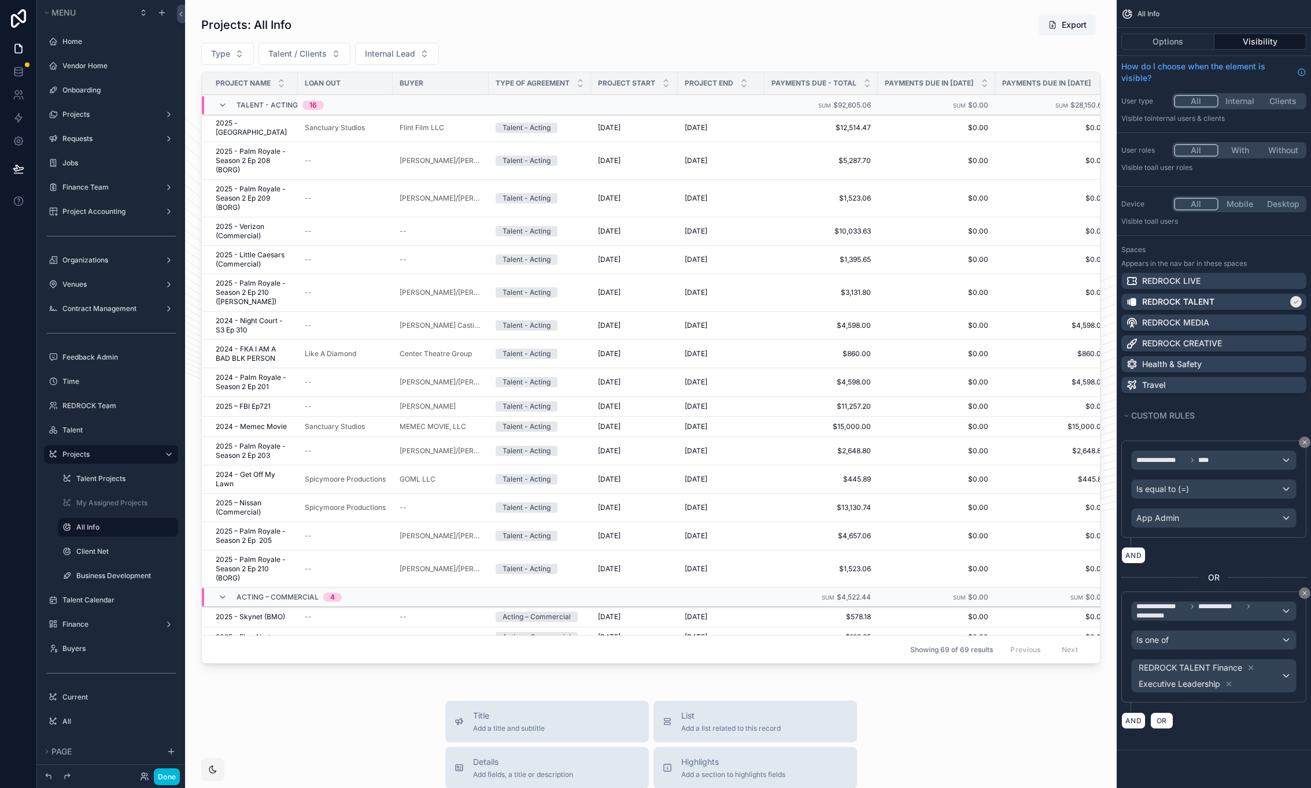
drag, startPoint x: 417, startPoint y: 693, endPoint x: 245, endPoint y: 685, distance: 171.9
click at [0, 0] on icon "scrollable content" at bounding box center [0, 0] width 0 height 0
click at [211, 536] on span "Clone" at bounding box center [216, 540] width 21 height 12
click at [0, 0] on icon "scrollable content" at bounding box center [0, 0] width 0 height 0
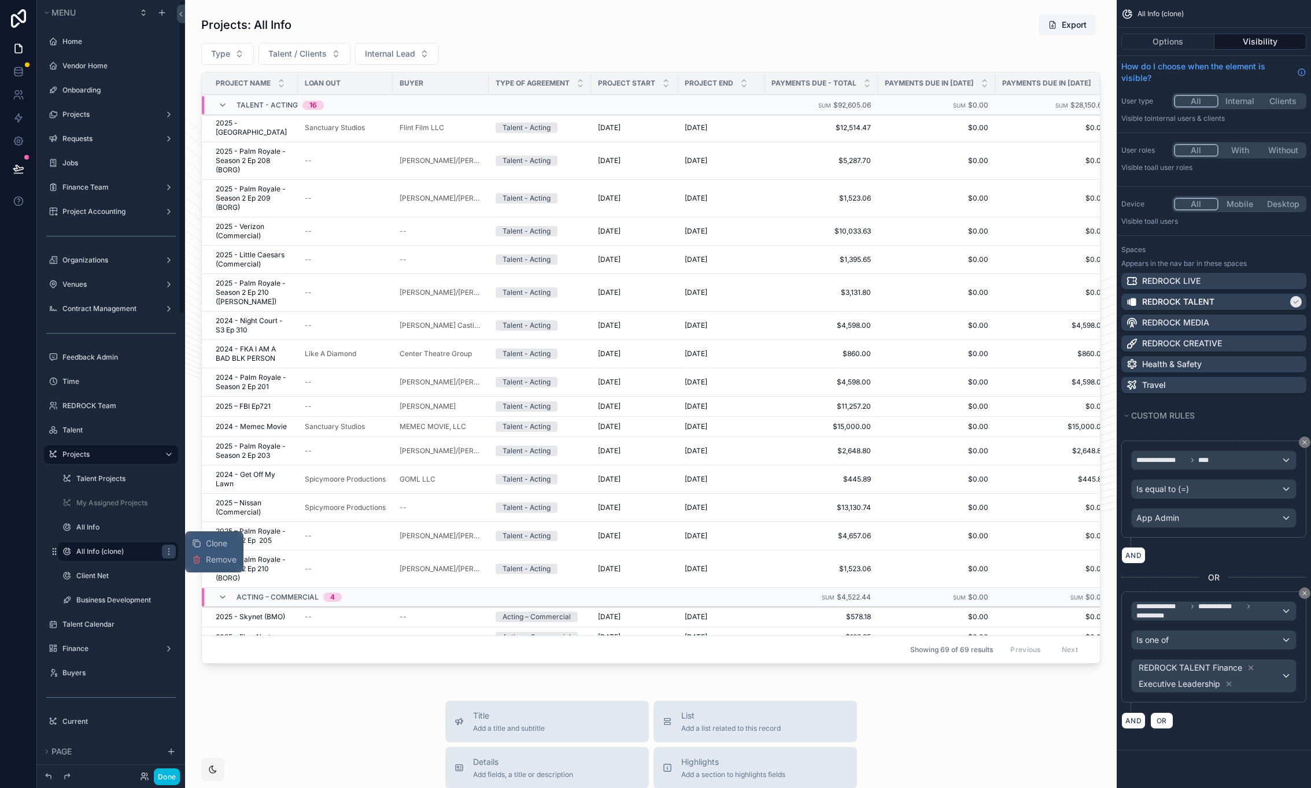
click at [0, 0] on icon "scrollable content" at bounding box center [0, 0] width 0 height 0
click at [81, 555] on input "**********" at bounding box center [108, 552] width 65 height 14
type input "**********"
click at [149, 555] on icon "scrollable content" at bounding box center [152, 551] width 9 height 9
click at [0, 0] on icon "scrollable content" at bounding box center [0, 0] width 0 height 0
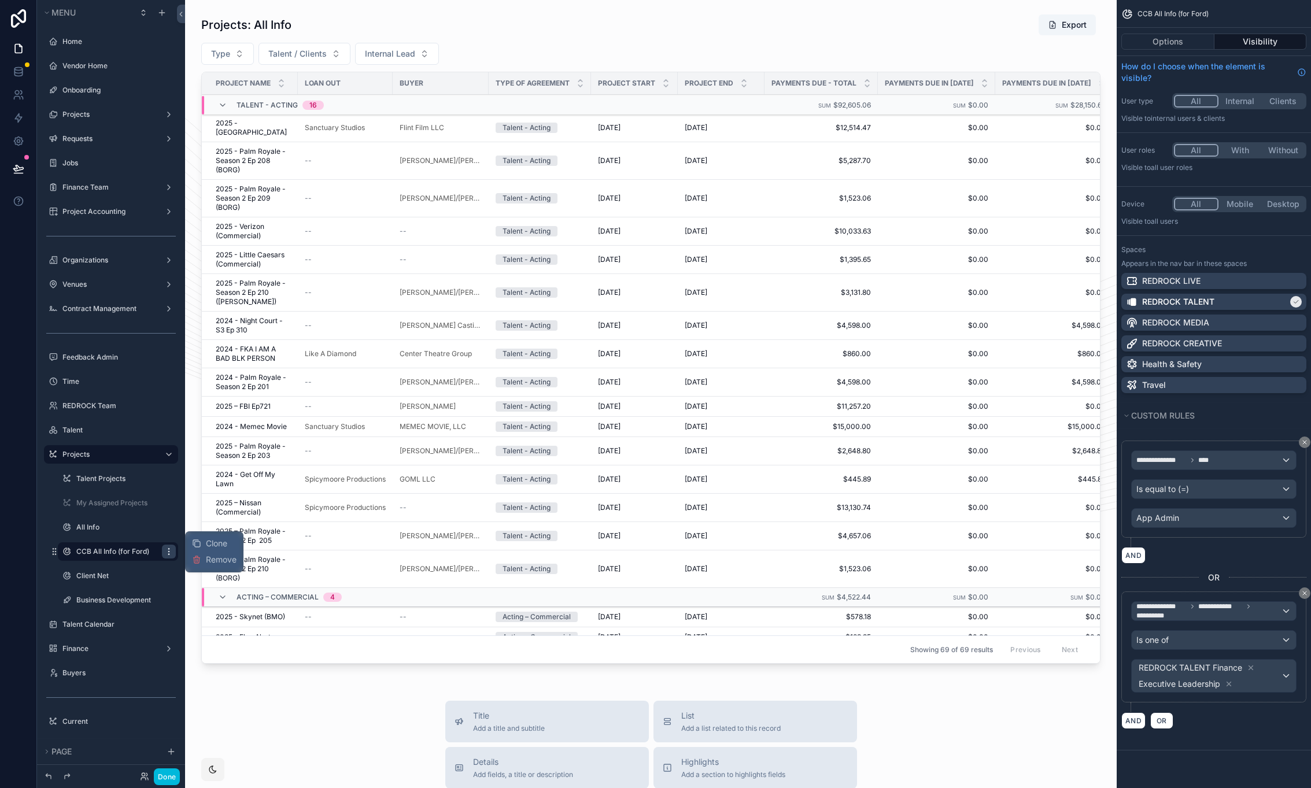
click at [167, 552] on icon "scrollable content" at bounding box center [168, 551] width 9 height 9
click at [1271, 17] on div "CCB All Info (for Ford)" at bounding box center [1214, 14] width 194 height 28
click at [1182, 50] on div "Options Visibility" at bounding box center [1214, 42] width 194 height 28
click at [1183, 48] on button "Options" at bounding box center [1167, 42] width 93 height 16
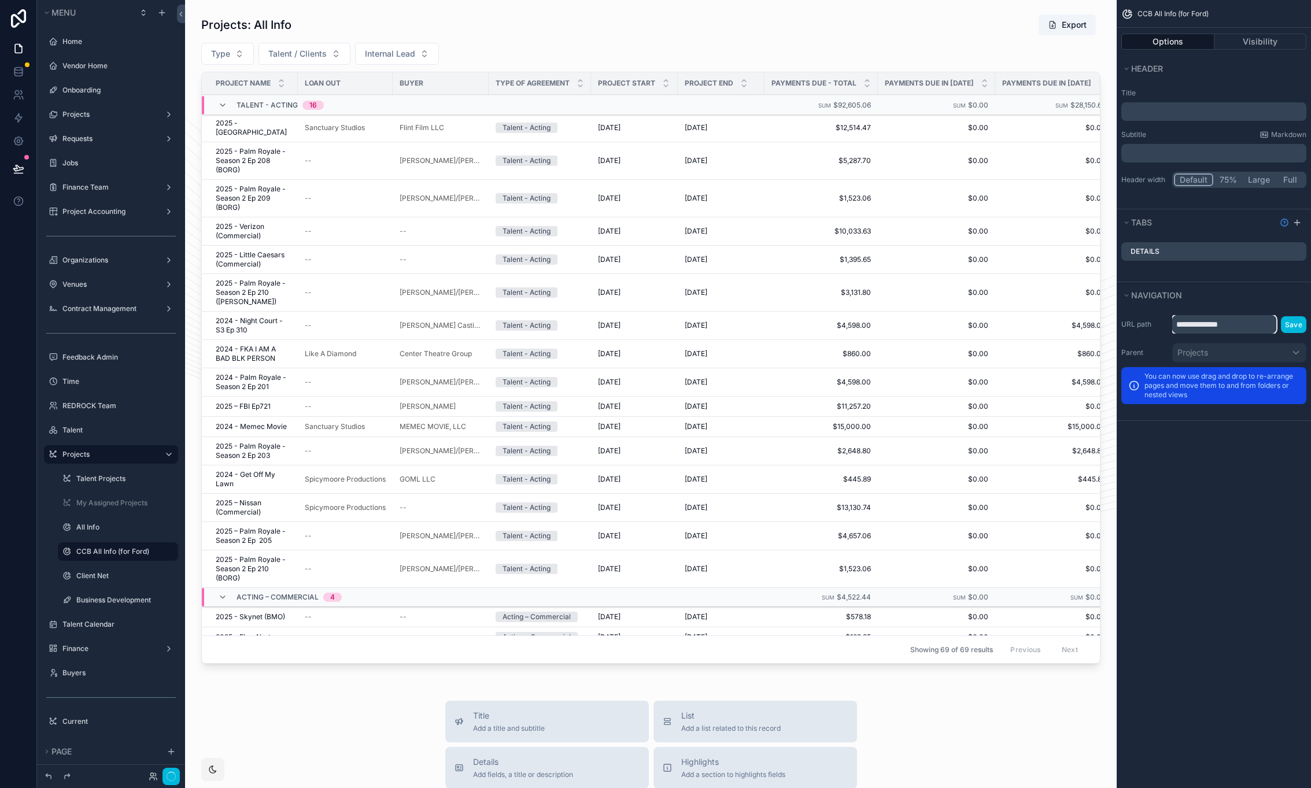
click at [1217, 327] on input "**********" at bounding box center [1224, 324] width 104 height 19
type input "**********"
click at [1301, 327] on button "Save" at bounding box center [1293, 324] width 25 height 17
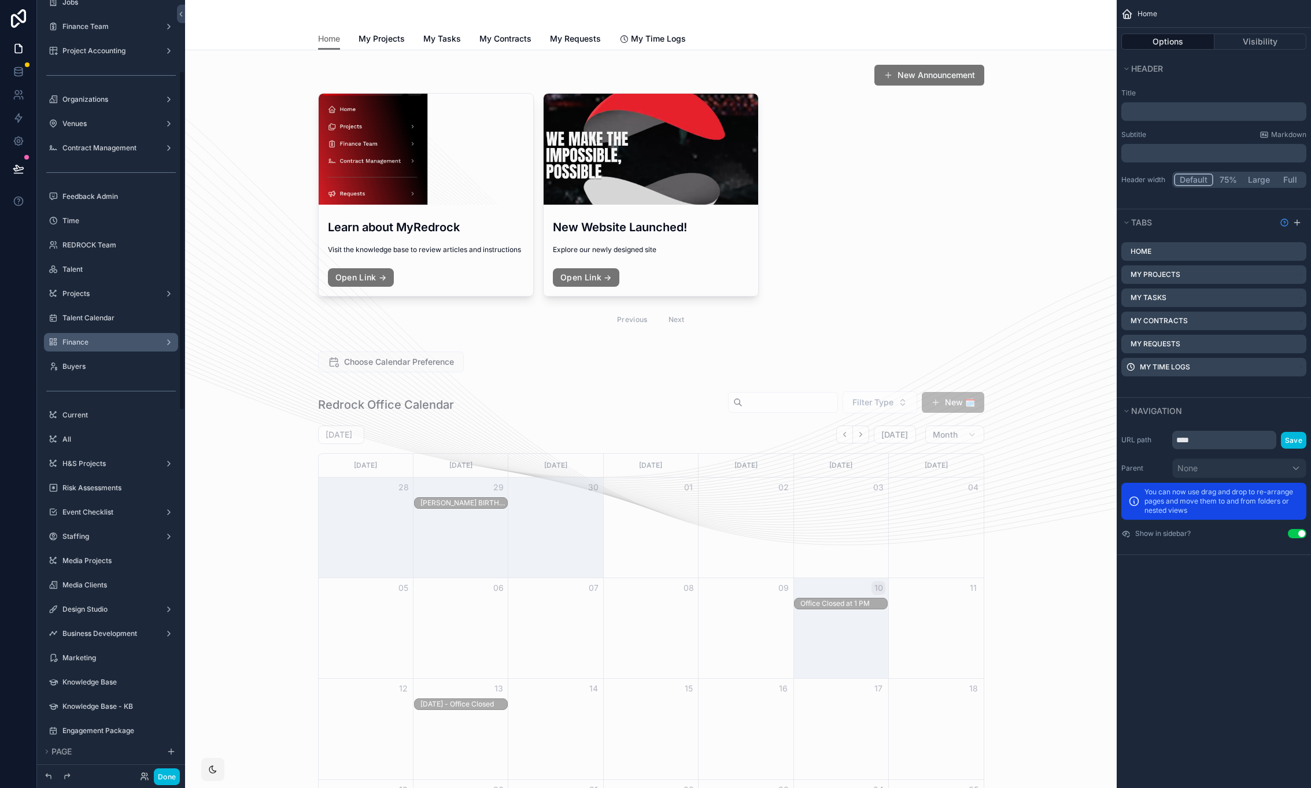
scroll to position [168, 0]
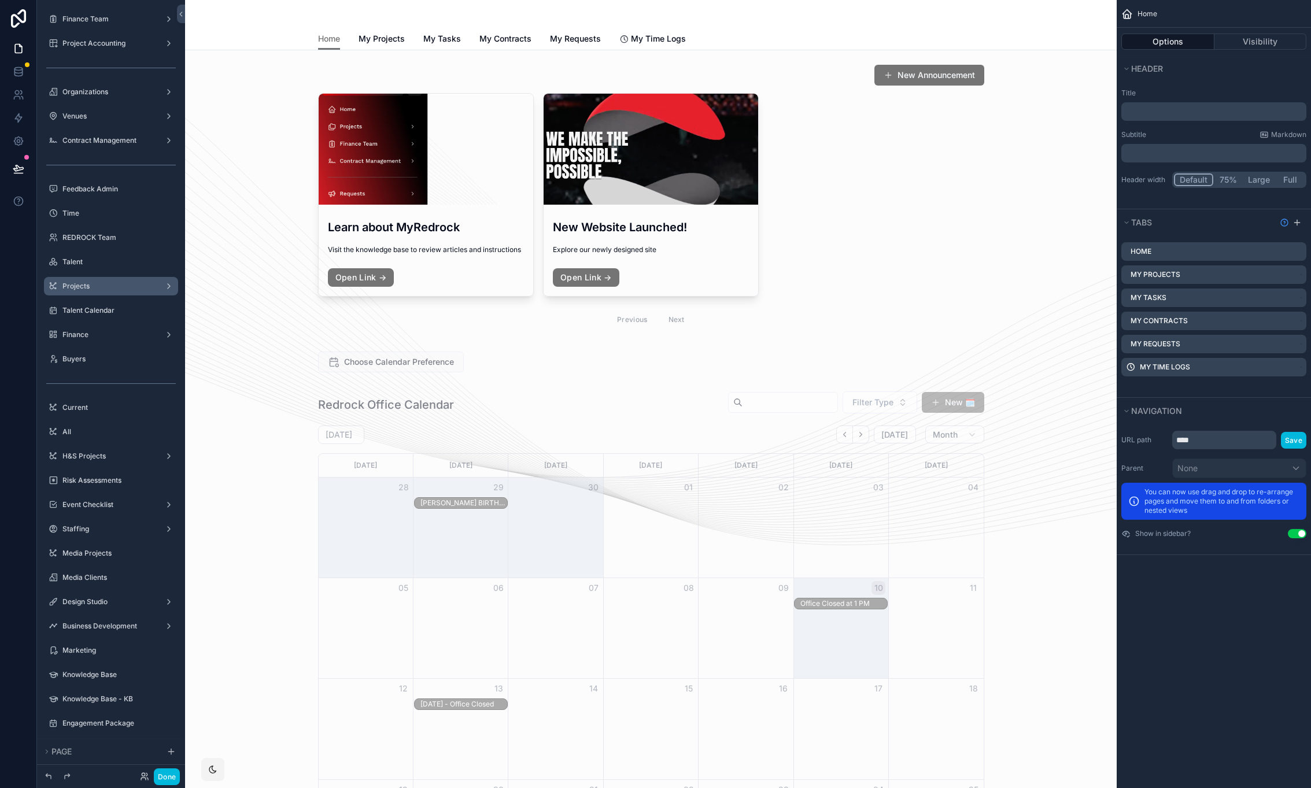
click at [132, 282] on div "Projects" at bounding box center [110, 286] width 97 height 9
click at [124, 289] on label "Projects" at bounding box center [108, 286] width 93 height 9
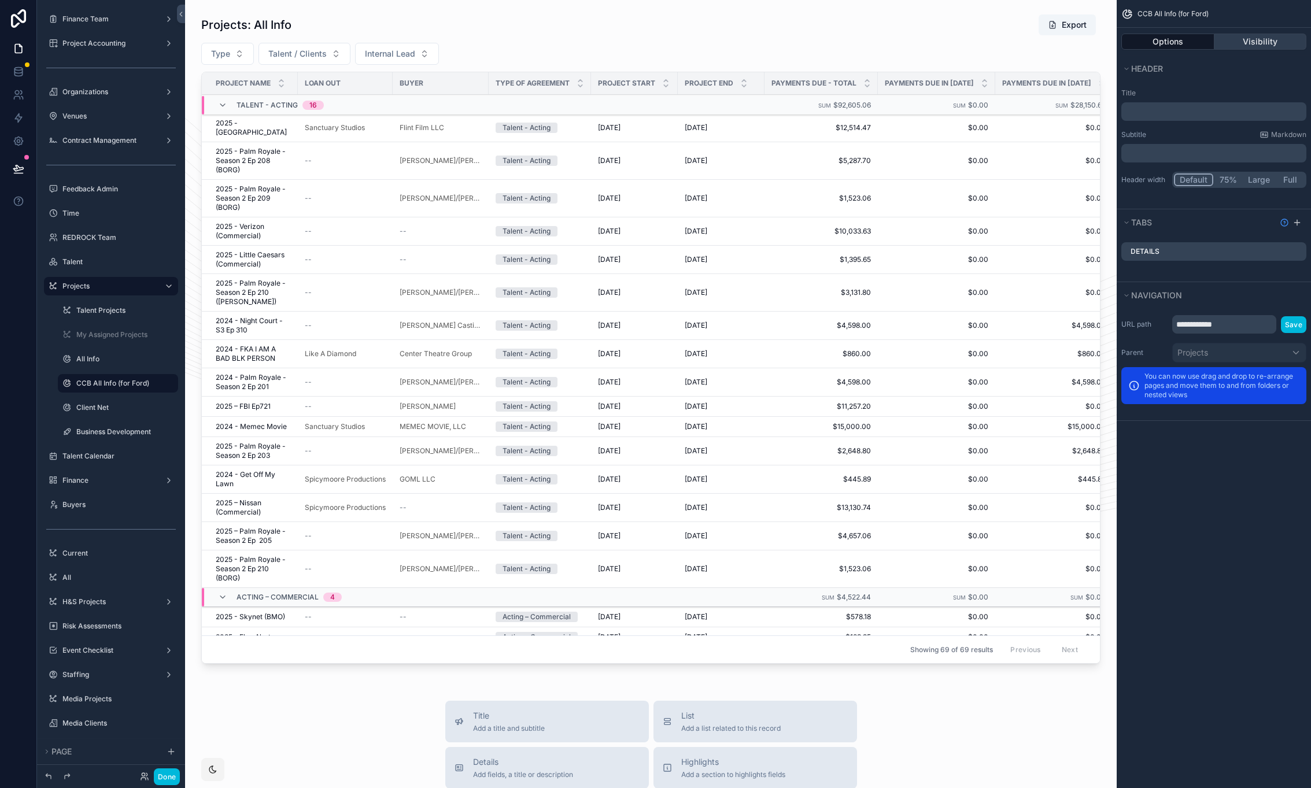
click at [1250, 38] on button "Visibility" at bounding box center [1261, 42] width 93 height 16
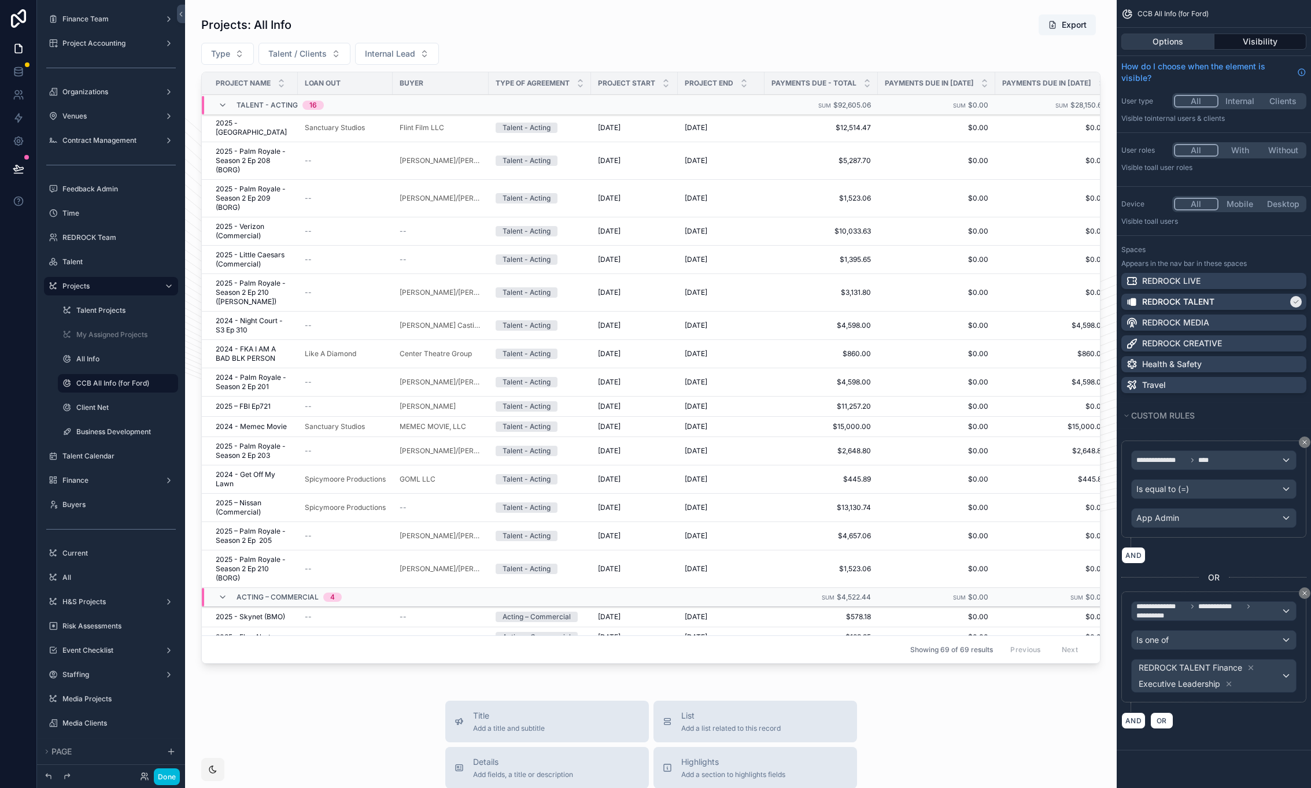
click at [1192, 42] on button "Options" at bounding box center [1167, 42] width 93 height 16
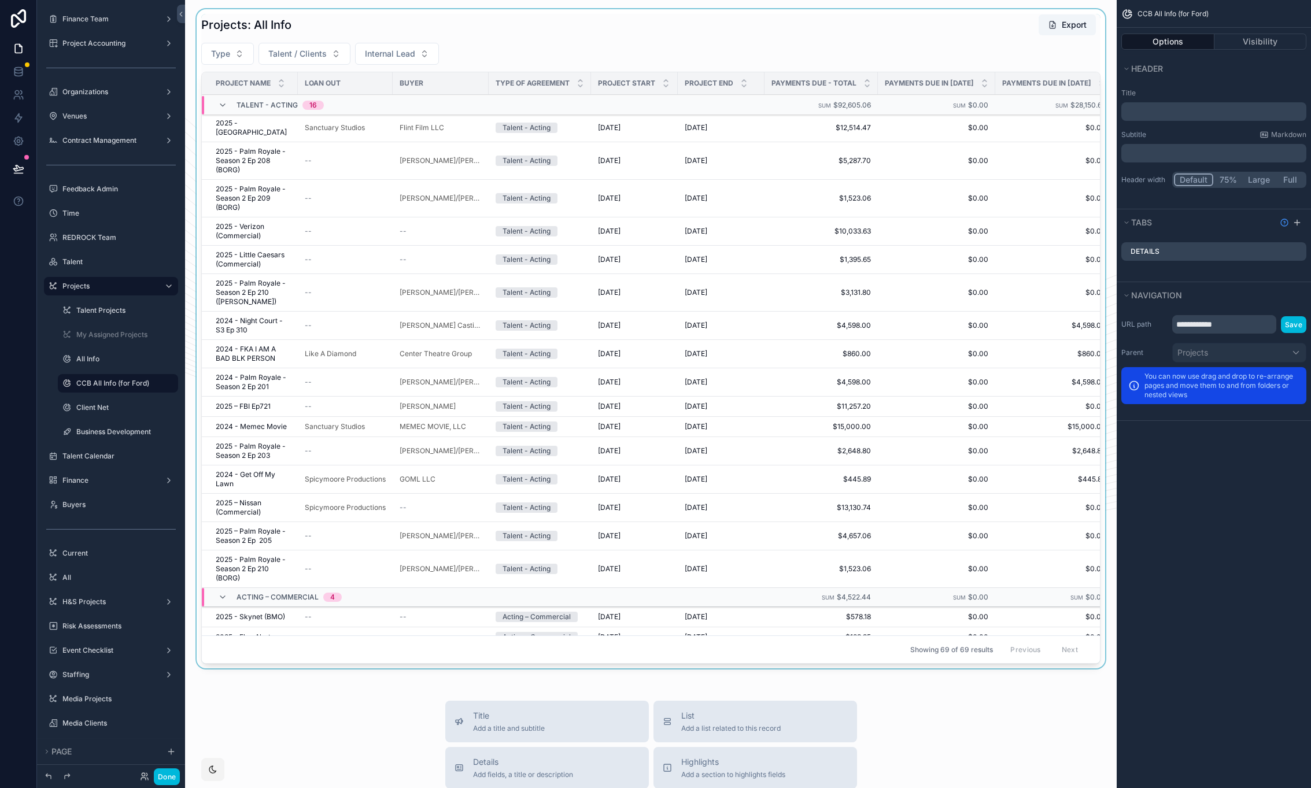
click at [865, 63] on div "scrollable content" at bounding box center [650, 341] width 913 height 664
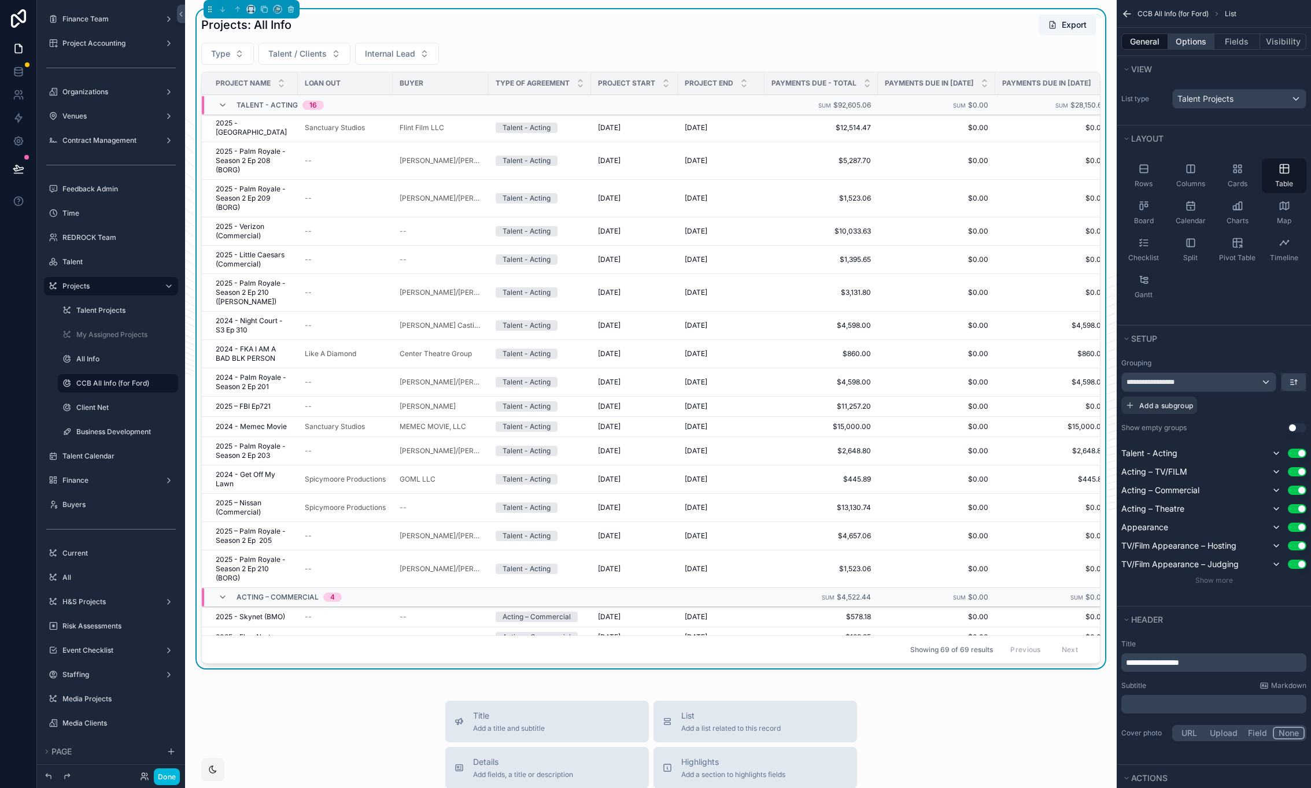
click at [1197, 39] on button "Options" at bounding box center [1191, 42] width 46 height 16
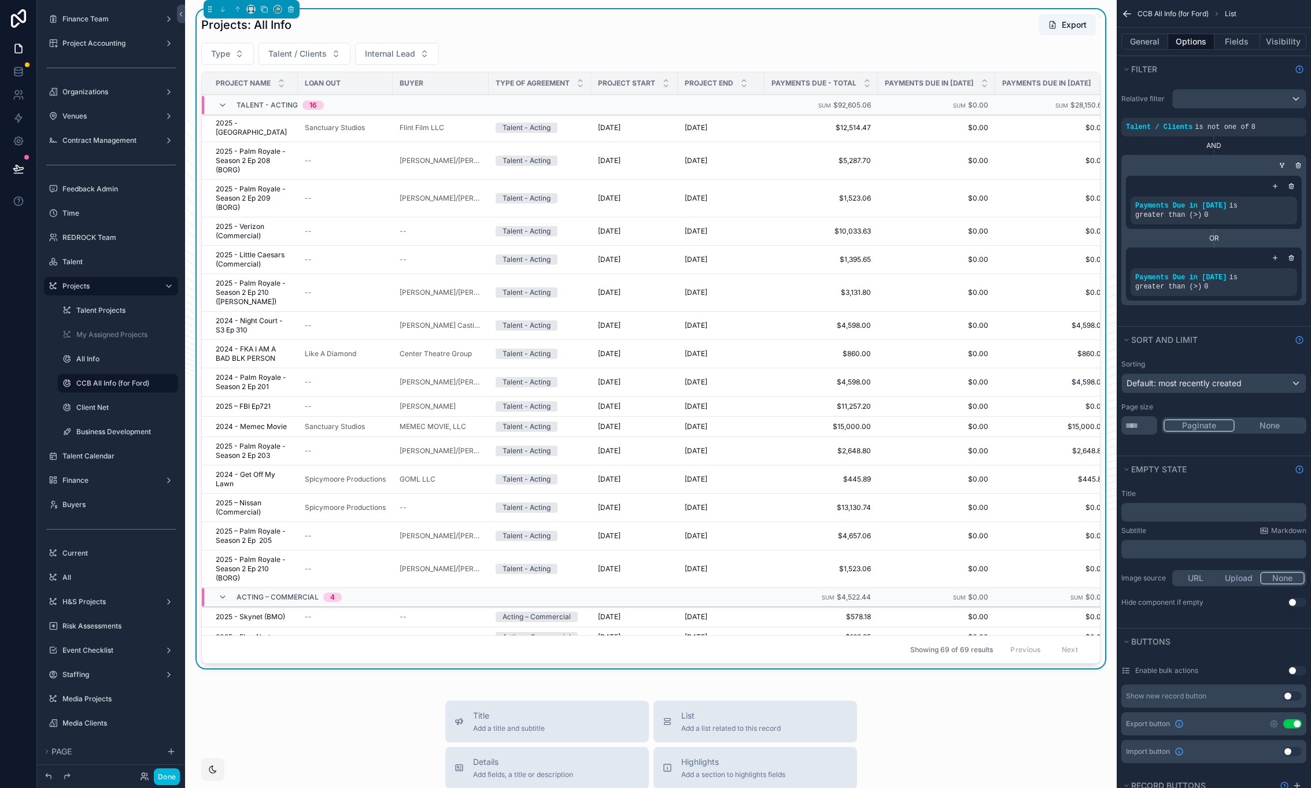
click at [0, 0] on div "scrollable content" at bounding box center [0, 0] width 0 height 0
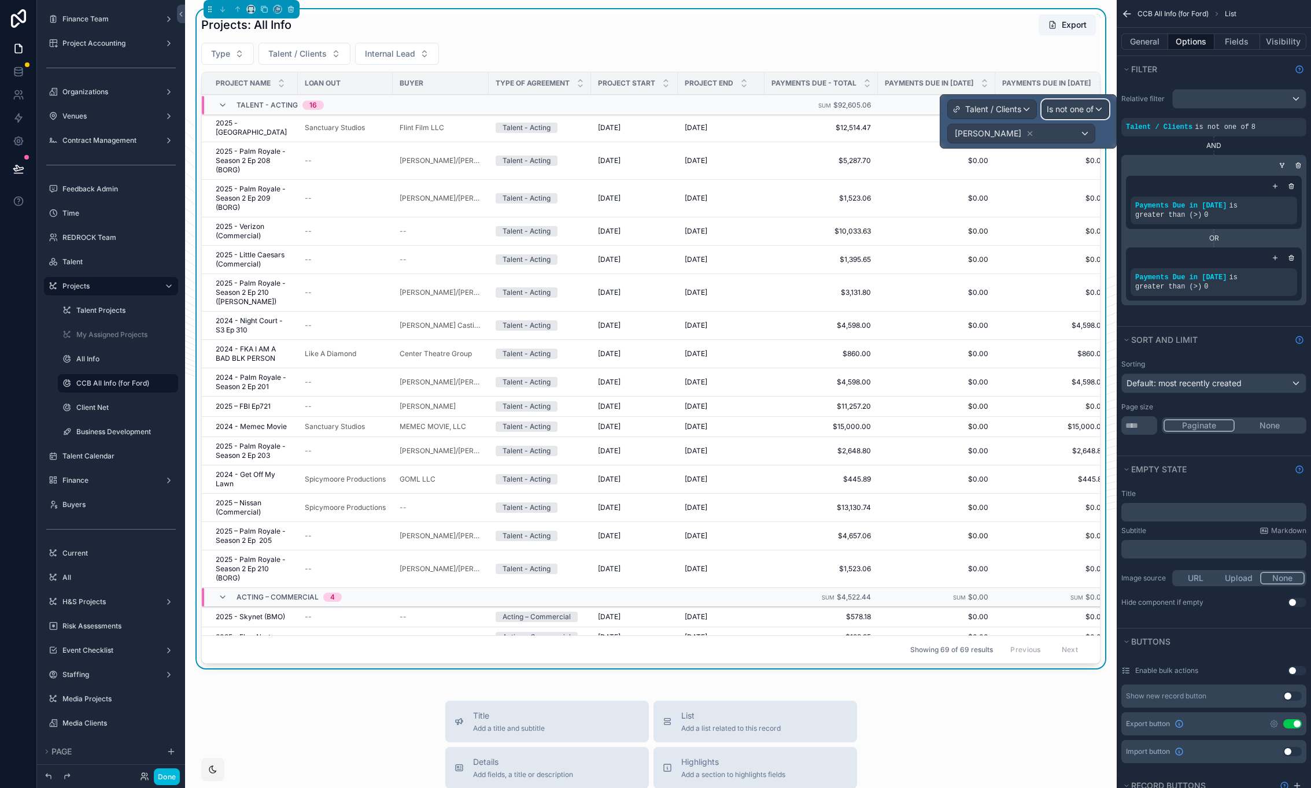
click at [1077, 113] on span "Is not one of" at bounding box center [1070, 110] width 47 height 12
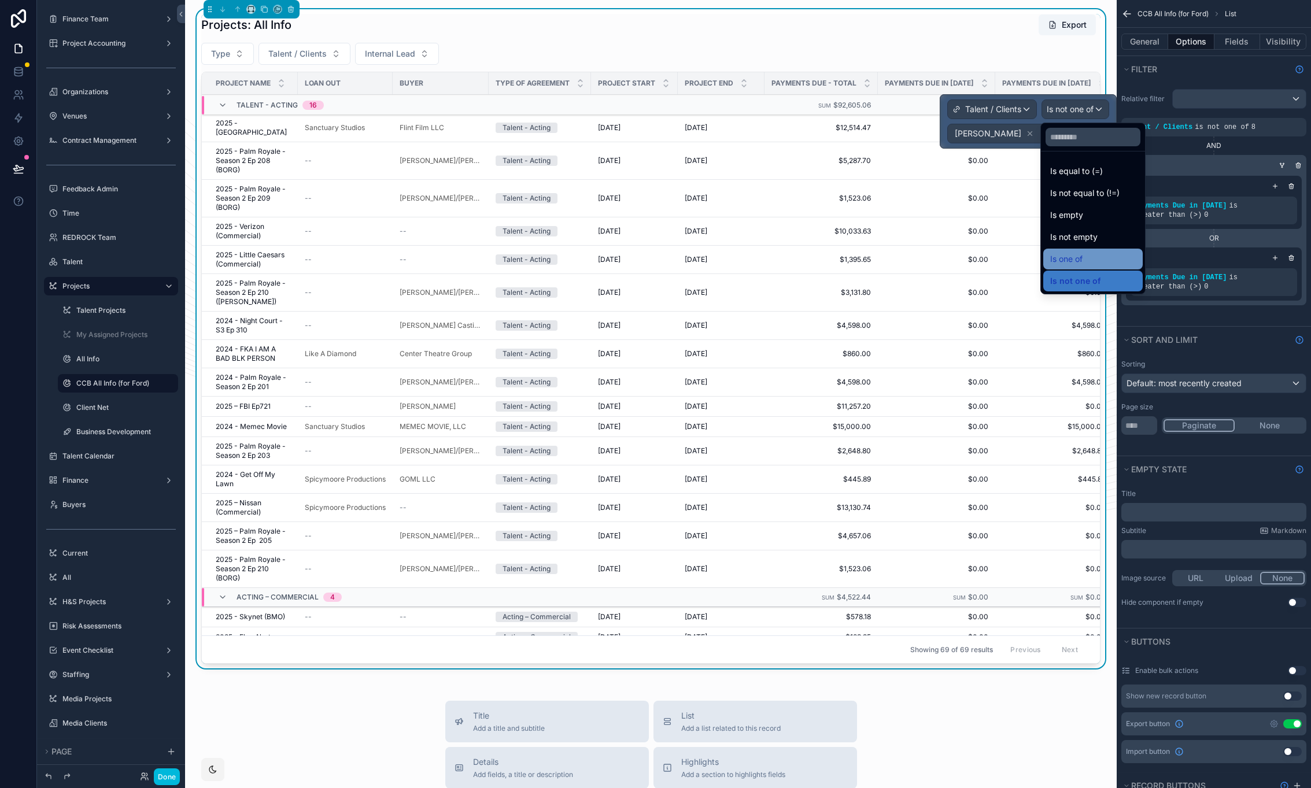
click at [1113, 258] on div "Is one of" at bounding box center [1093, 259] width 86 height 14
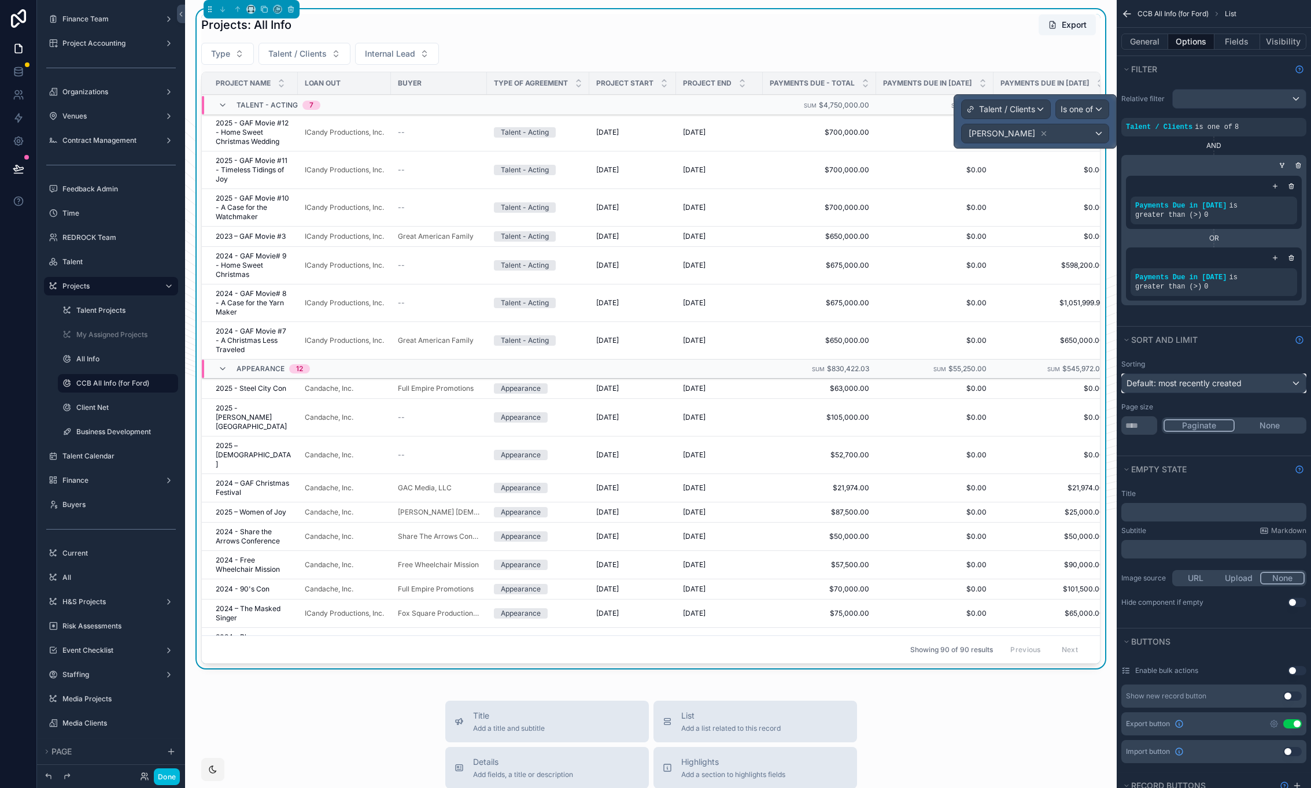
click at [1200, 387] on span "Default: most recently created" at bounding box center [1184, 383] width 115 height 10
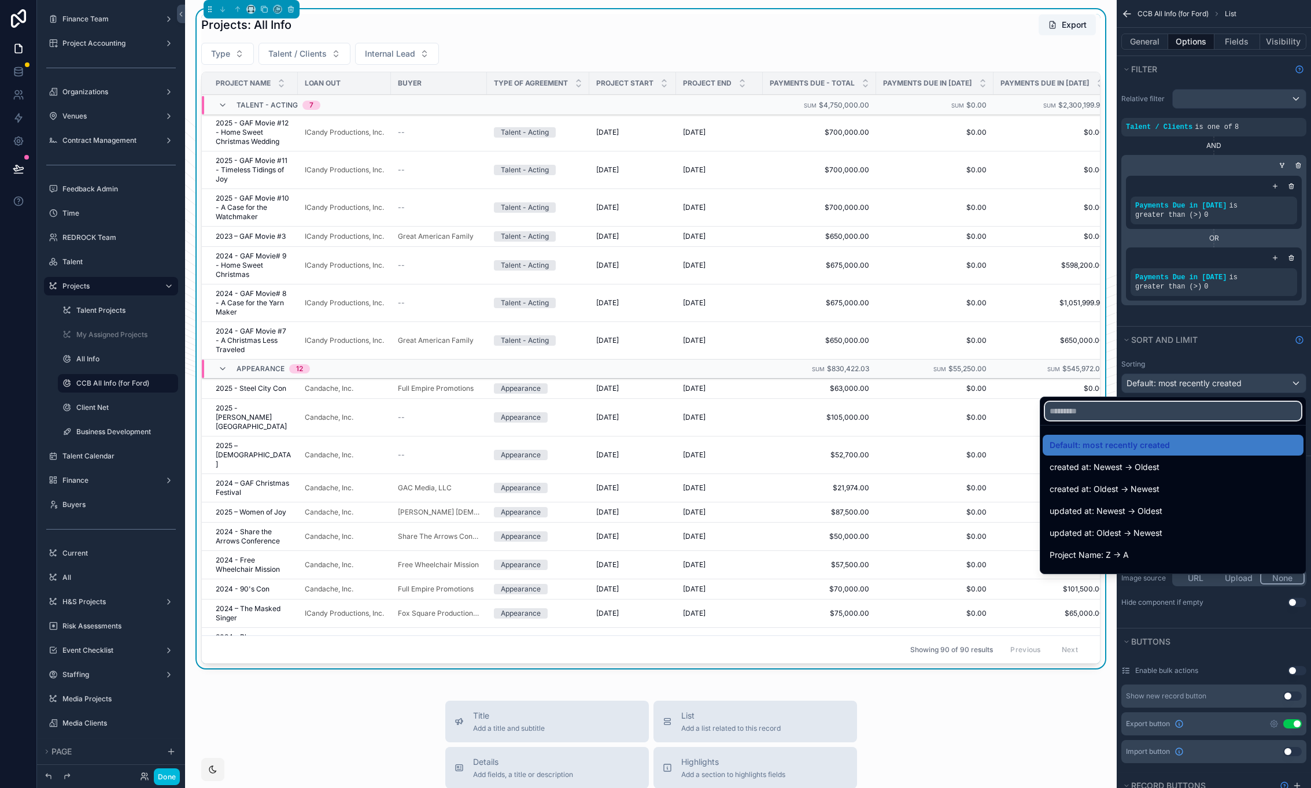
click at [1189, 410] on input "text" at bounding box center [1173, 411] width 256 height 19
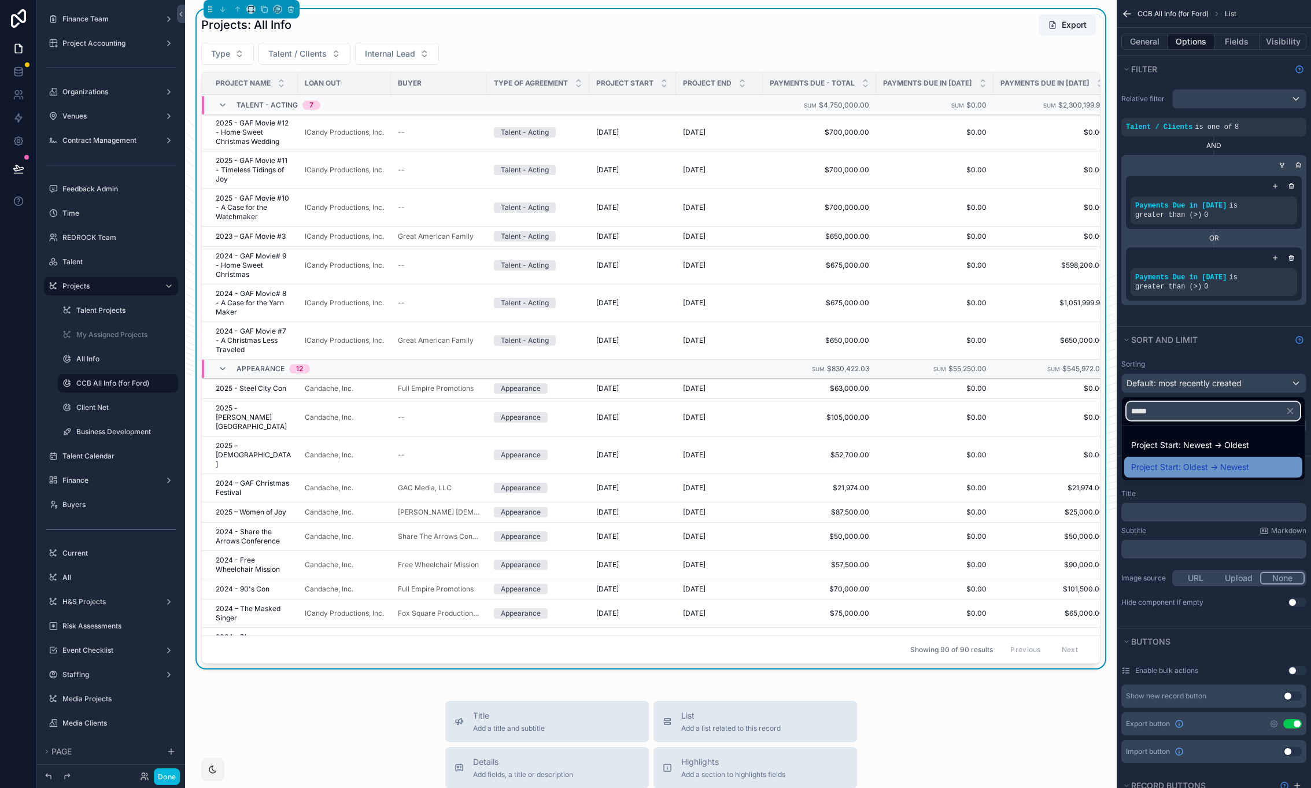
type input "*****"
click at [1198, 467] on span "Project Start: Oldest -> Newest" at bounding box center [1190, 467] width 118 height 14
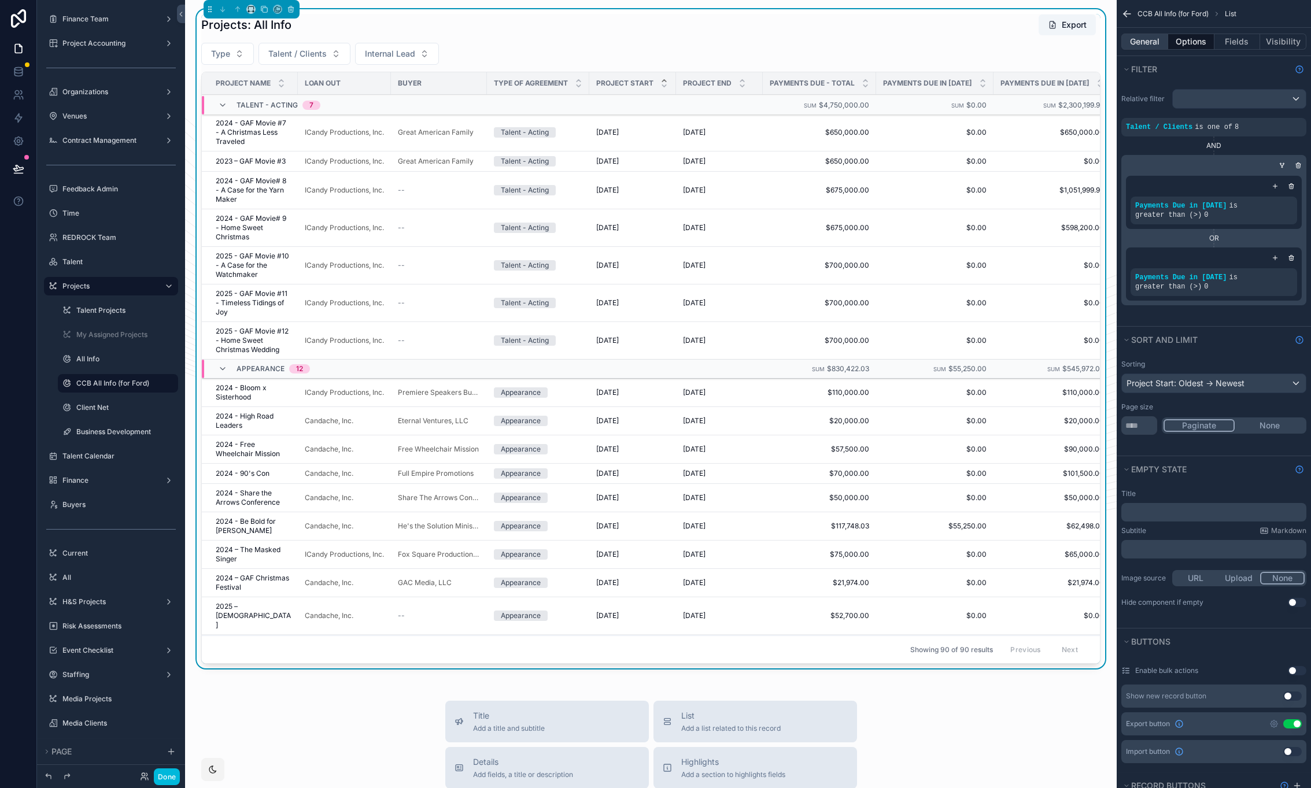
click at [1152, 45] on button "General" at bounding box center [1144, 42] width 47 height 16
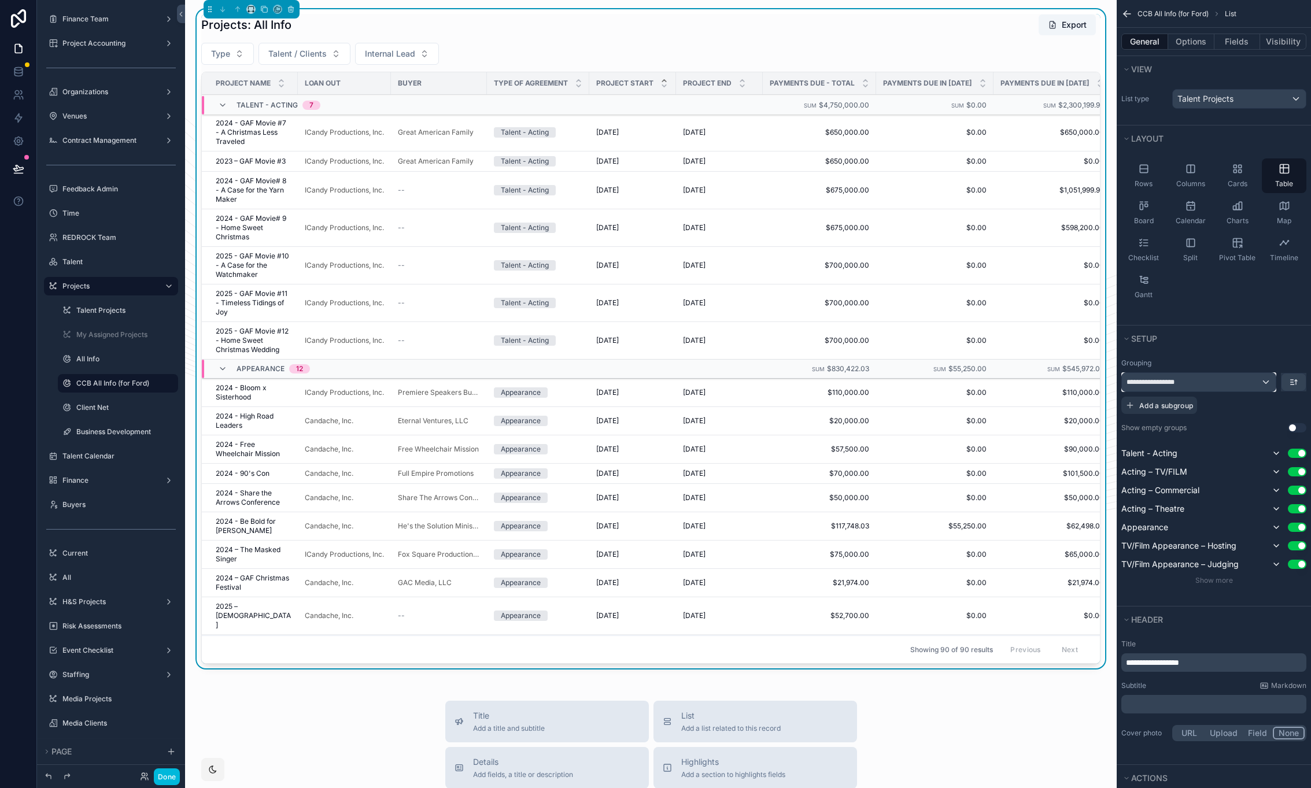
click at [1219, 379] on div "**********" at bounding box center [1199, 382] width 154 height 19
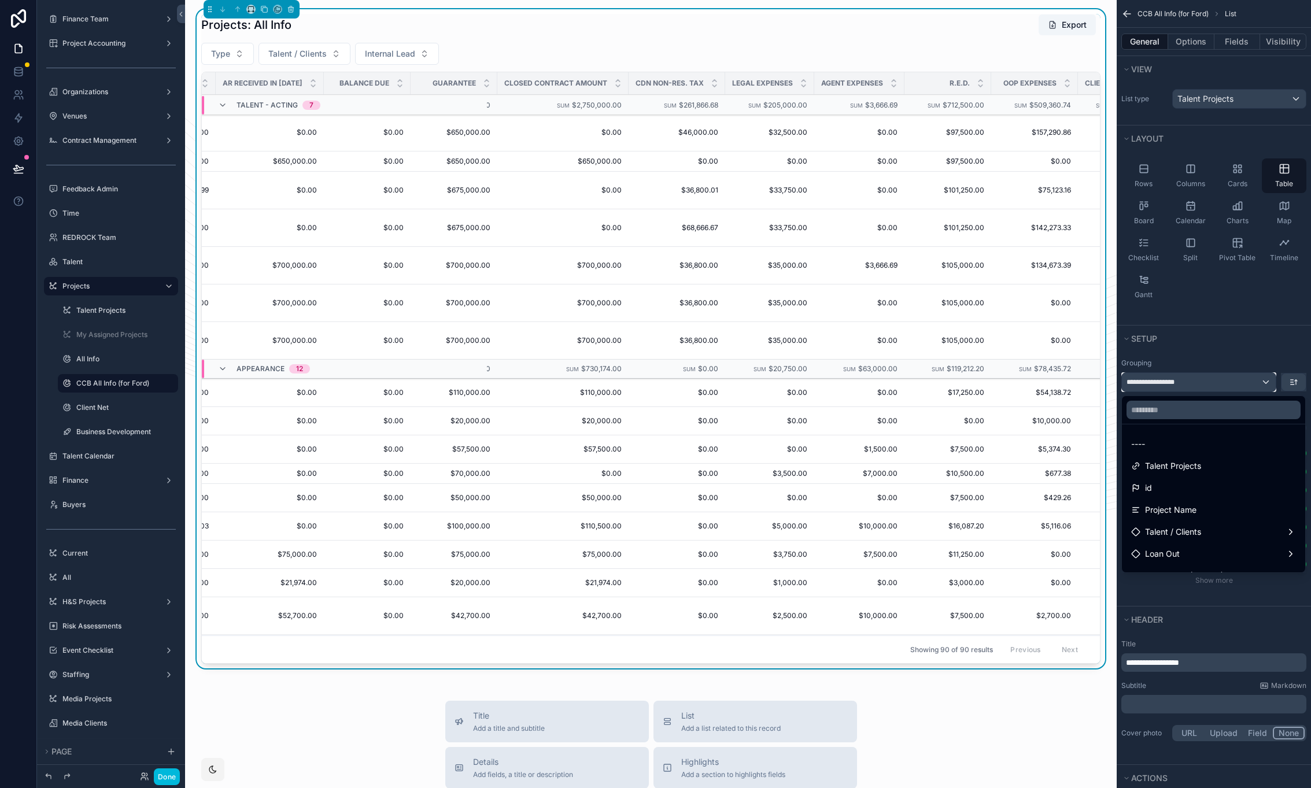
scroll to position [0, 1265]
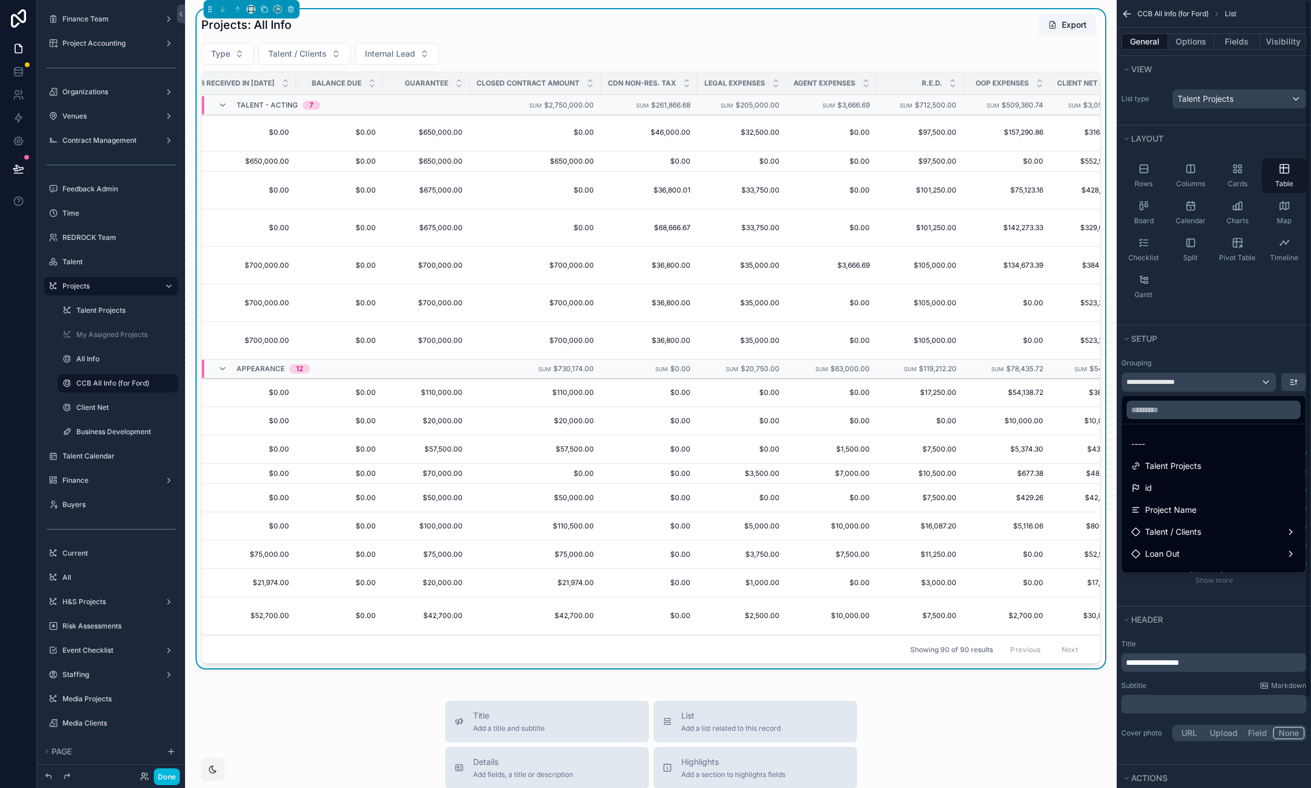
click at [1242, 49] on div "scrollable content" at bounding box center [655, 394] width 1311 height 788
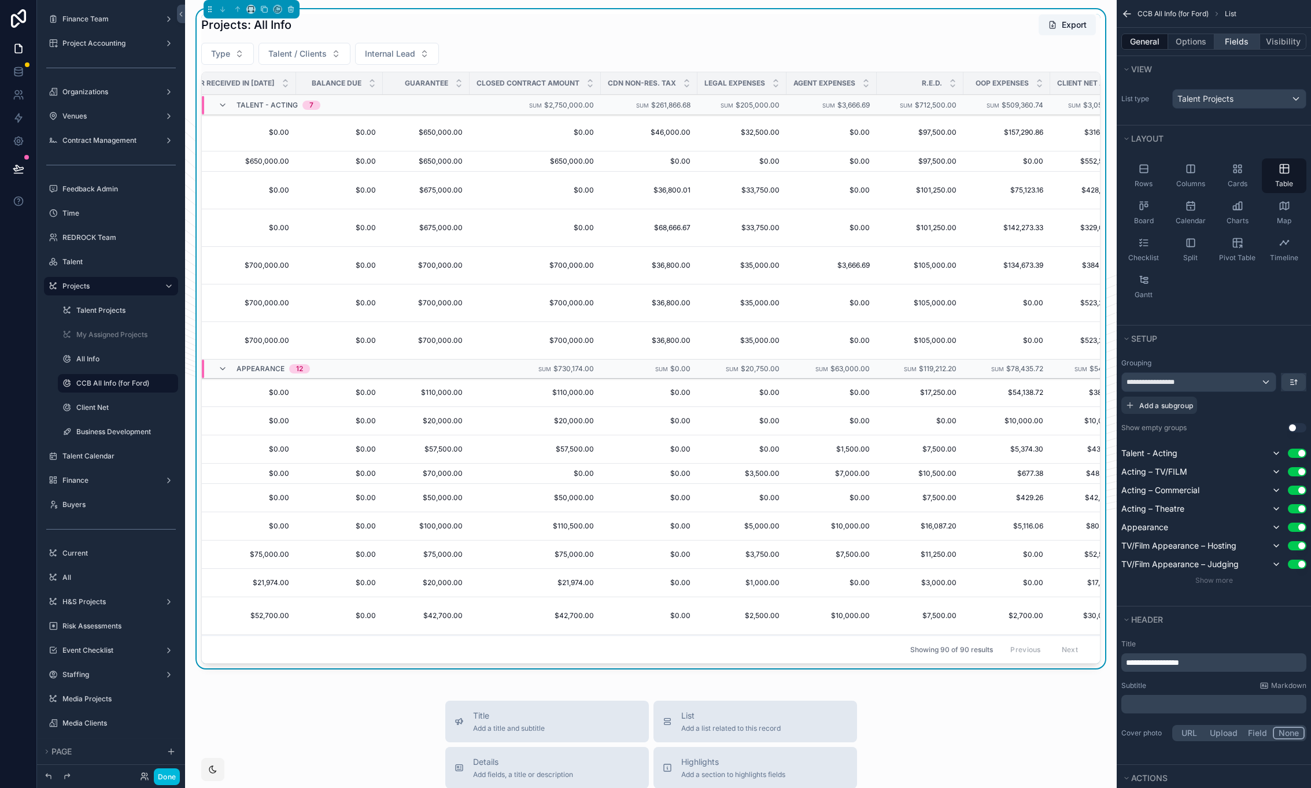
click at [1237, 42] on button "Fields" at bounding box center [1238, 42] width 46 height 16
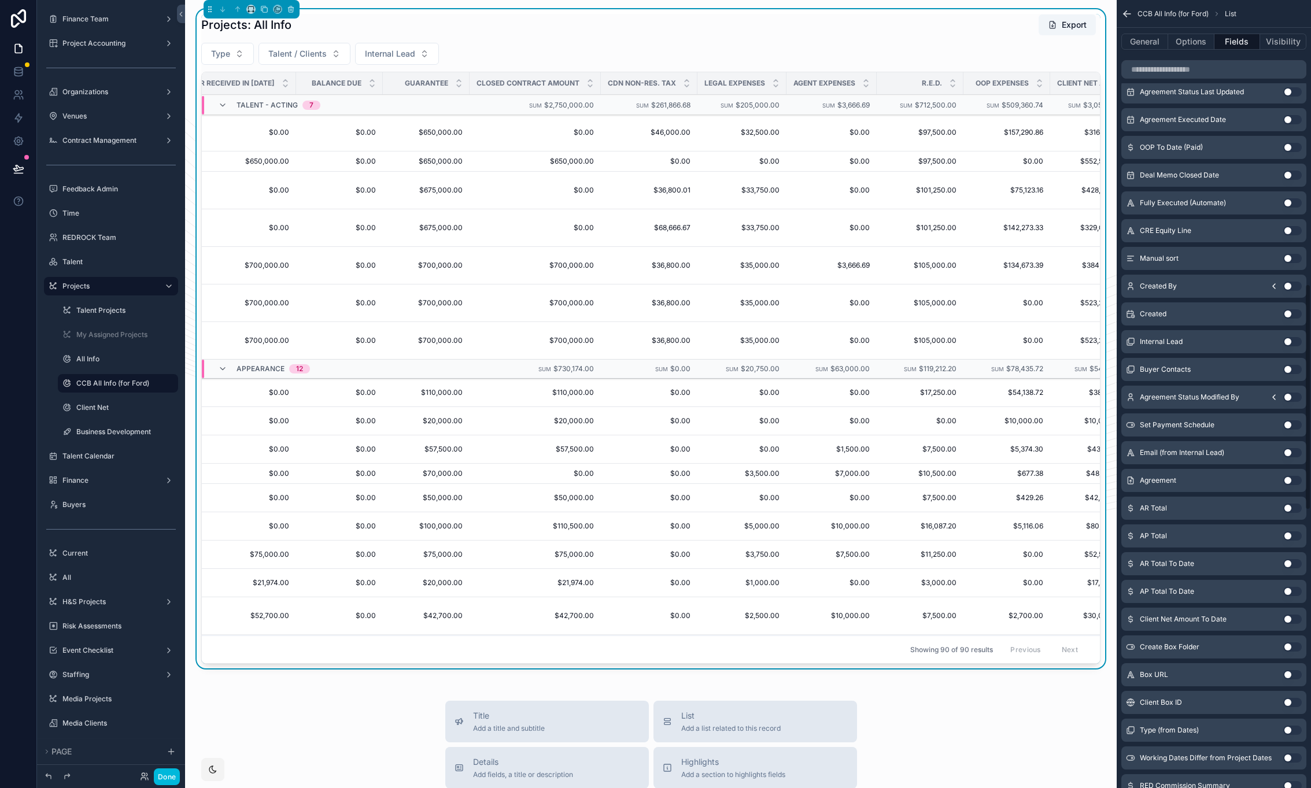
scroll to position [0, 0]
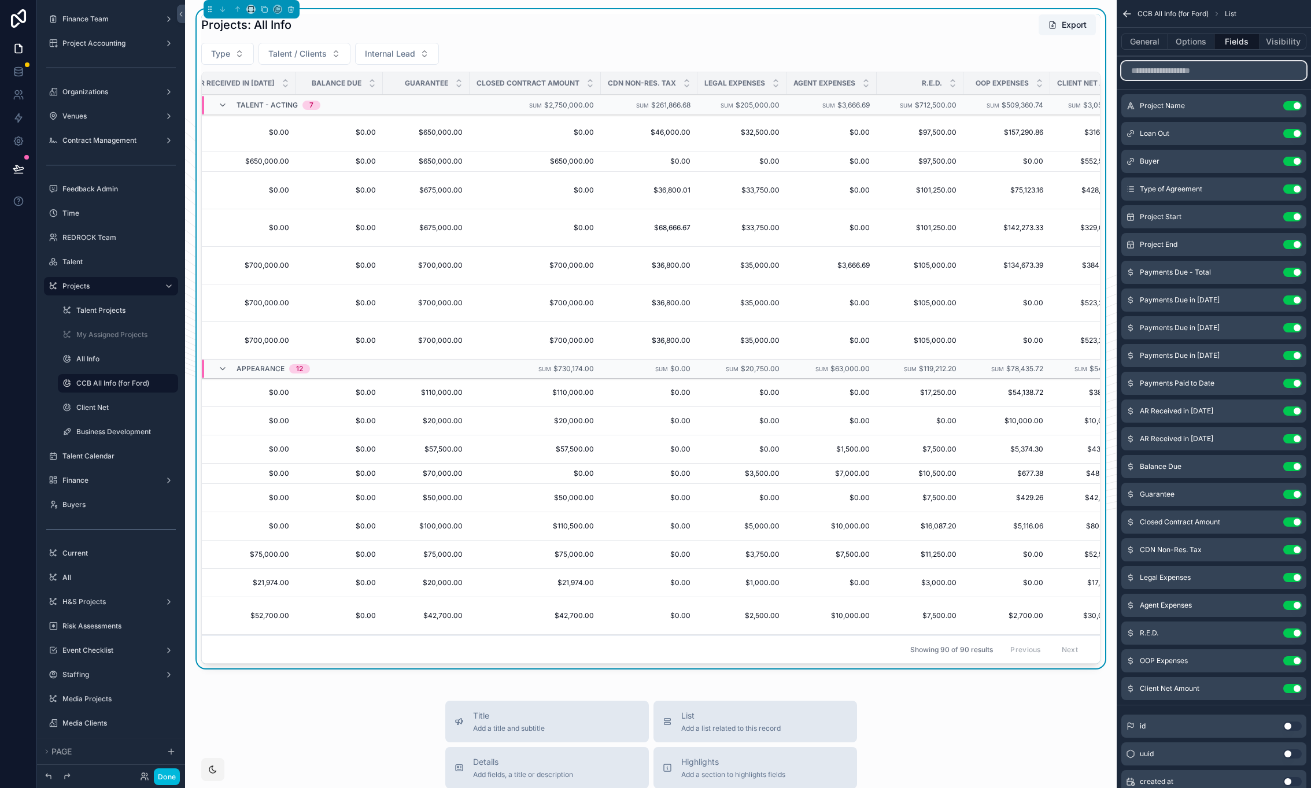
click at [1190, 76] on input "scrollable content" at bounding box center [1213, 70] width 185 height 19
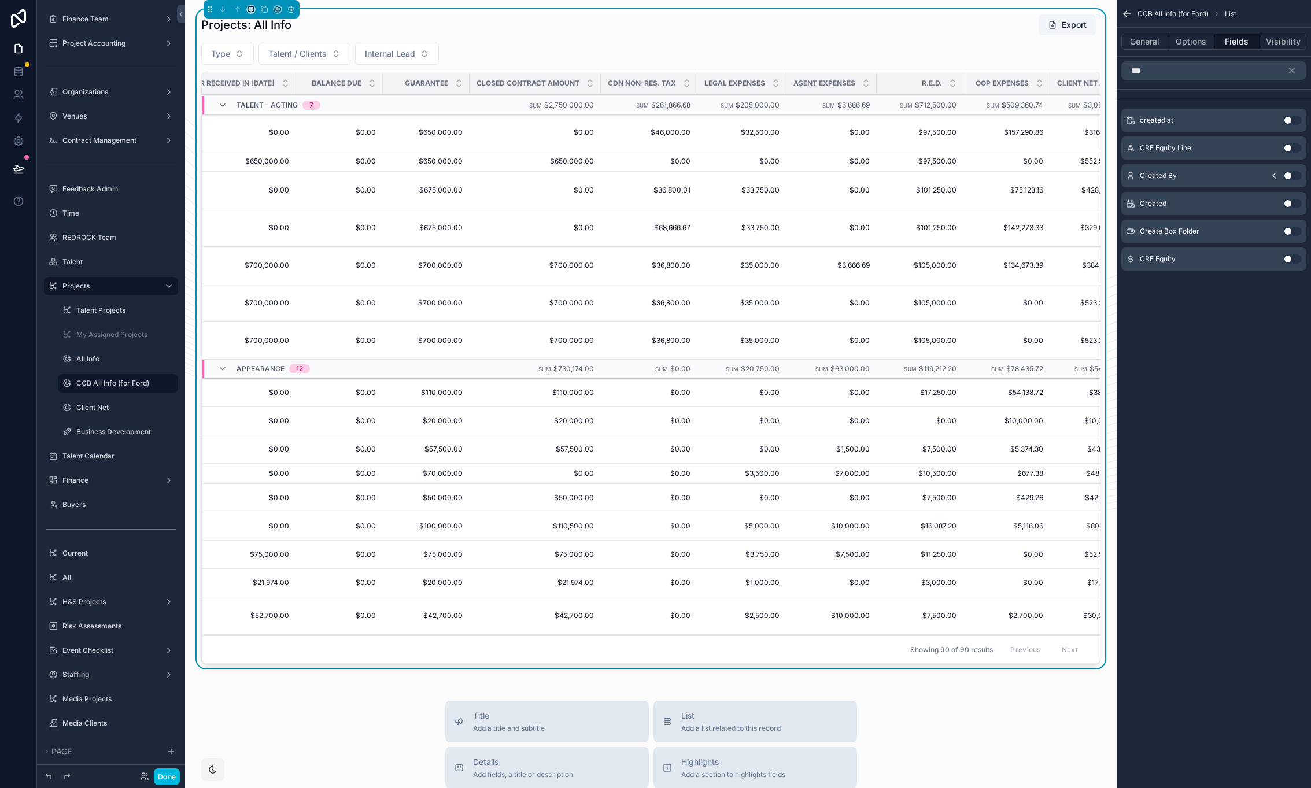
click at [1292, 257] on button "Use setting" at bounding box center [1292, 258] width 19 height 9
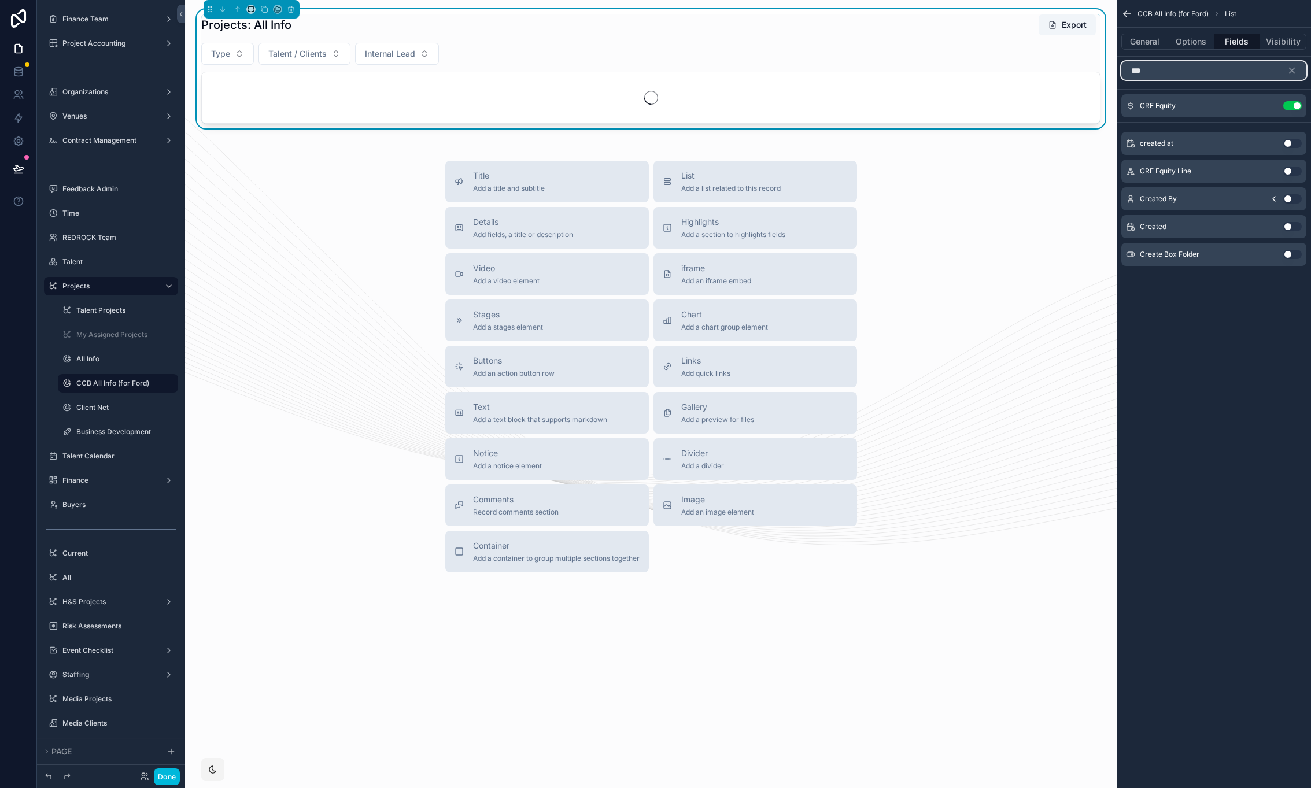
click at [1175, 75] on input "***" at bounding box center [1213, 70] width 185 height 19
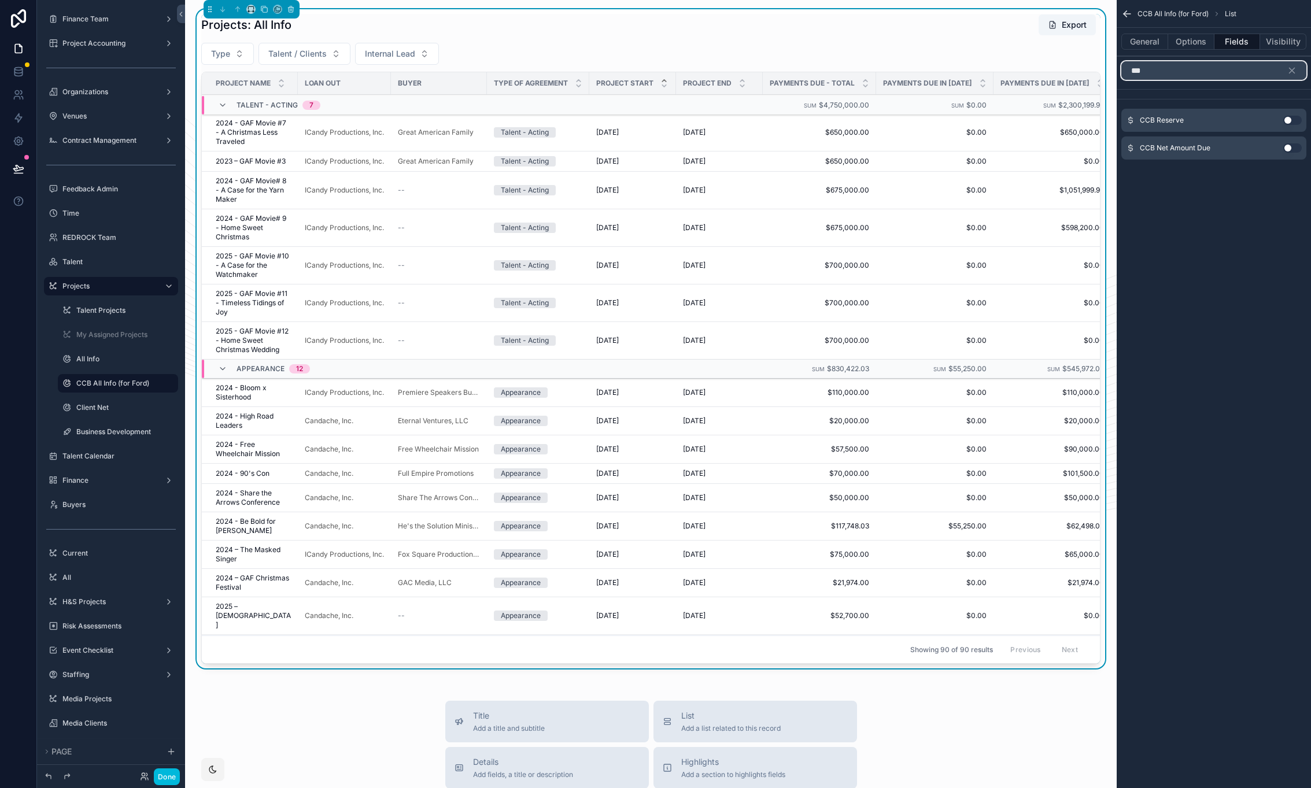
type input "***"
click at [1292, 123] on button "Use setting" at bounding box center [1292, 120] width 19 height 9
click at [1296, 143] on button "Use setting" at bounding box center [1292, 143] width 19 height 9
click at [1289, 69] on icon "scrollable content" at bounding box center [1292, 70] width 10 height 10
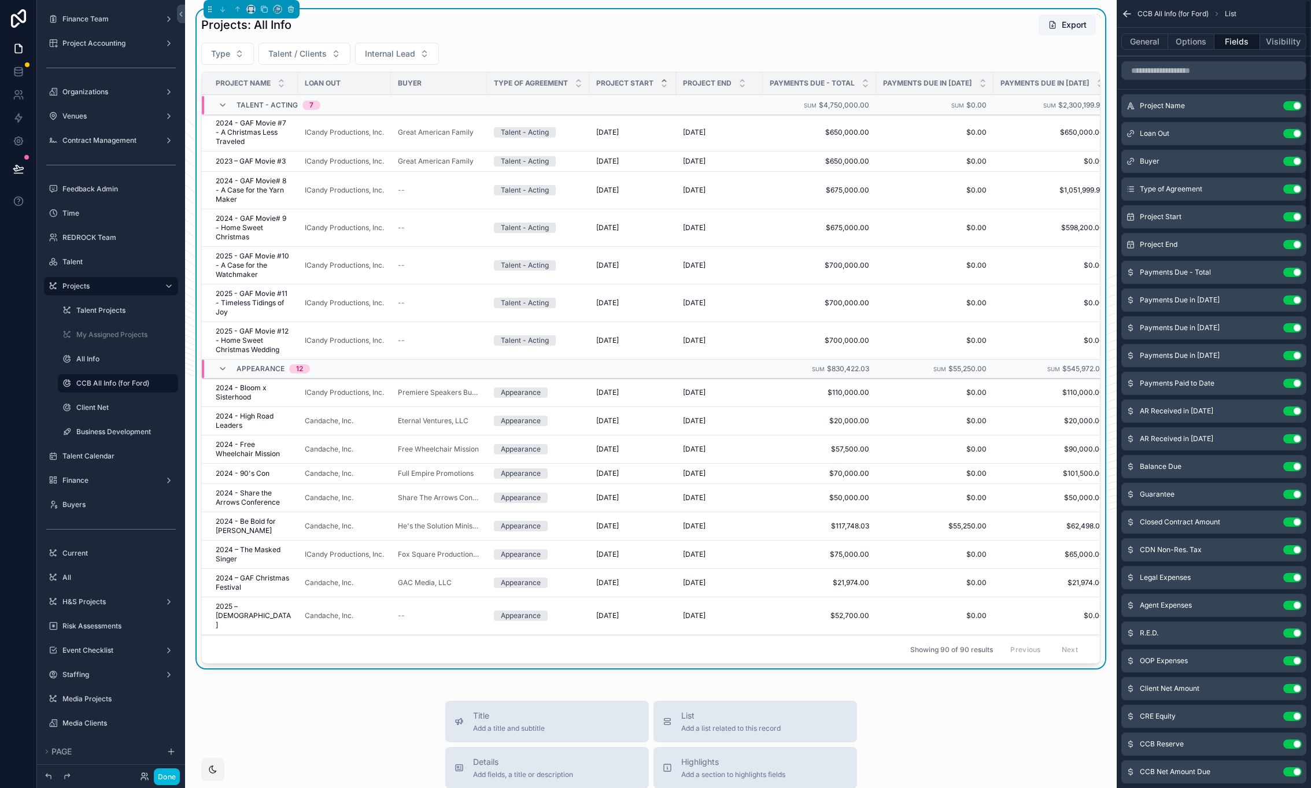
scroll to position [0, 326]
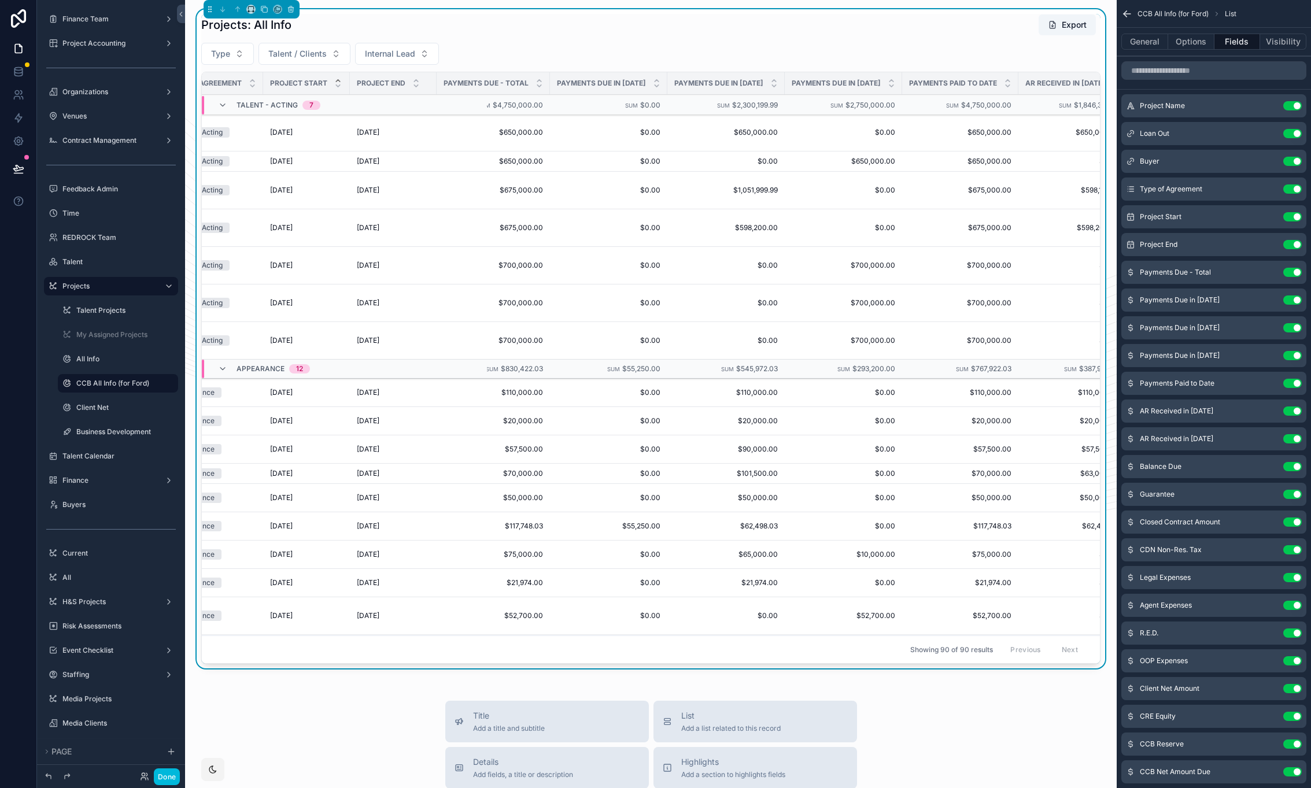
click at [911, 42] on div "Projects: All Info Export Type Talent / Clients Internal Lead Project Name Loan…" at bounding box center [650, 339] width 899 height 650
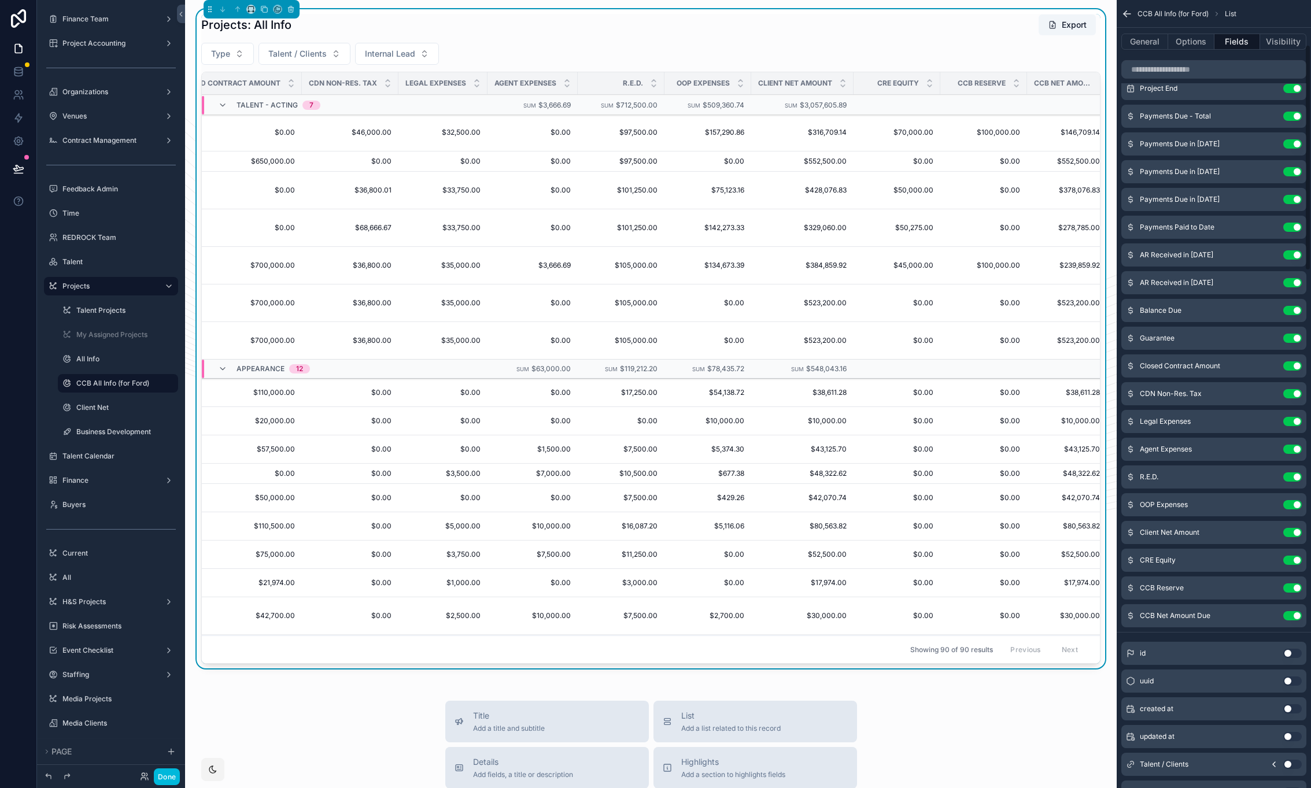
scroll to position [216, 0]
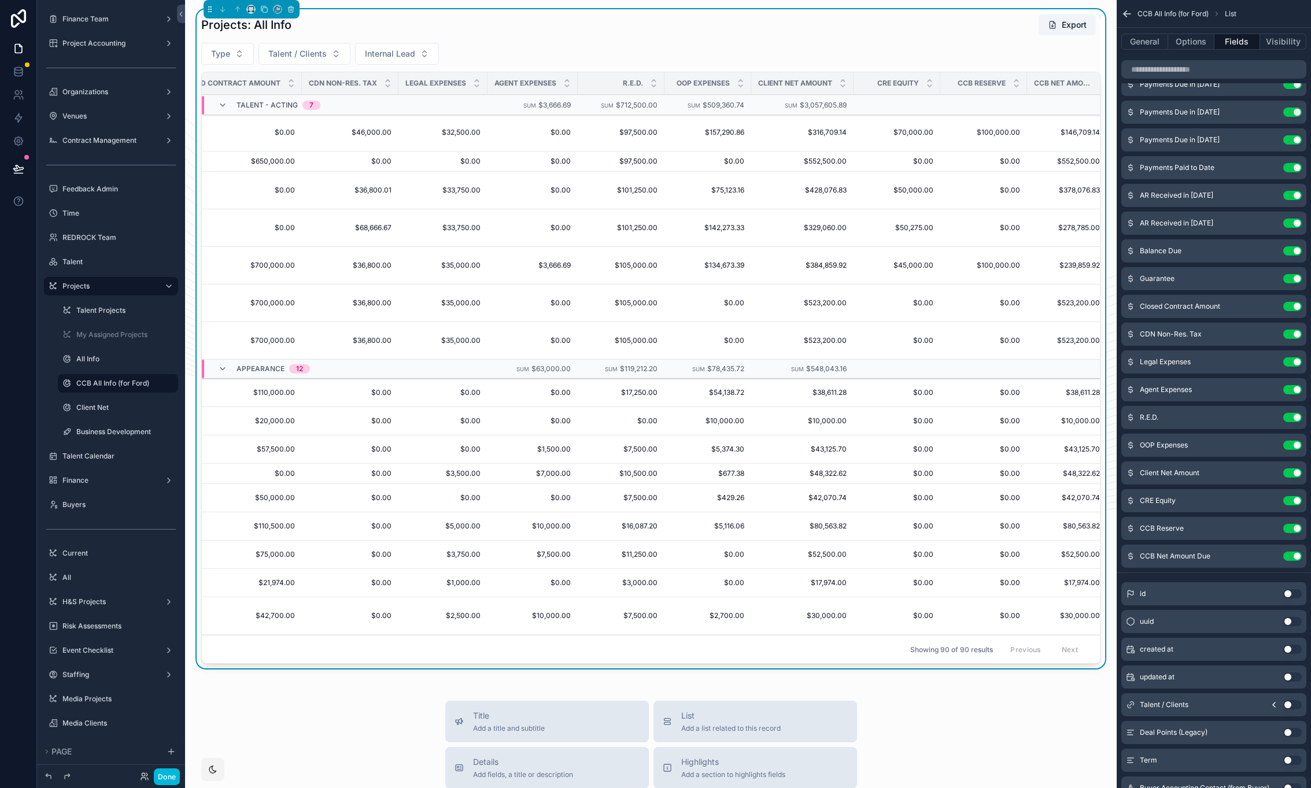
click at [0, 0] on icon "scrollable content" at bounding box center [0, 0] width 0 height 0
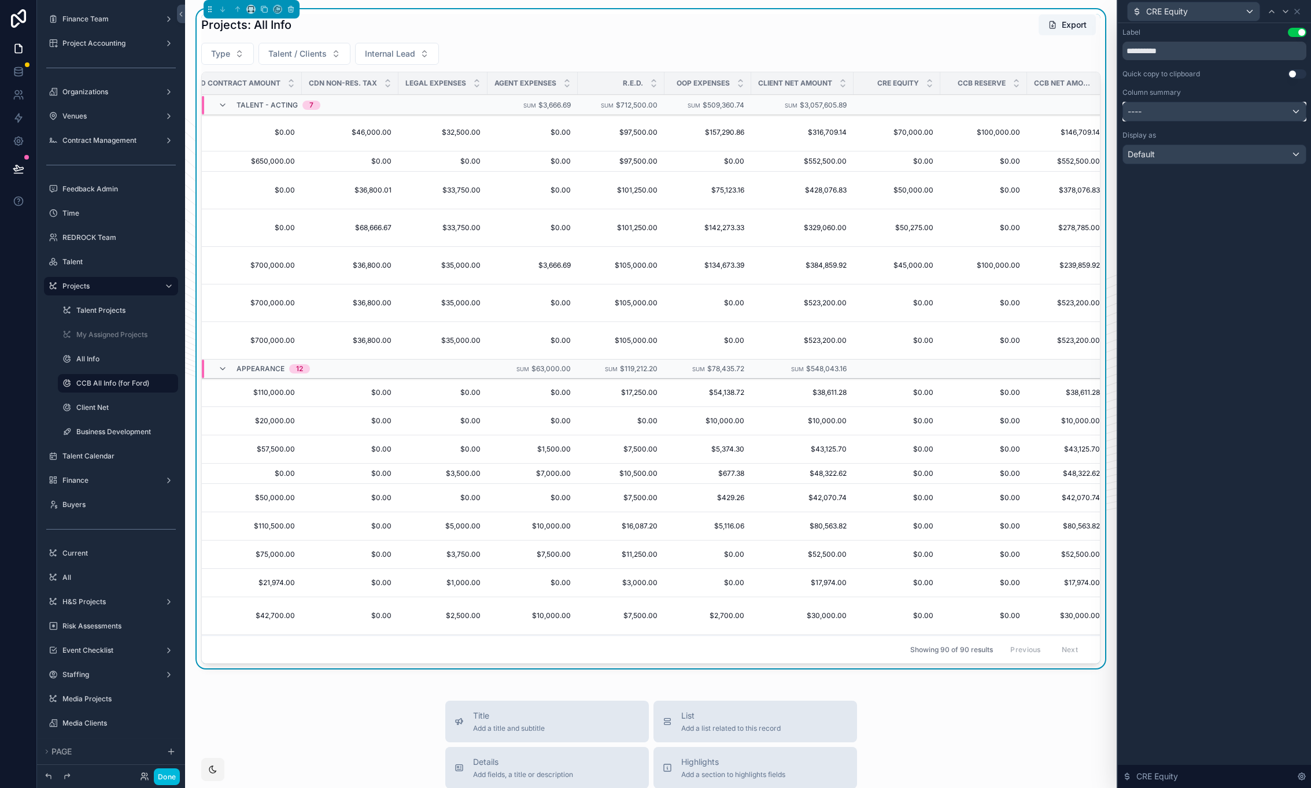
click at [1217, 113] on div "----" at bounding box center [1214, 111] width 183 height 19
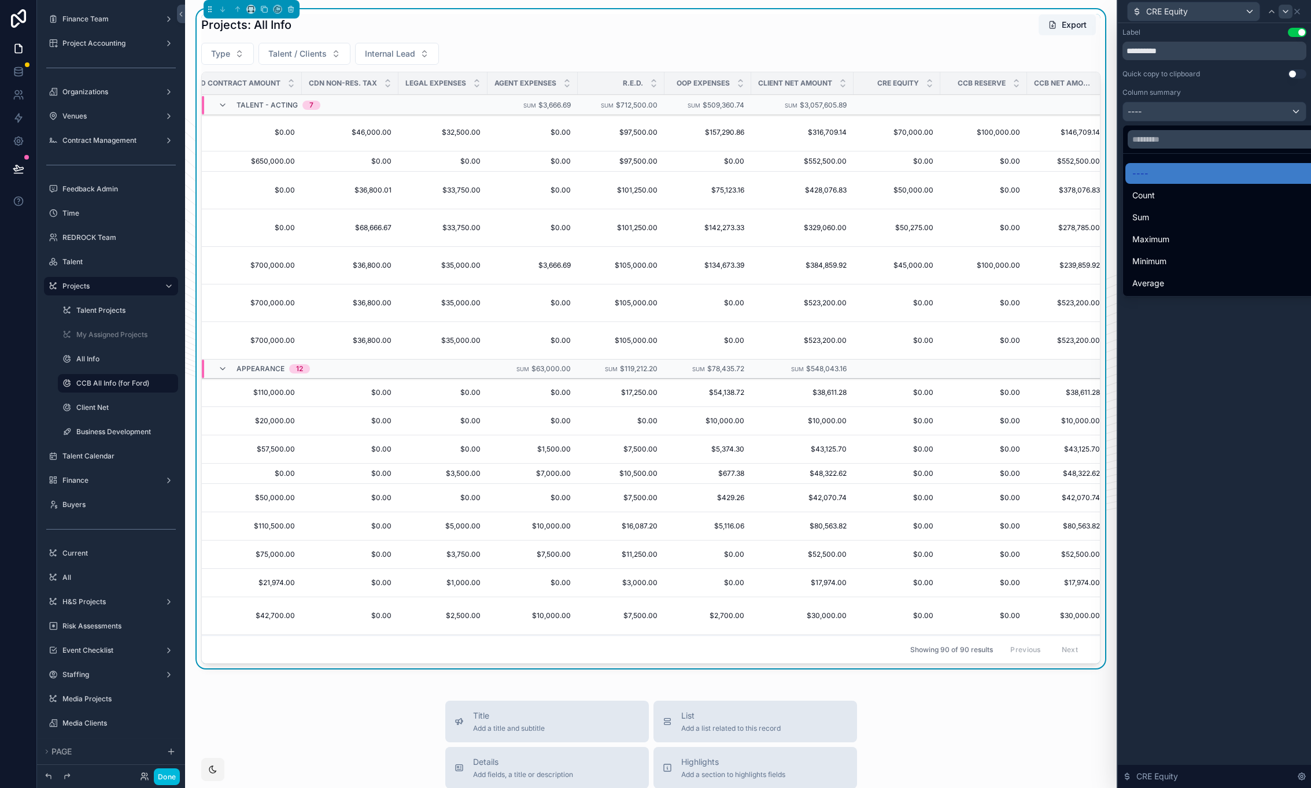
click at [1201, 219] on div "Sum" at bounding box center [1227, 218] width 191 height 14
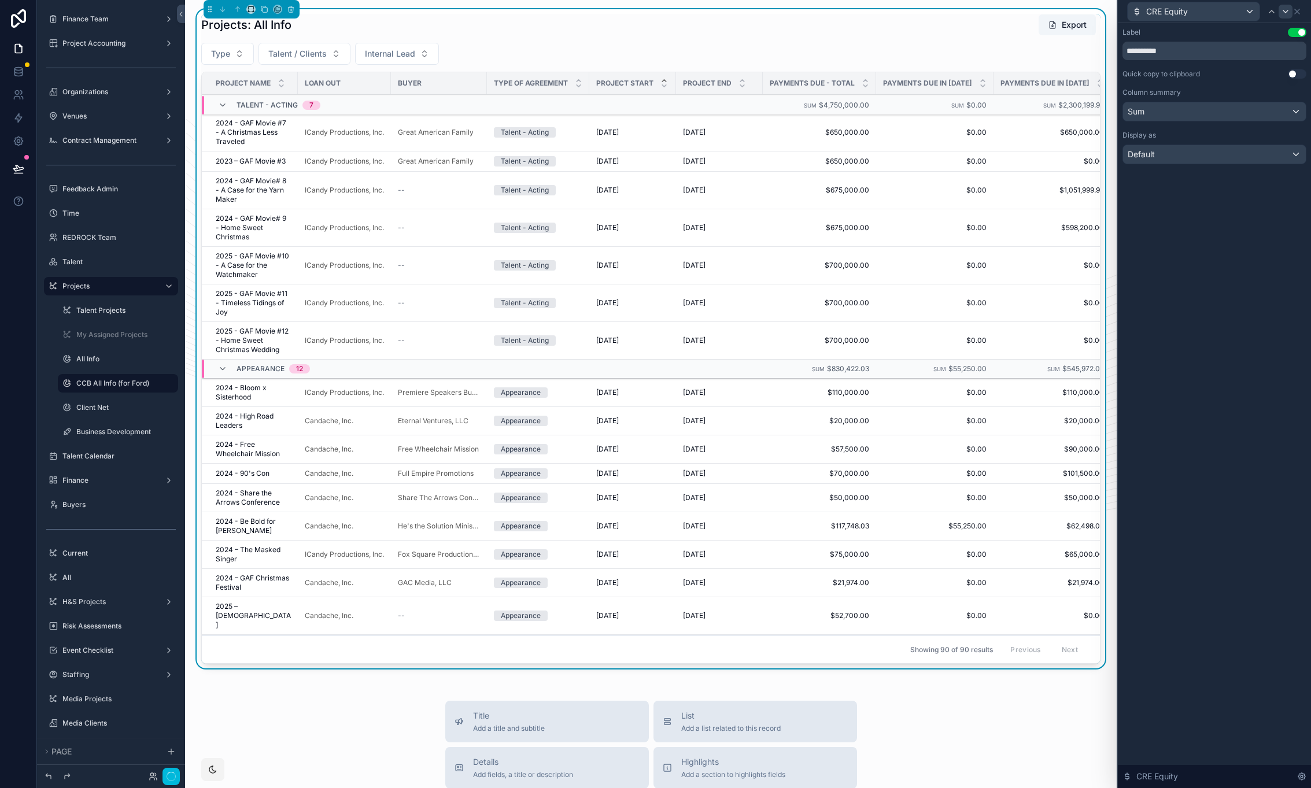
click at [1288, 14] on icon at bounding box center [1285, 11] width 9 height 9
click at [1251, 118] on div "----" at bounding box center [1214, 111] width 183 height 19
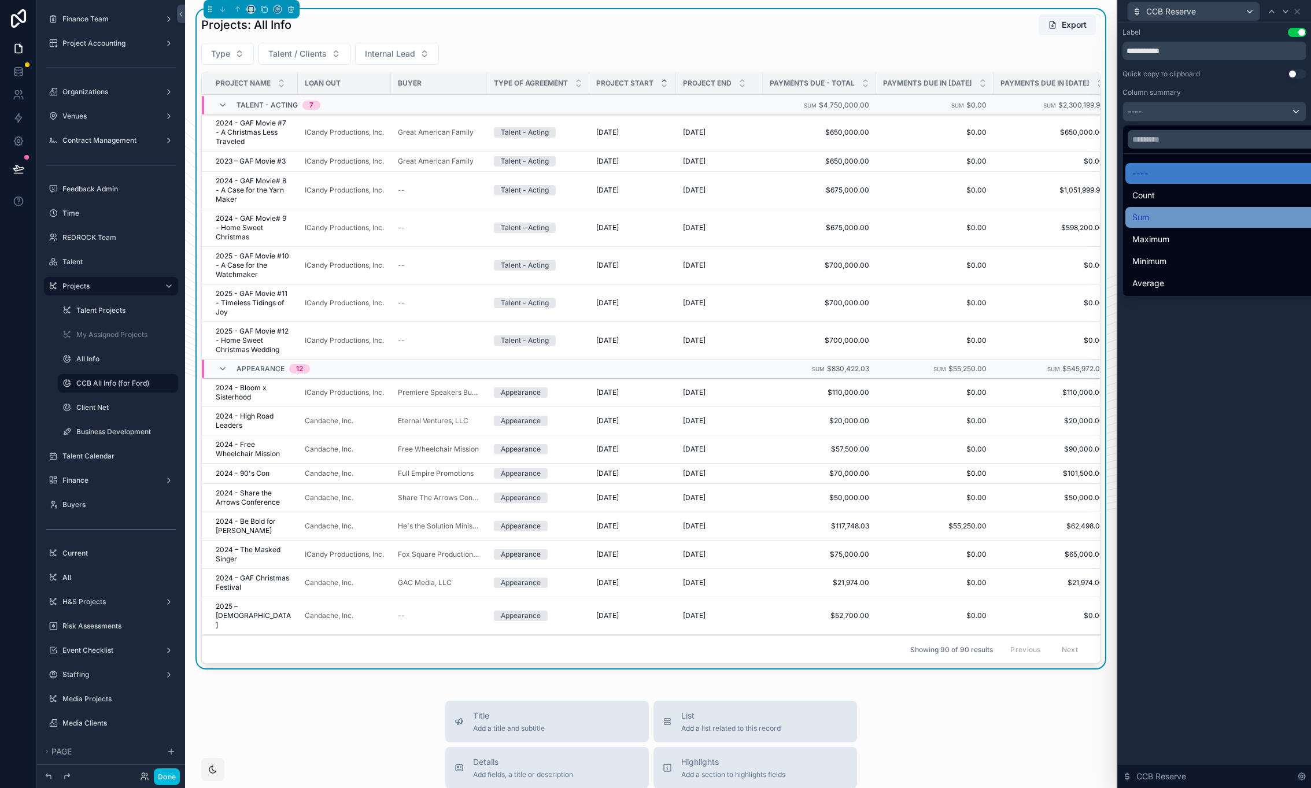
click at [1212, 215] on div "Sum" at bounding box center [1227, 218] width 191 height 14
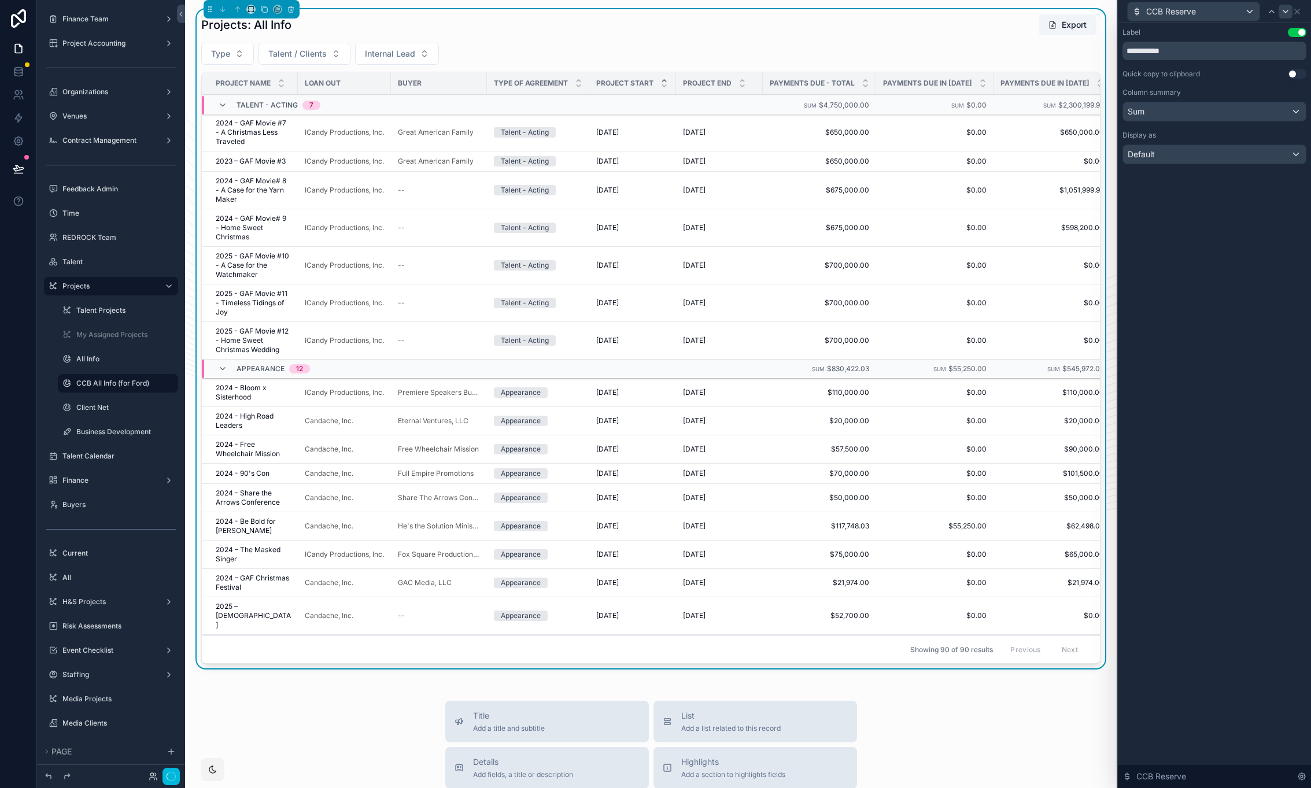
click at [1288, 12] on icon at bounding box center [1285, 11] width 9 height 9
click at [1208, 118] on div "----" at bounding box center [1214, 111] width 183 height 19
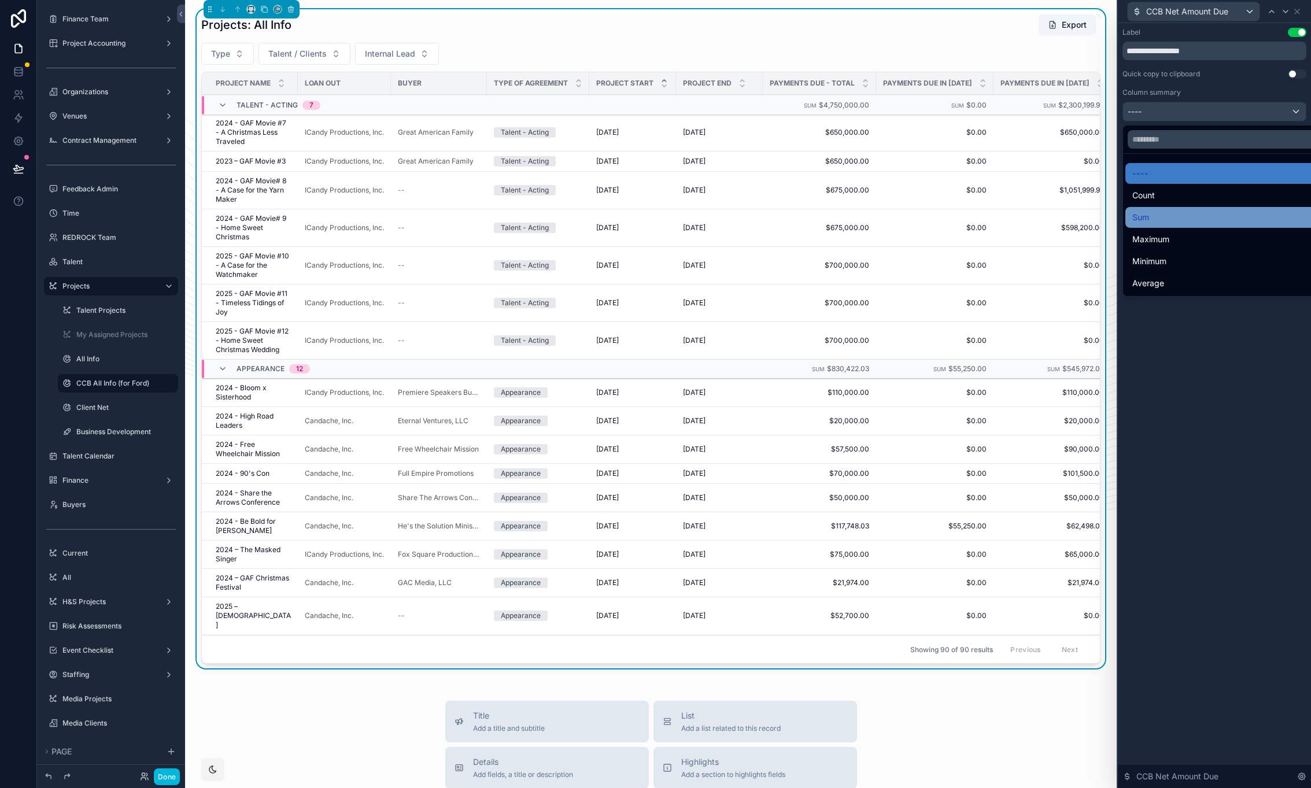
click at [1164, 222] on div "Sum" at bounding box center [1227, 218] width 191 height 14
click at [1166, 220] on div "**********" at bounding box center [1214, 405] width 193 height 765
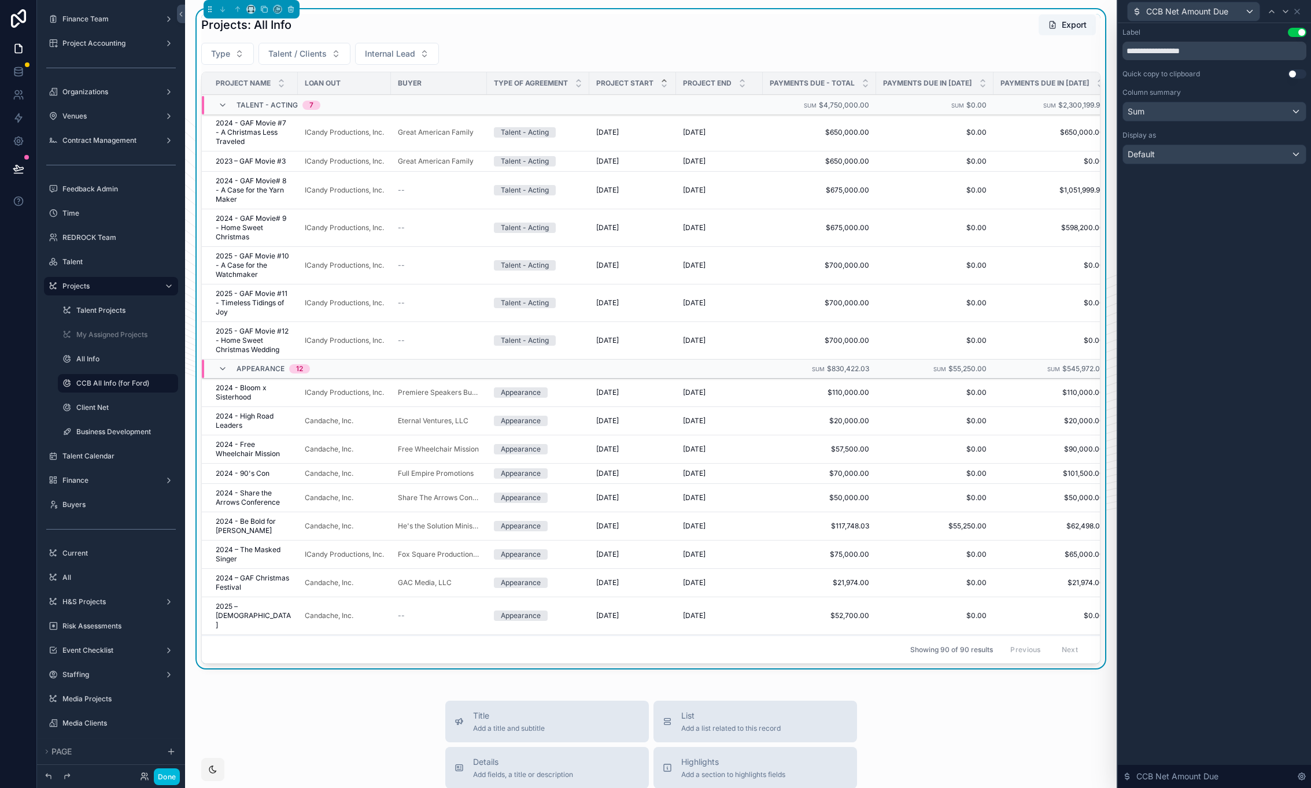
click at [1176, 201] on div "**********" at bounding box center [1214, 405] width 193 height 765
click at [110, 409] on label "Client Net" at bounding box center [123, 407] width 95 height 9
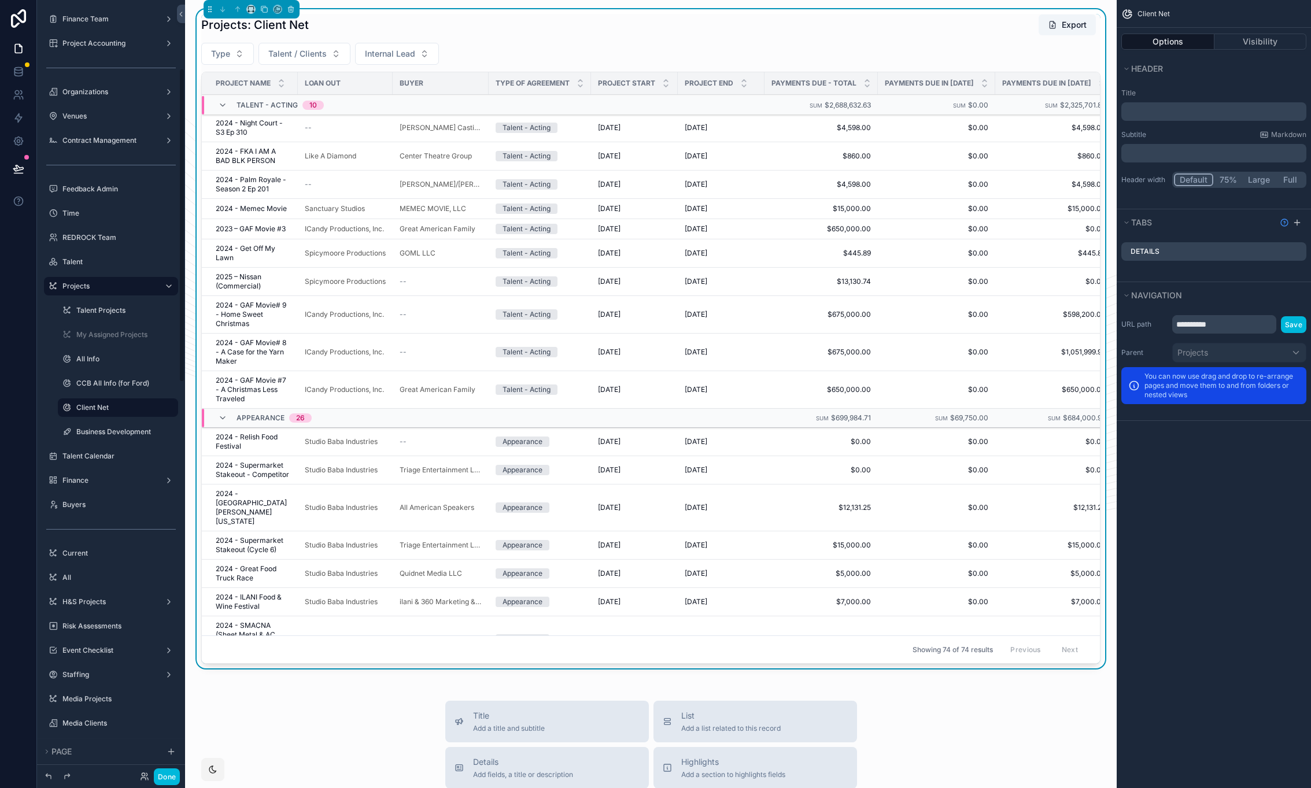
click at [0, 0] on icon "scrollable content" at bounding box center [0, 0] width 0 height 0
click at [216, 397] on span "Clone" at bounding box center [216, 400] width 21 height 12
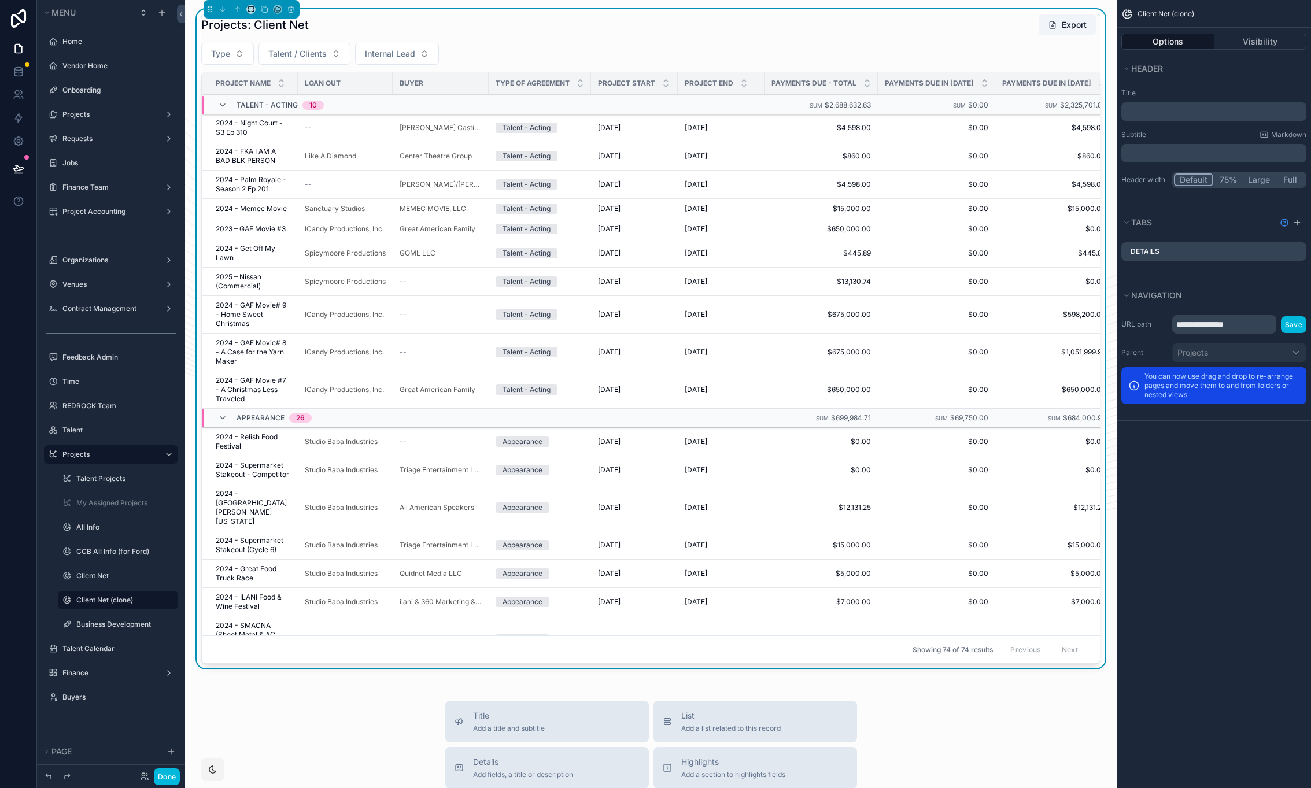
scroll to position [168, 0]
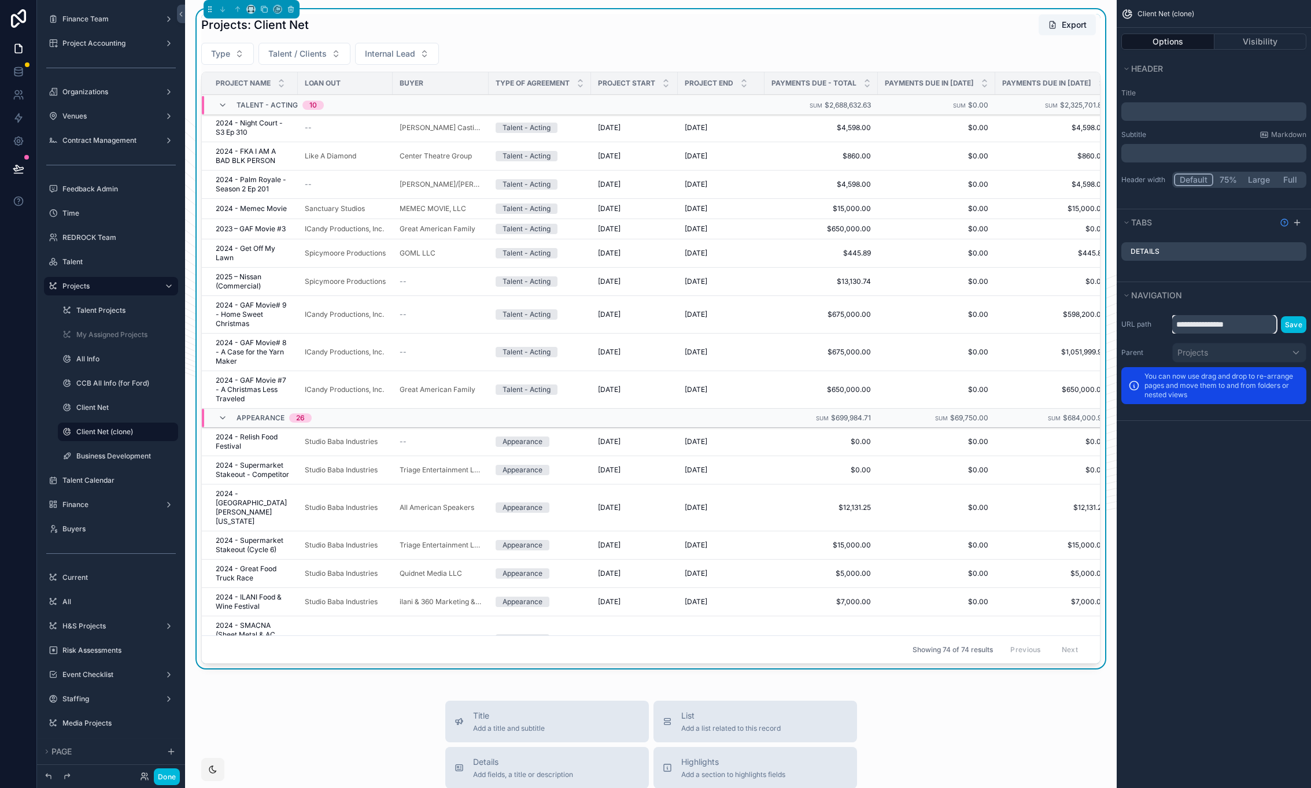
click at [1228, 326] on input "**********" at bounding box center [1224, 324] width 104 height 19
type input "**********"
click at [1293, 322] on button "Save" at bounding box center [1293, 324] width 25 height 17
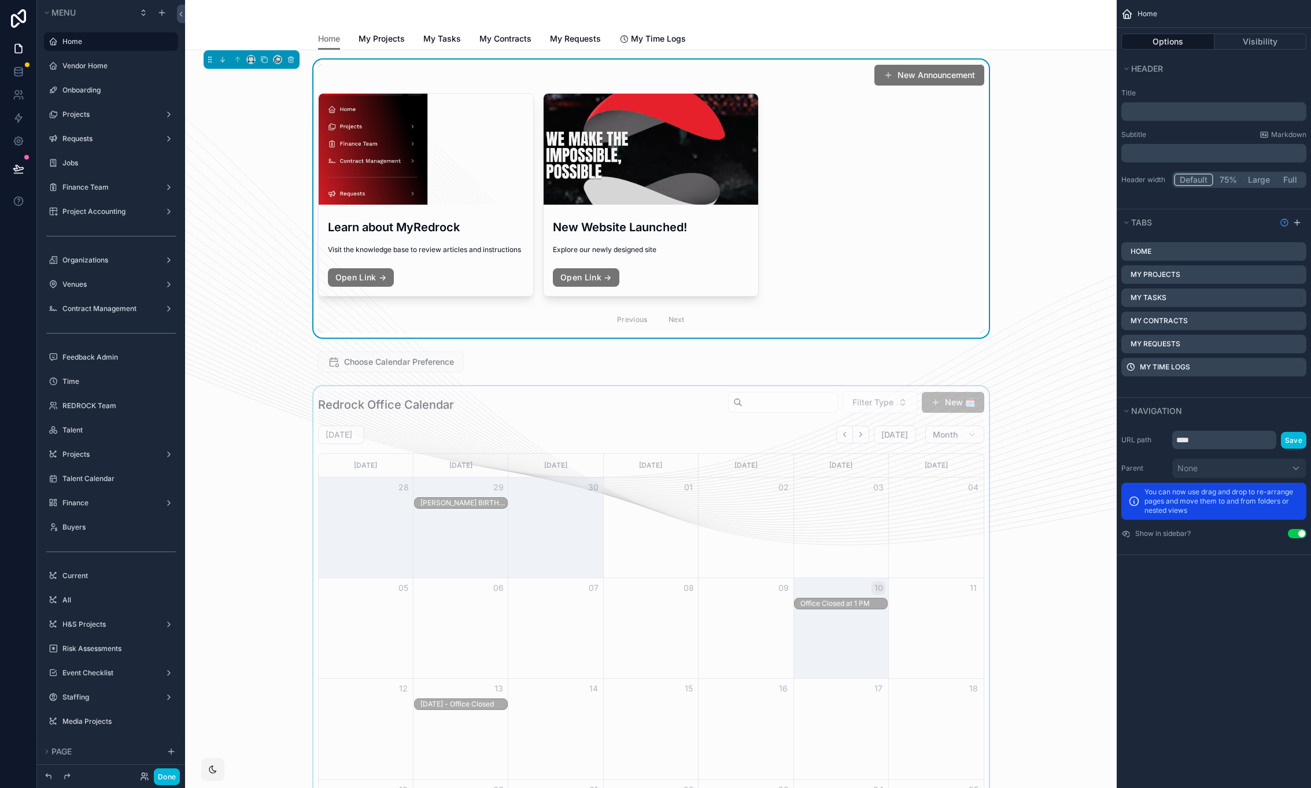
click at [235, 482] on div "scrollable content" at bounding box center [650, 686] width 913 height 600
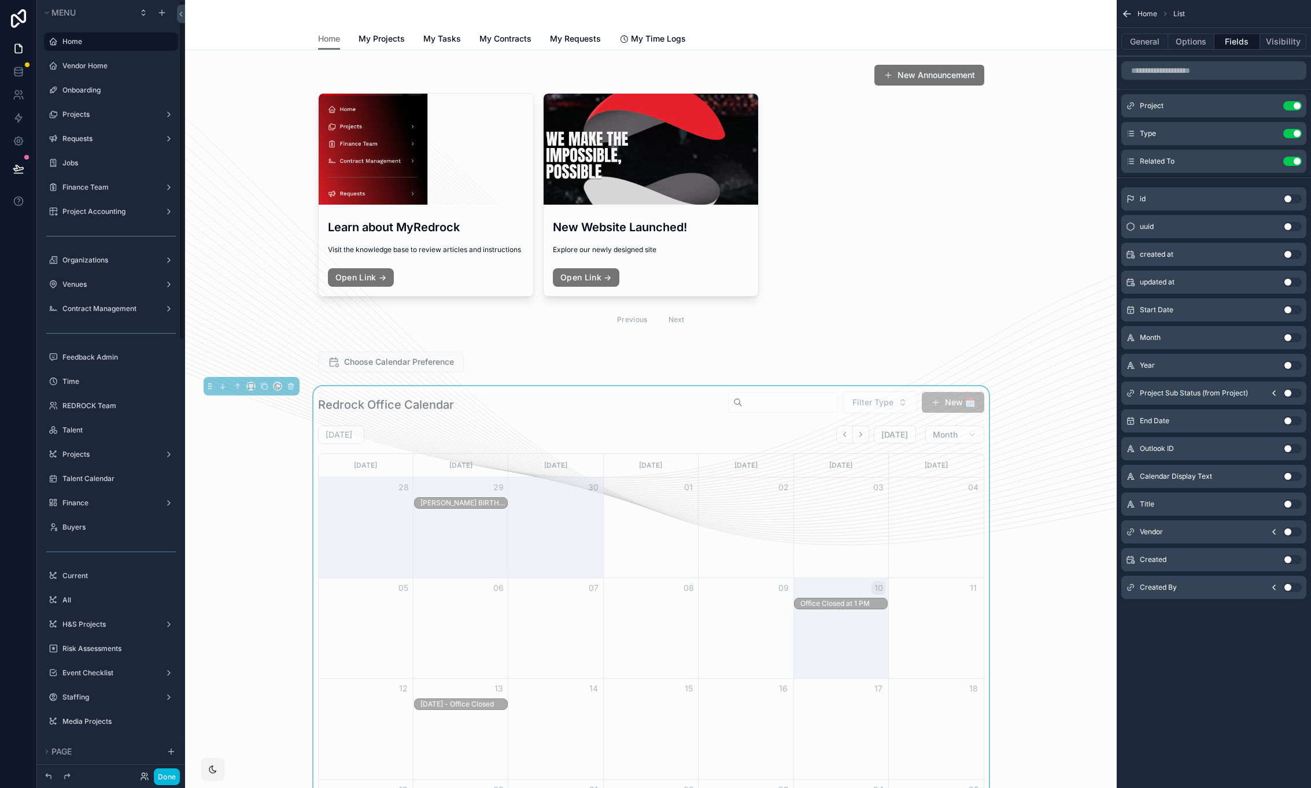
scroll to position [7, 0]
click at [115, 448] on label "Projects" at bounding box center [108, 447] width 93 height 9
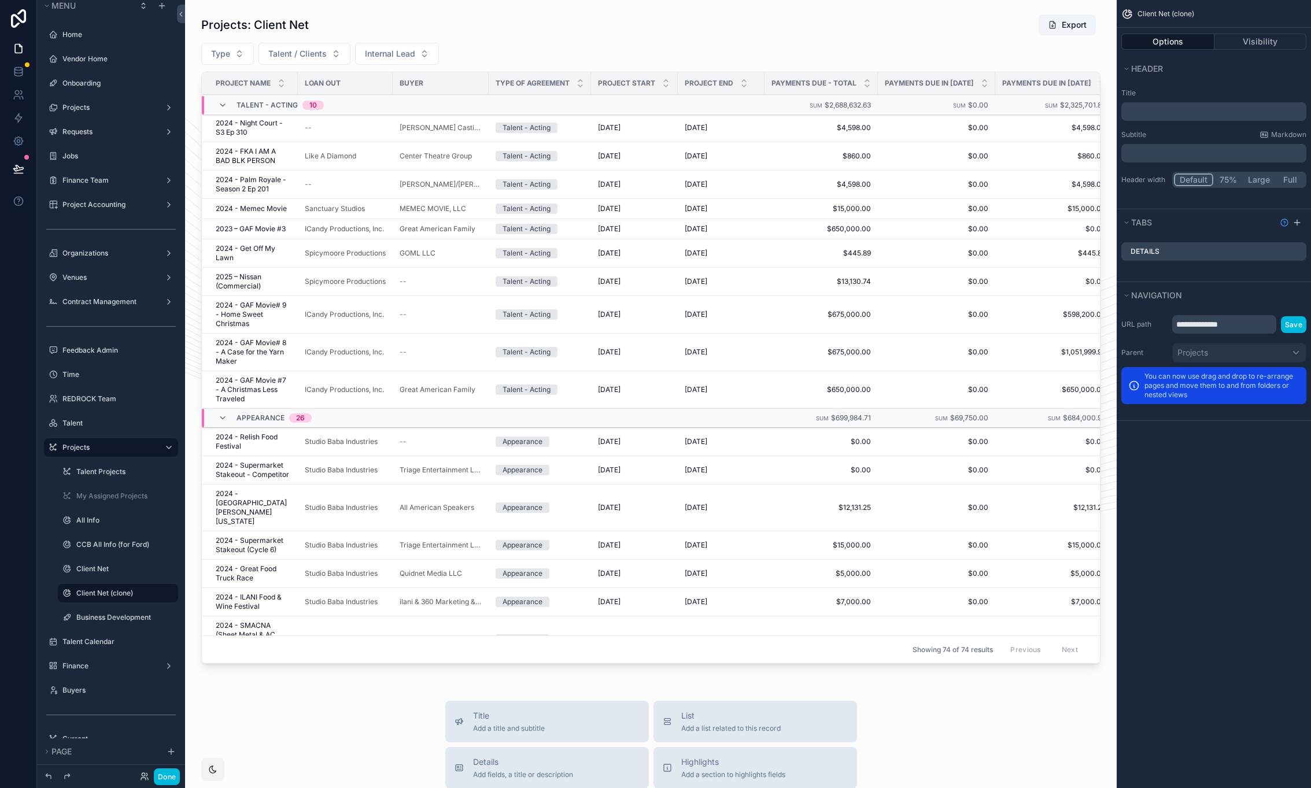
click at [0, 0] on icon "scrollable content" at bounding box center [0, 0] width 0 height 0
click at [81, 596] on input "**********" at bounding box center [108, 593] width 65 height 14
type input "**********"
click at [69, 594] on icon "scrollable content" at bounding box center [66, 593] width 9 height 9
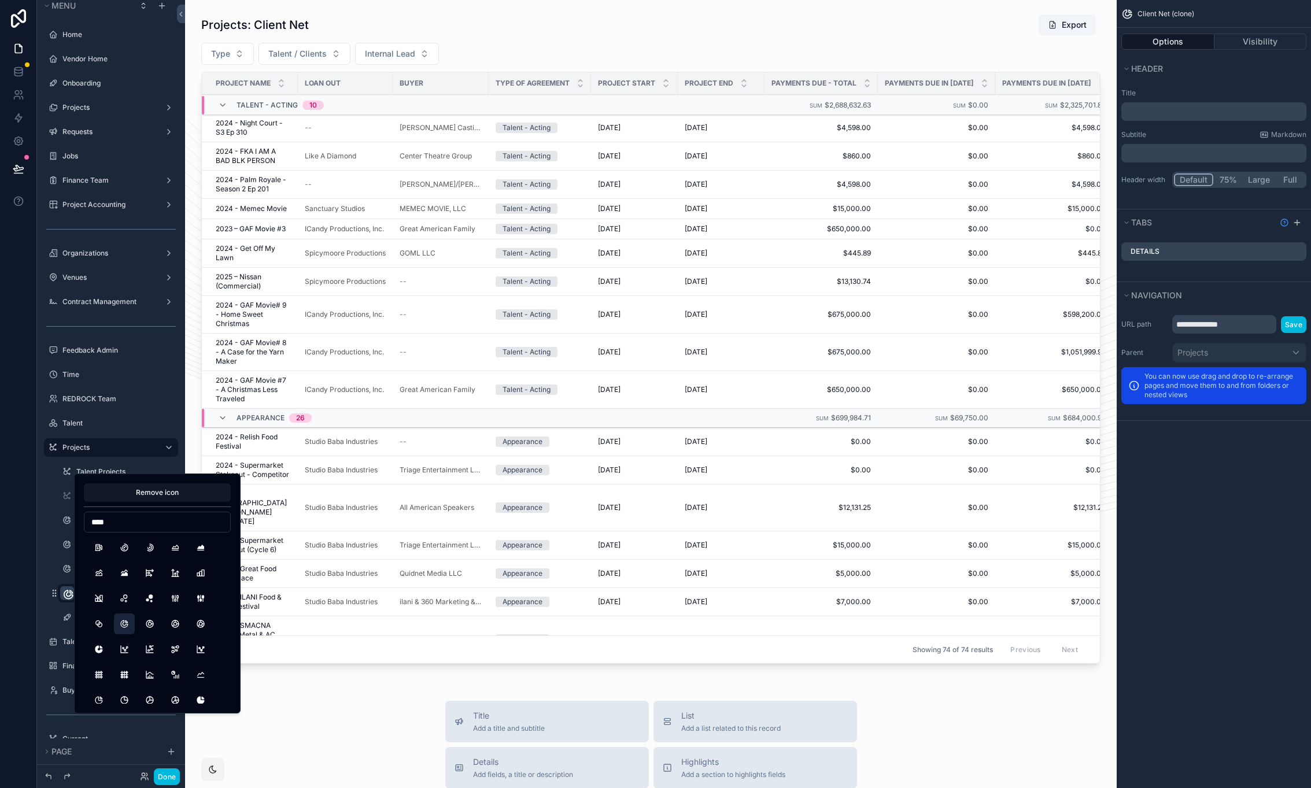
type input "*****"
click at [98, 545] on button "ChartArcs" at bounding box center [98, 547] width 21 height 21
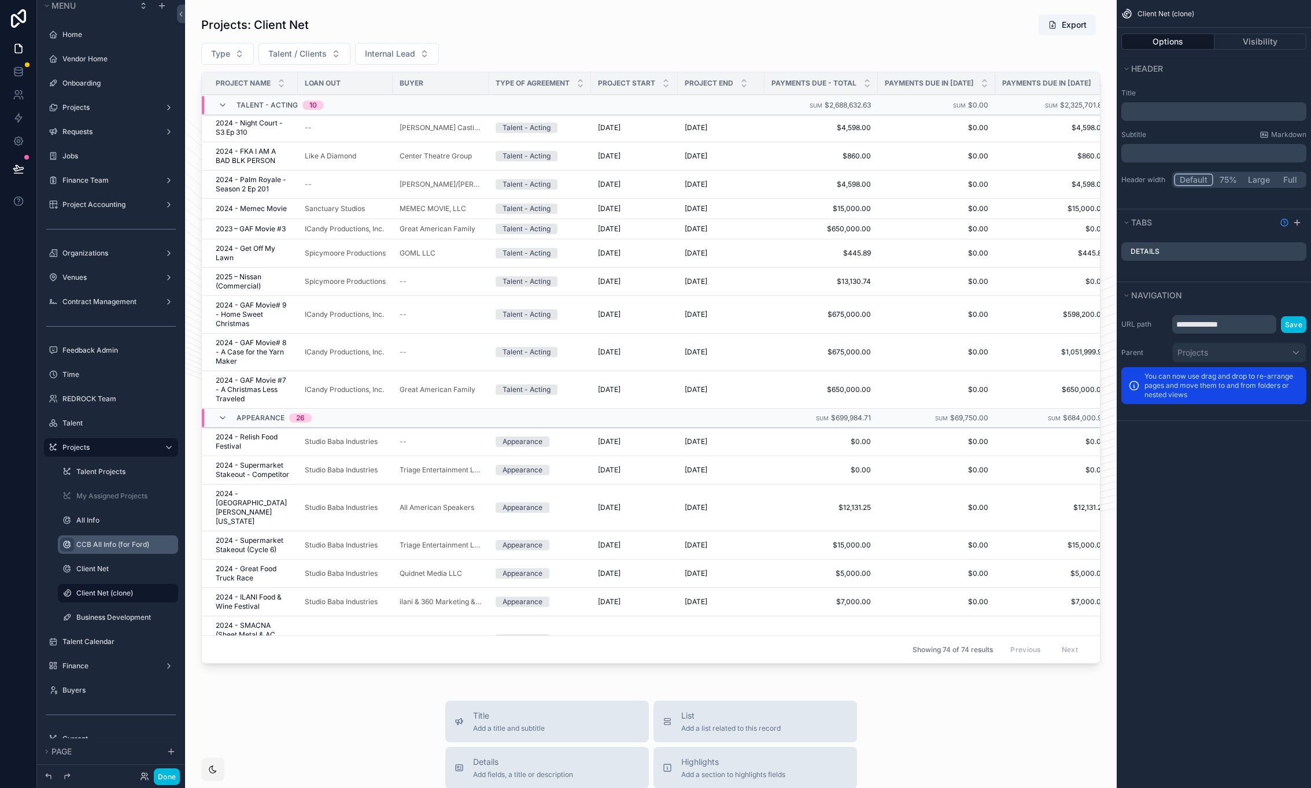
click at [66, 546] on icon "scrollable content" at bounding box center [66, 544] width 9 height 9
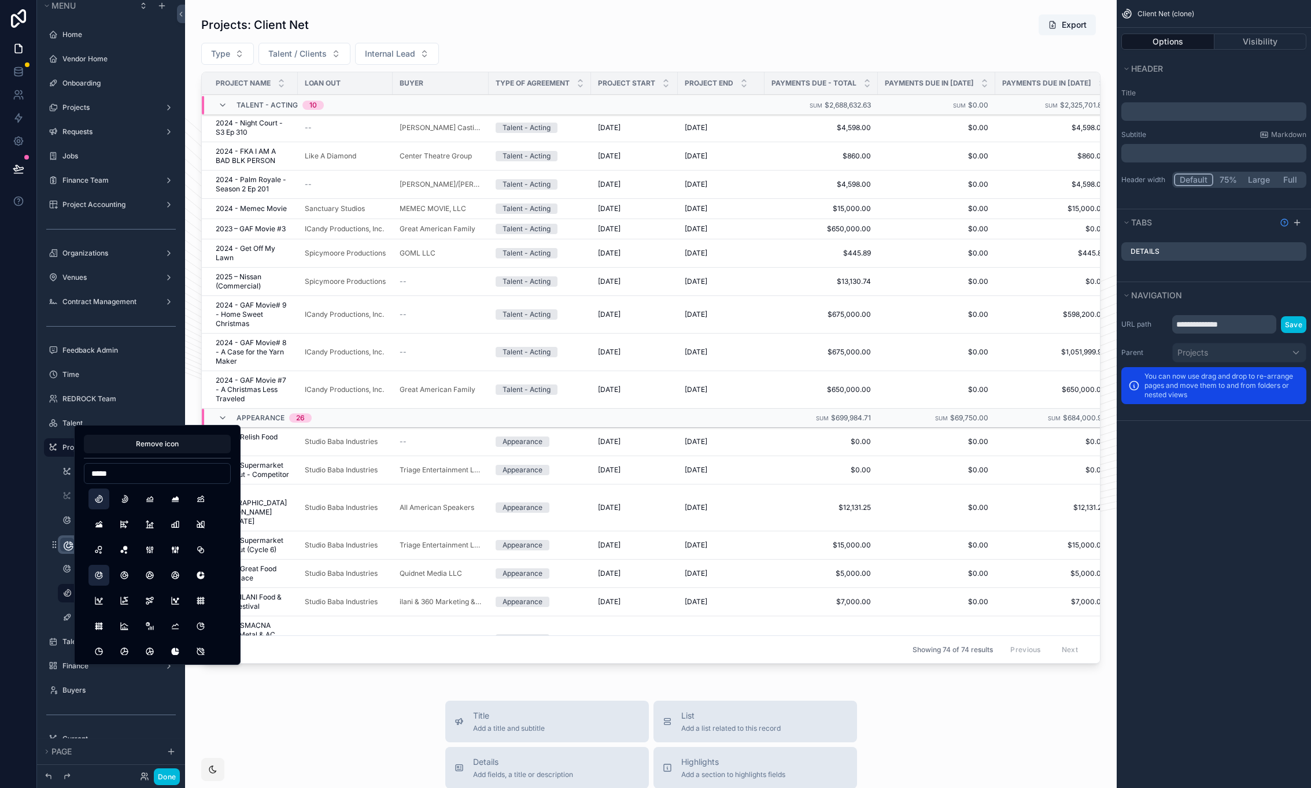
type input "*****"
click at [101, 497] on button "ChartArcs" at bounding box center [98, 499] width 21 height 21
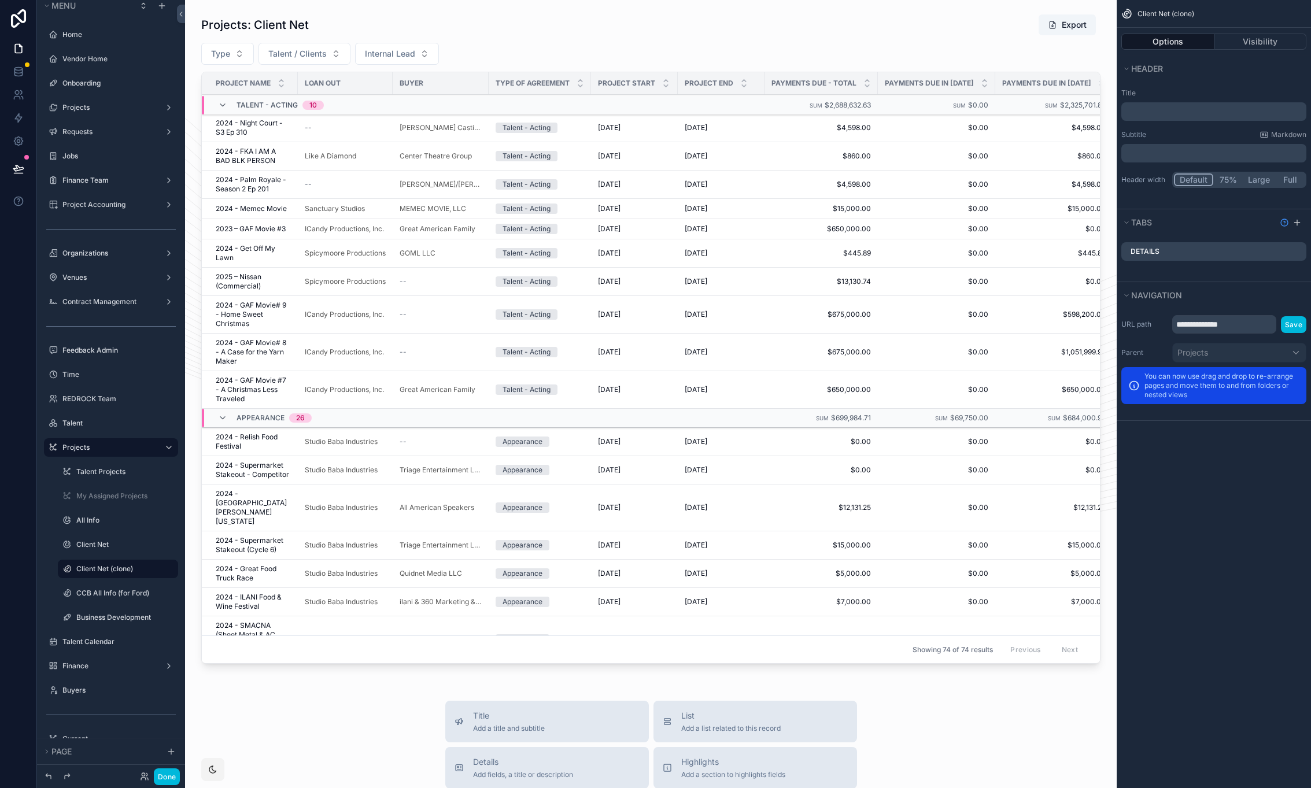
click at [0, 0] on icon "scrollable content" at bounding box center [0, 0] width 0 height 0
click at [80, 571] on input "**********" at bounding box center [108, 569] width 65 height 14
type input "**********"
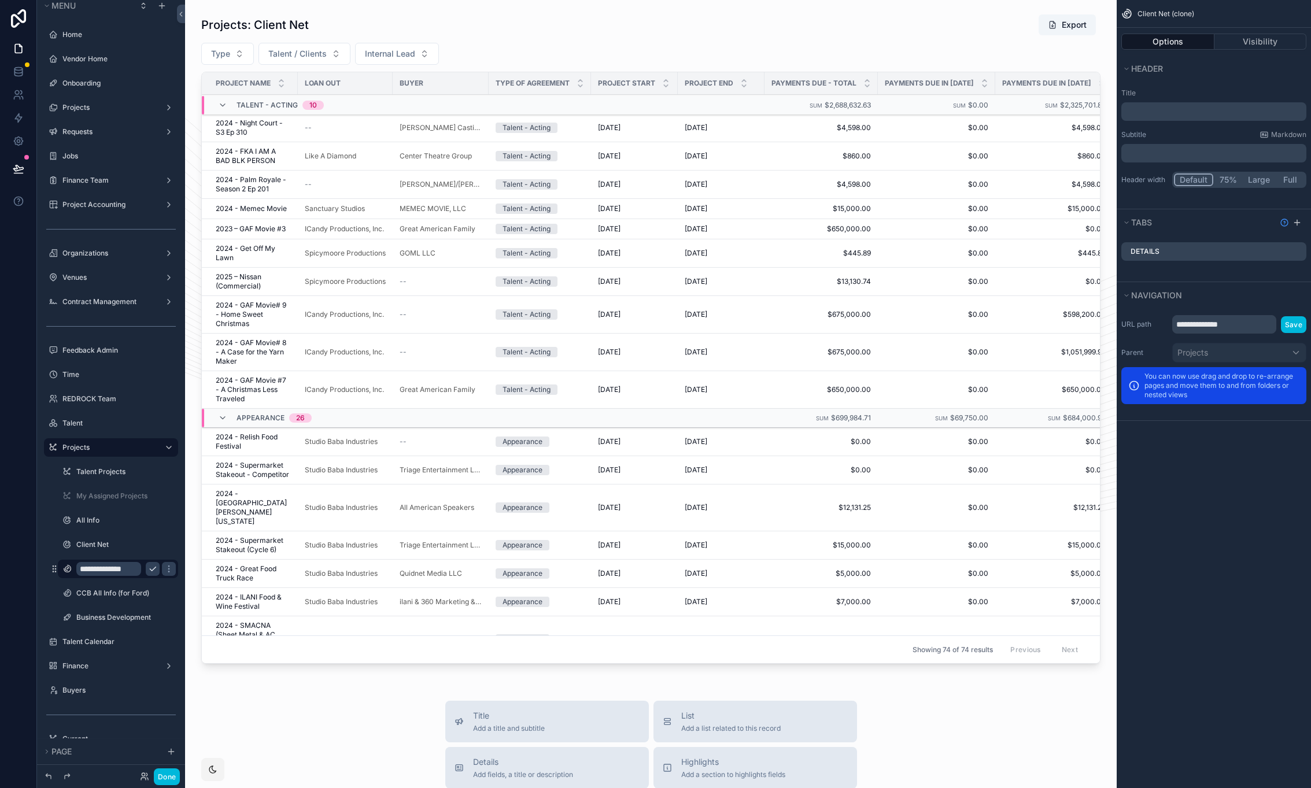
click at [152, 569] on icon "scrollable content" at bounding box center [152, 568] width 9 height 9
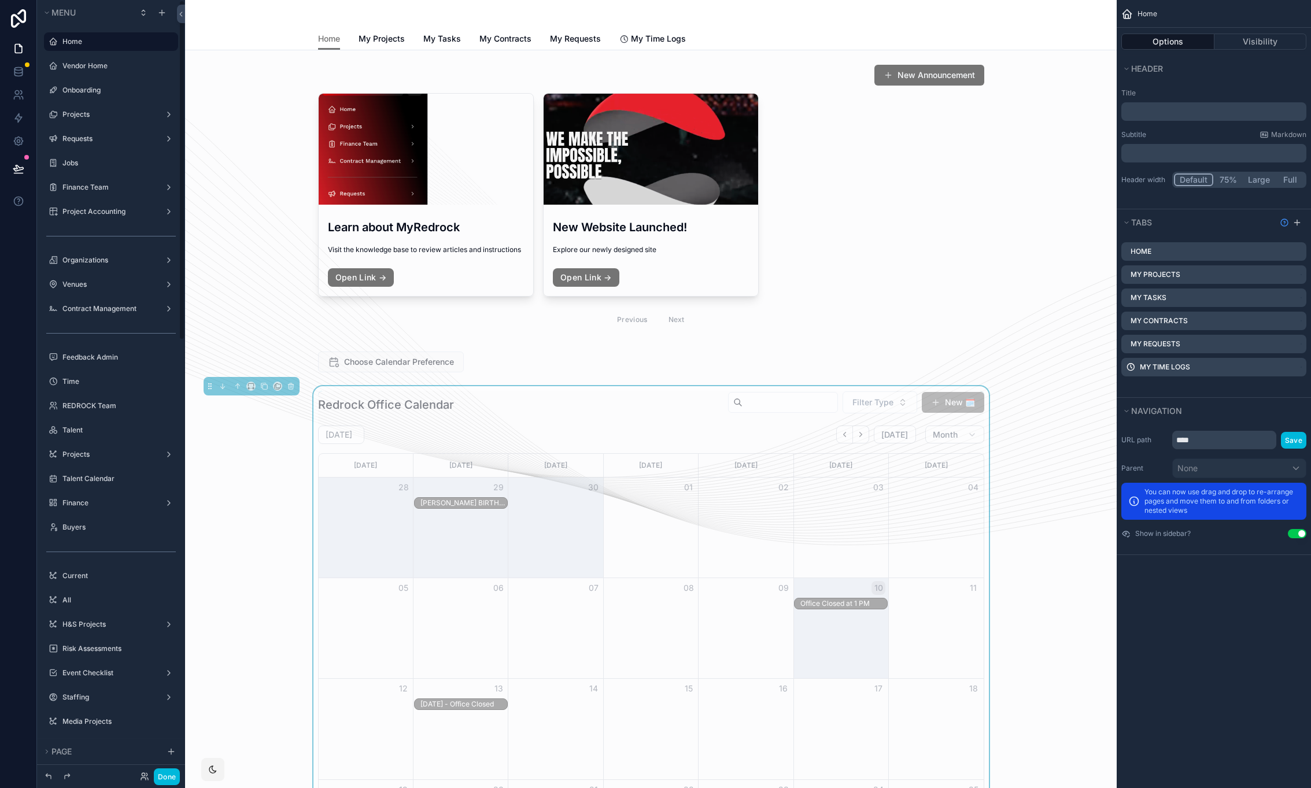
click at [90, 450] on label "Projects" at bounding box center [108, 454] width 93 height 9
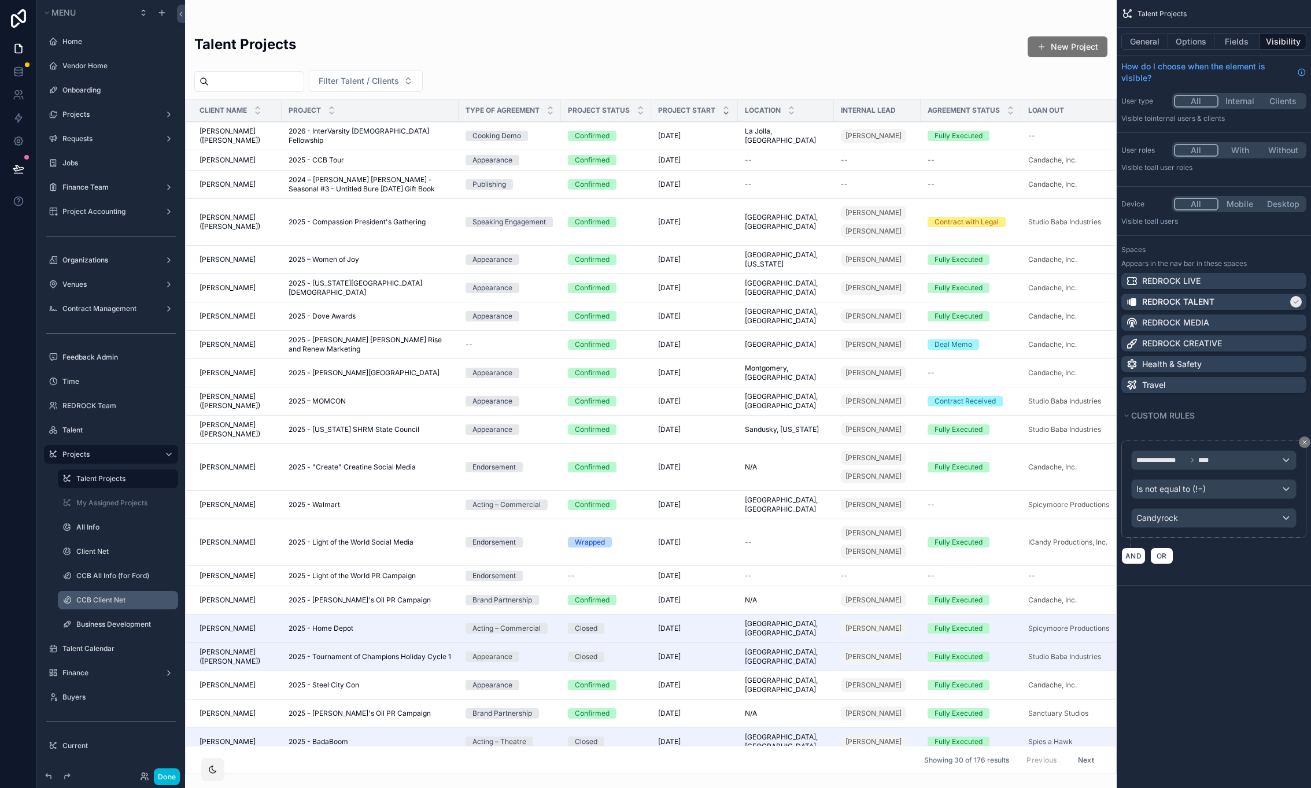
click at [106, 600] on label "CCB Client Net" at bounding box center [123, 600] width 95 height 9
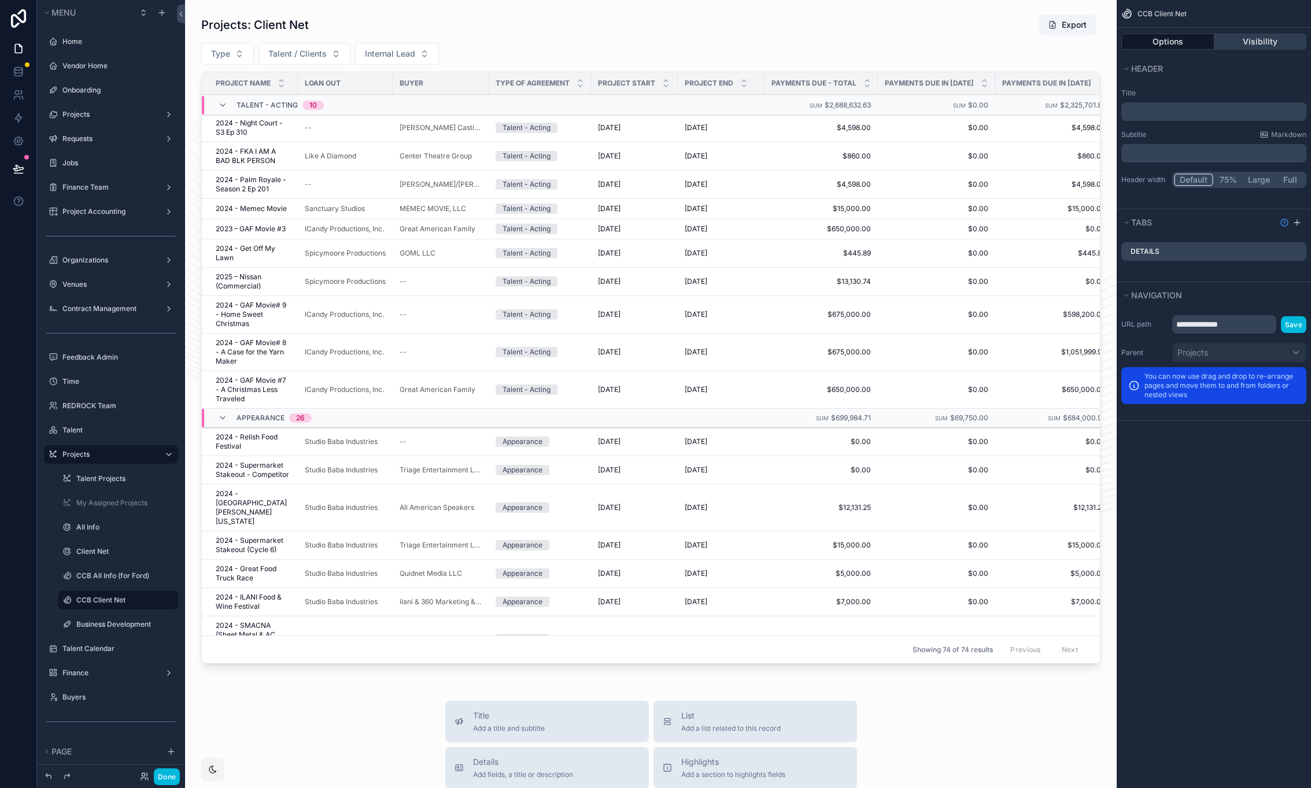
click at [1250, 42] on button "Visibility" at bounding box center [1261, 42] width 93 height 16
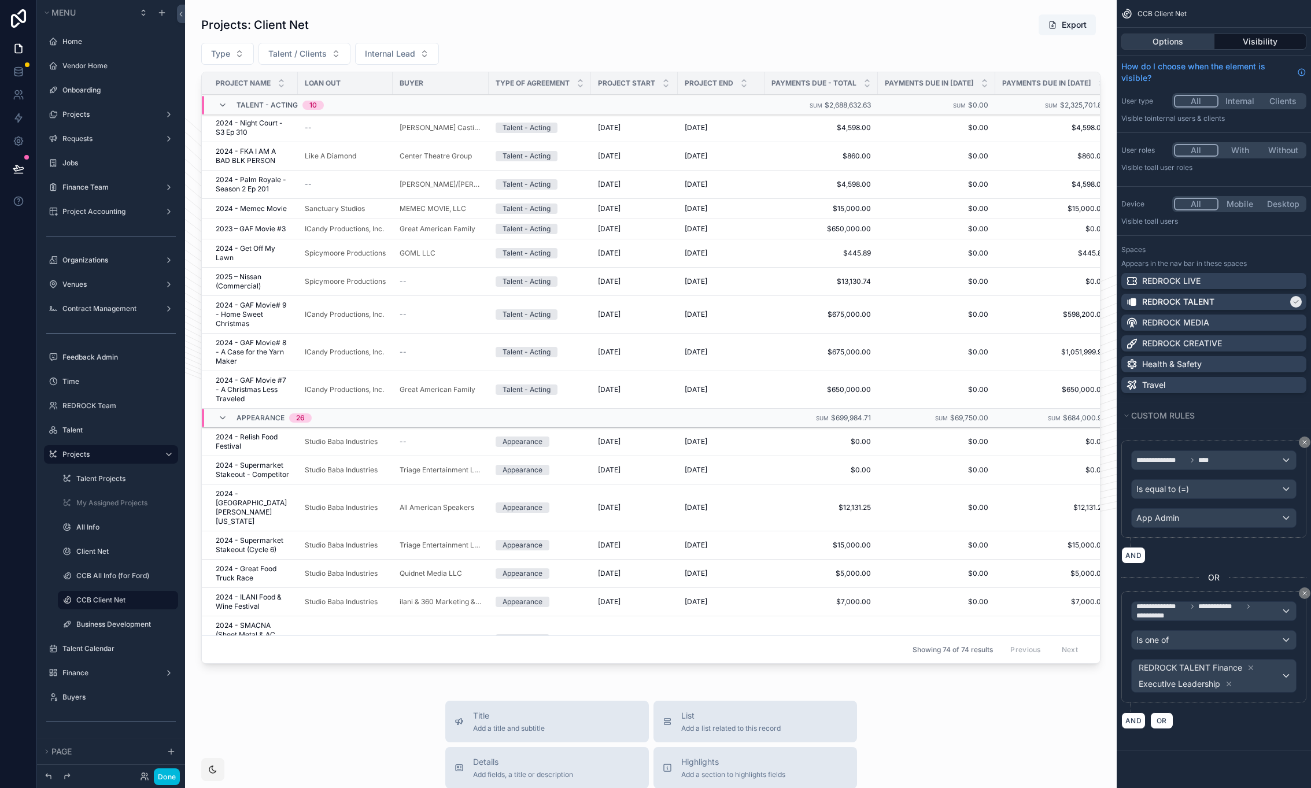
click at [1176, 42] on button "Options" at bounding box center [1167, 42] width 93 height 16
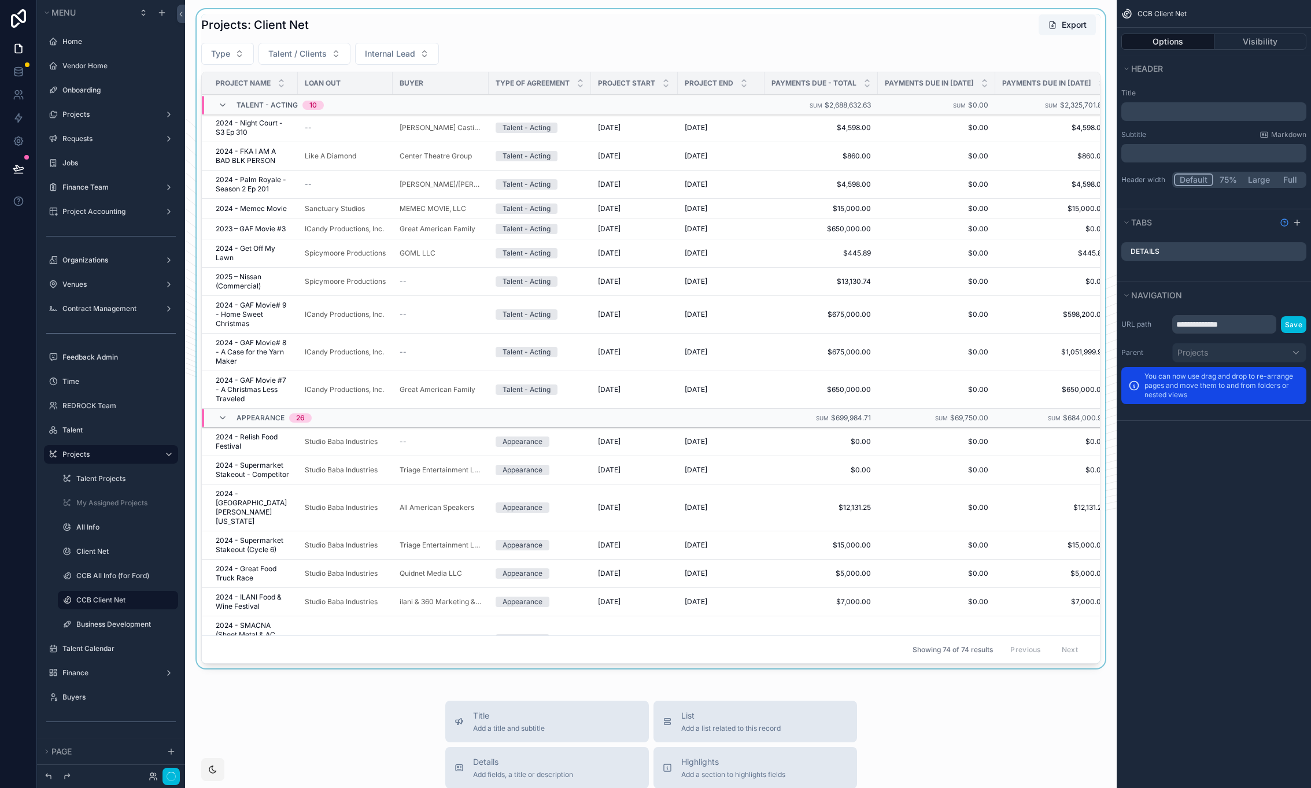
click at [512, 47] on div "scrollable content" at bounding box center [650, 341] width 913 height 664
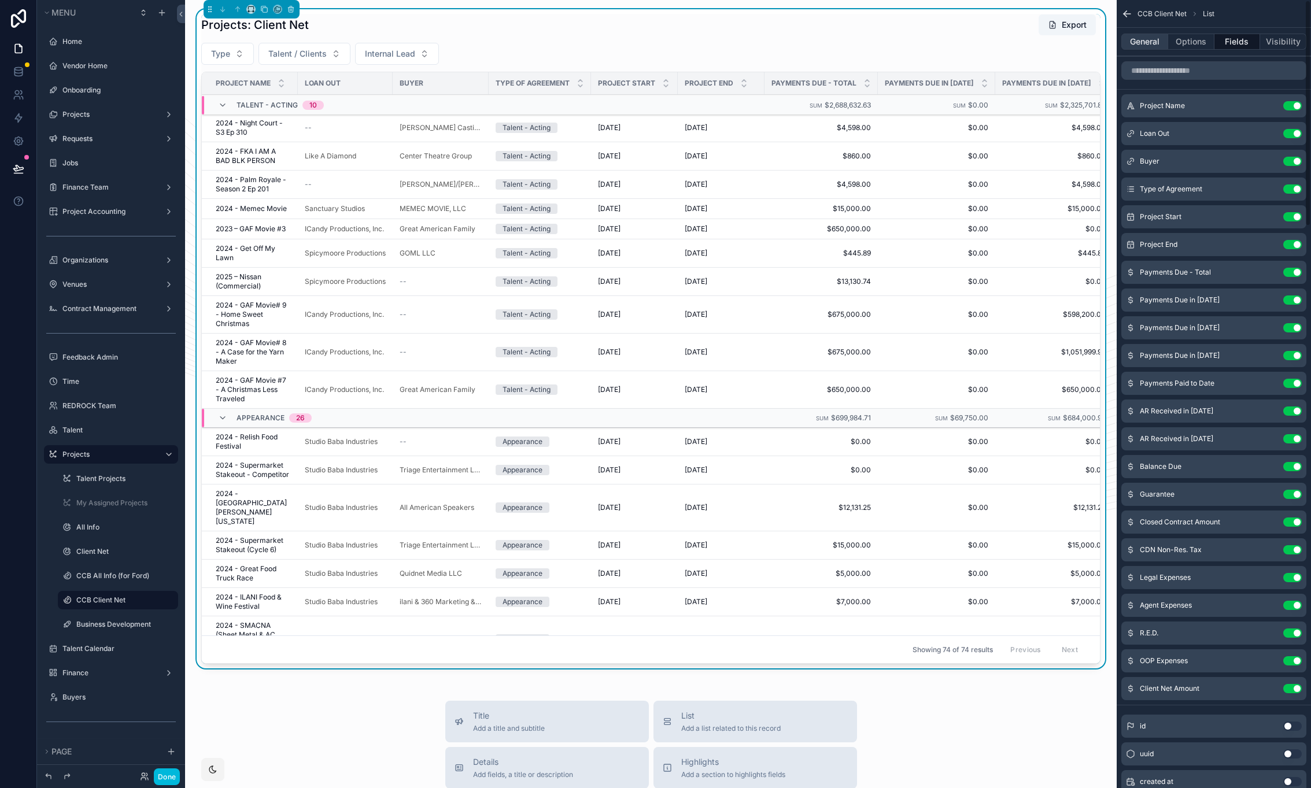
click at [1145, 45] on button "General" at bounding box center [1144, 42] width 47 height 16
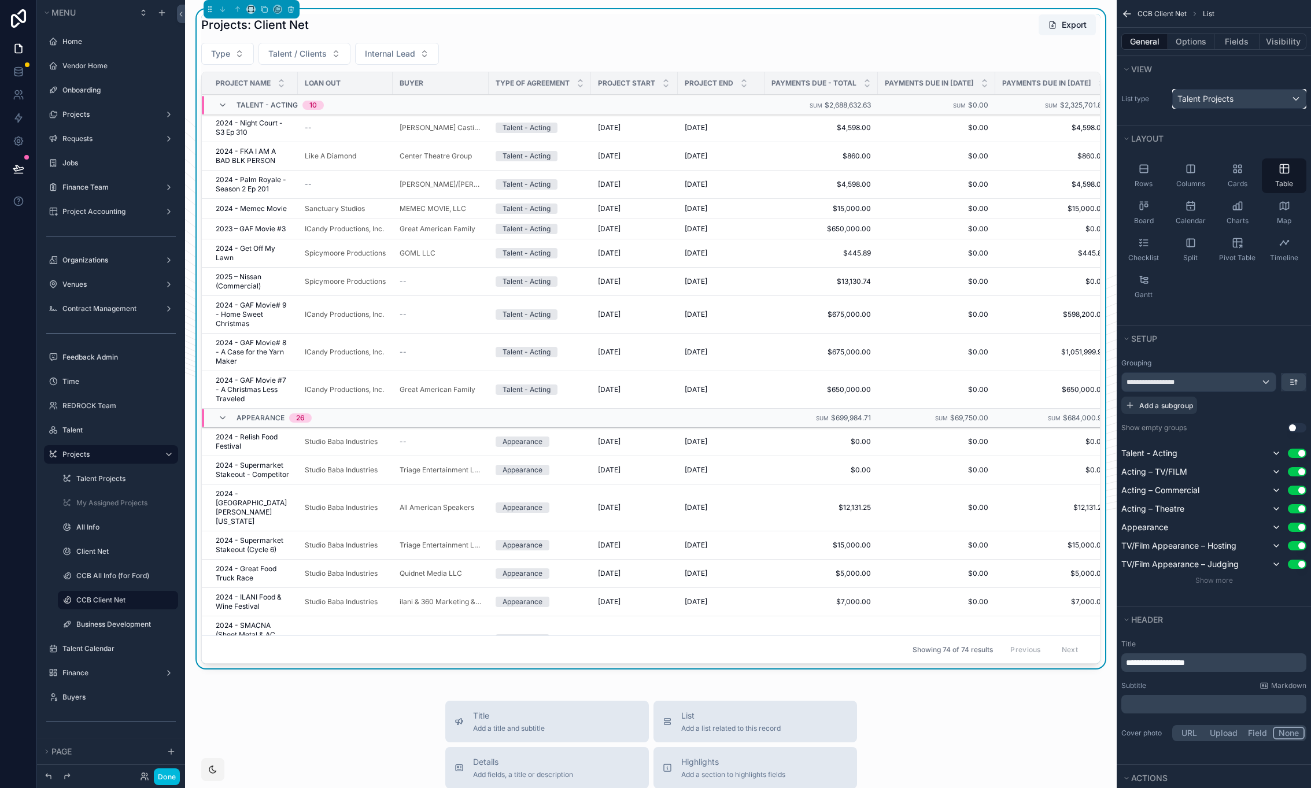
click at [1213, 102] on span "Talent Projects" at bounding box center [1206, 99] width 56 height 12
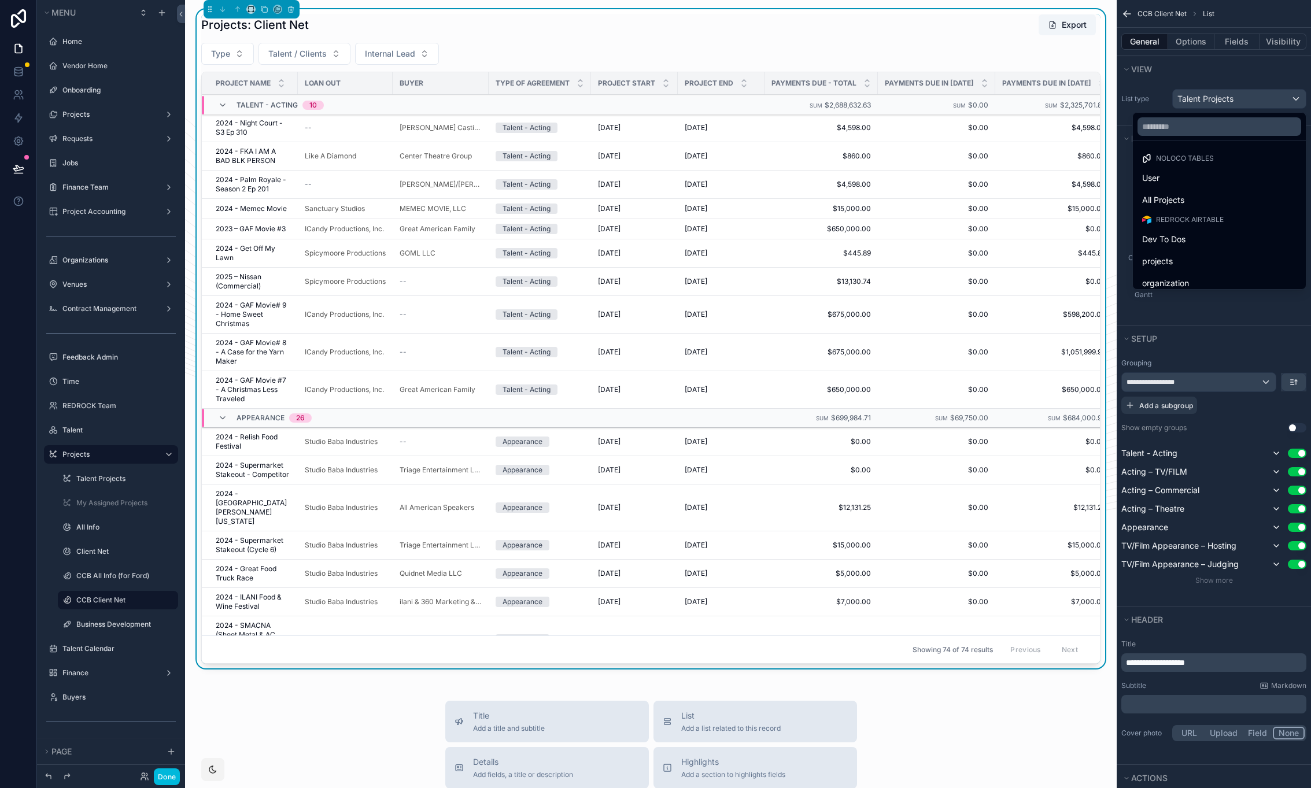
click at [1205, 78] on div "scrollable content" at bounding box center [655, 394] width 1311 height 788
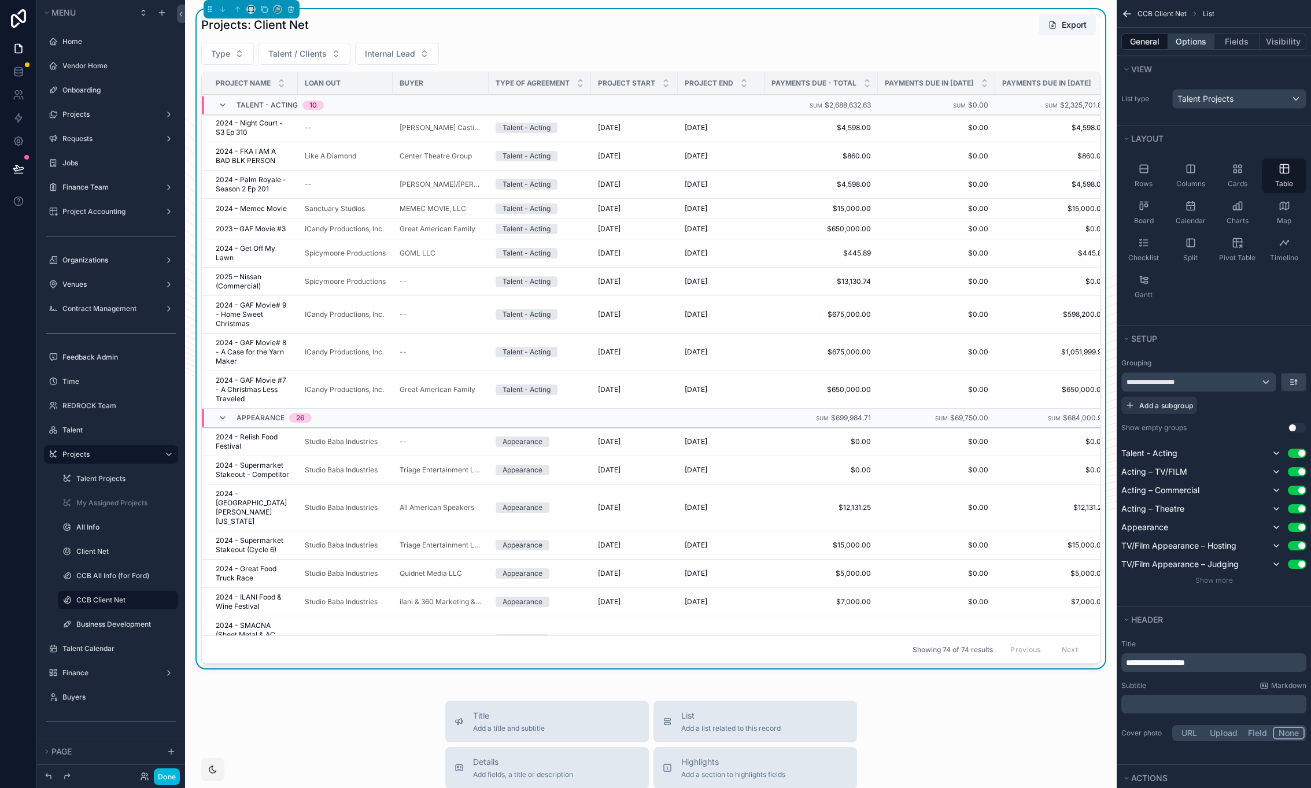
click at [1192, 41] on button "Options" at bounding box center [1191, 42] width 46 height 16
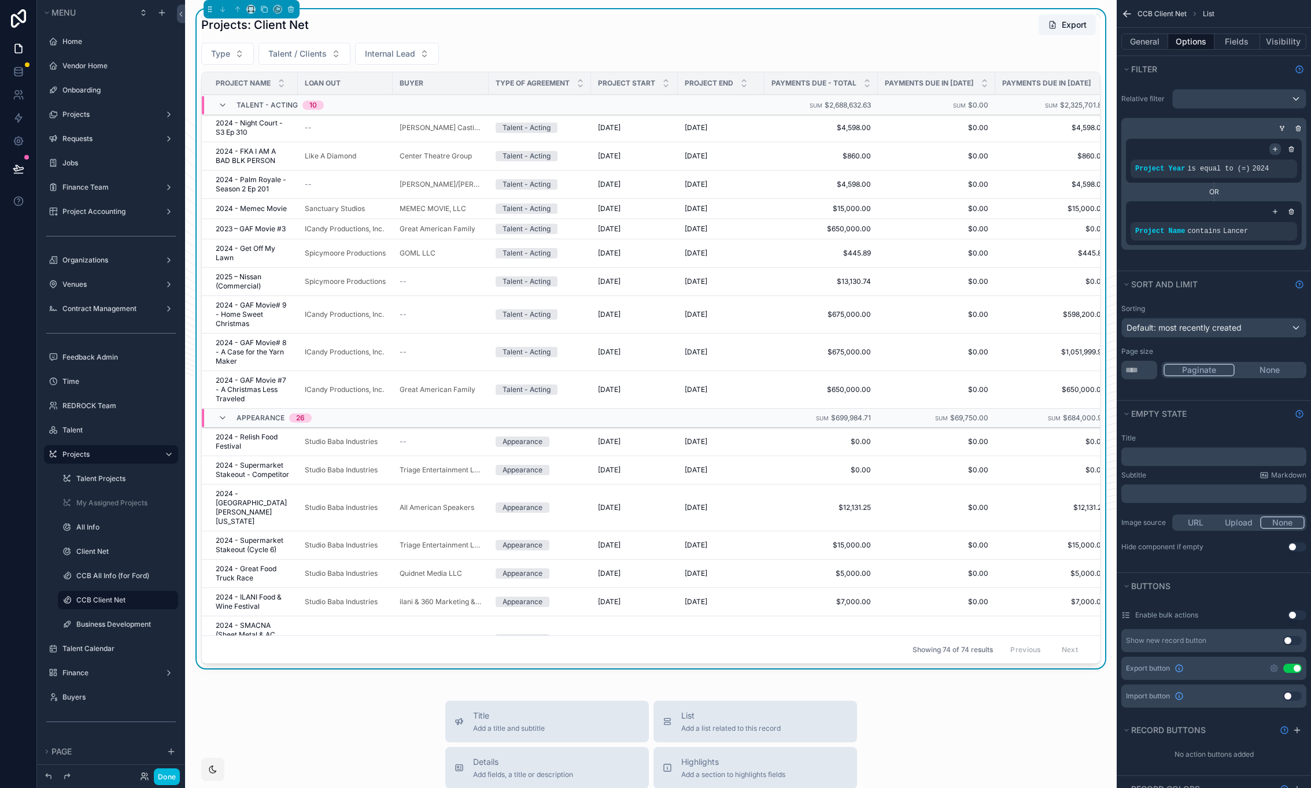
click at [1273, 150] on icon "scrollable content" at bounding box center [1275, 149] width 7 height 7
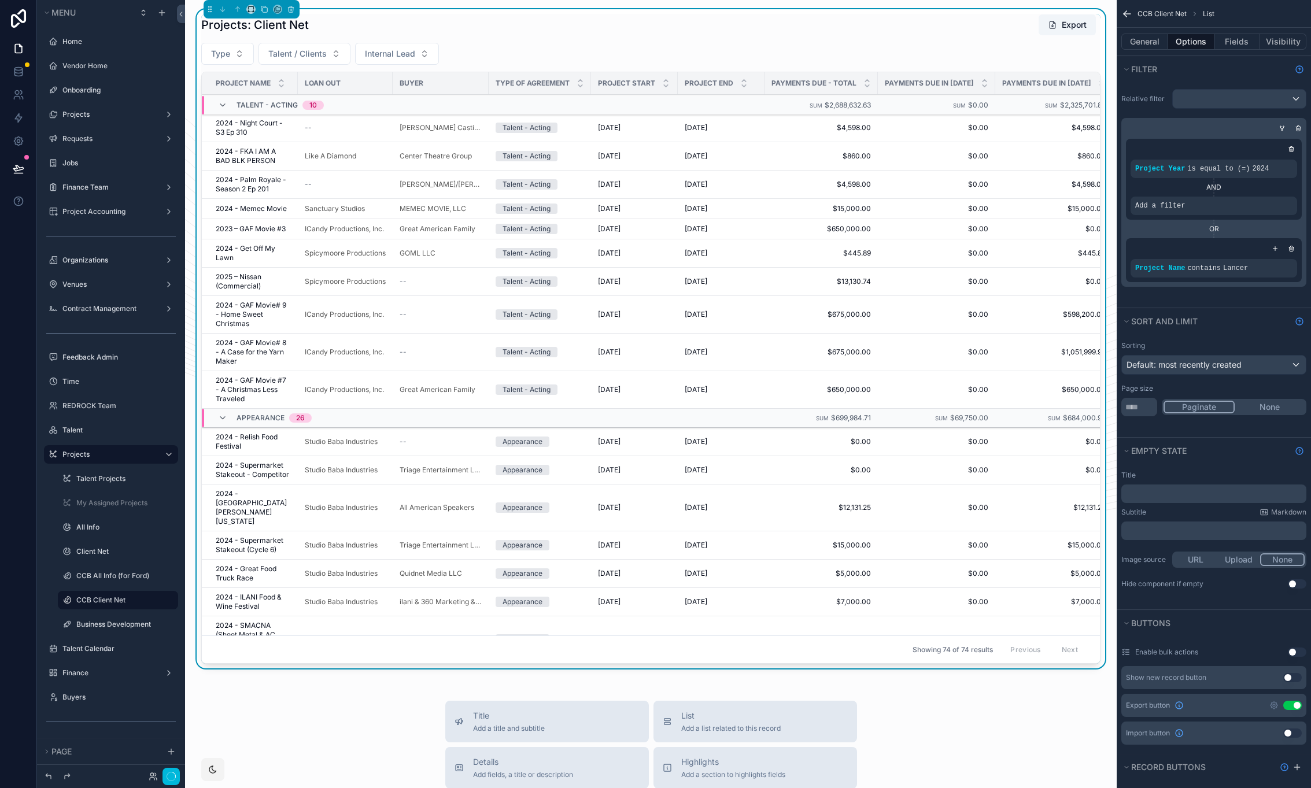
click at [0, 0] on div "scrollable content" at bounding box center [0, 0] width 0 height 0
click at [1010, 191] on span "Select a field" at bounding box center [1013, 188] width 49 height 10
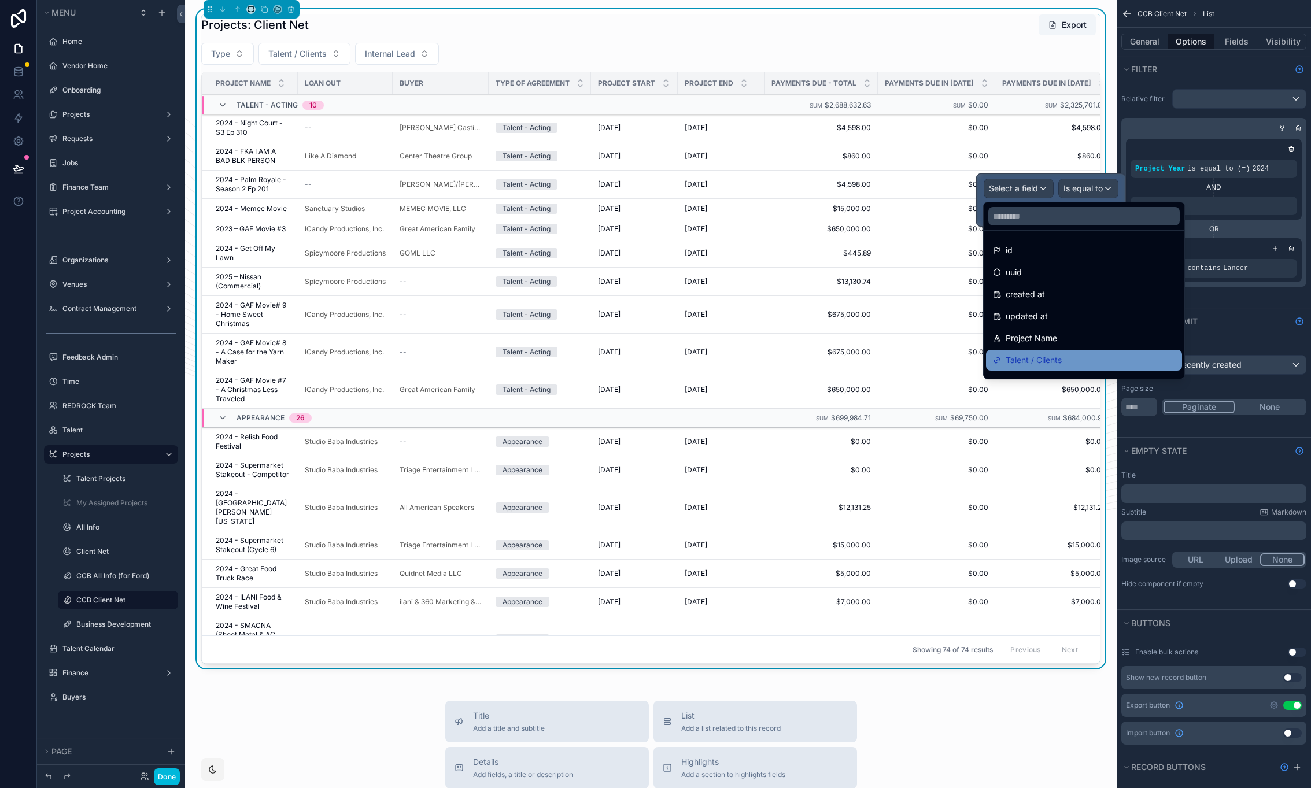
click at [1078, 355] on div "Talent / Clients" at bounding box center [1084, 360] width 182 height 14
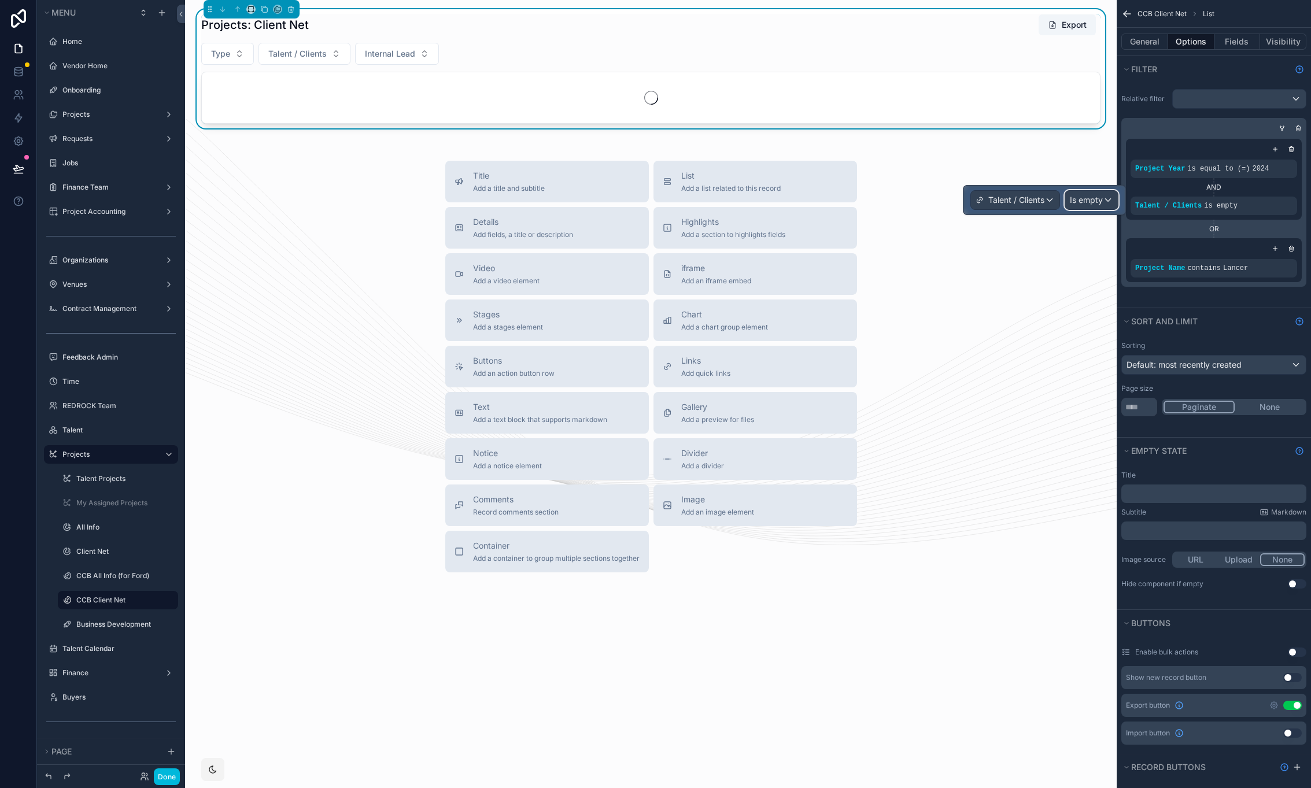
click at [1099, 201] on span "Is empty" at bounding box center [1086, 200] width 33 height 12
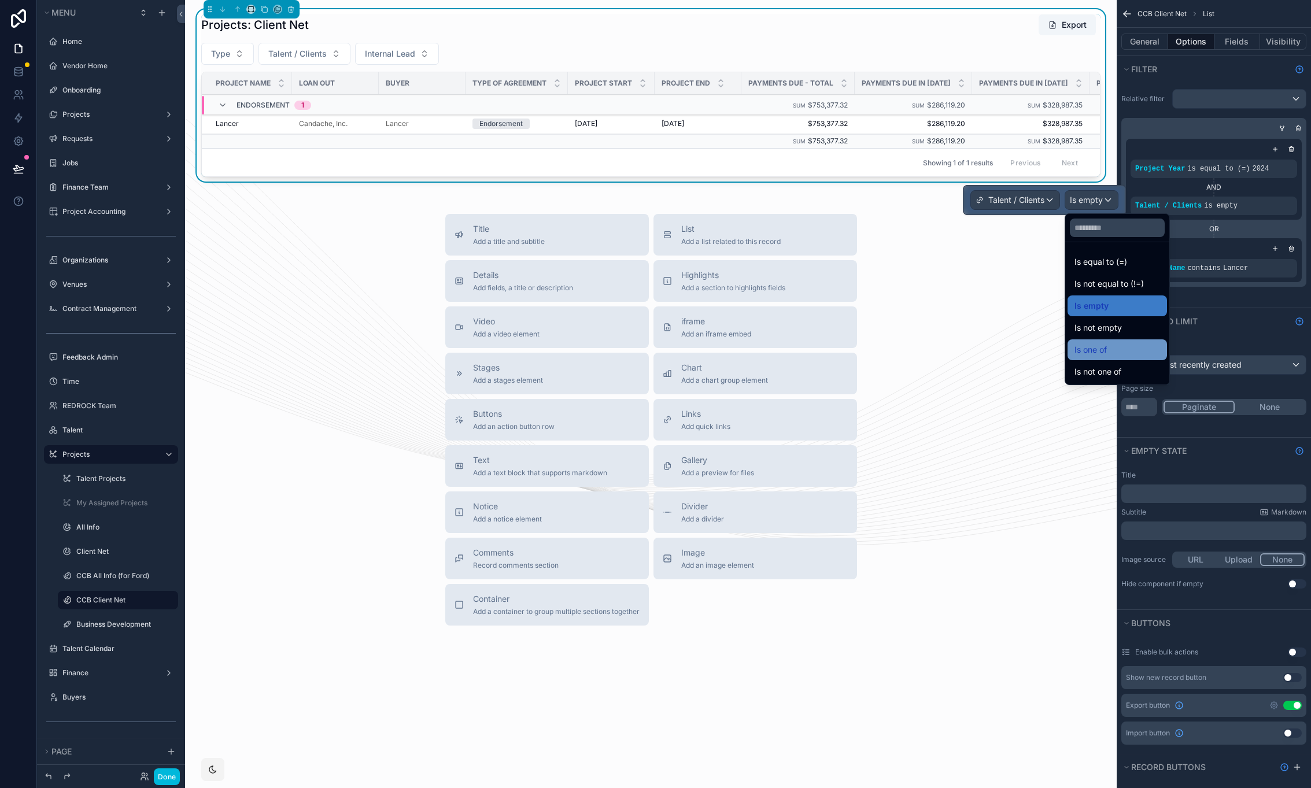
click at [1117, 348] on div "Is one of" at bounding box center [1118, 350] width 86 height 14
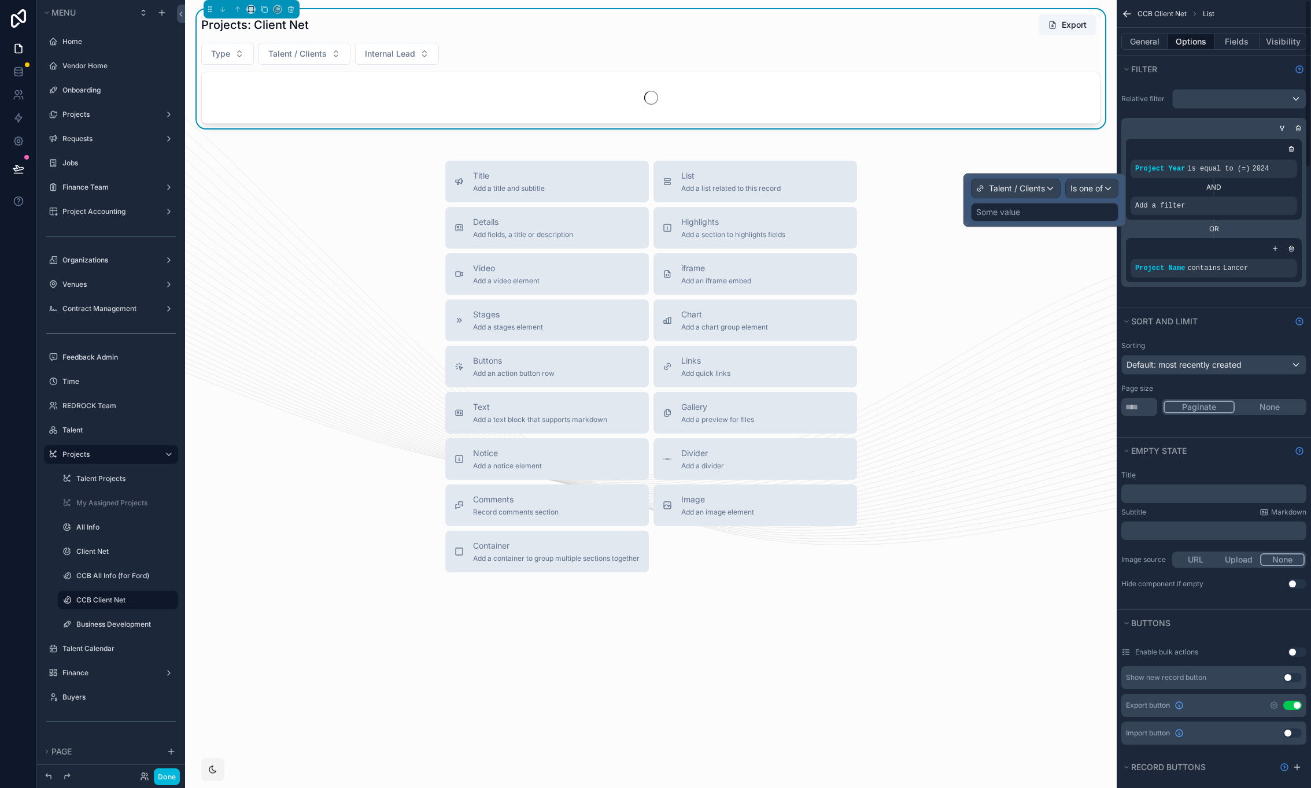
click at [1043, 215] on div "Some value" at bounding box center [1044, 212] width 147 height 19
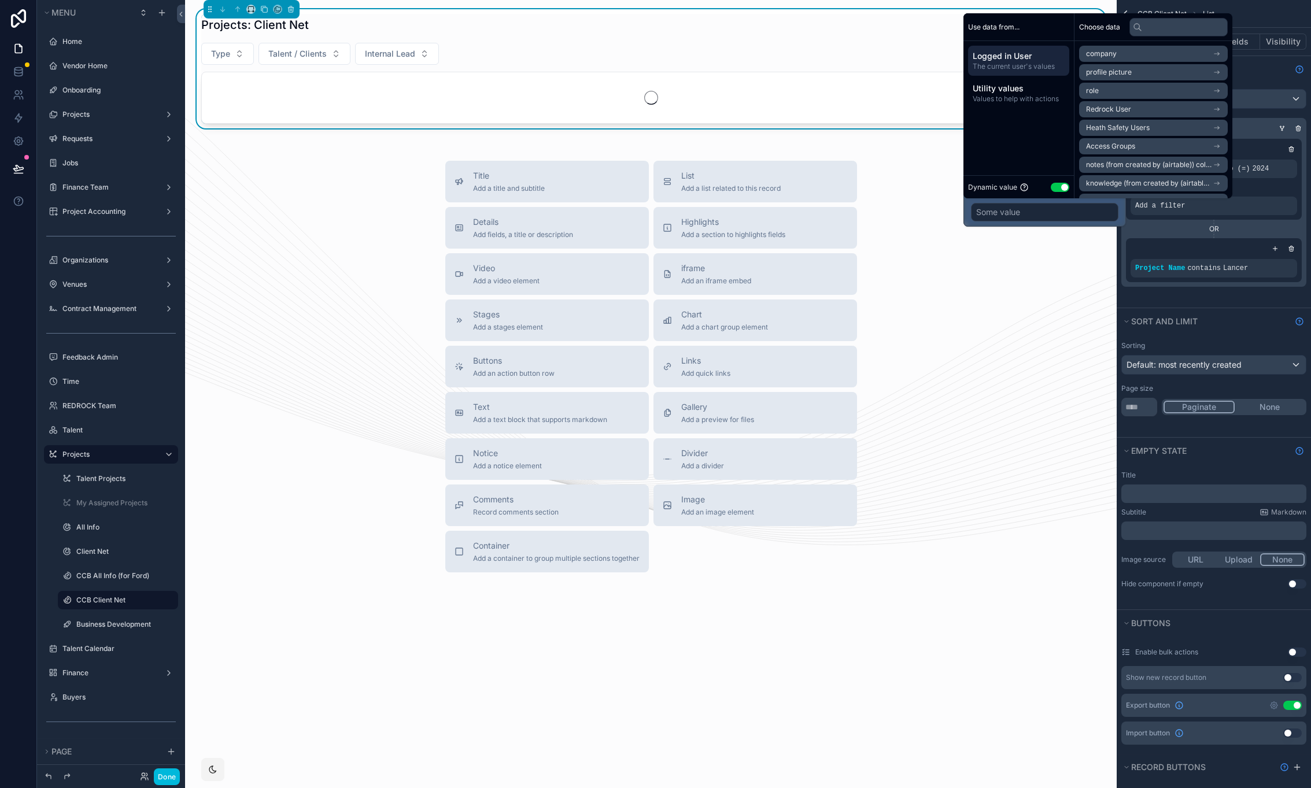
click at [1061, 189] on button "Use setting" at bounding box center [1060, 187] width 19 height 9
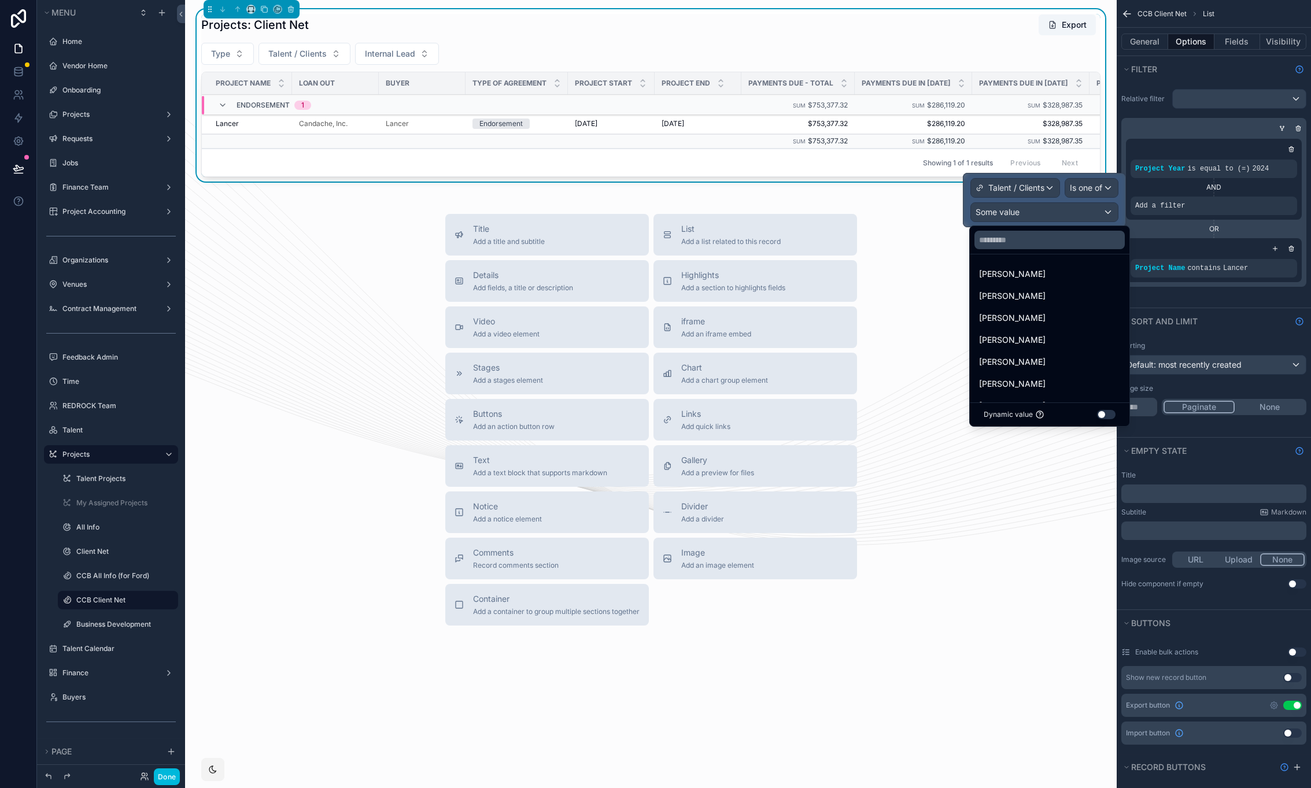
scroll to position [133, 0]
click at [1039, 342] on span "[PERSON_NAME]" at bounding box center [1012, 339] width 67 height 14
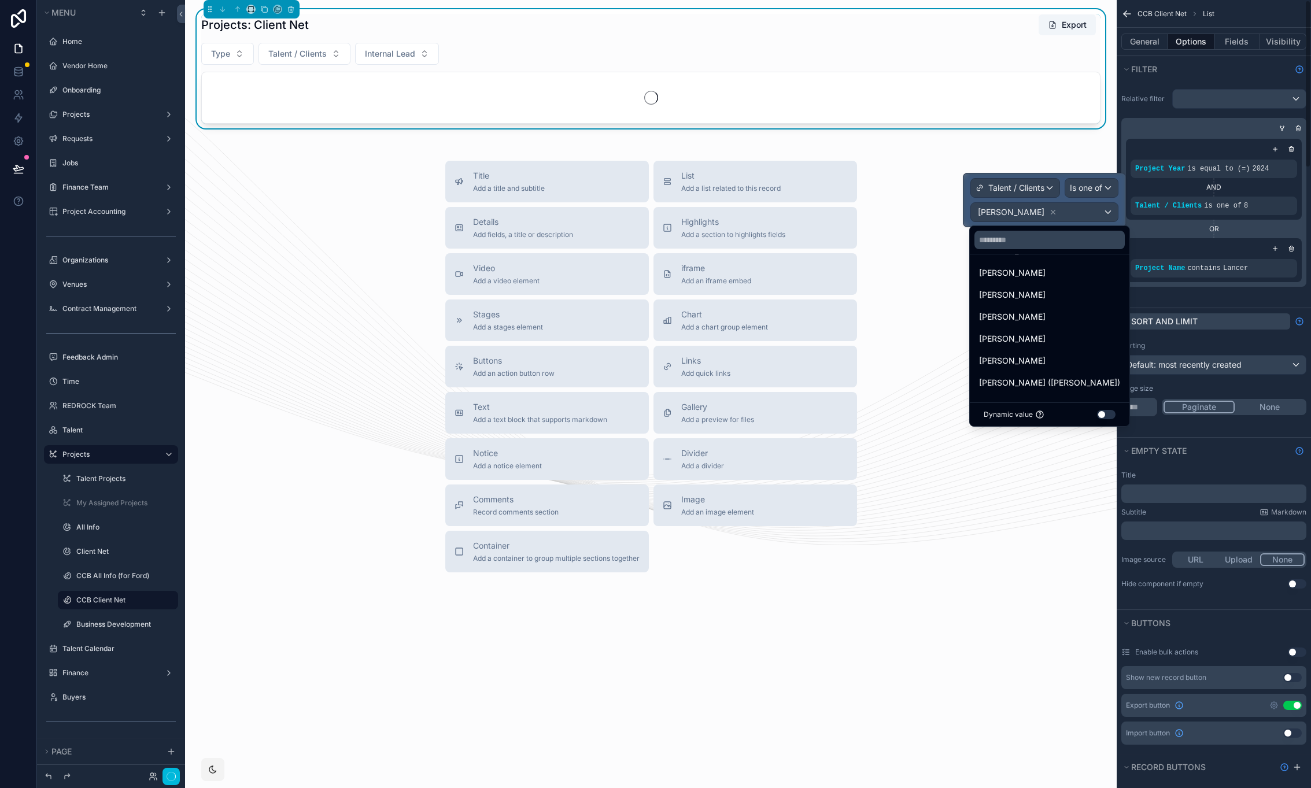
scroll to position [0, 0]
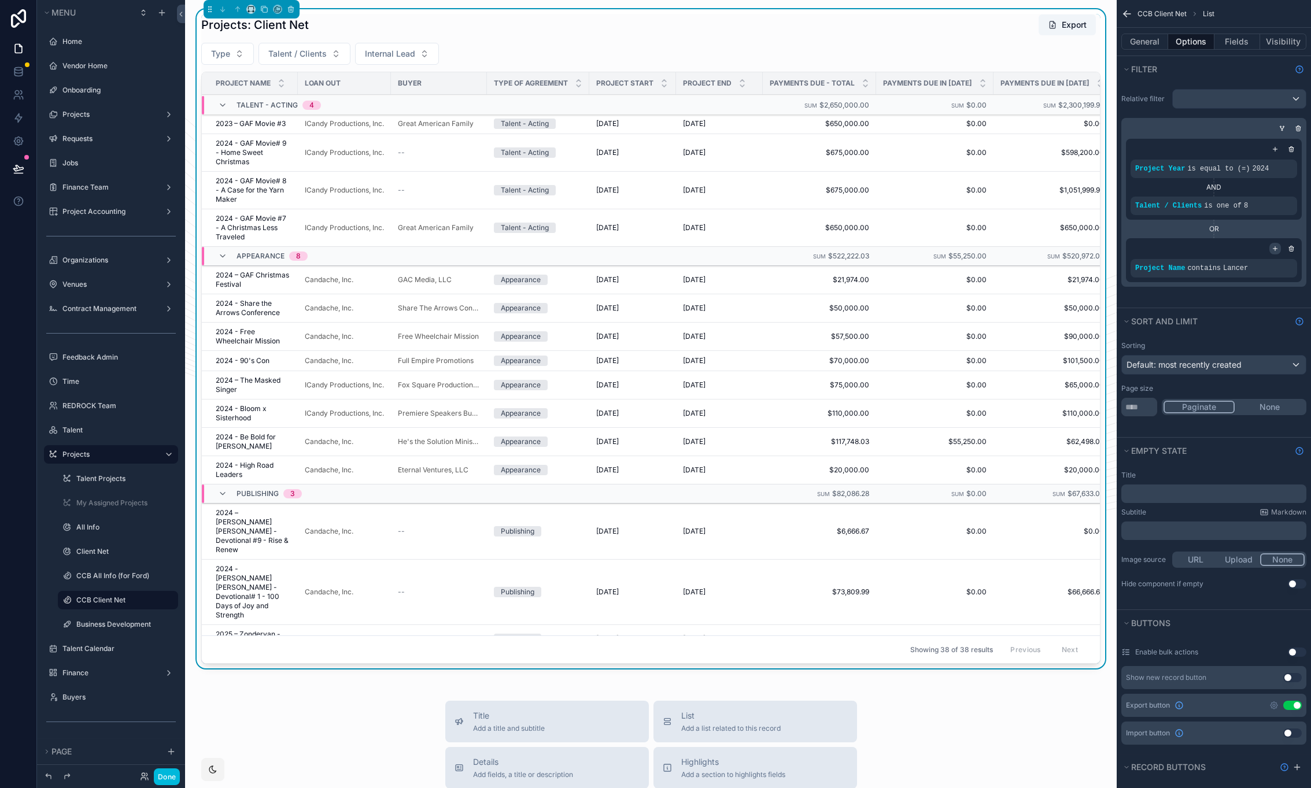
click at [1275, 249] on icon "scrollable content" at bounding box center [1276, 249] width 4 height 0
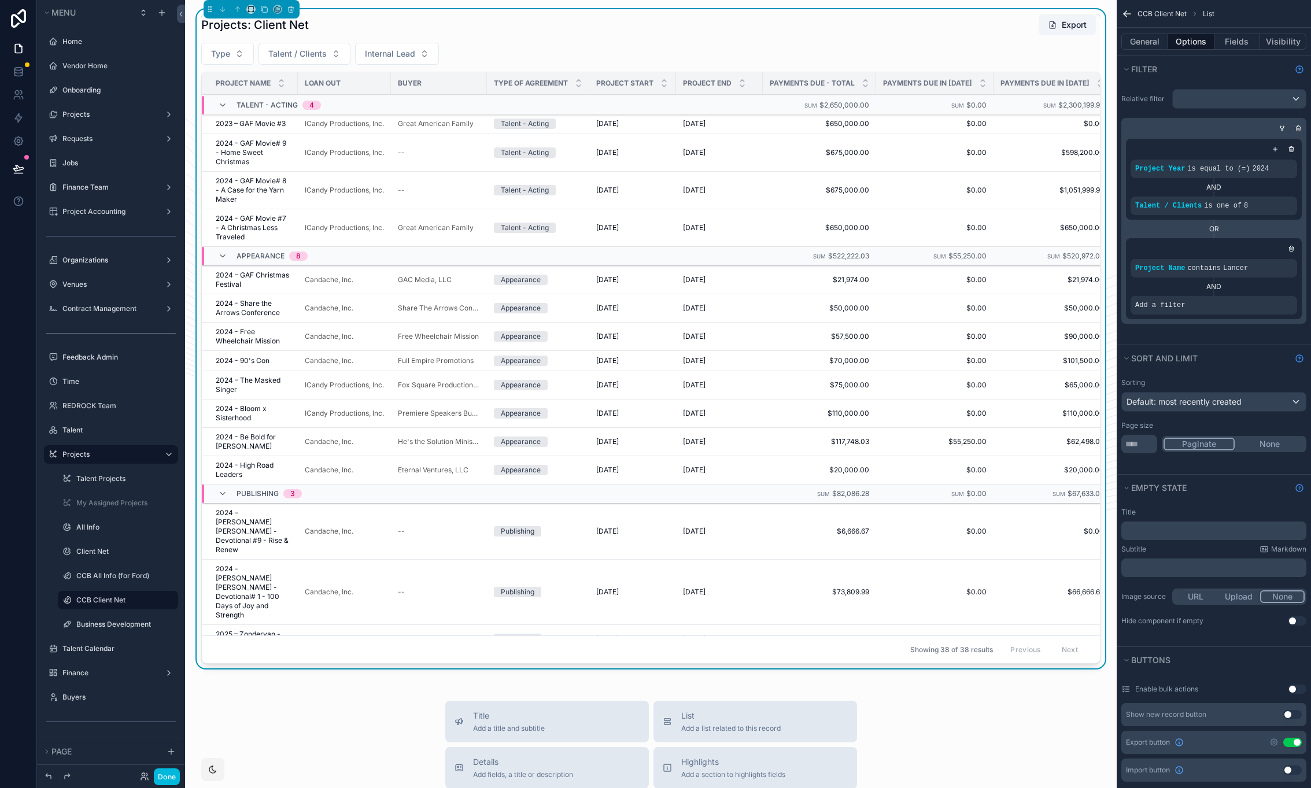
click at [0, 0] on icon "scrollable content" at bounding box center [0, 0] width 0 height 0
click at [1012, 286] on span "Select a field" at bounding box center [1013, 288] width 49 height 10
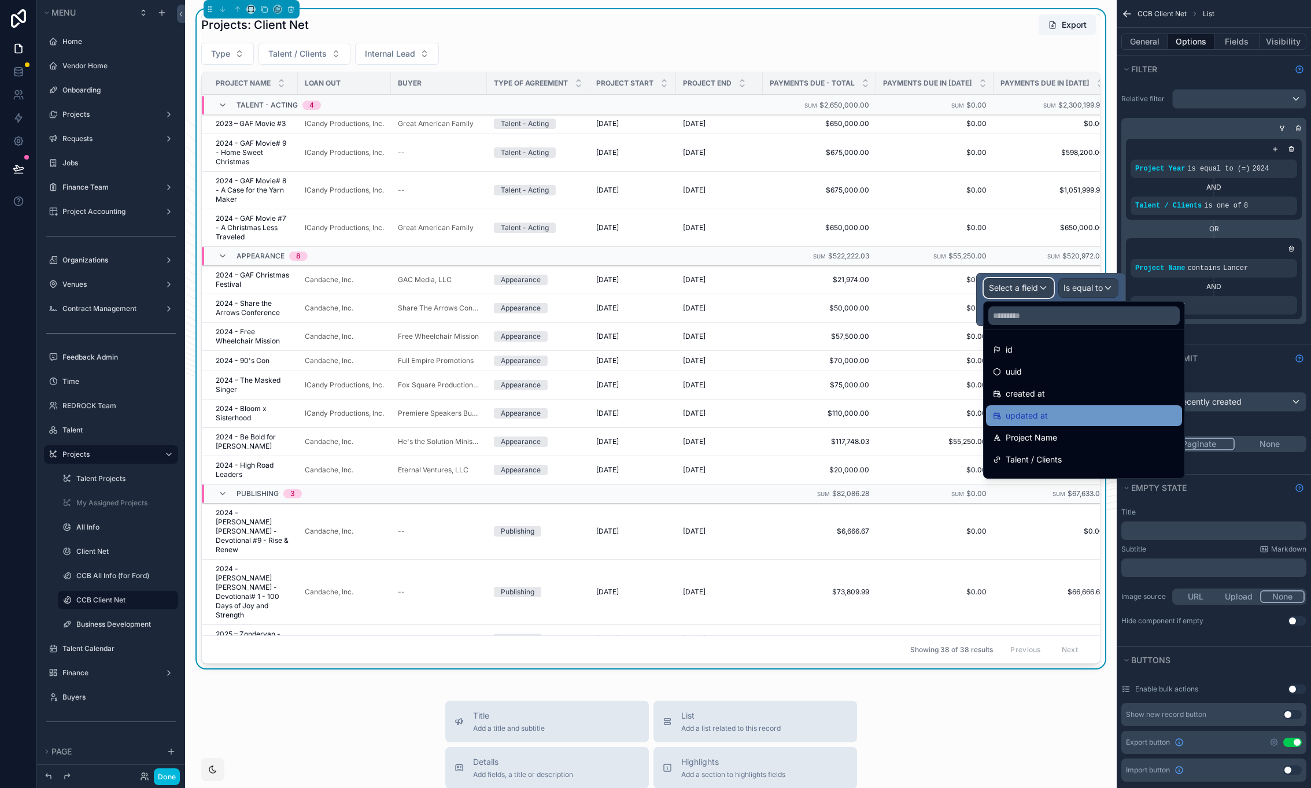
scroll to position [15, 0]
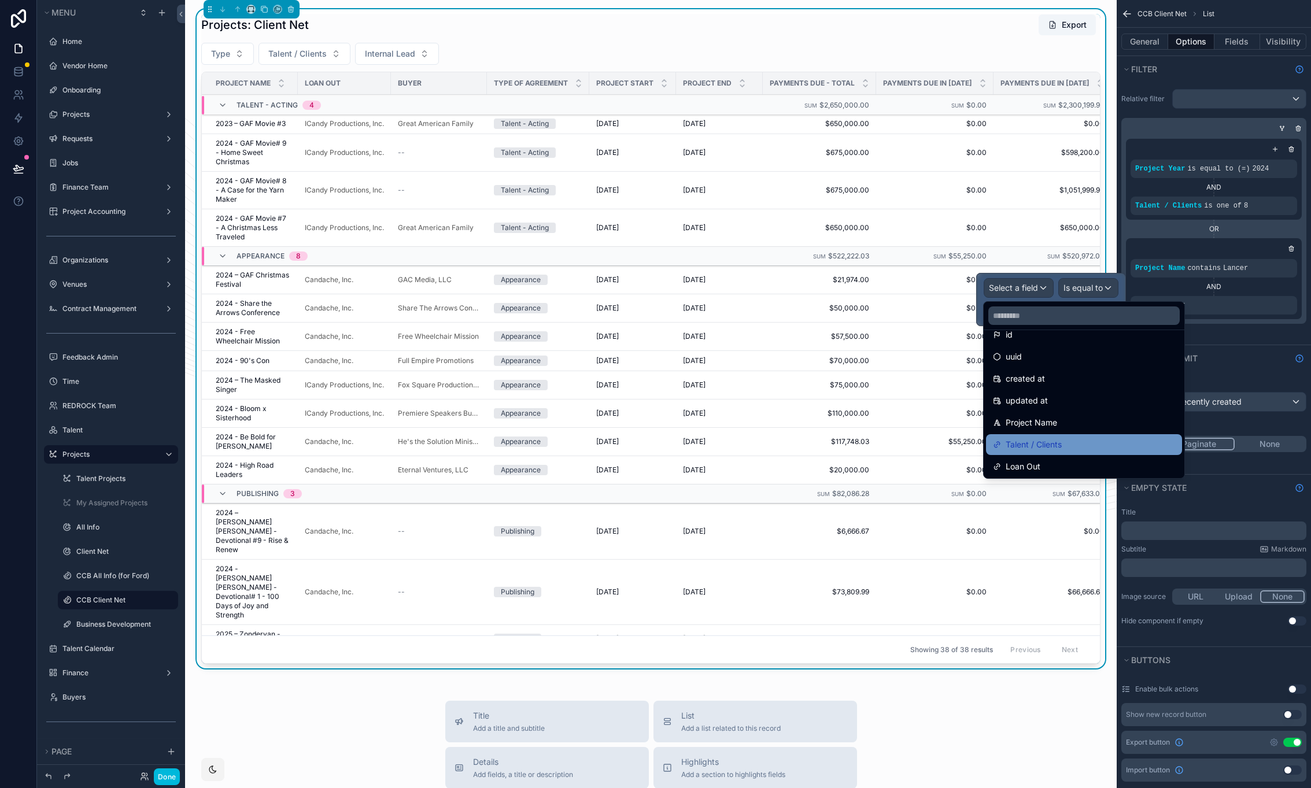
click at [1078, 438] on div "Talent / Clients" at bounding box center [1084, 445] width 182 height 14
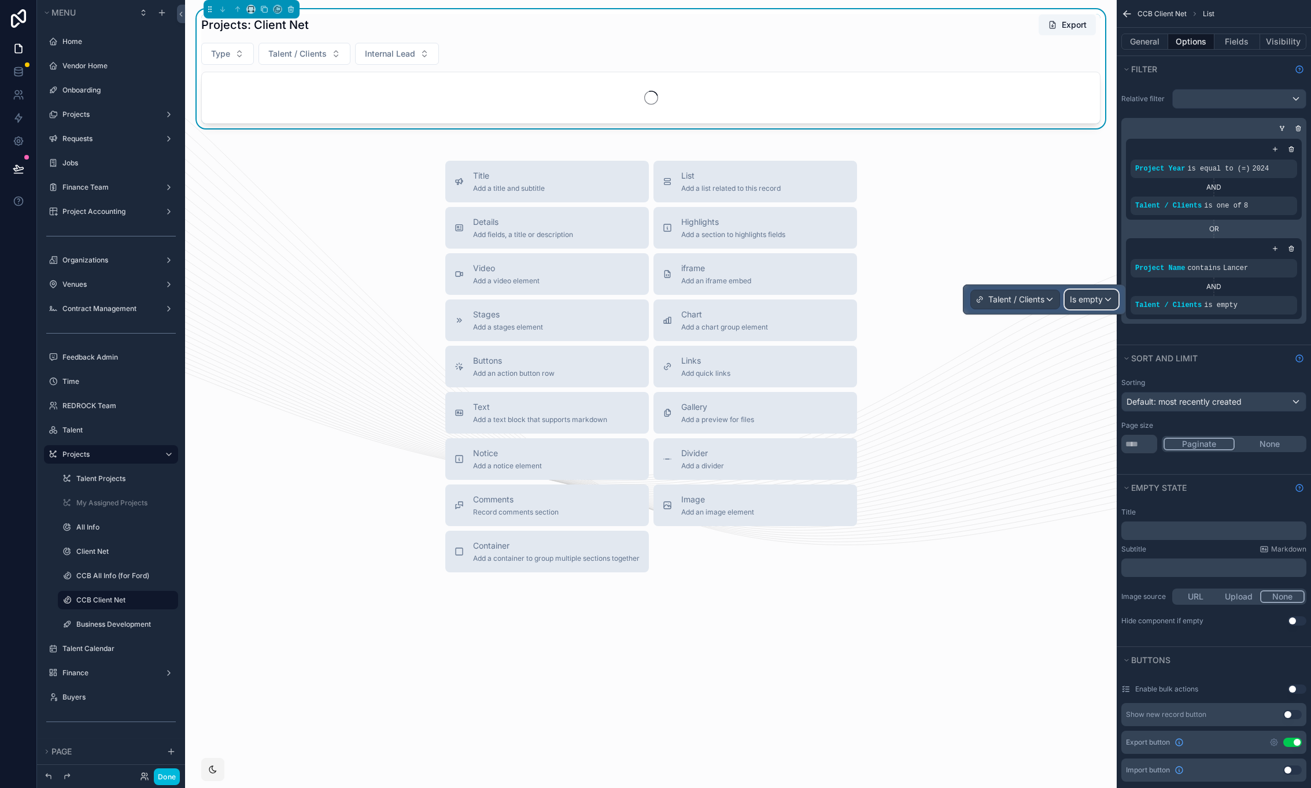
click at [1091, 299] on span "Is empty" at bounding box center [1086, 300] width 33 height 12
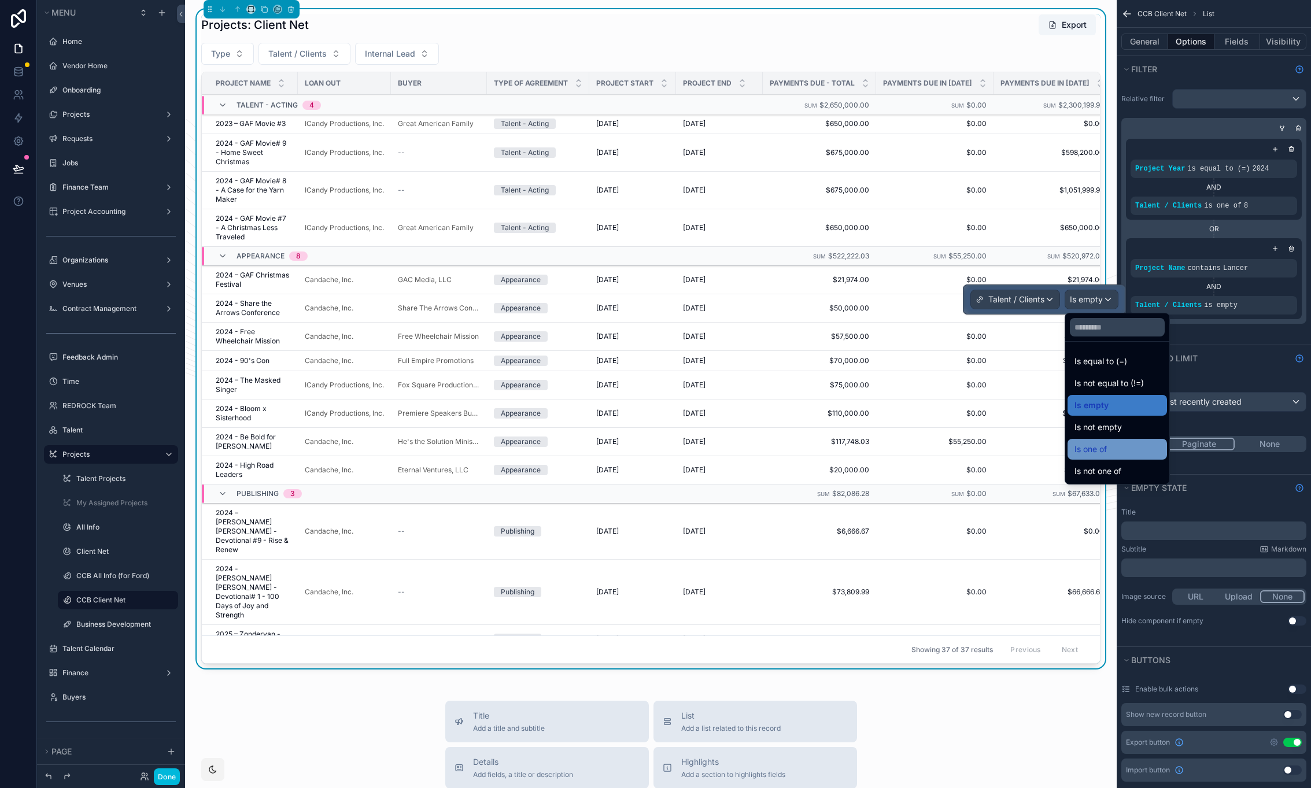
click at [1129, 457] on div "Is one of" at bounding box center [1117, 449] width 99 height 21
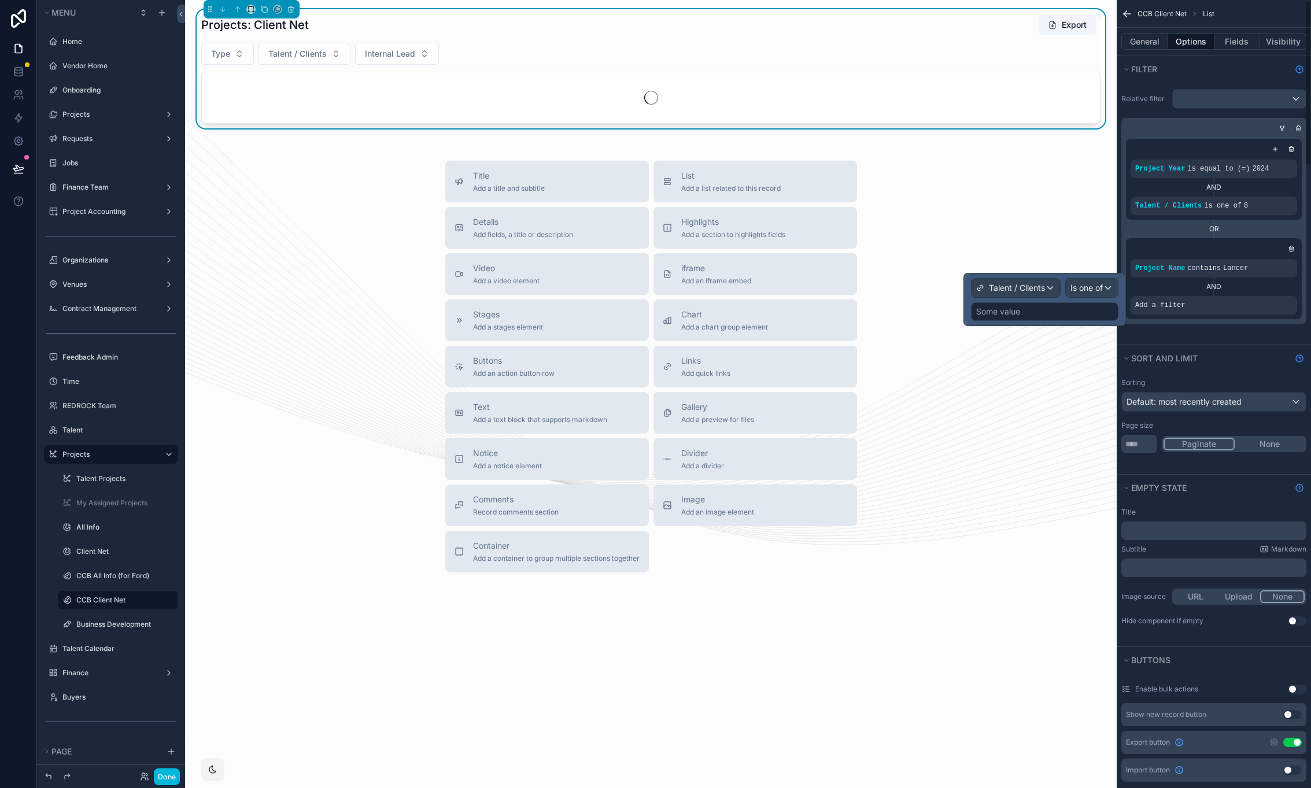
click at [1027, 306] on div "Some value" at bounding box center [1044, 311] width 147 height 19
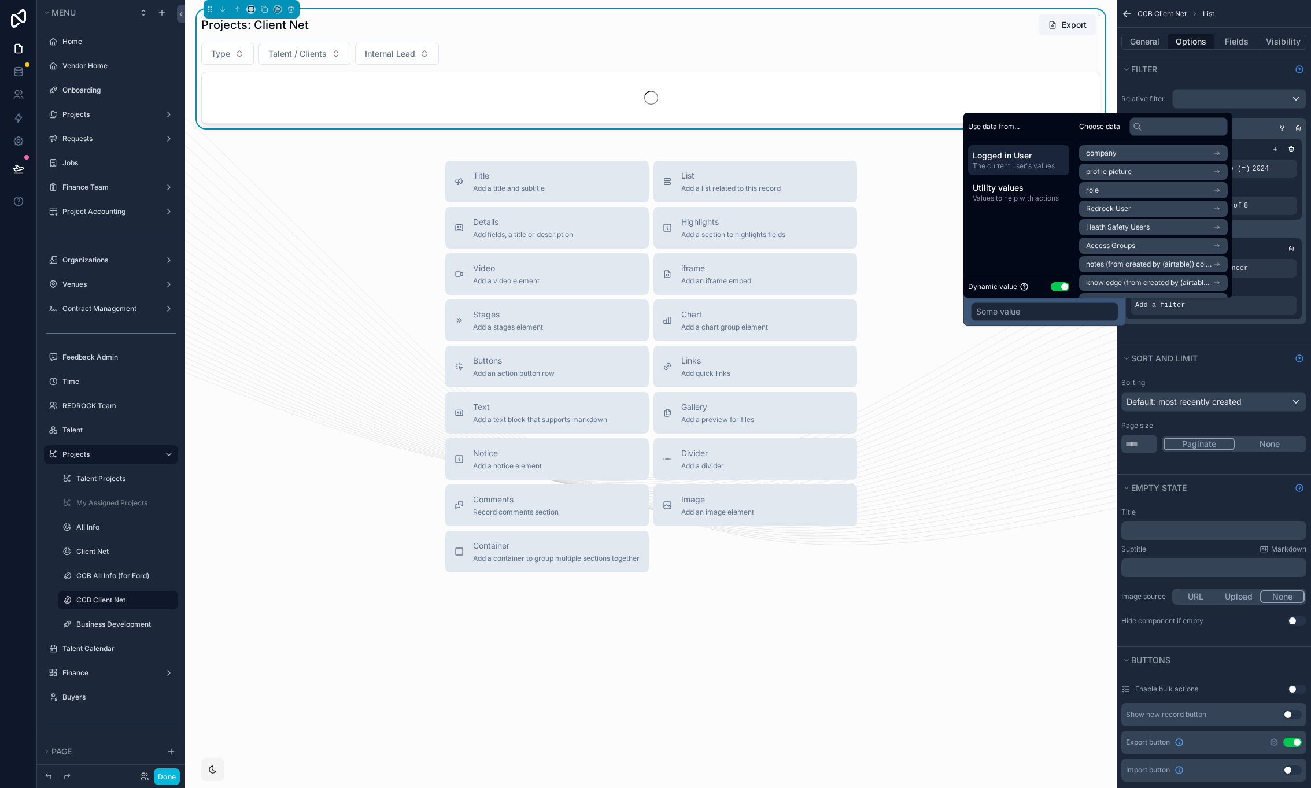
click at [1066, 287] on button "Use setting" at bounding box center [1060, 286] width 19 height 9
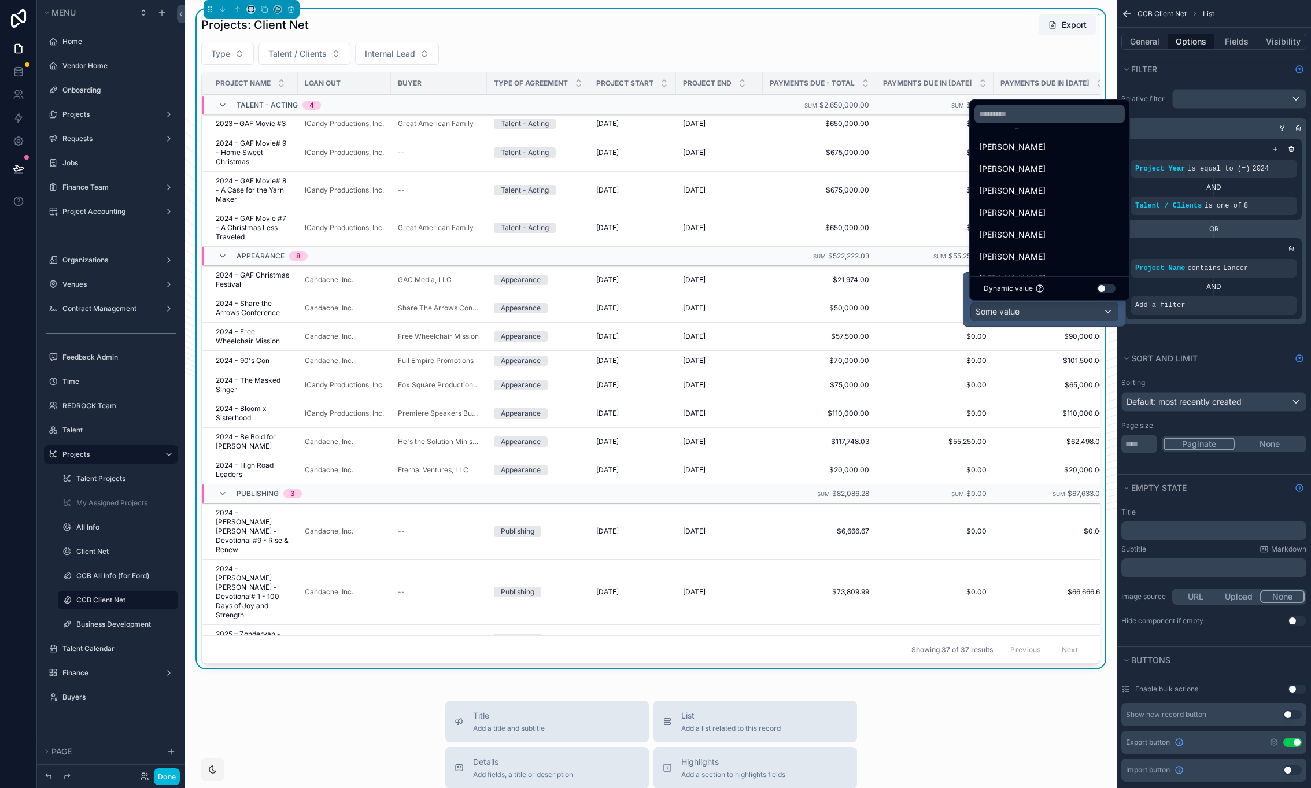
scroll to position [133, 0]
click at [1036, 212] on span "[PERSON_NAME]" at bounding box center [1012, 213] width 67 height 14
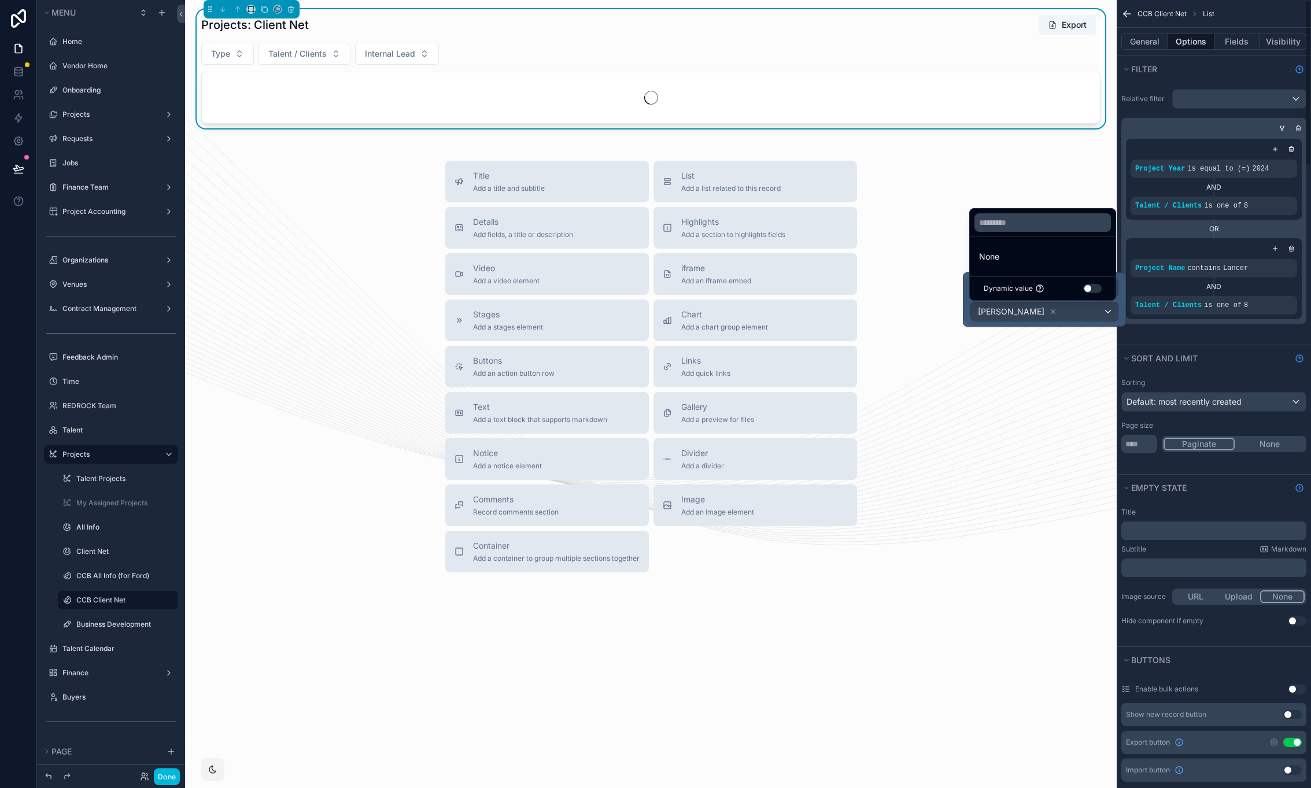
scroll to position [0, 0]
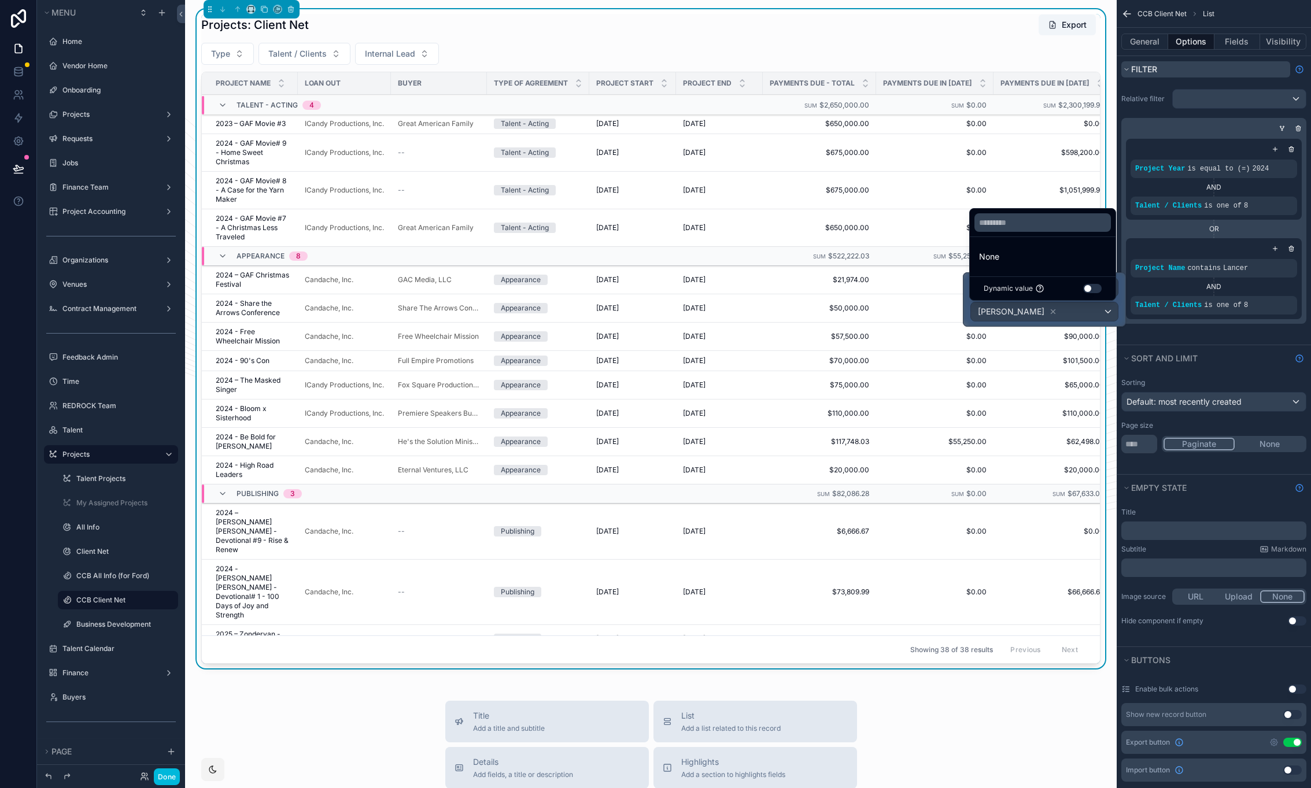
drag, startPoint x: 1283, startPoint y: 280, endPoint x: 1196, endPoint y: 67, distance: 230.4
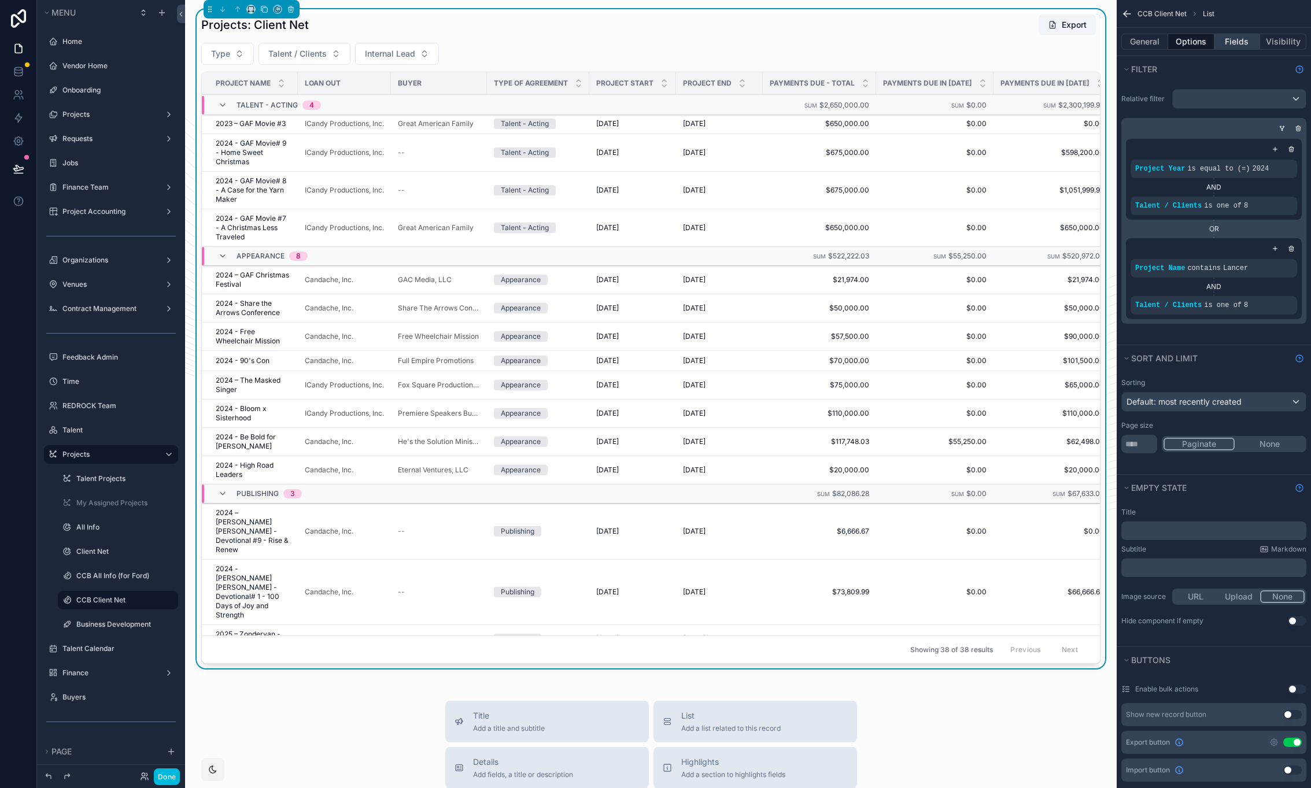
click at [1239, 42] on button "Fields" at bounding box center [1238, 42] width 46 height 16
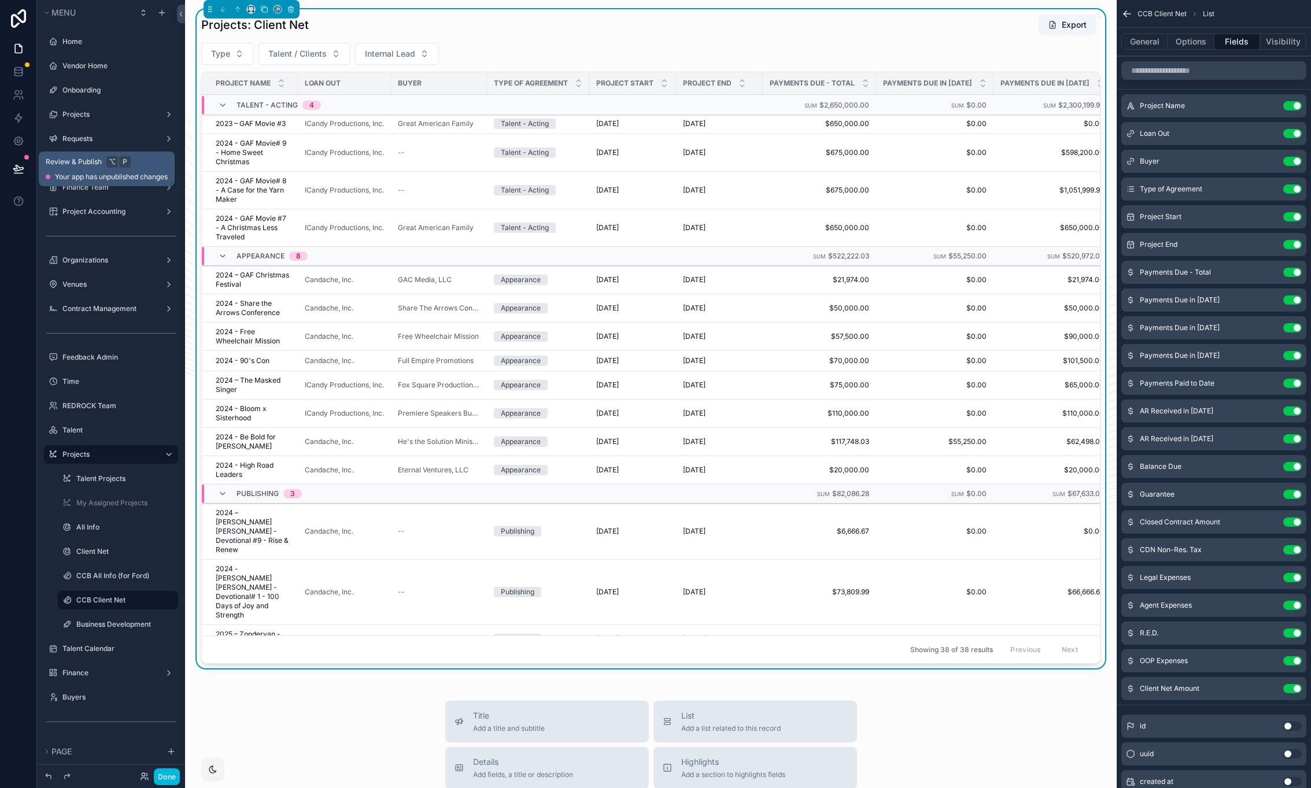
click at [20, 169] on icon at bounding box center [19, 169] width 12 height 12
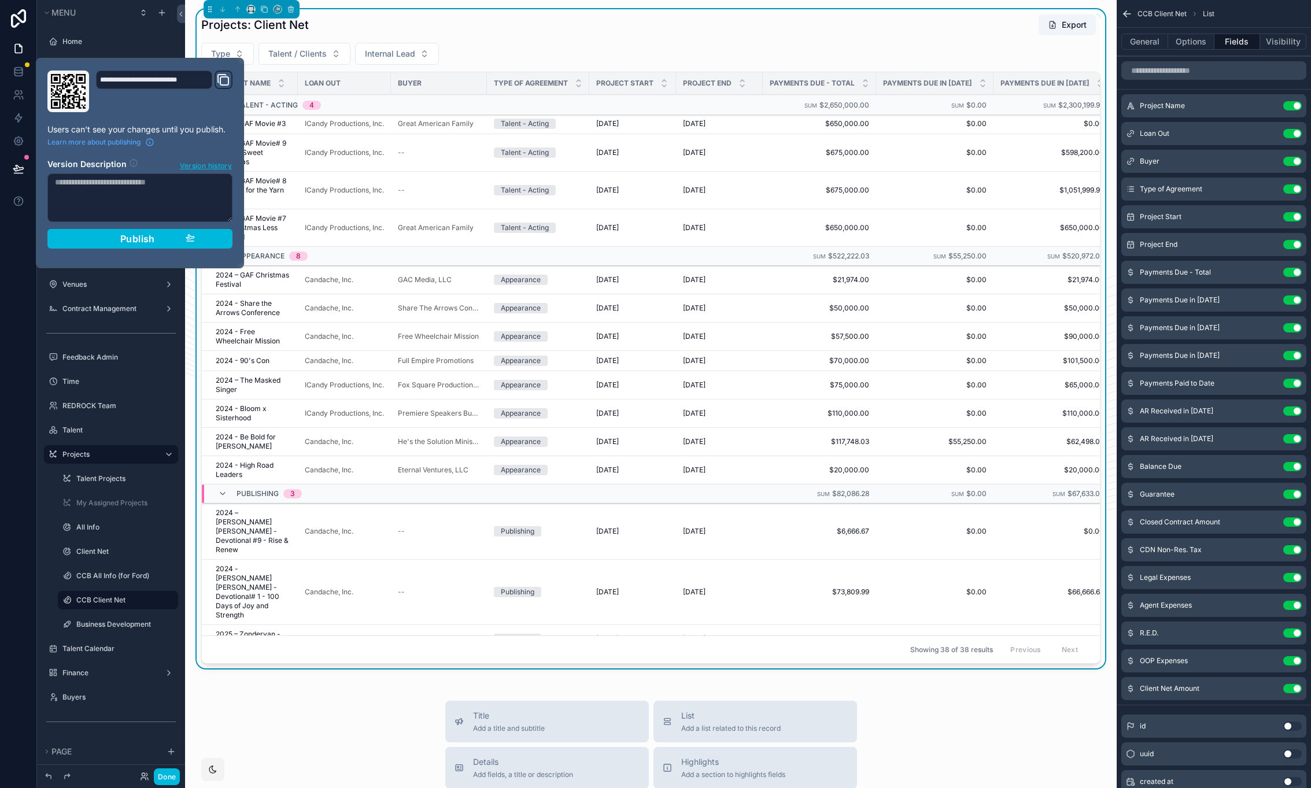
click at [131, 205] on textarea at bounding box center [139, 198] width 185 height 49
type textarea "**********"
click at [94, 239] on div "Publish" at bounding box center [140, 239] width 110 height 12
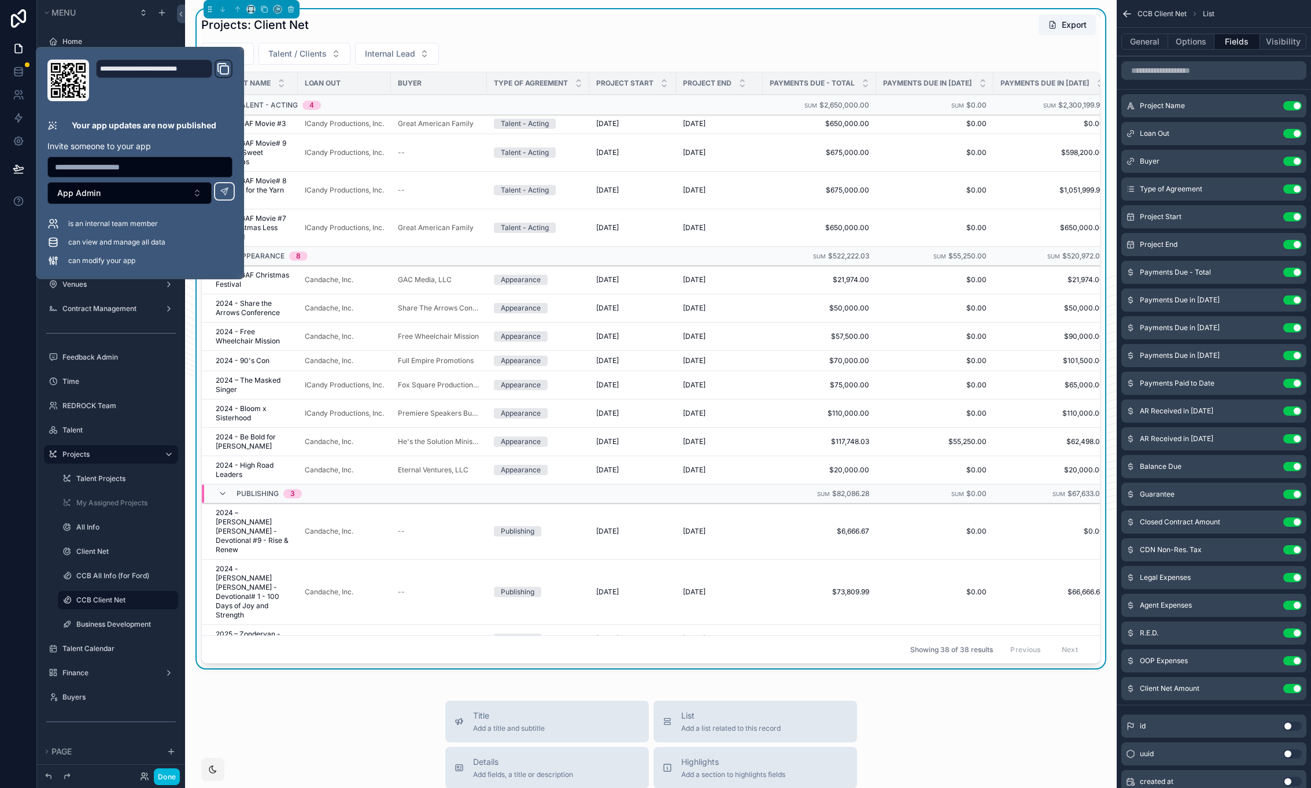
click at [625, 34] on div "Projects: Client Net Export" at bounding box center [650, 25] width 899 height 22
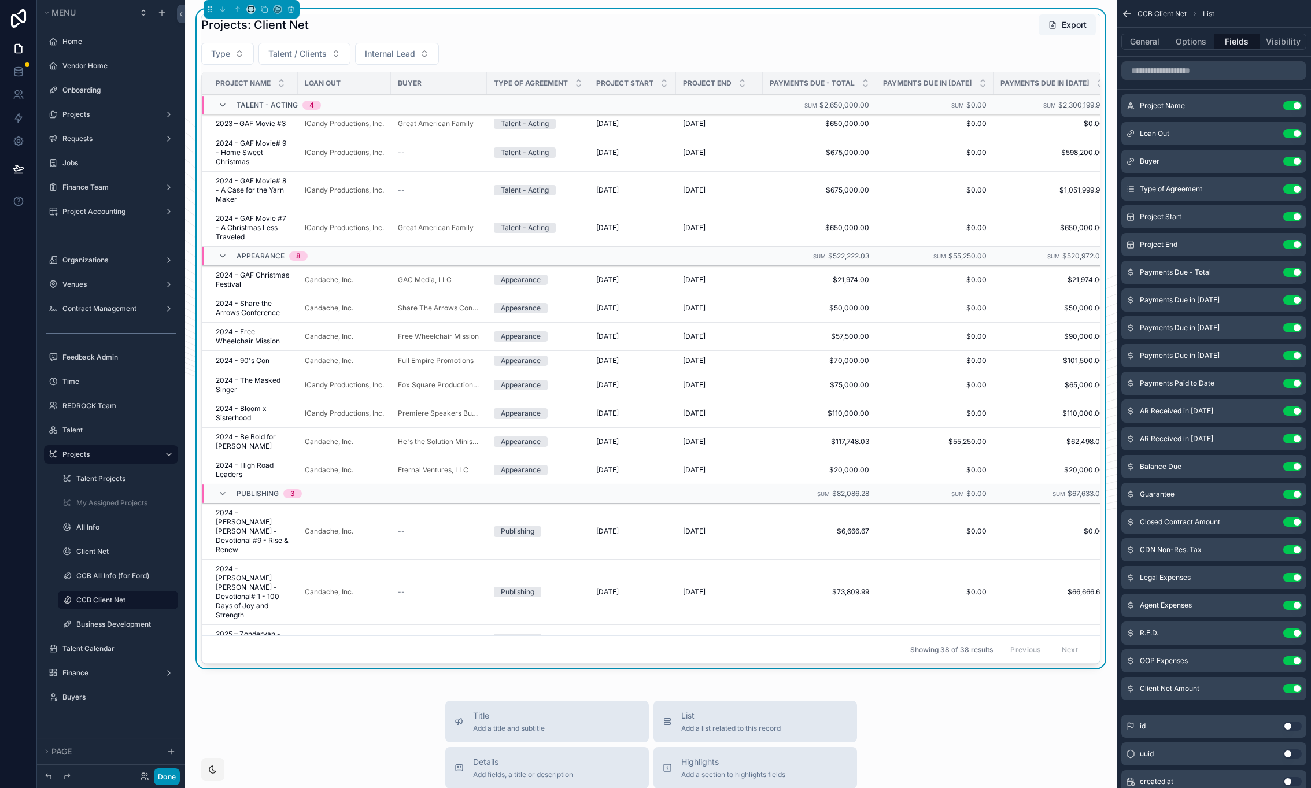
click at [170, 775] on button "Done" at bounding box center [167, 777] width 26 height 17
